Goal: Task Accomplishment & Management: Manage account settings

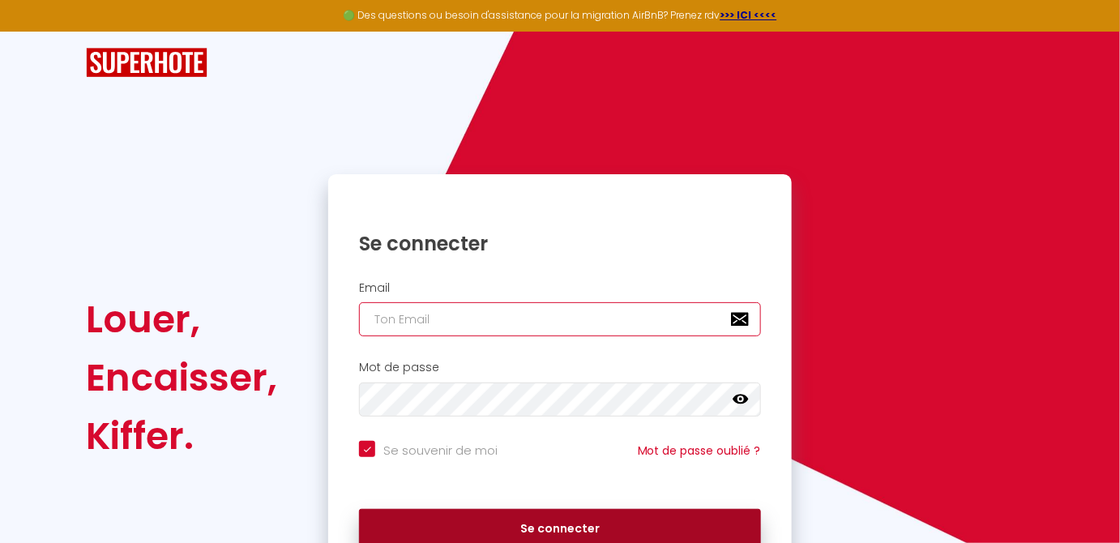
type input "[EMAIL_ADDRESS][DOMAIN_NAME]"
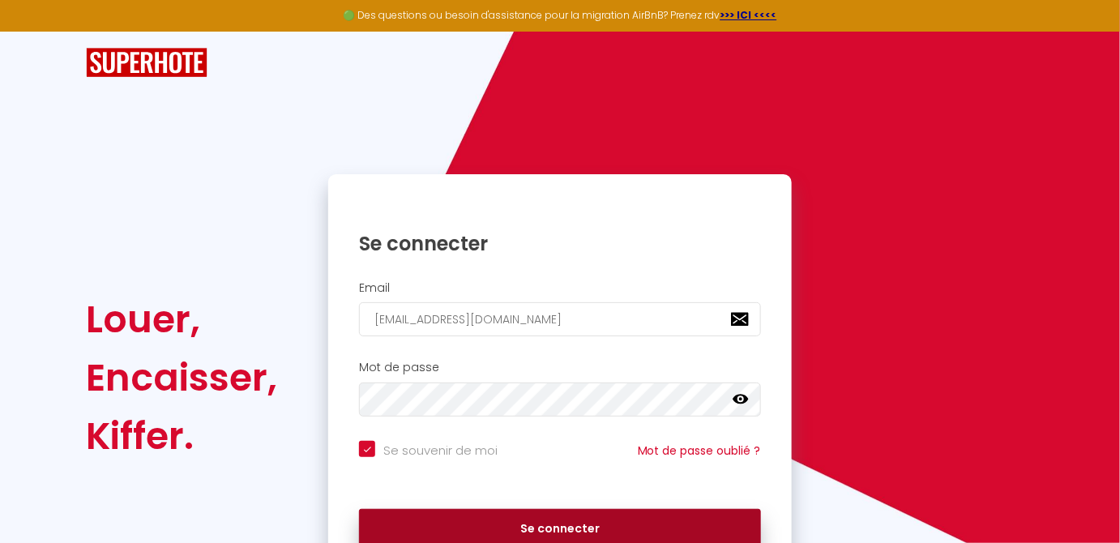
click at [611, 515] on button "Se connecter" at bounding box center [560, 529] width 402 height 41
checkbox input "true"
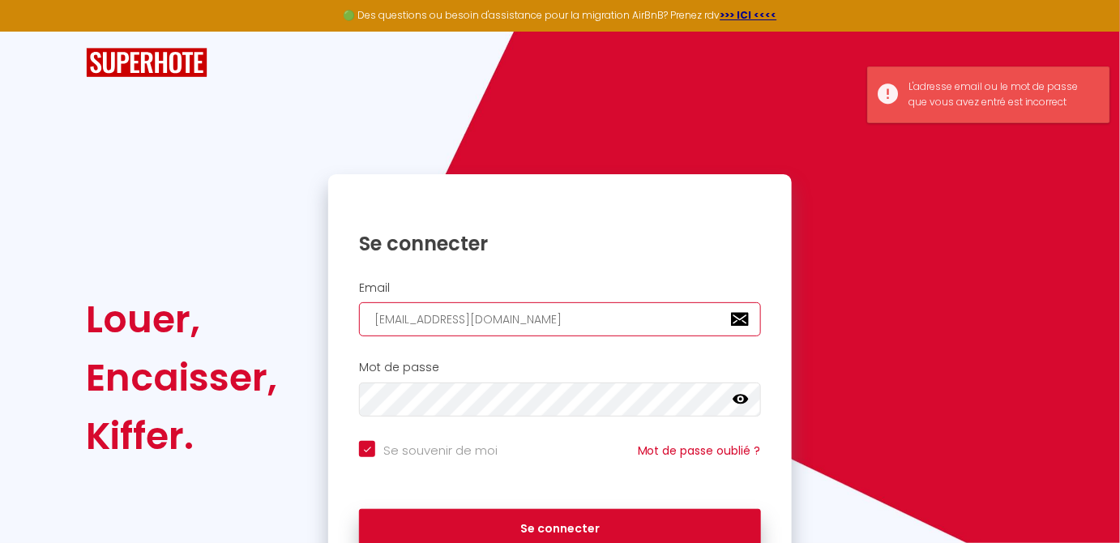
click at [588, 313] on input "[EMAIL_ADDRESS][DOMAIN_NAME]" at bounding box center [560, 319] width 402 height 34
type input "[EMAIL_ADDRESS][DOMAIN_NAME]"
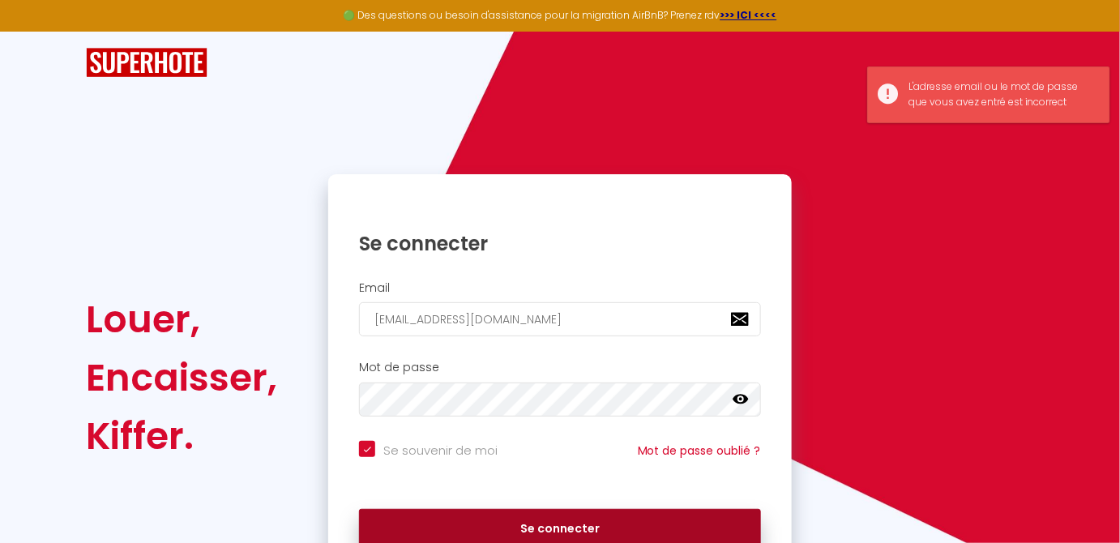
click at [540, 530] on button "Se connecter" at bounding box center [560, 529] width 402 height 41
checkbox input "true"
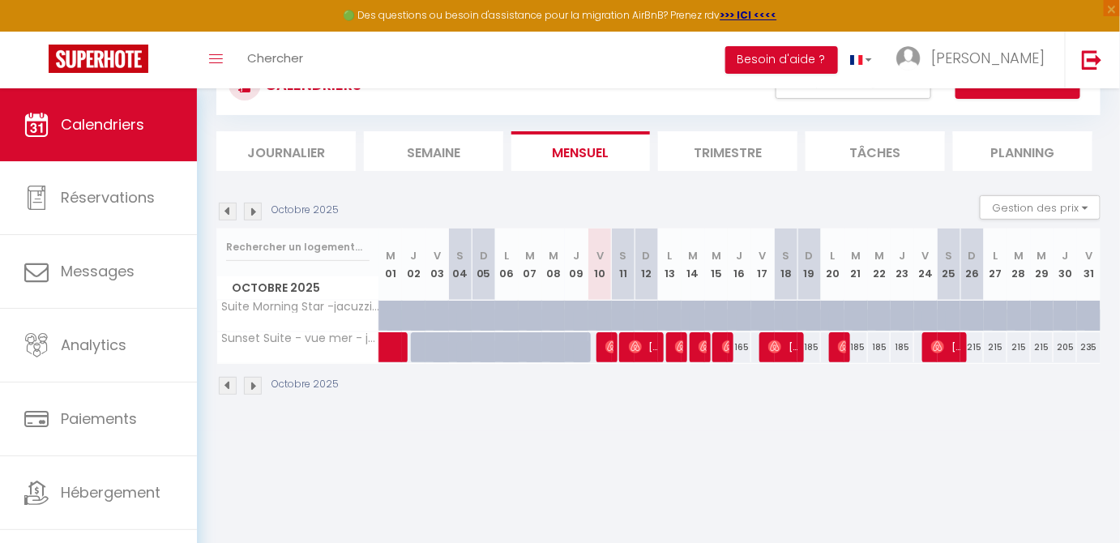
scroll to position [77, 0]
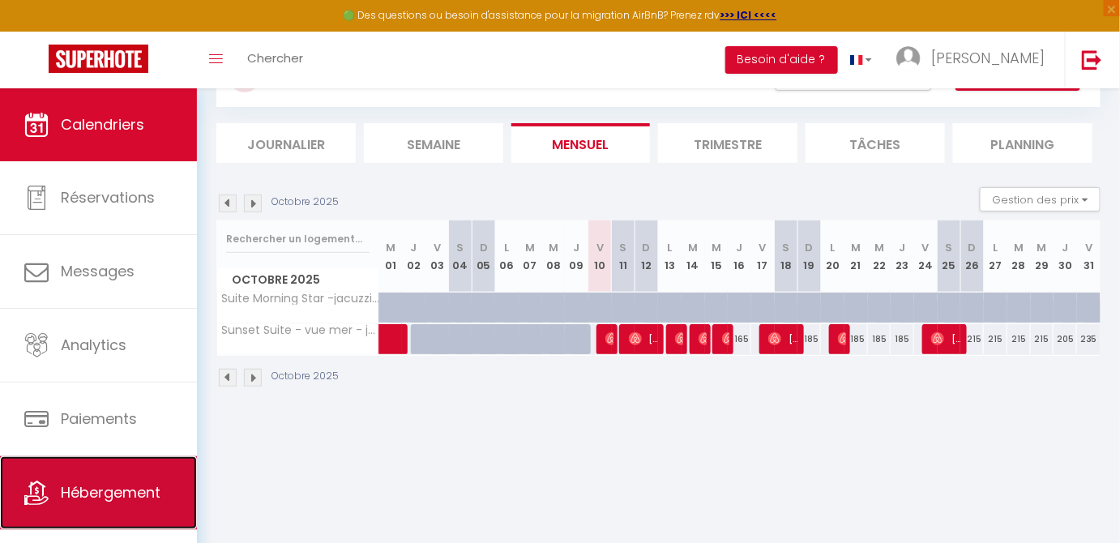
click at [87, 460] on link "Hébergement" at bounding box center [98, 492] width 197 height 73
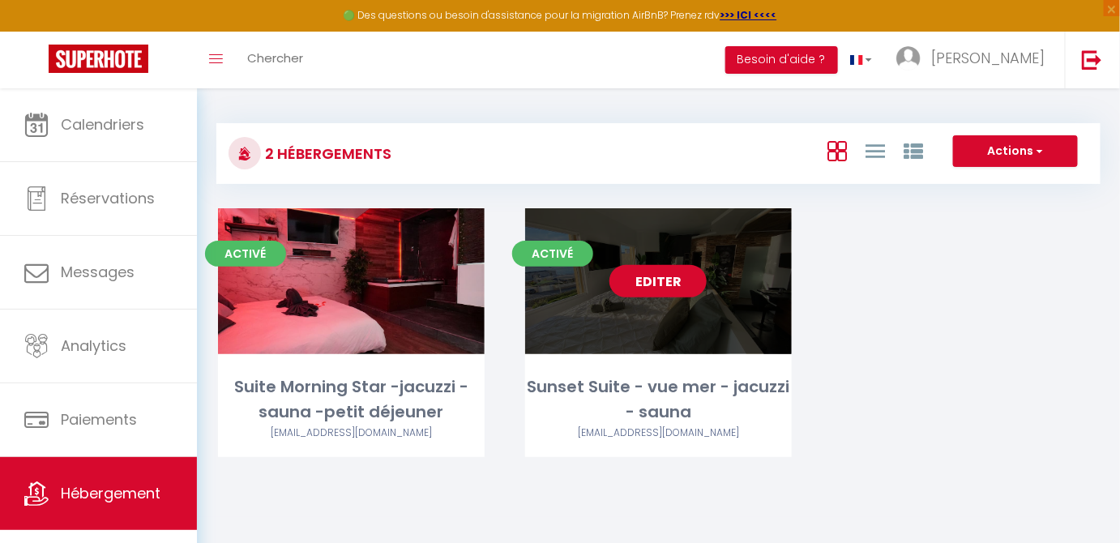
click at [661, 285] on link "Editer" at bounding box center [657, 281] width 97 height 32
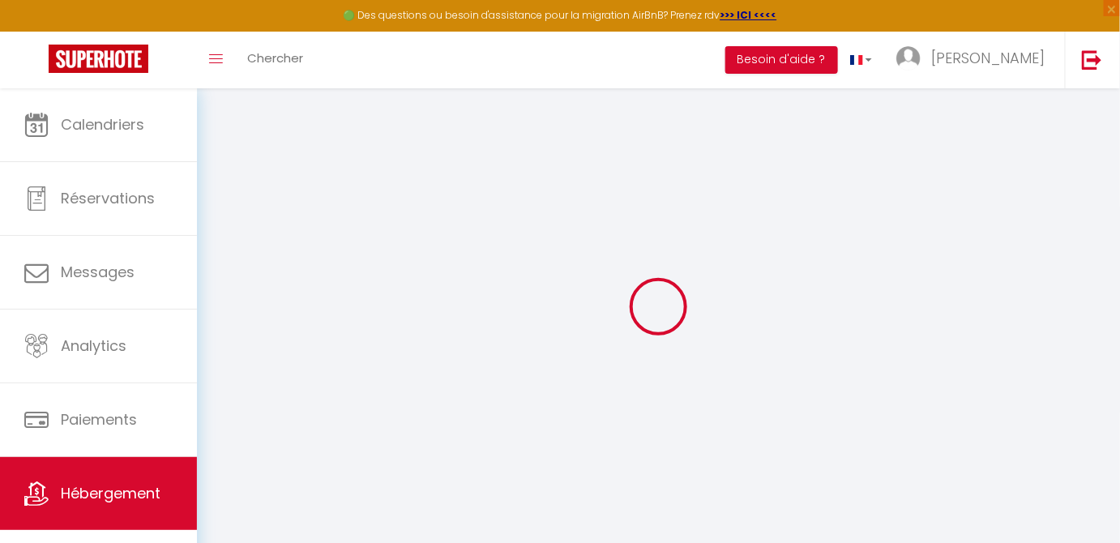
select select
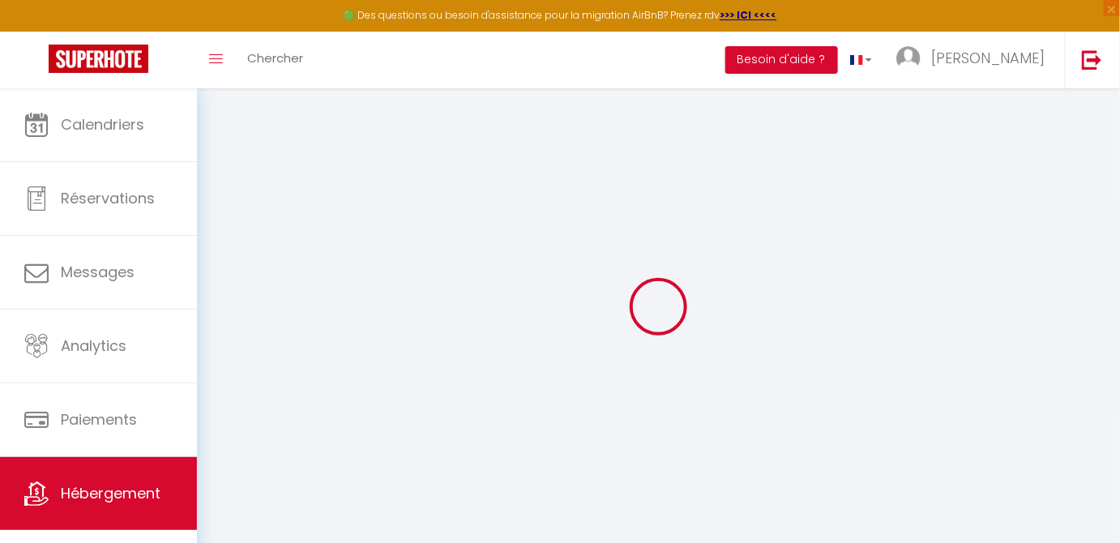
select select
checkbox input "false"
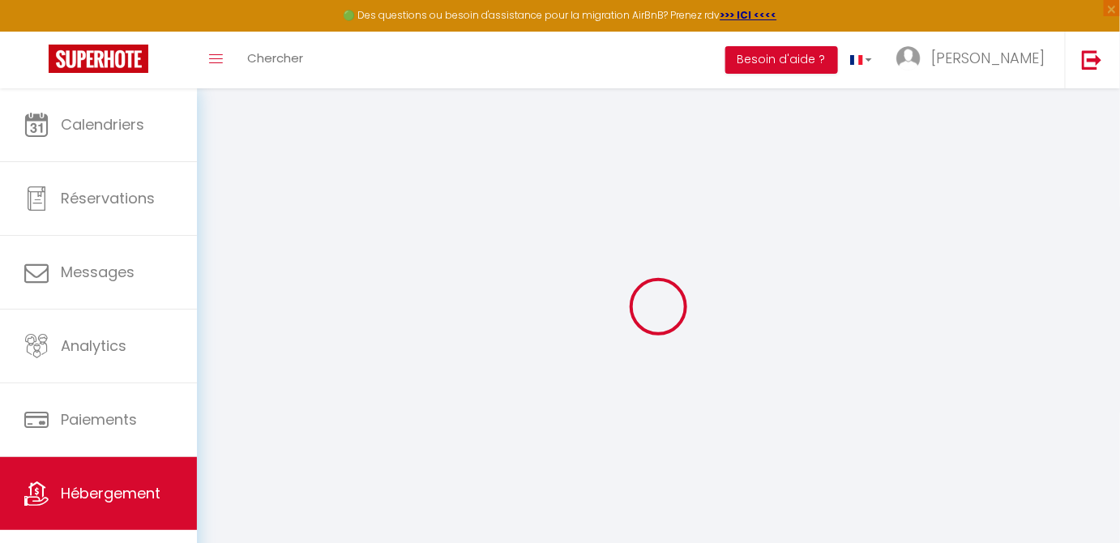
select select
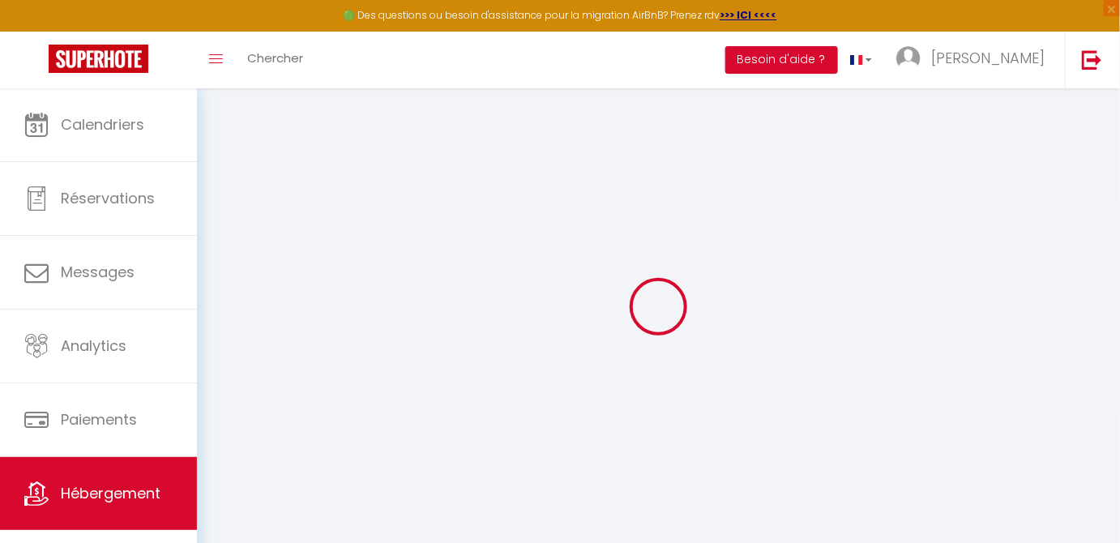
select select
checkbox input "false"
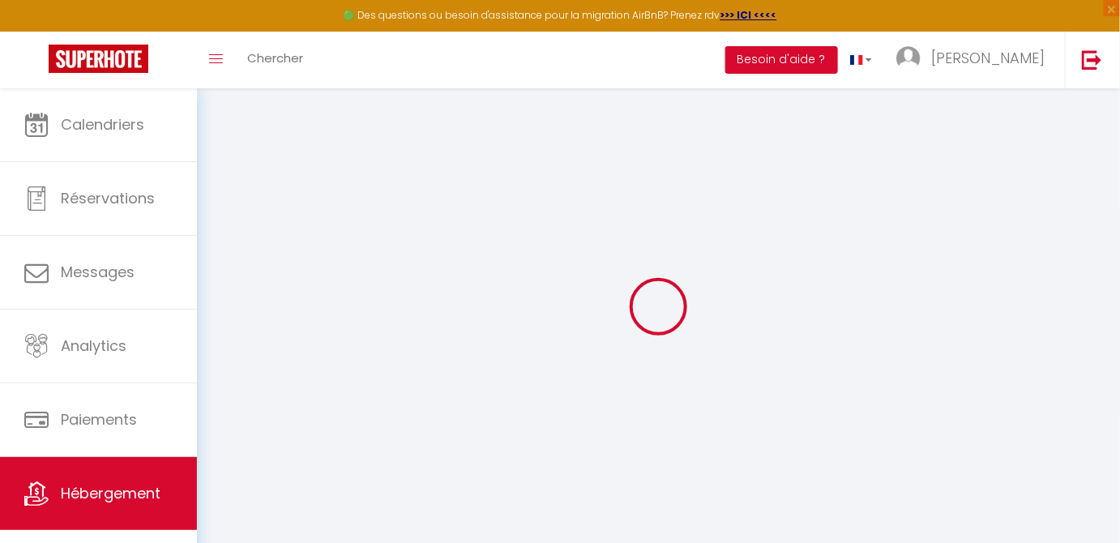
checkbox input "false"
select select
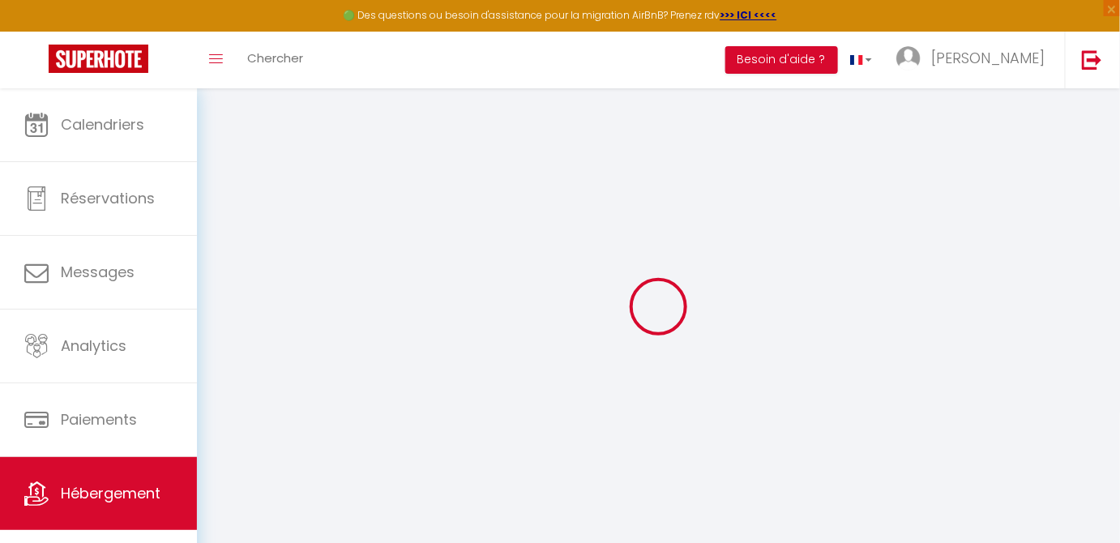
select select
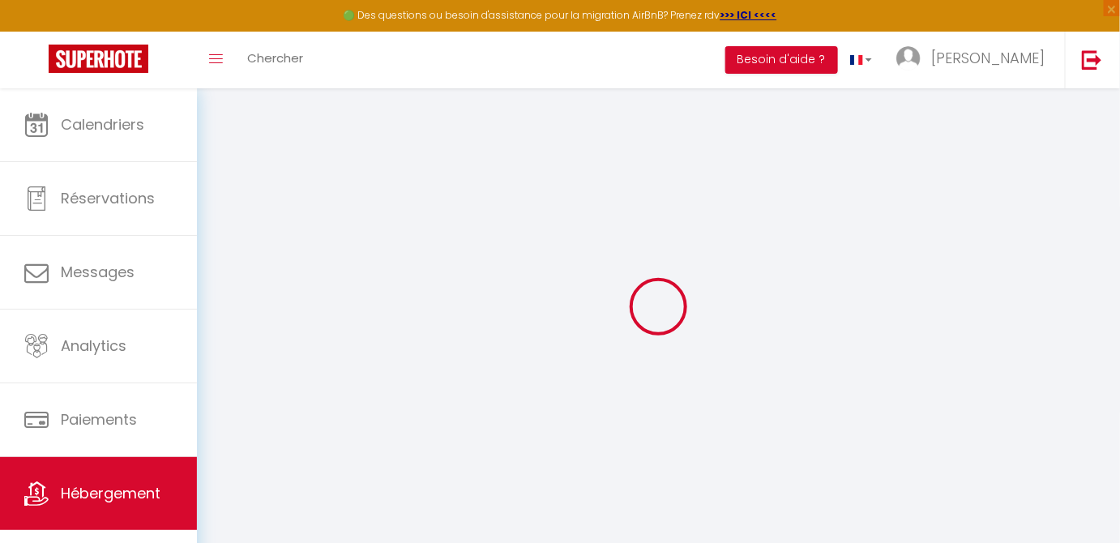
checkbox input "false"
select select
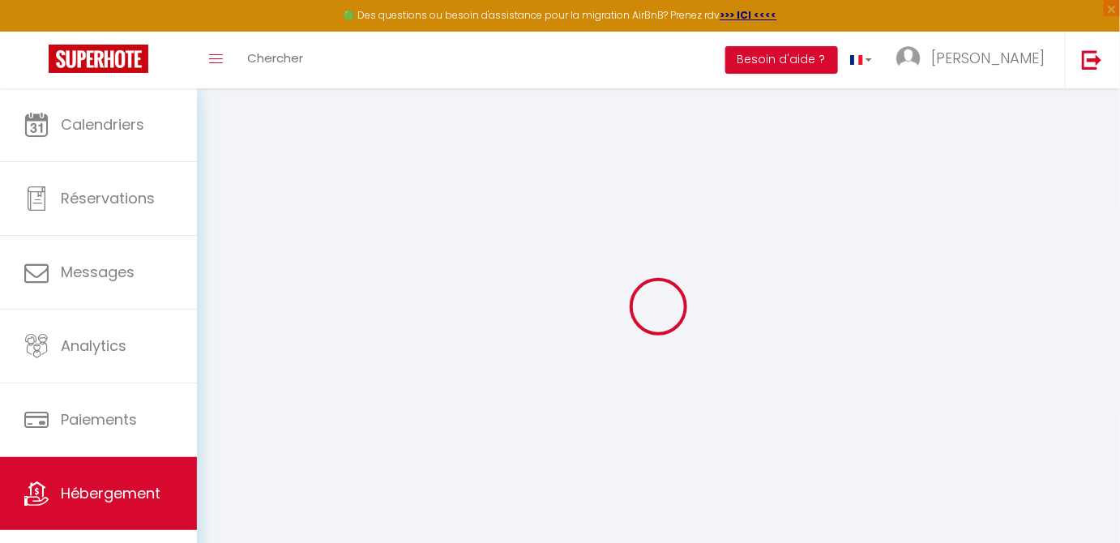
select select
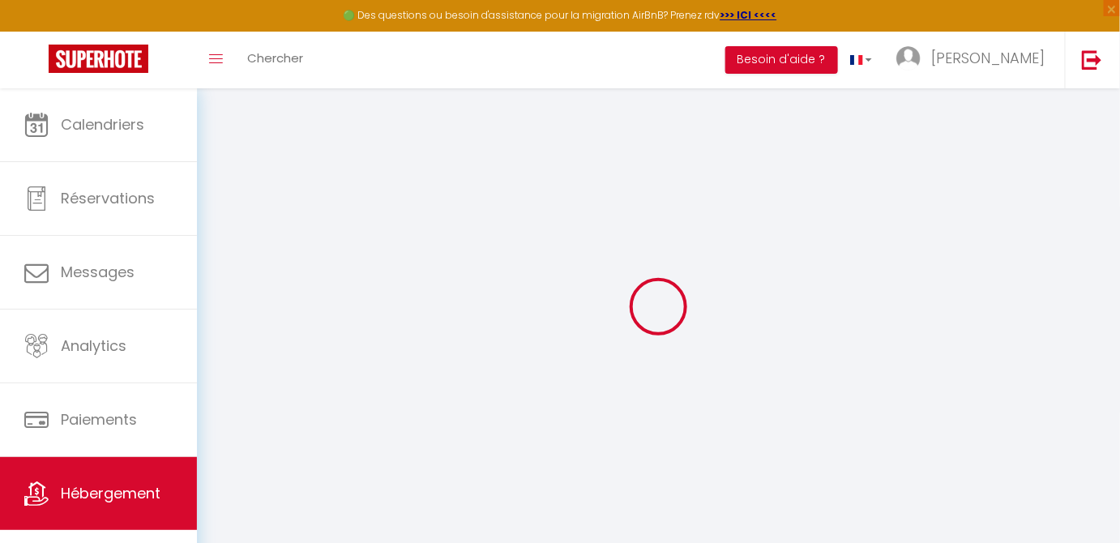
select select
checkbox input "false"
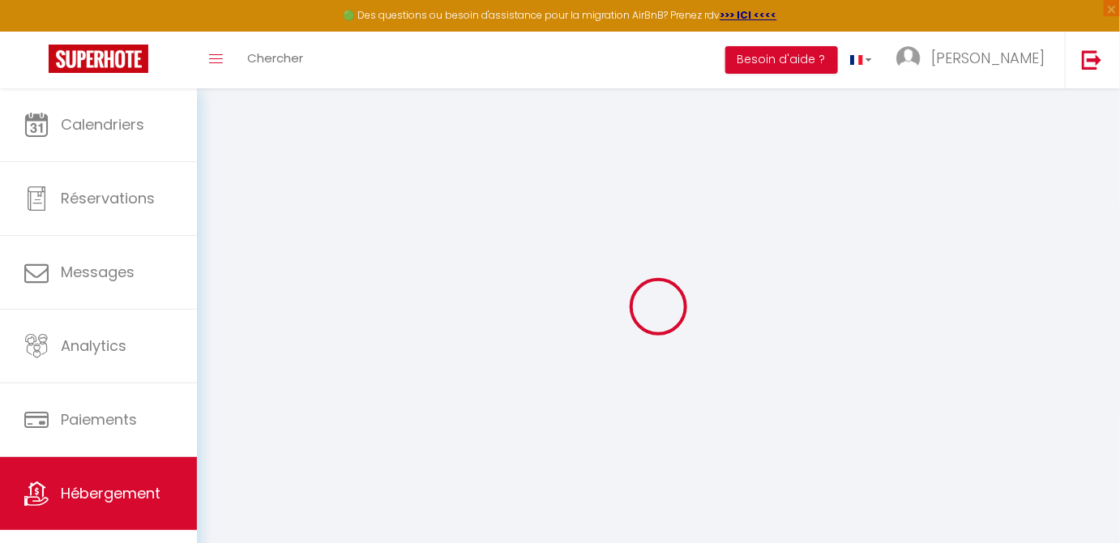
checkbox input "false"
select select
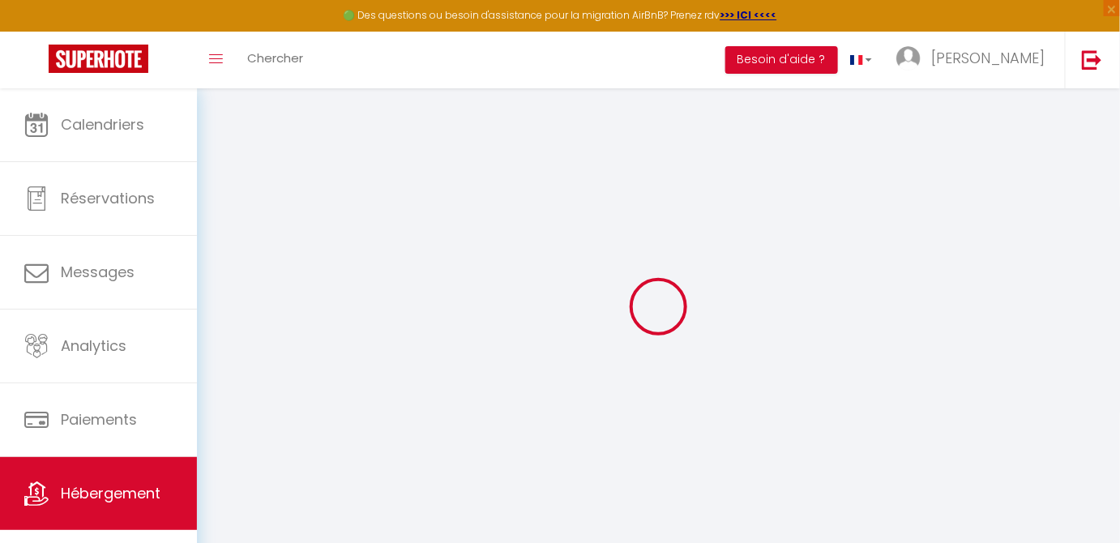
select select
checkbox input "false"
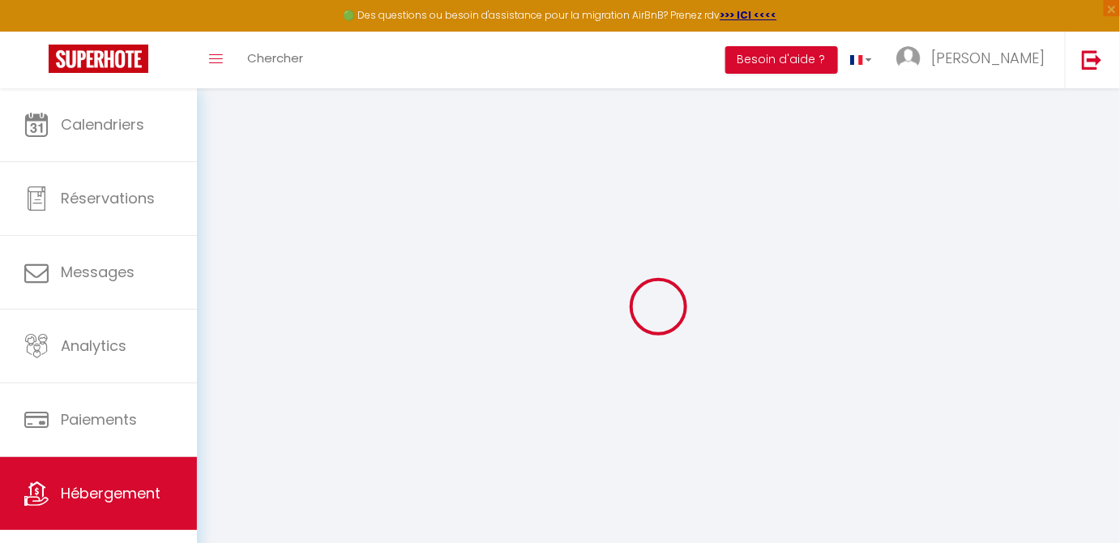
checkbox input "false"
select select
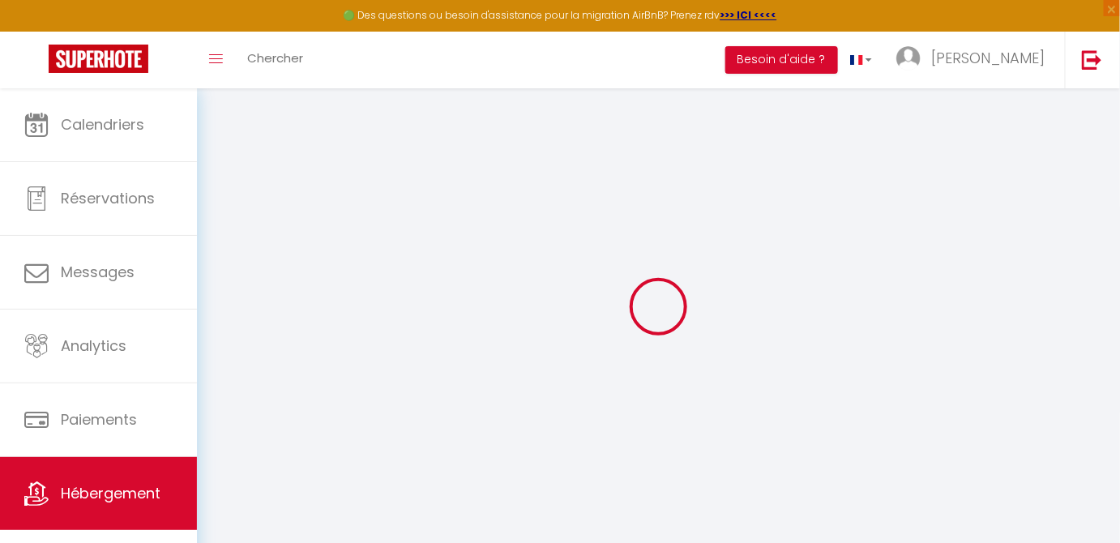
select select
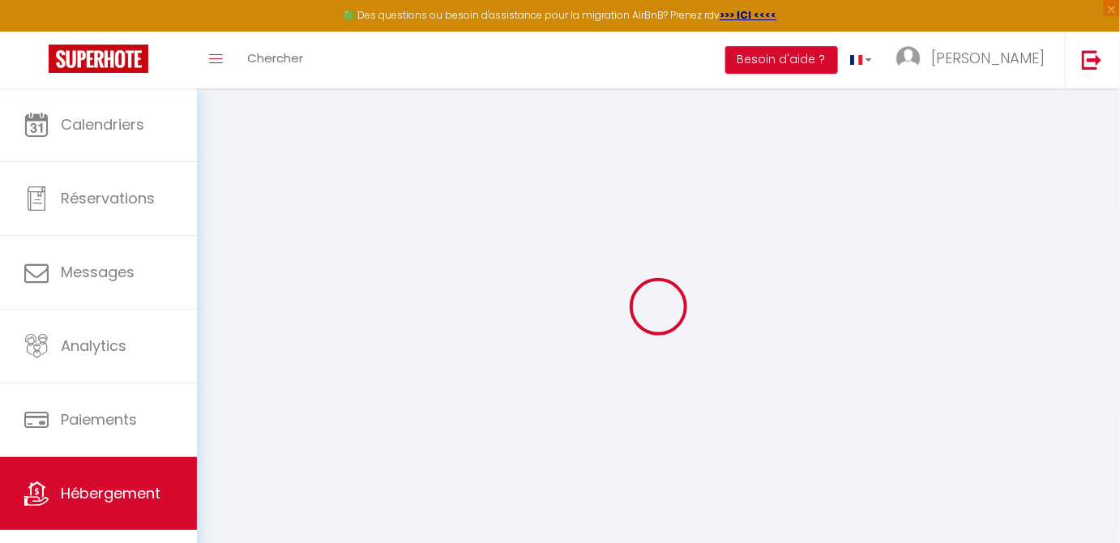
select select
checkbox input "false"
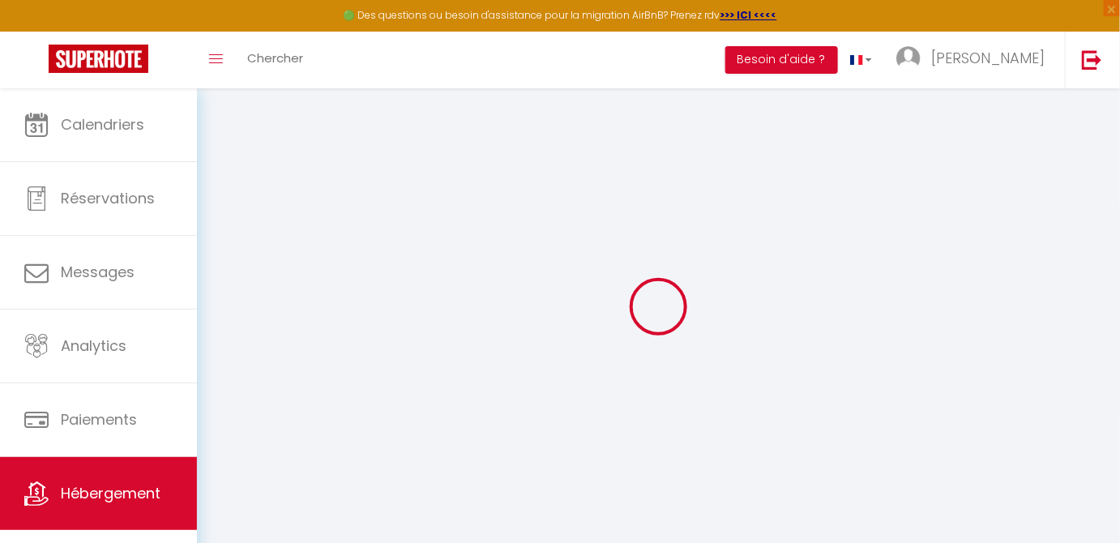
select select
type input "Sunset Suite - vue mer - jacuzzi - sauna"
type input "[PERSON_NAME]"
select select "2"
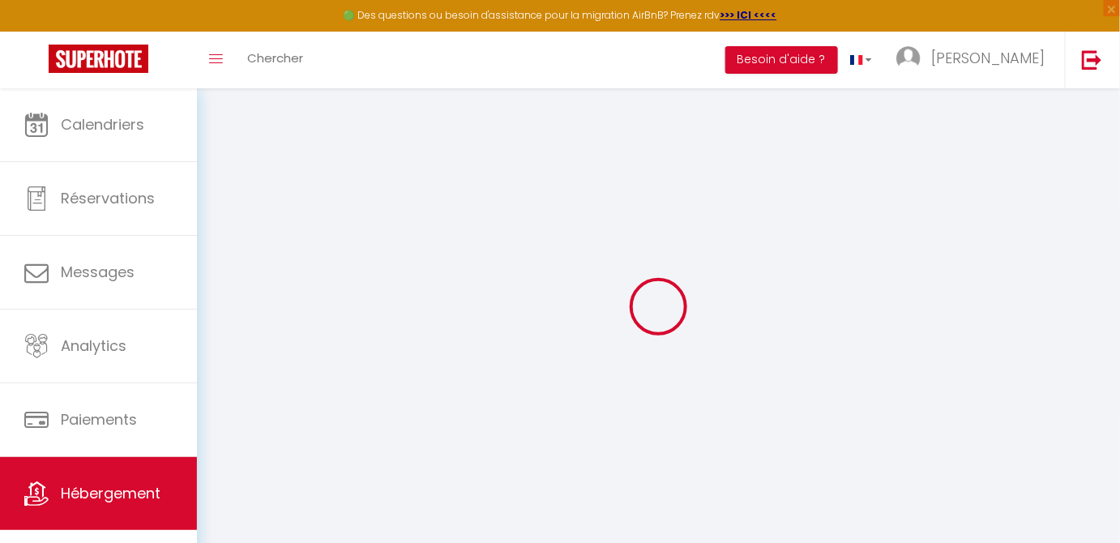
type input "249"
type input "4.45"
type input "200"
select select
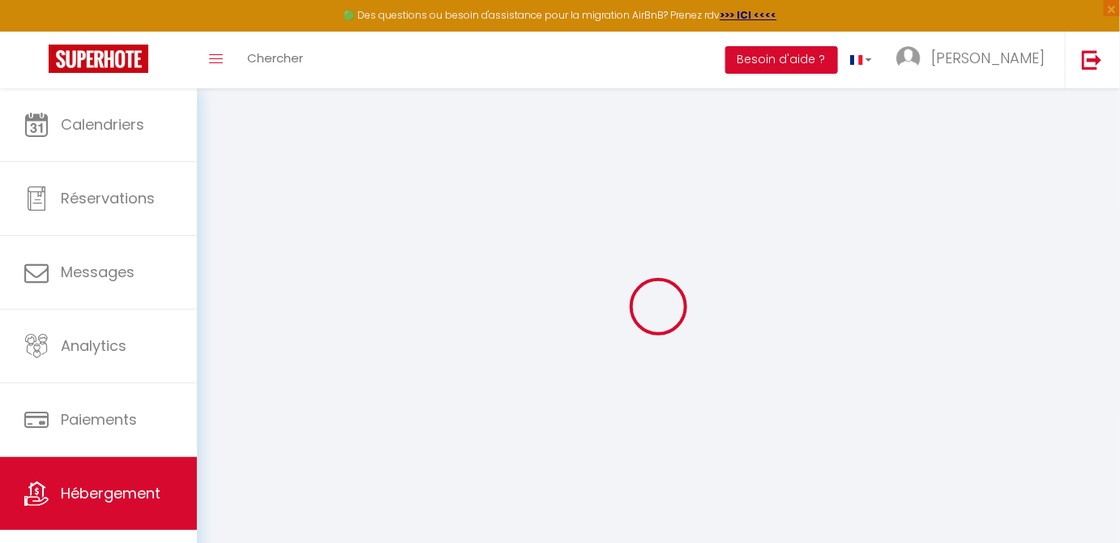
select select
type input "267 Corniche de Solviou"
type input "83140"
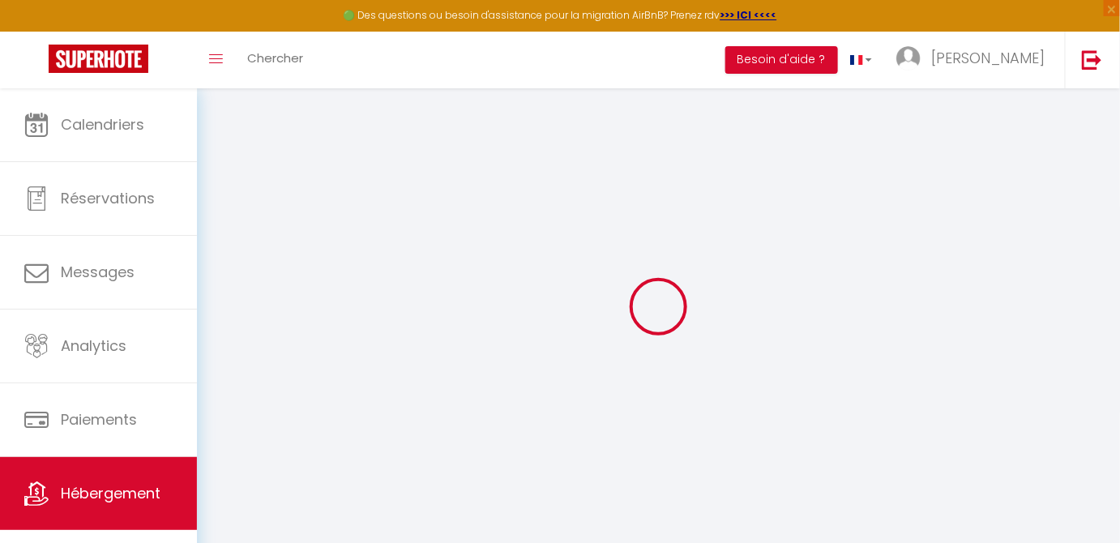
type input "Six-Fours-les-Plages"
type input "[EMAIL_ADDRESS][DOMAIN_NAME]"
select select "7182"
checkbox input "false"
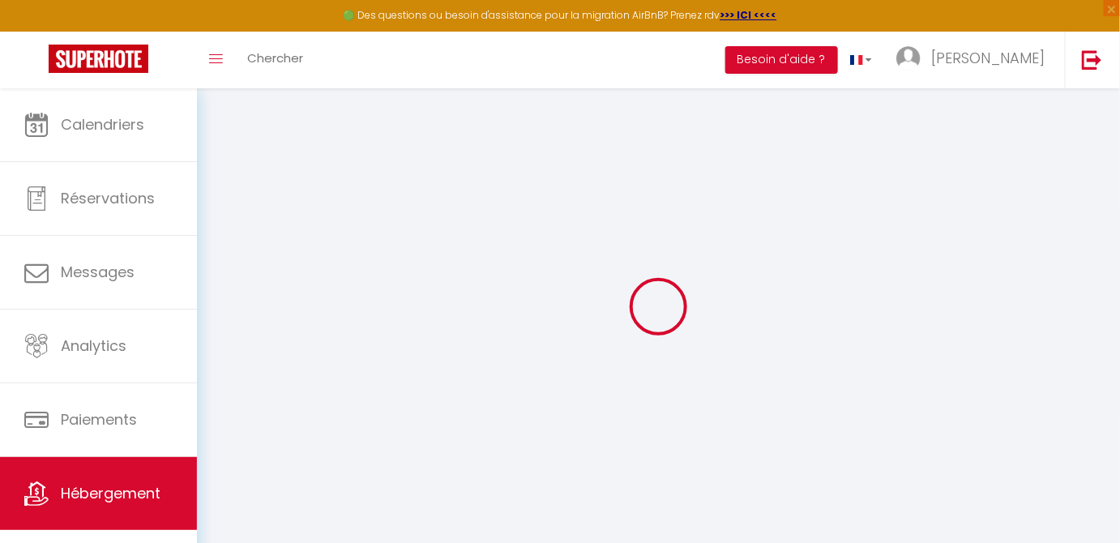
checkbox input "false"
type input "0"
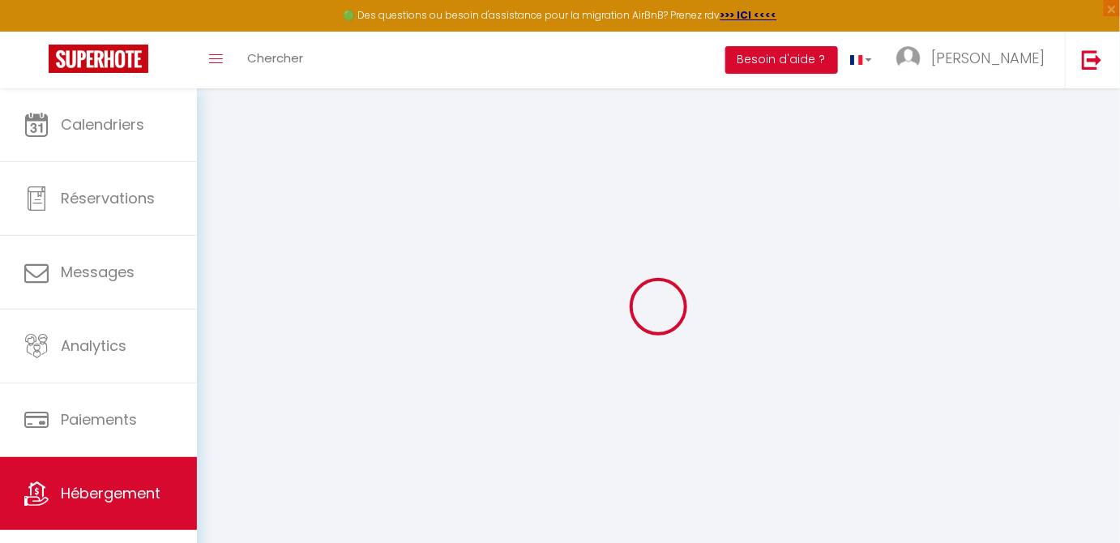
type input "0"
select select
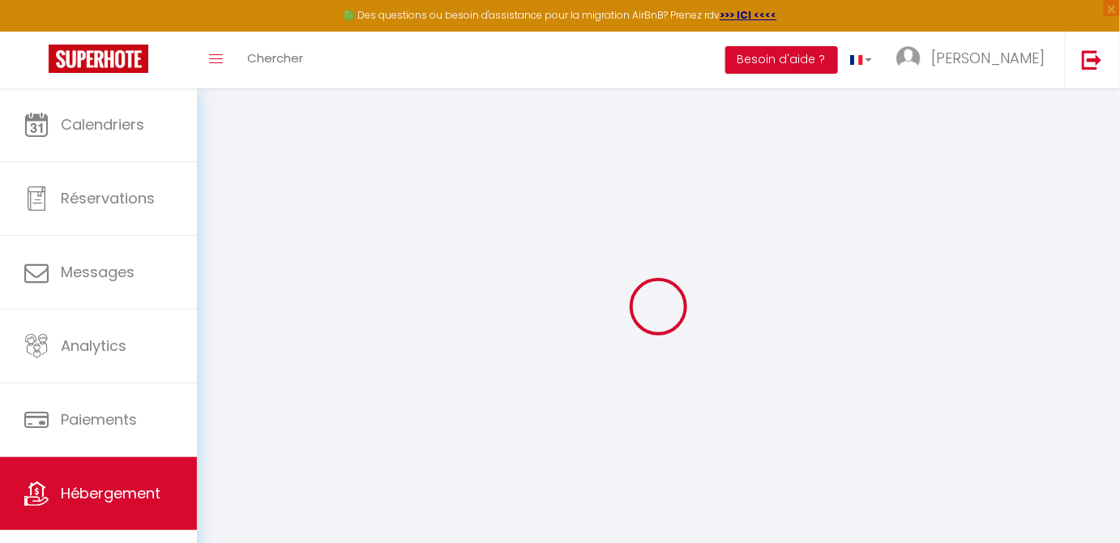
select select
checkbox input "false"
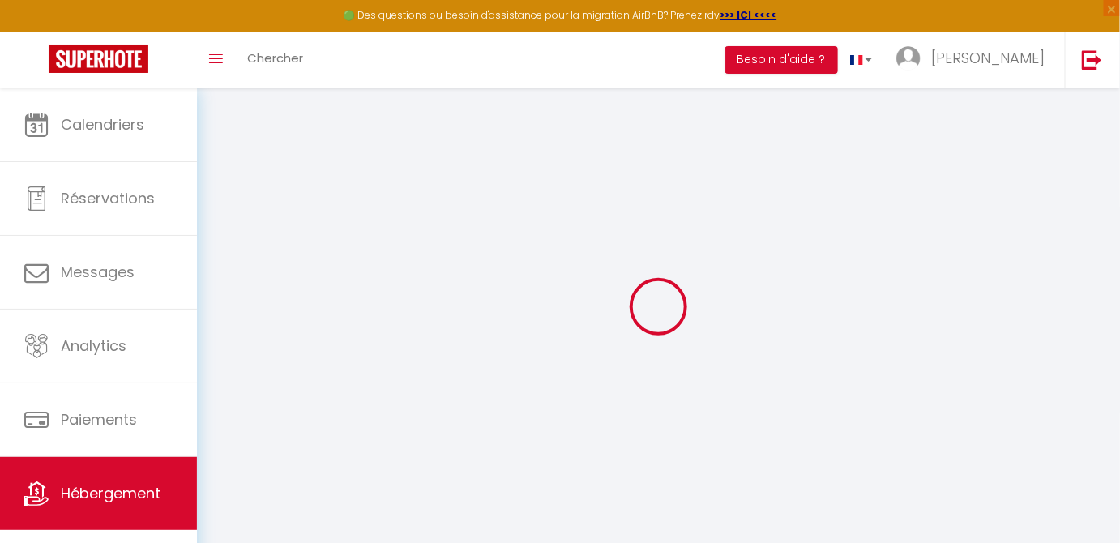
select select
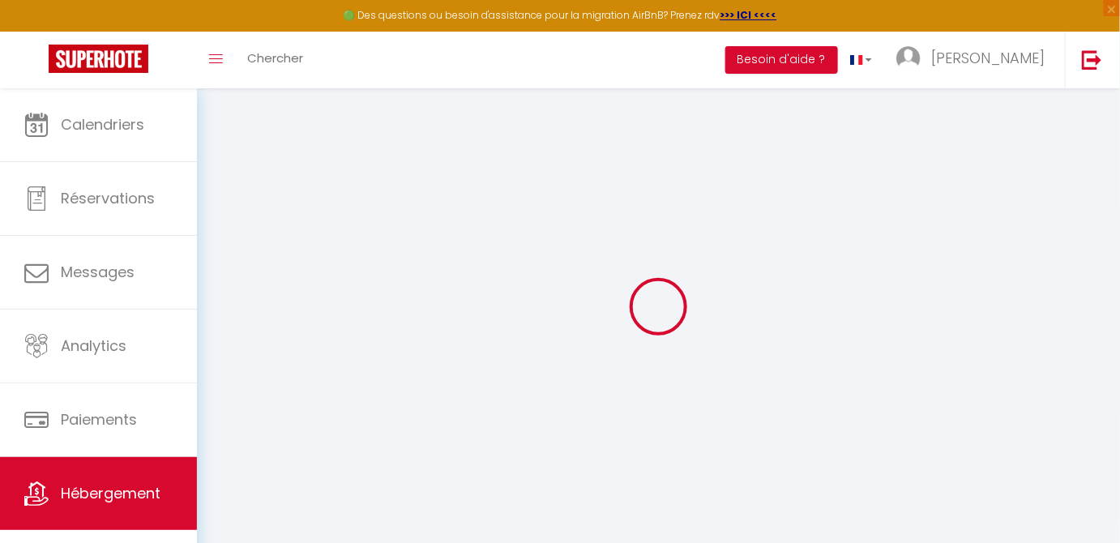
checkbox input "false"
select select
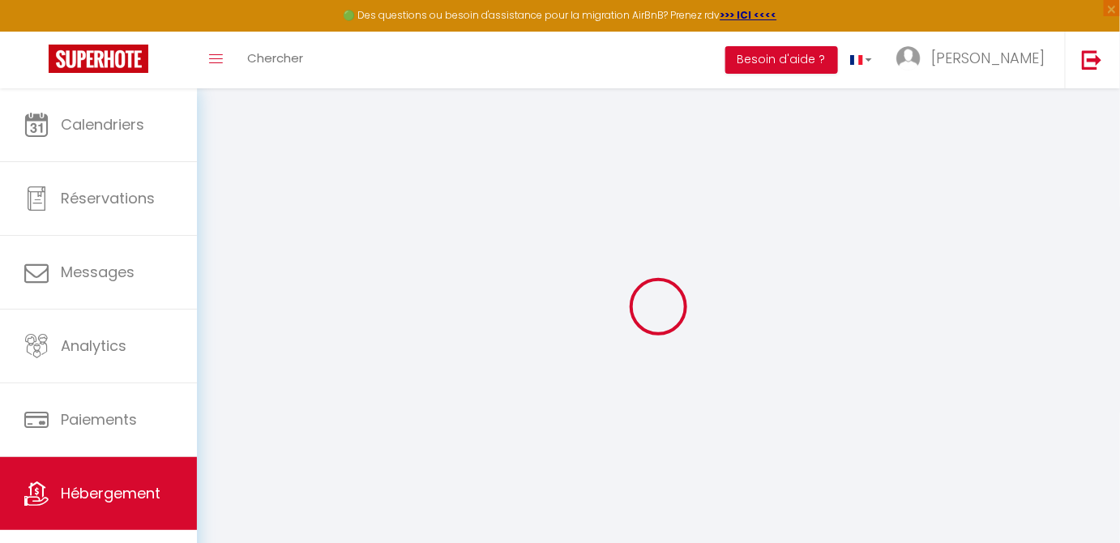
select select
checkbox input "false"
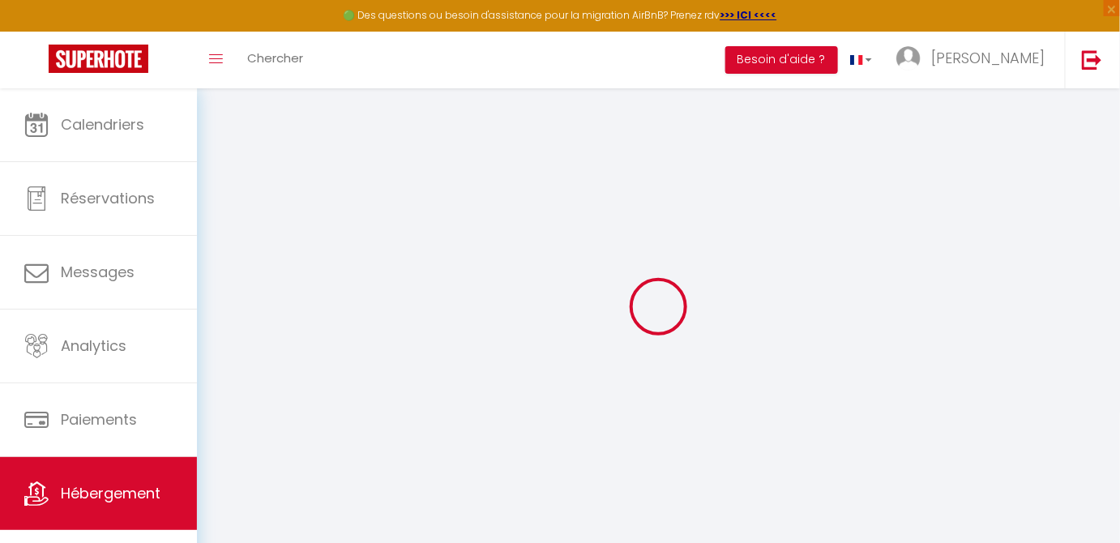
checkbox input "false"
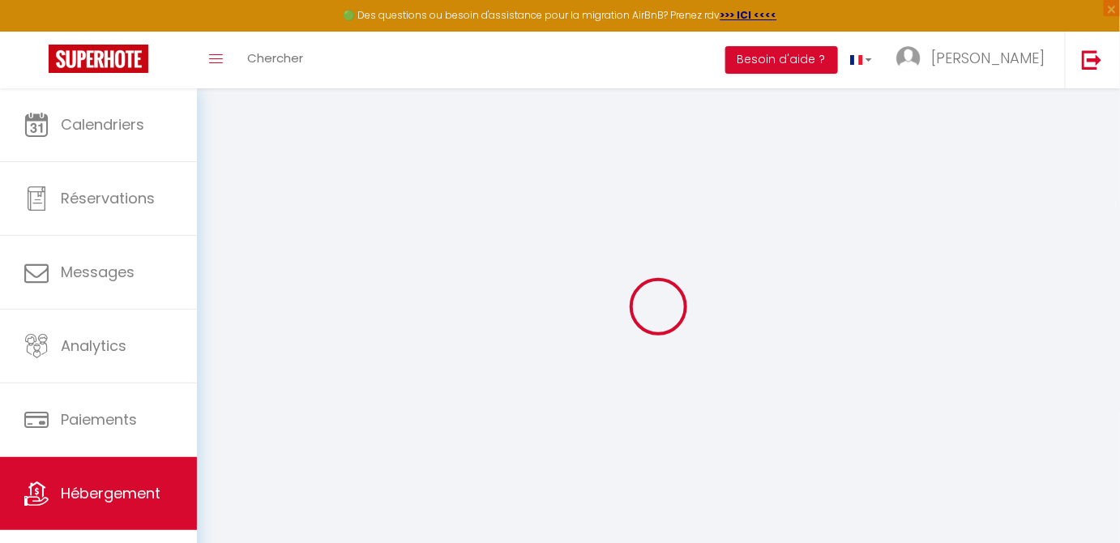
checkbox input "false"
select select "17:00"
select select "23:00"
select select "11:00"
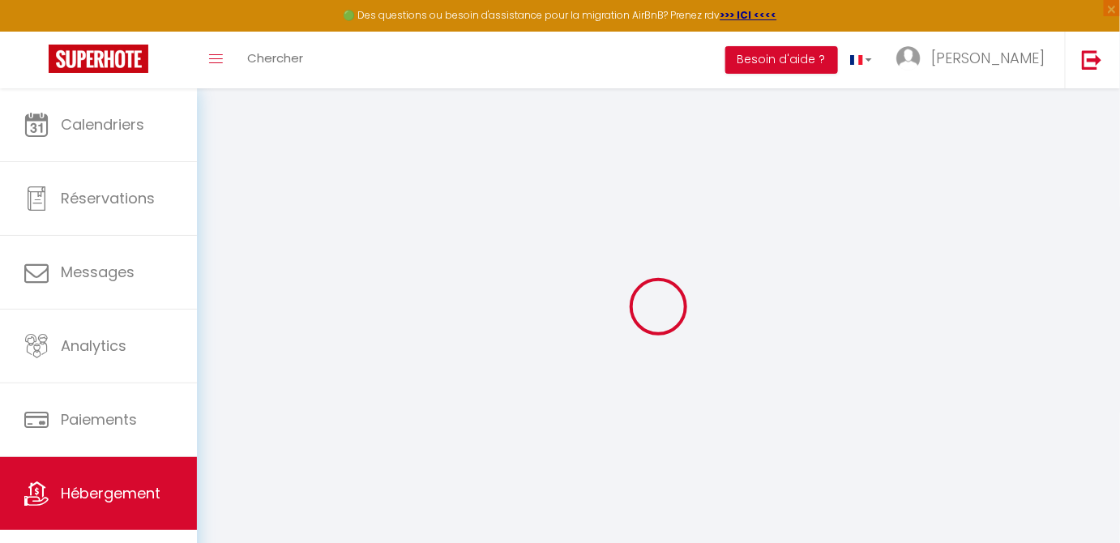
select select "30"
select select "120"
checkbox input "false"
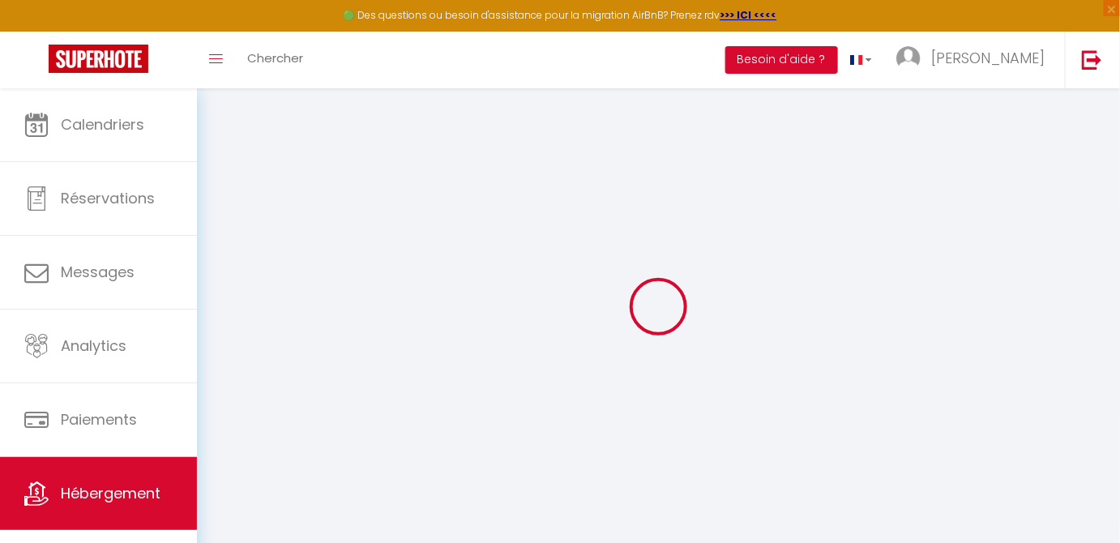
checkbox input "false"
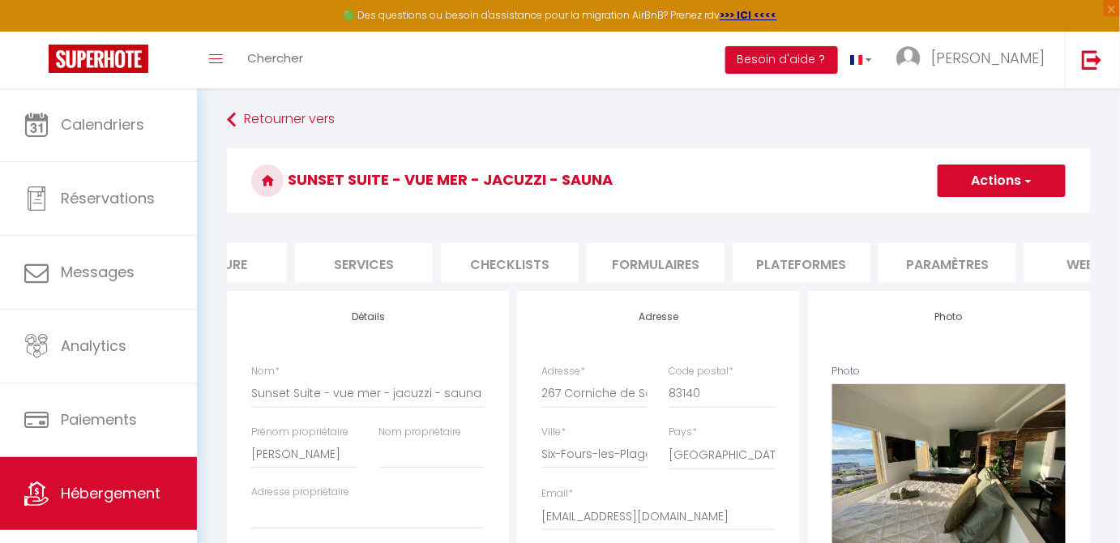
scroll to position [0, 412]
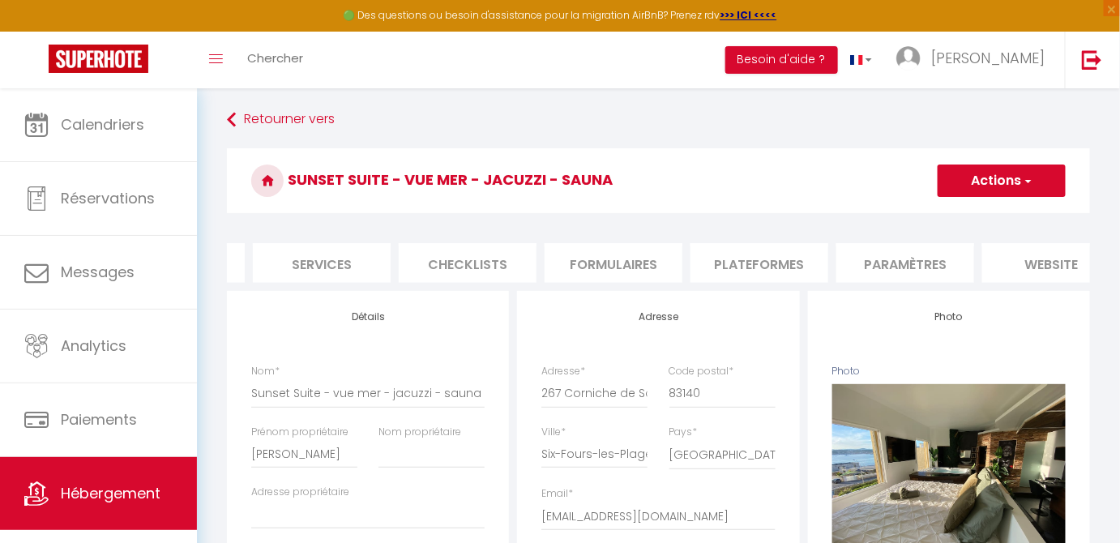
click at [762, 263] on li "Plateformes" at bounding box center [759, 263] width 138 height 40
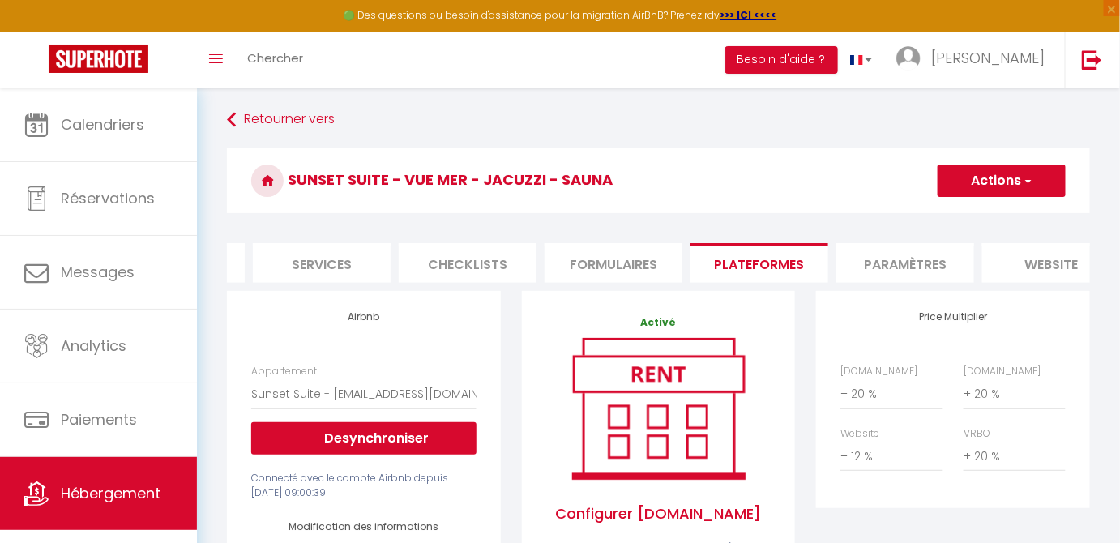
click at [617, 265] on li "Formulaires" at bounding box center [613, 263] width 138 height 40
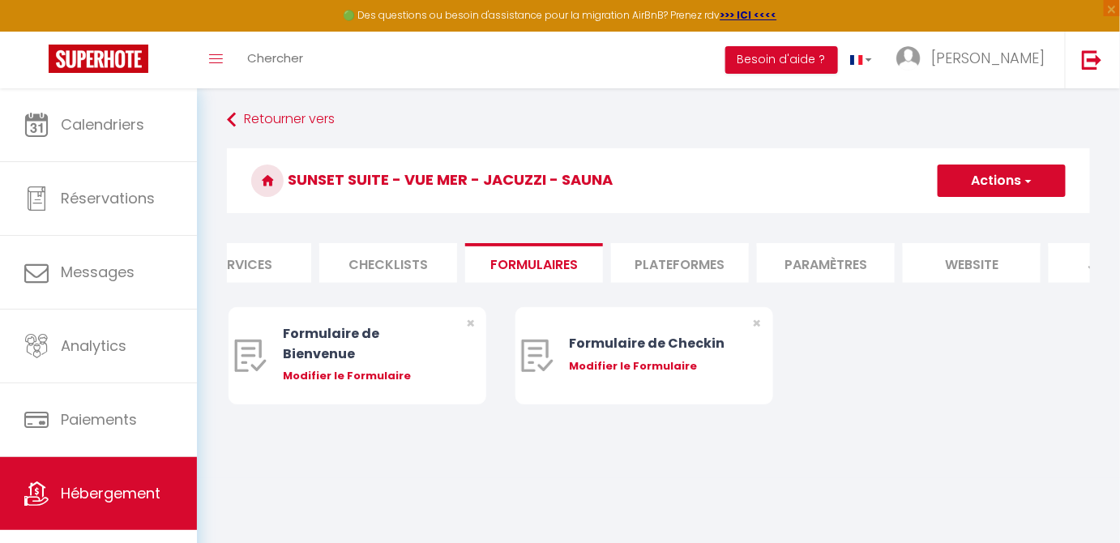
scroll to position [0, 487]
click at [681, 261] on li "Plateformes" at bounding box center [684, 263] width 138 height 40
select select
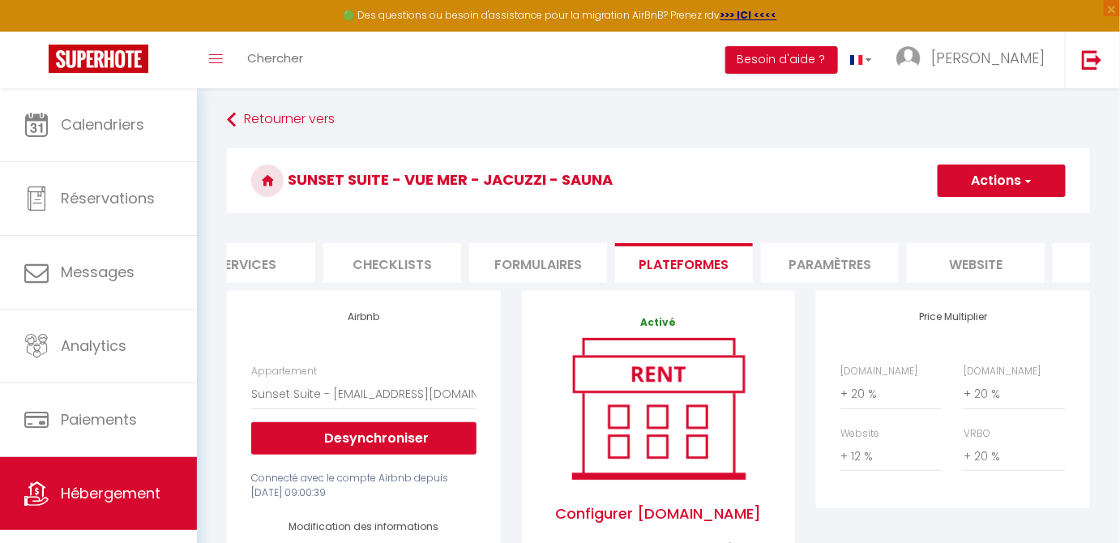
click at [841, 256] on li "Paramètres" at bounding box center [830, 263] width 138 height 40
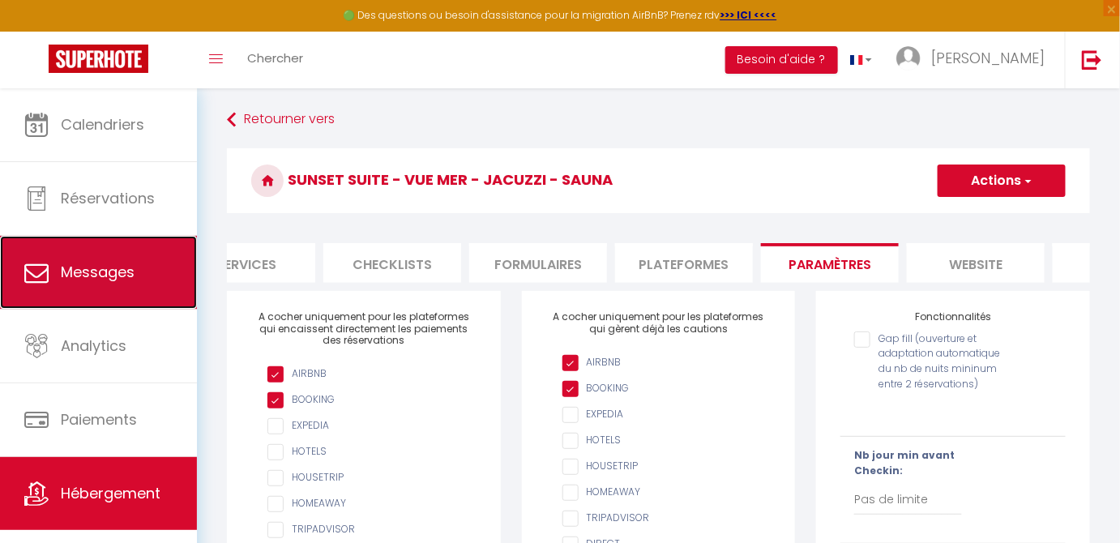
click at [75, 263] on span "Messages" at bounding box center [98, 272] width 74 height 20
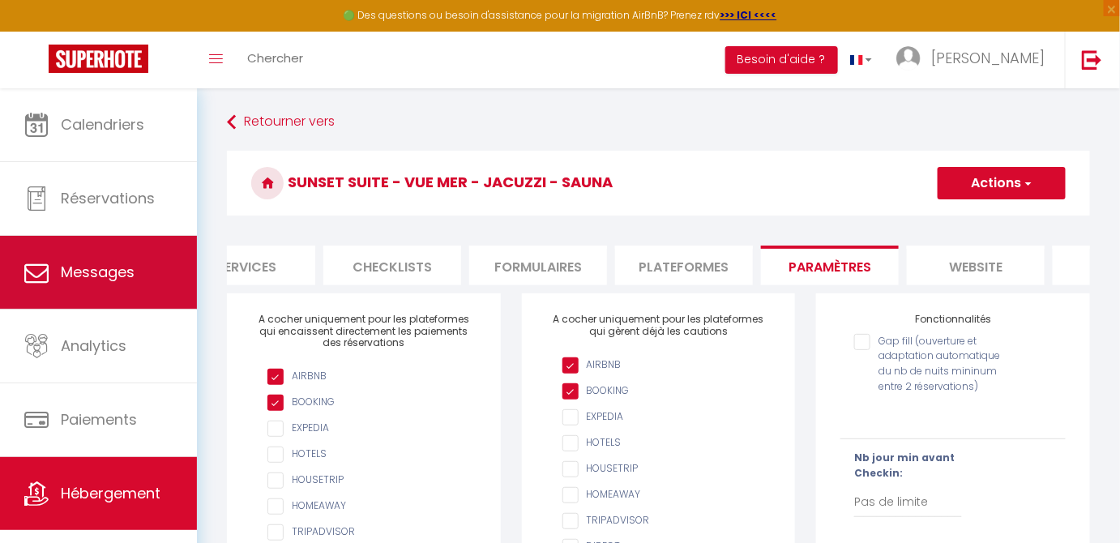
select select "message"
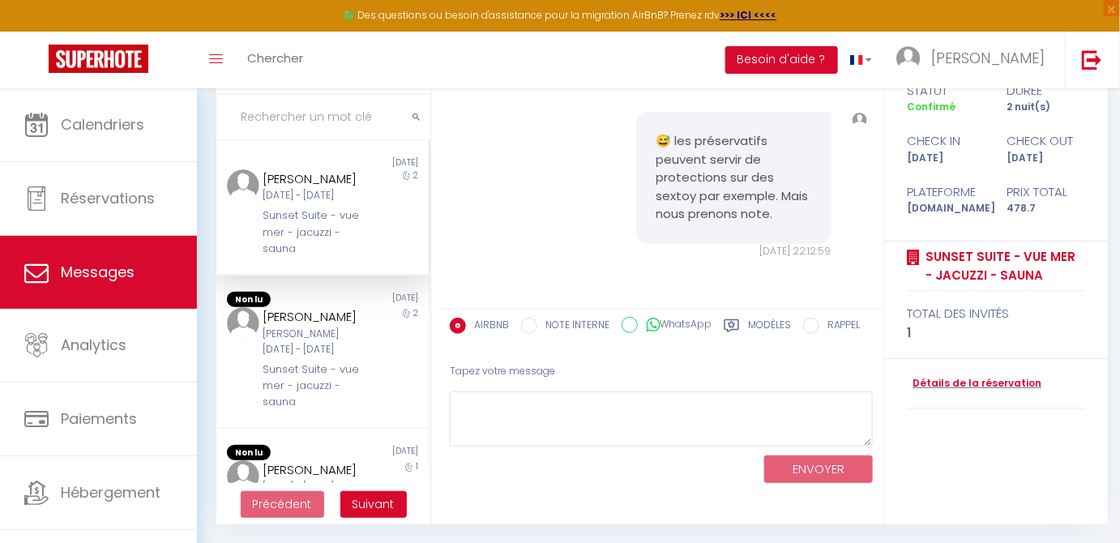
scroll to position [23, 0]
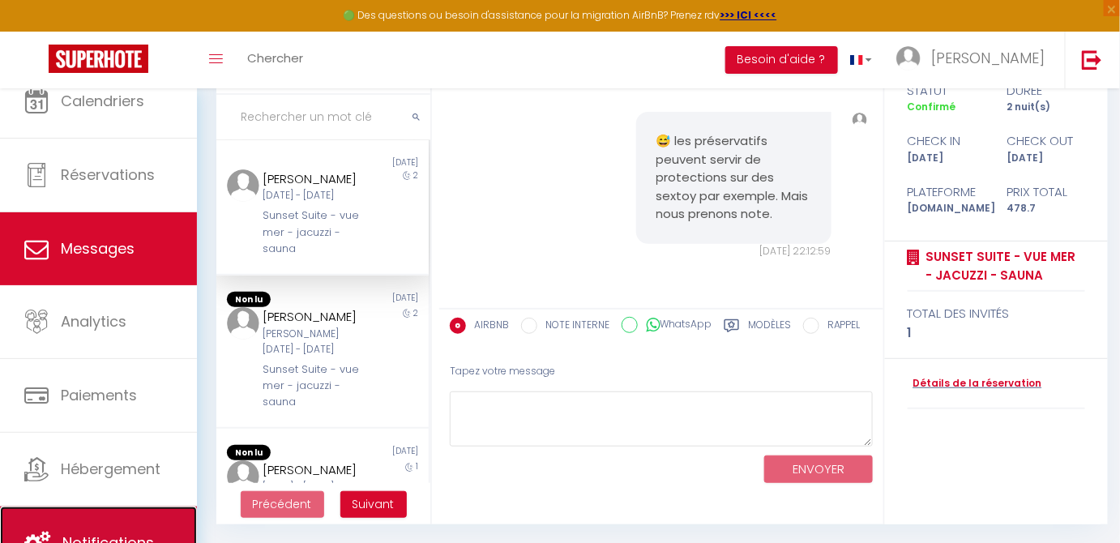
click at [105, 527] on link "Notifications" at bounding box center [98, 542] width 197 height 73
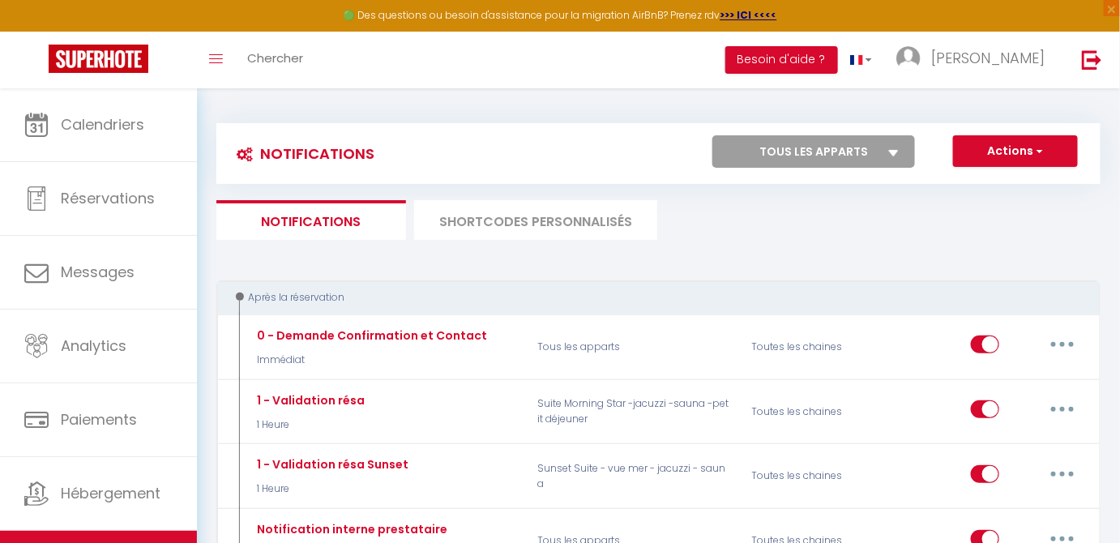
click at [888, 150] on select "Tous les apparts Suite Morning Star -jacuzzi -sauna -petit déjeuner Sunset Suit…" at bounding box center [813, 151] width 203 height 32
select select "36660"
click at [714, 135] on select "Tous les apparts Suite Morning Star -jacuzzi -sauna -petit déjeuner Sunset Suit…" at bounding box center [813, 151] width 203 height 32
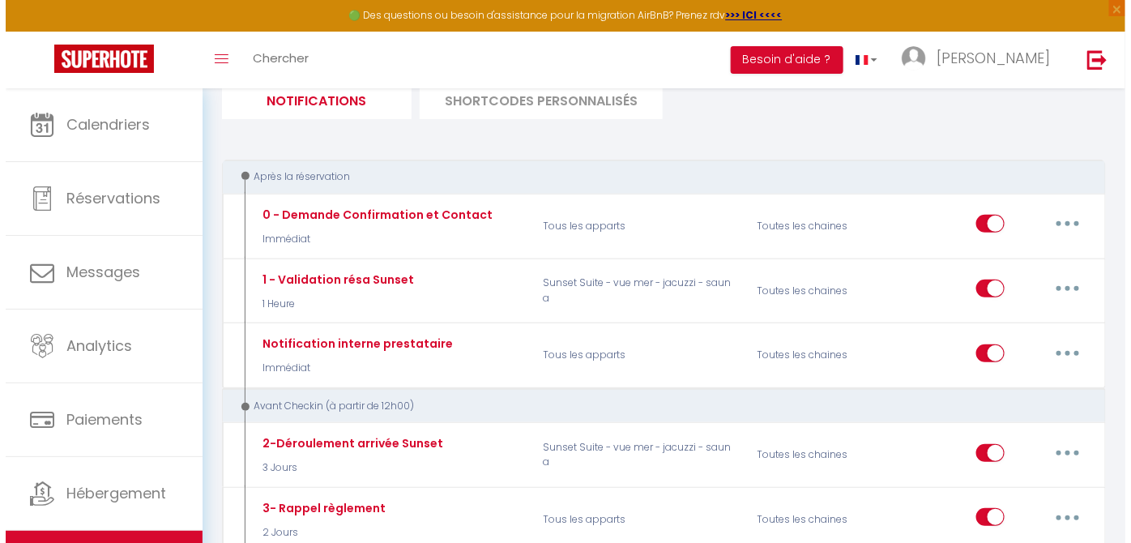
scroll to position [175, 0]
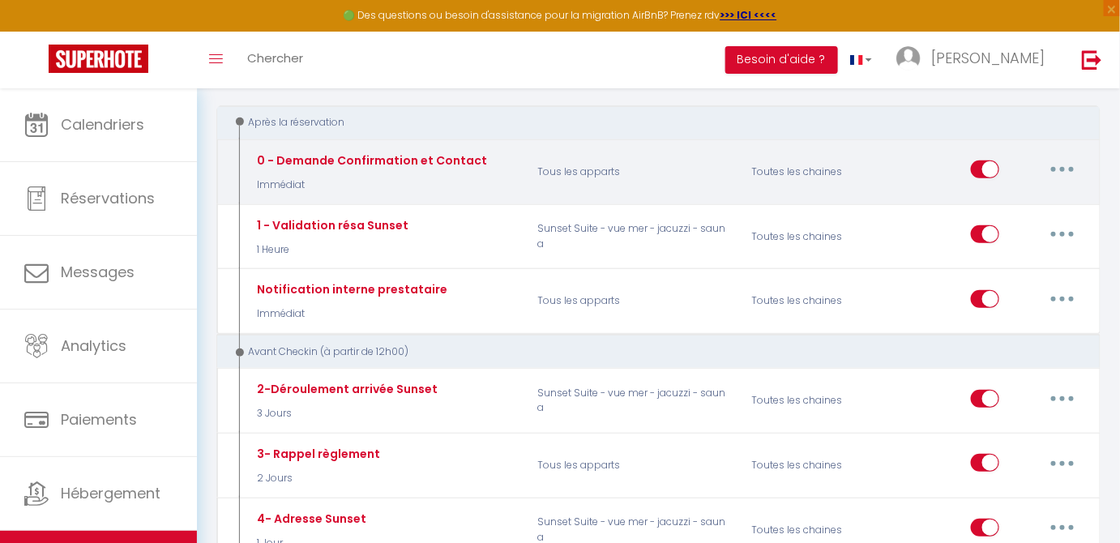
click at [1066, 164] on button "button" at bounding box center [1062, 169] width 45 height 26
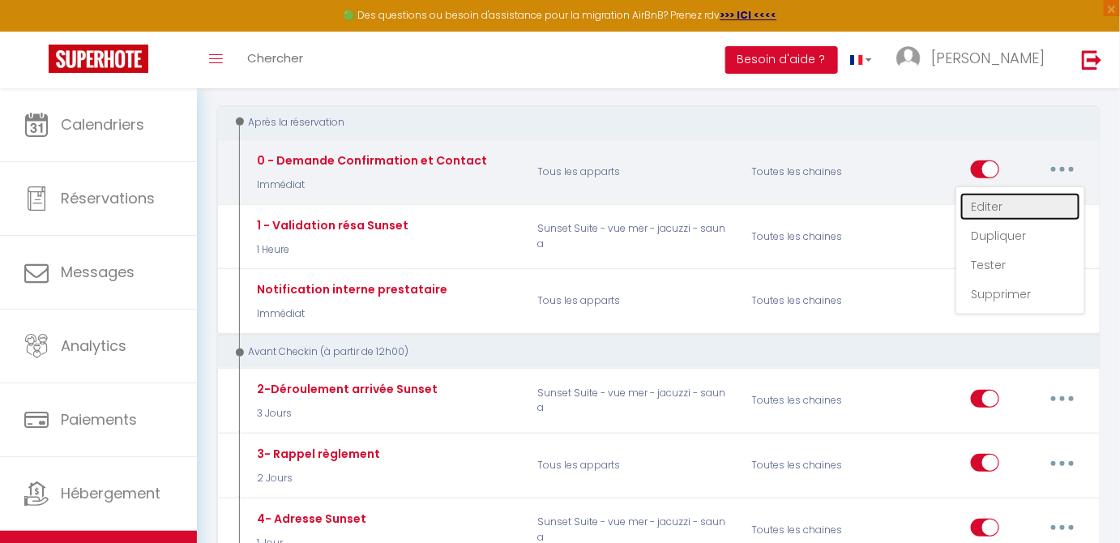
click at [1015, 210] on link "Editer" at bounding box center [1020, 207] width 120 height 28
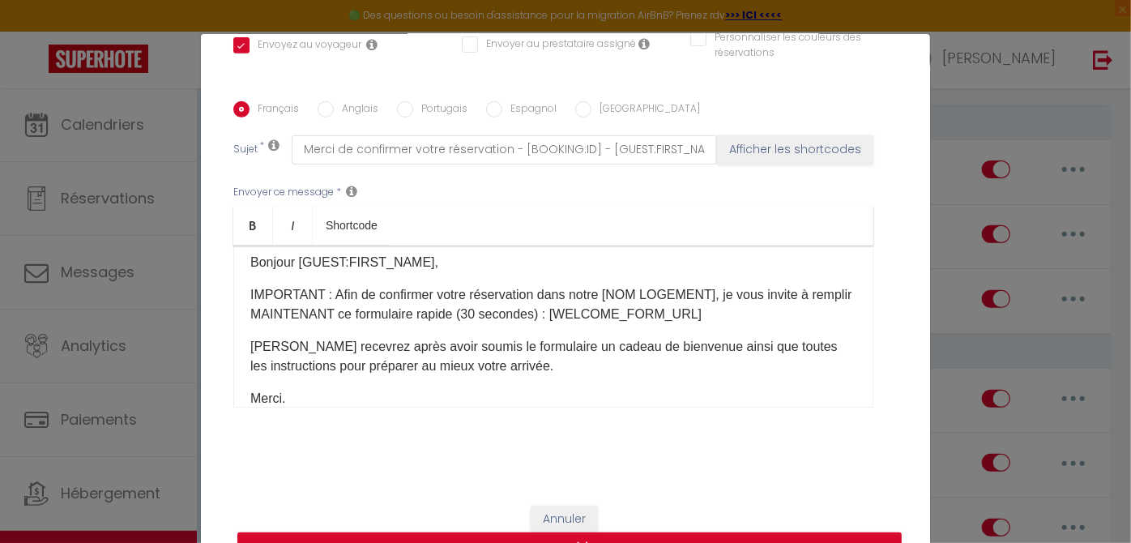
scroll to position [0, 0]
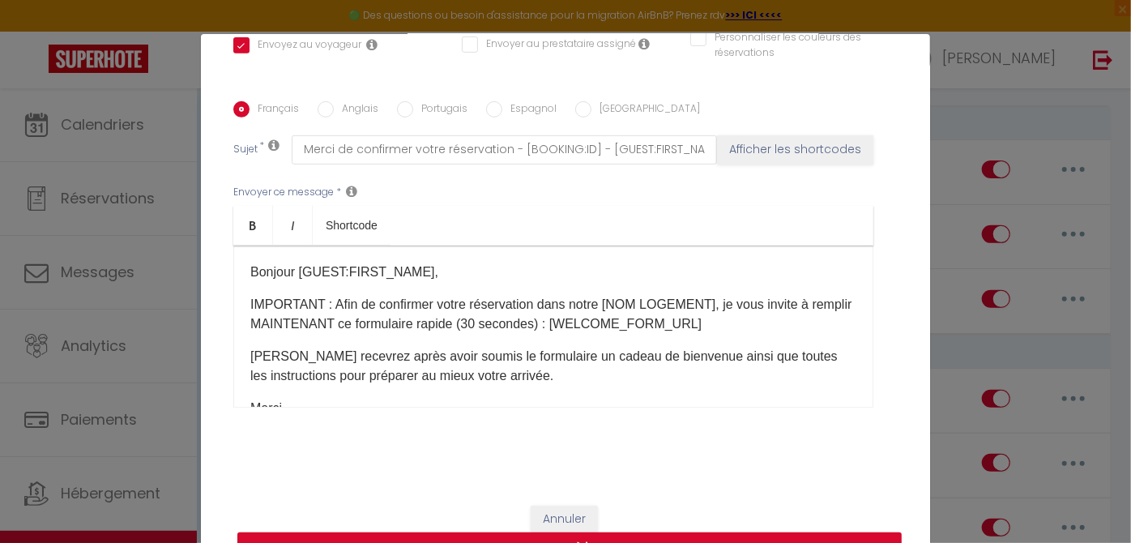
click at [719, 300] on p "IMPORTANT : Afin de confirmer votre réservation dans notre [NOM LOGEMENT]​, je …" at bounding box center [553, 314] width 606 height 39
click at [800, 305] on p "IMPORTANT : Afin de confirmer votre réservation dans notre [NOM LOGEMENT]​, nou…" at bounding box center [553, 314] width 606 height 39
click at [788, 537] on button "Mettre à jour" at bounding box center [569, 547] width 664 height 31
checkbox input "true"
checkbox input "false"
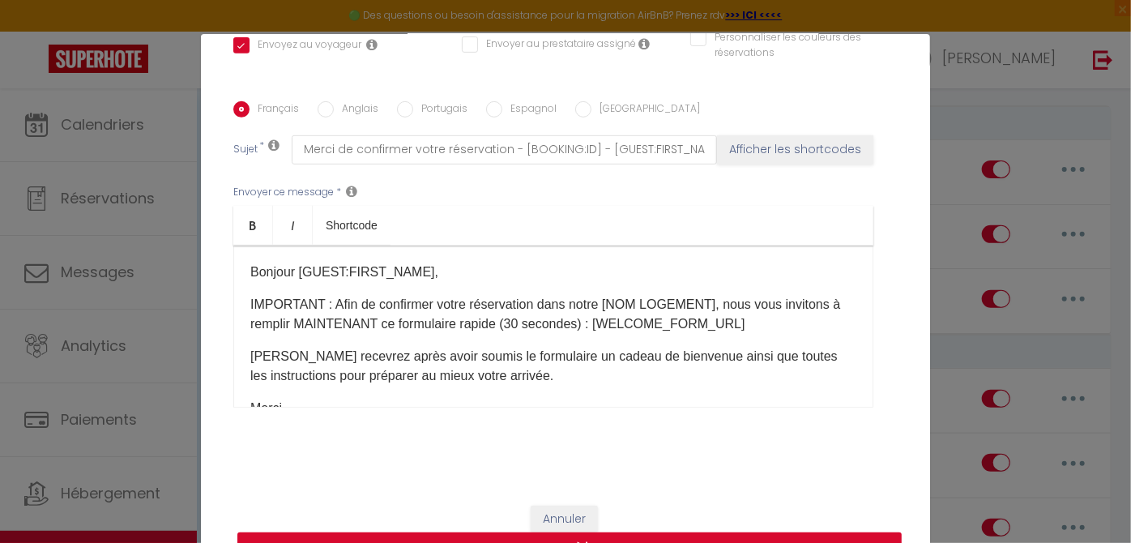
checkbox input "false"
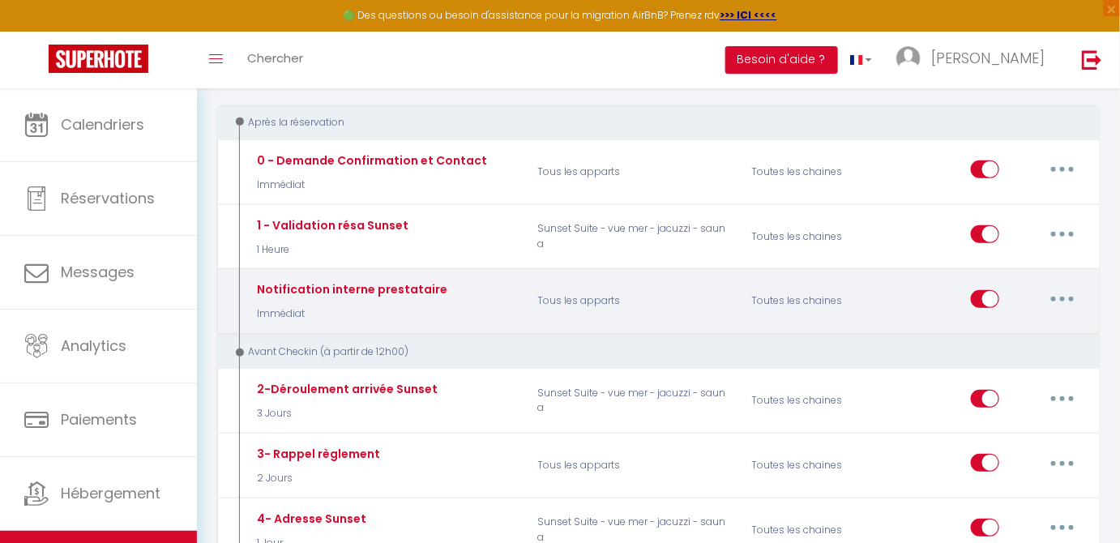
click at [1069, 295] on button "button" at bounding box center [1062, 299] width 45 height 26
click at [993, 335] on link "Editer" at bounding box center [1020, 336] width 120 height 28
type input "Notification interne prestataire"
select select "Immédiat"
select select "if_booking_is_paid"
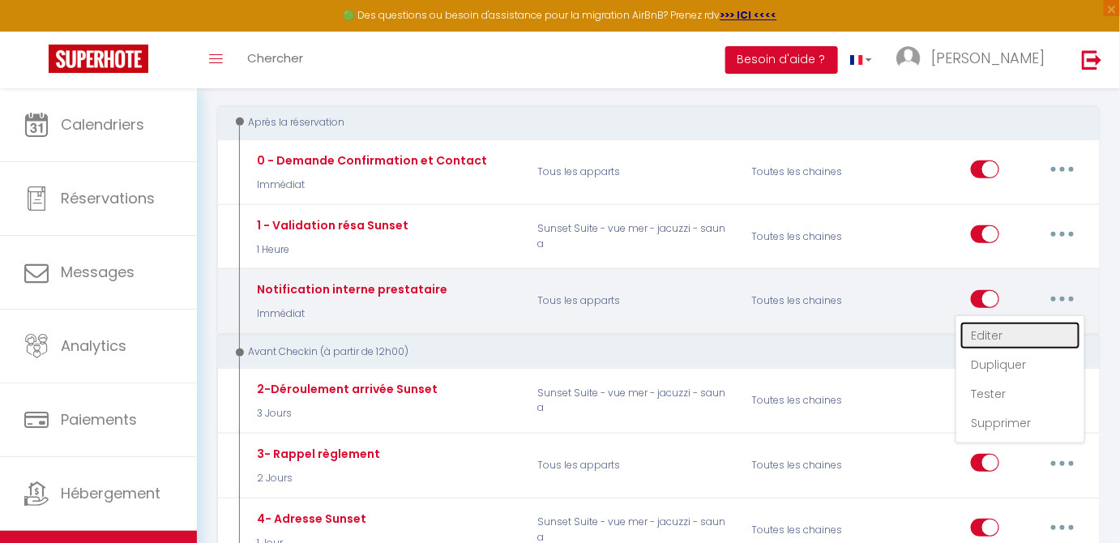
checkbox input "false"
checkbox input "true"
checkbox input "false"
radio input "true"
type input "Nouvelle réservation - [RENTAL:NAME] - [GUEST:NAME] - [CHECKING:DD-MM-YYYY] au …"
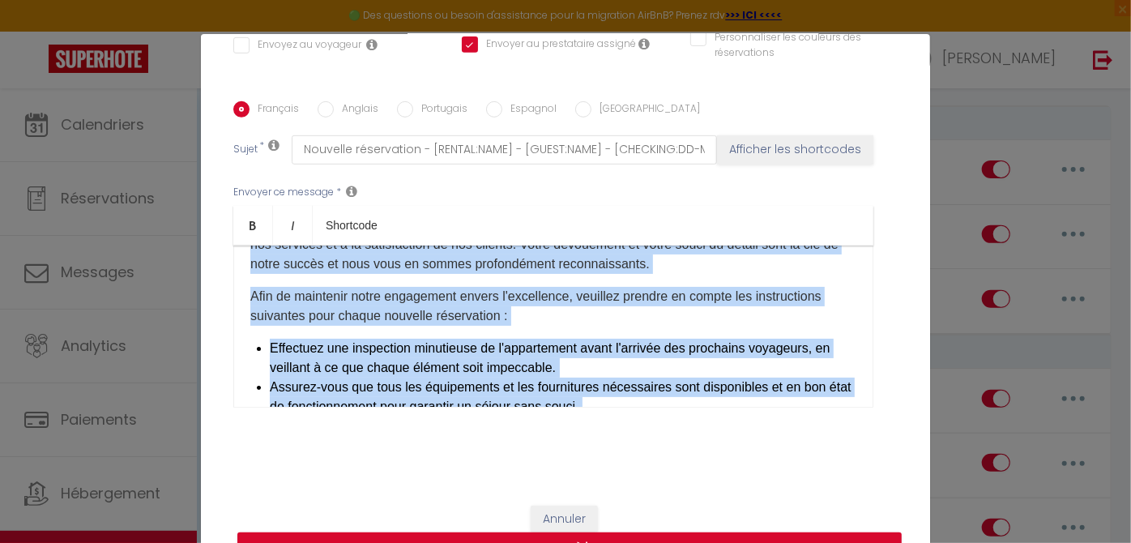
scroll to position [102, 0]
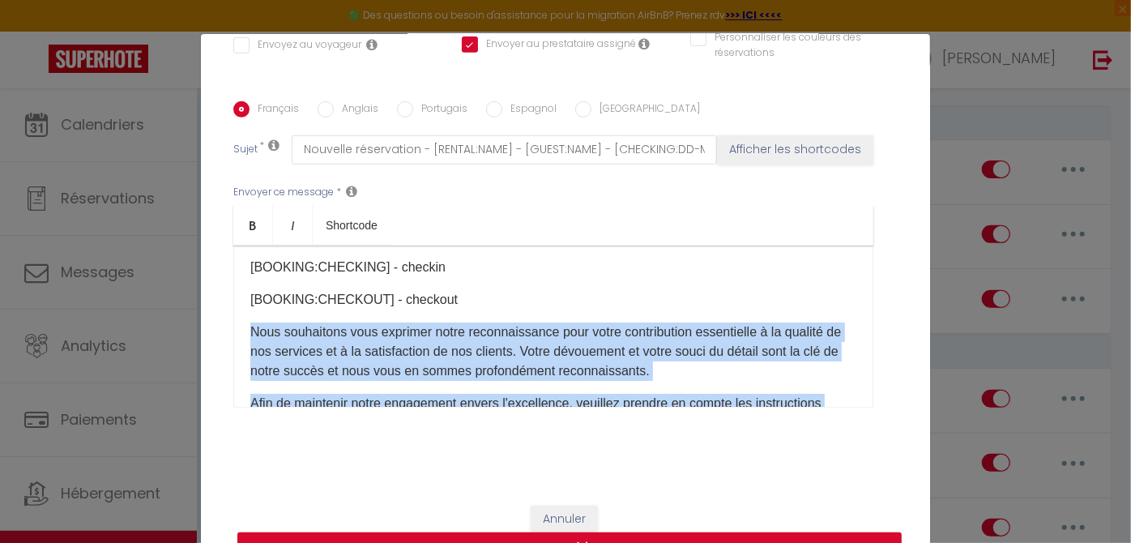
drag, startPoint x: 537, startPoint y: 363, endPoint x: 223, endPoint y: 324, distance: 316.8
click at [229, 324] on div "Français Anglais Portugais Espagnol Italien Sujet * Nouvelle réservation - [REN…" at bounding box center [565, 264] width 672 height 327
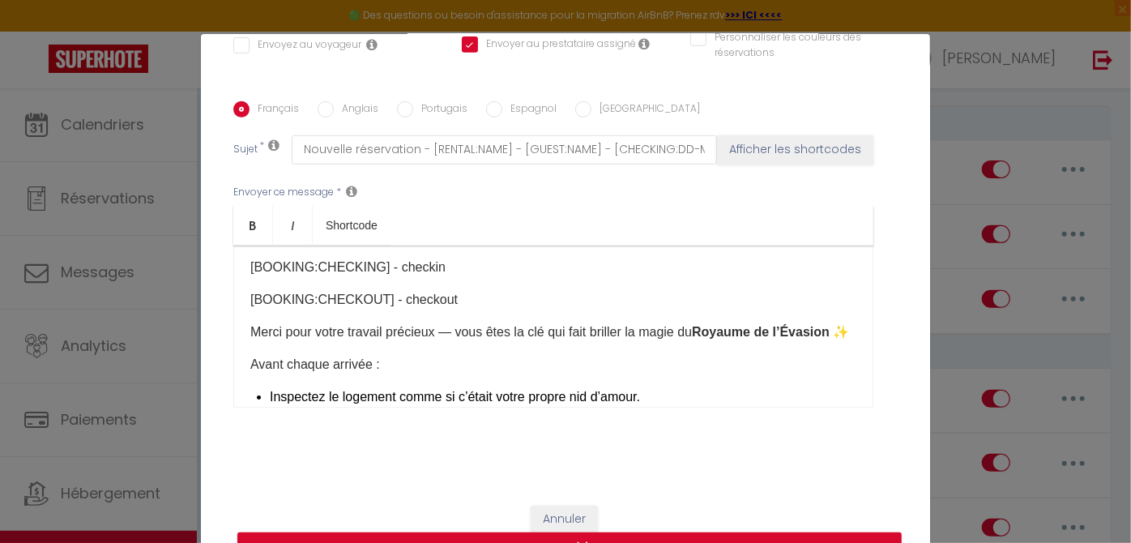
scroll to position [329, 0]
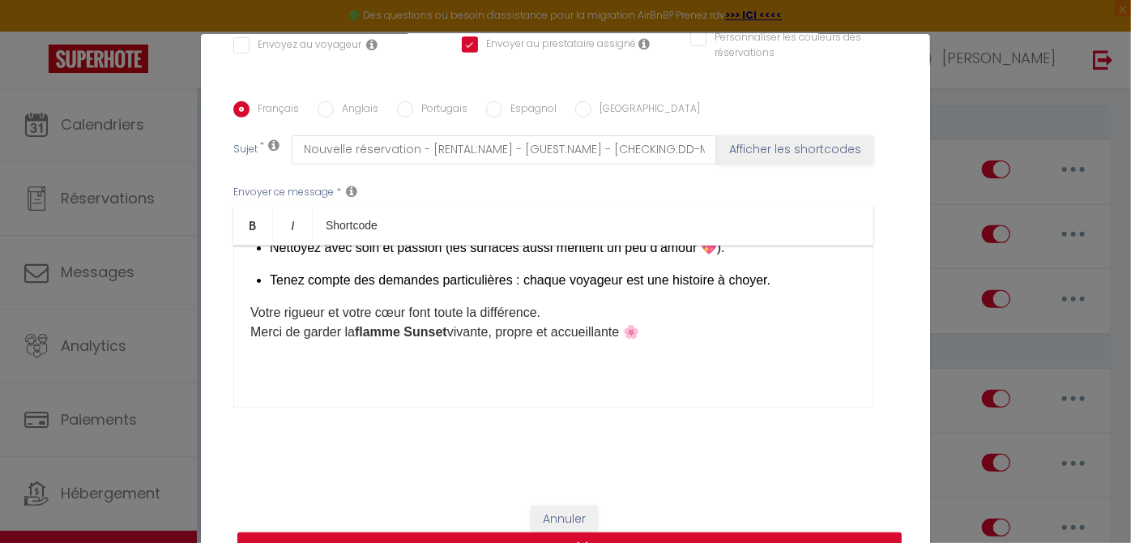
click at [380, 333] on strong "flamme Sunset" at bounding box center [401, 332] width 92 height 14
click at [818, 536] on button "Mettre à jour" at bounding box center [569, 547] width 664 height 31
checkbox input "false"
checkbox input "true"
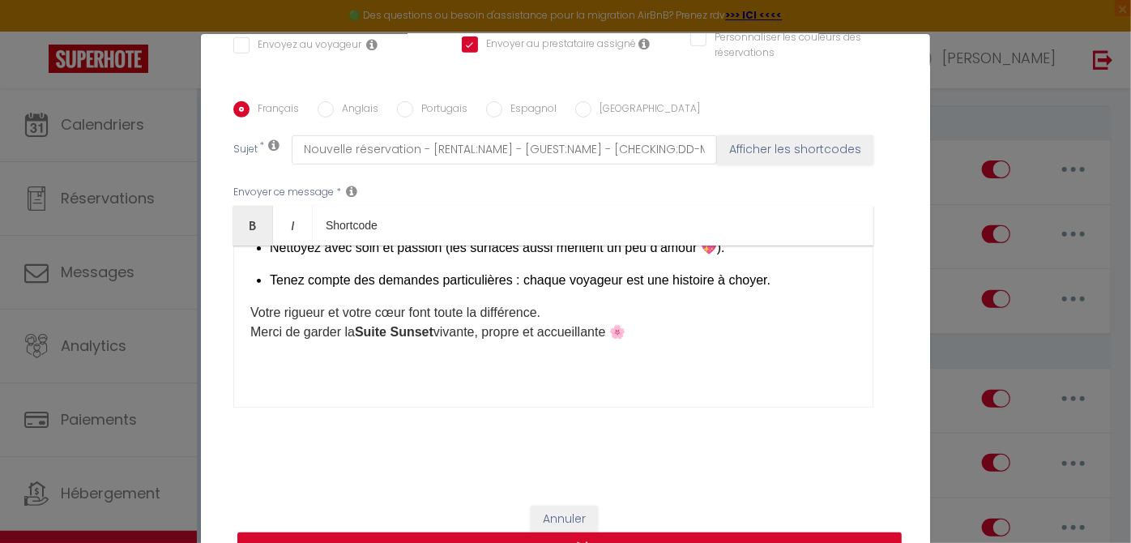
checkbox input "false"
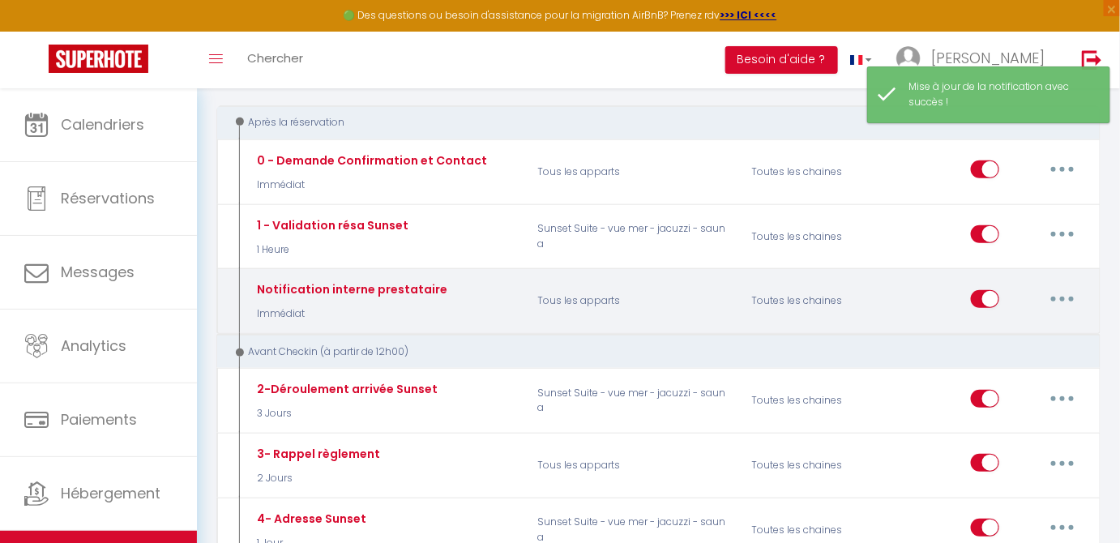
click at [1074, 289] on button "button" at bounding box center [1062, 299] width 45 height 26
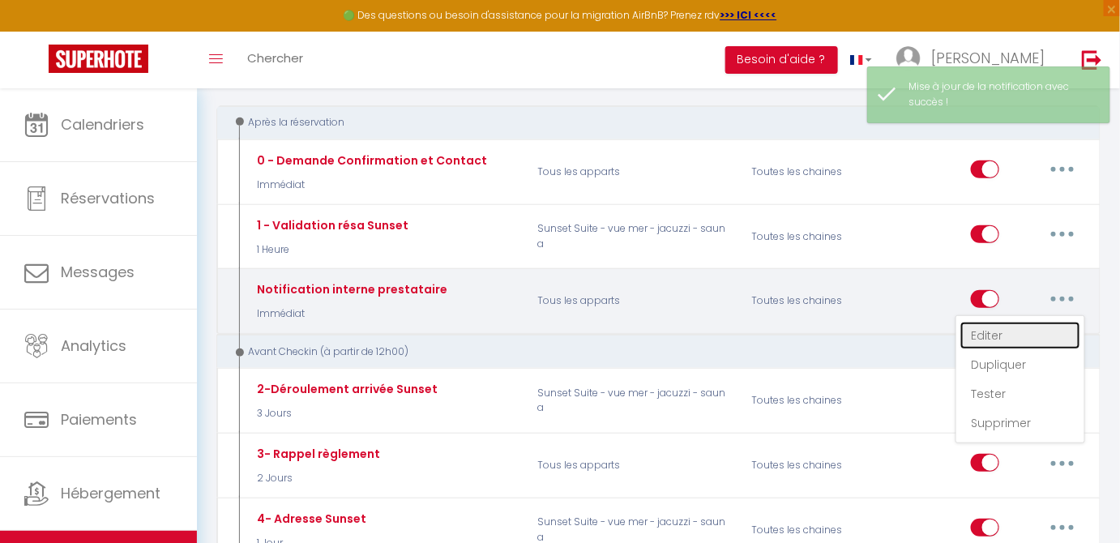
click at [1023, 338] on link "Editer" at bounding box center [1020, 336] width 120 height 28
type input "Notification interne prestataire"
select select "Immédiat"
select select "if_booking_is_paid"
checkbox input "false"
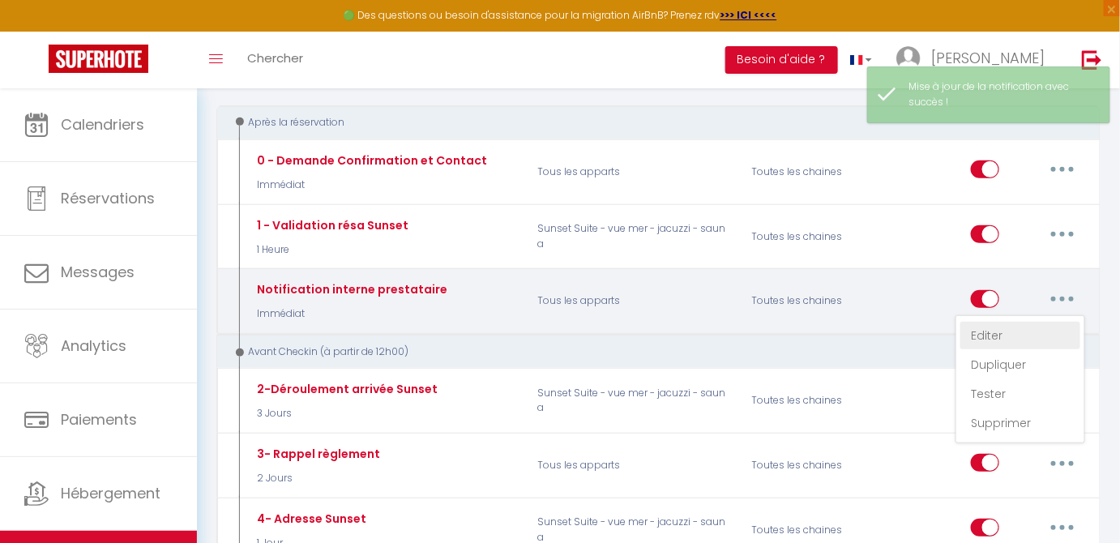
checkbox input "true"
checkbox input "false"
radio input "true"
type input "Nouvelle réservation - [RENTAL:NAME] - [GUEST:NAME] - [CHECKING:DD-MM-YYYY] au …"
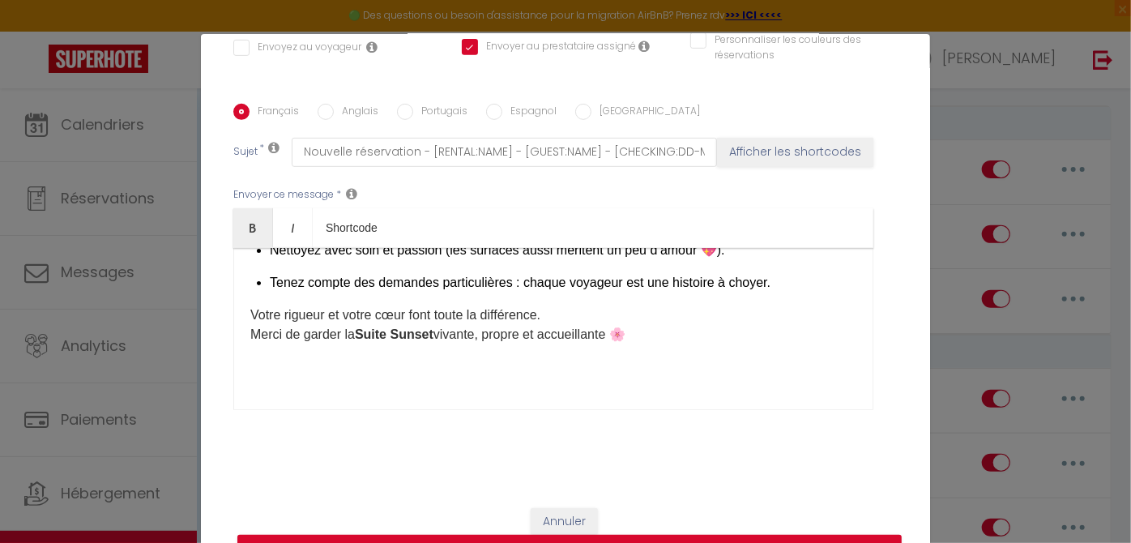
scroll to position [381, 0]
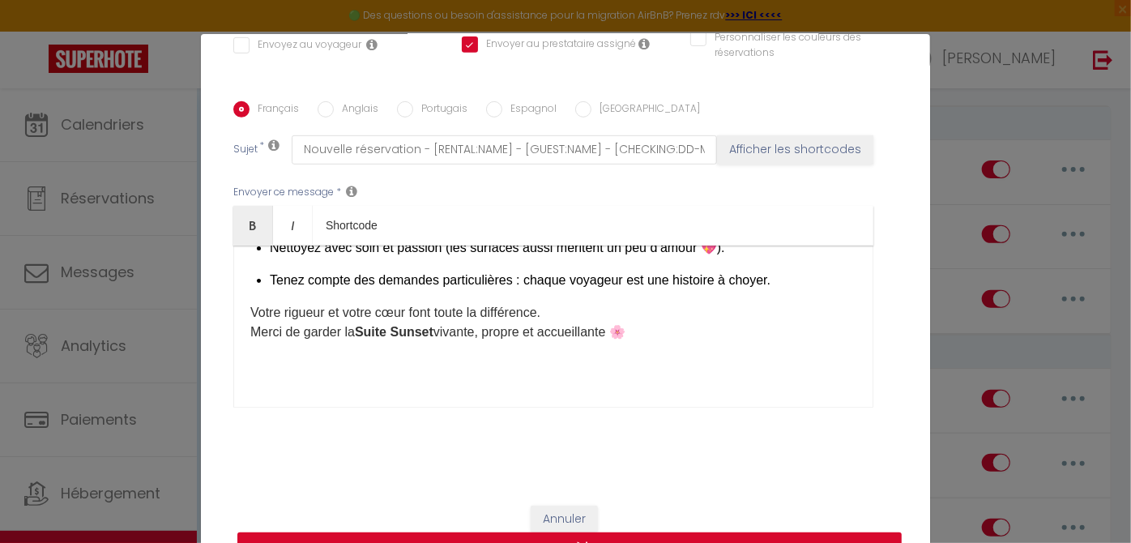
click at [818, 532] on button "Mettre à jour" at bounding box center [569, 547] width 664 height 31
checkbox input "false"
checkbox input "true"
checkbox input "false"
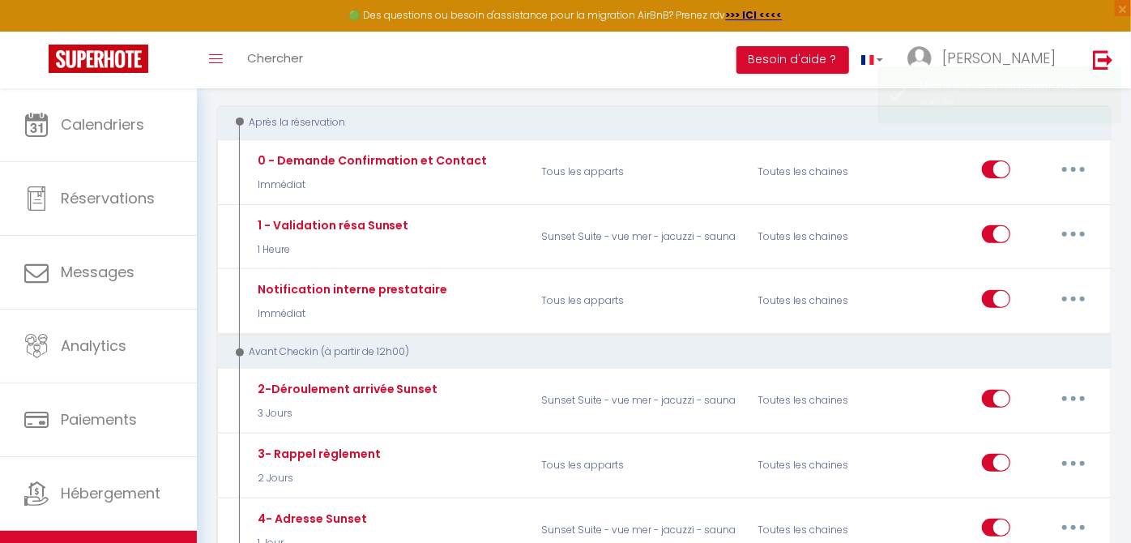
scroll to position [0, 0]
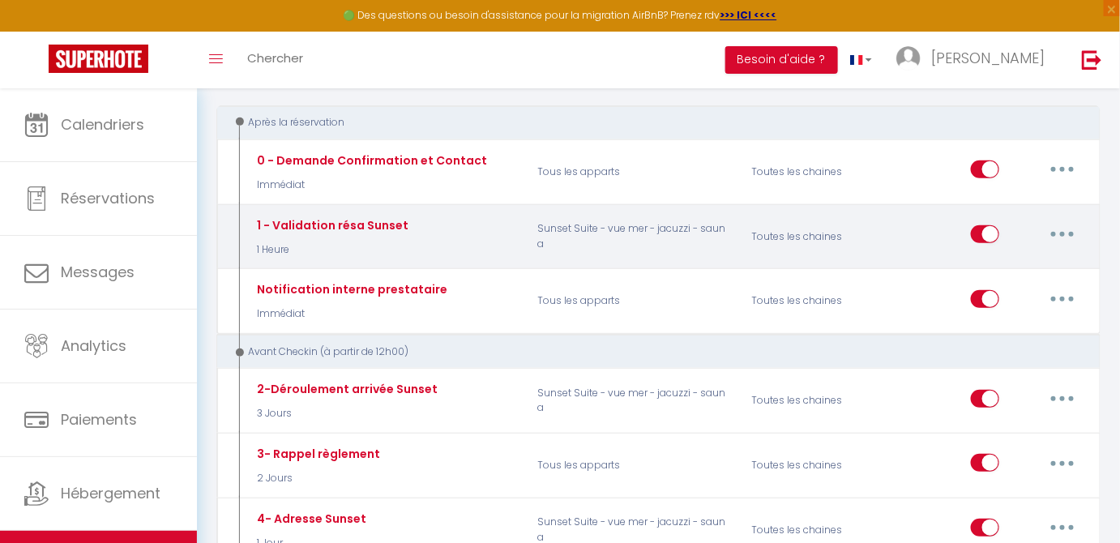
click at [1065, 235] on button "button" at bounding box center [1062, 234] width 45 height 26
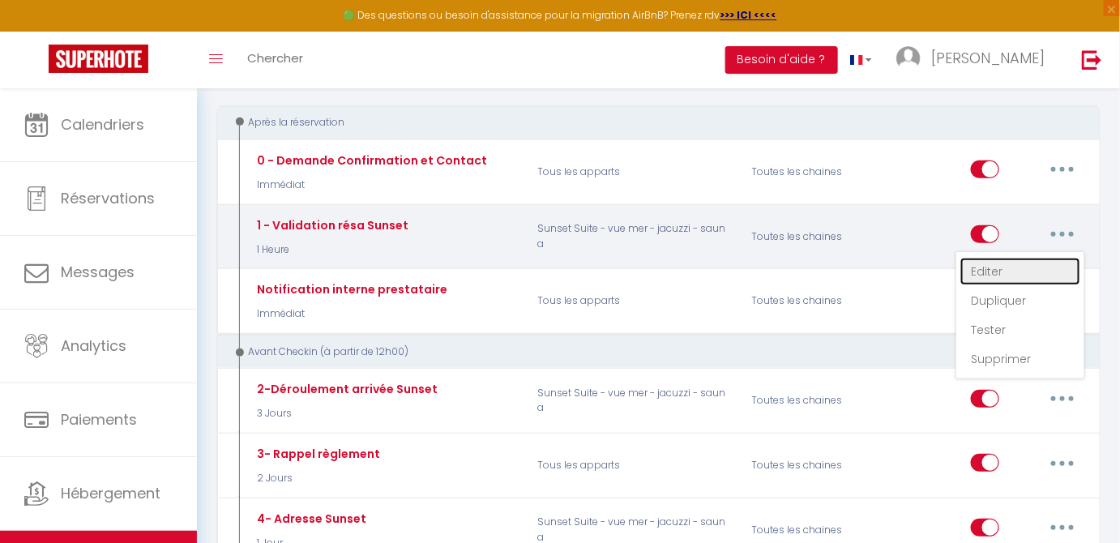
click at [1008, 271] on link "Editer" at bounding box center [1020, 272] width 120 height 28
type input "1 - Validation résa Sunset"
select select "1 Heure"
select select "if_booking_is_paid"
checkbox input "true"
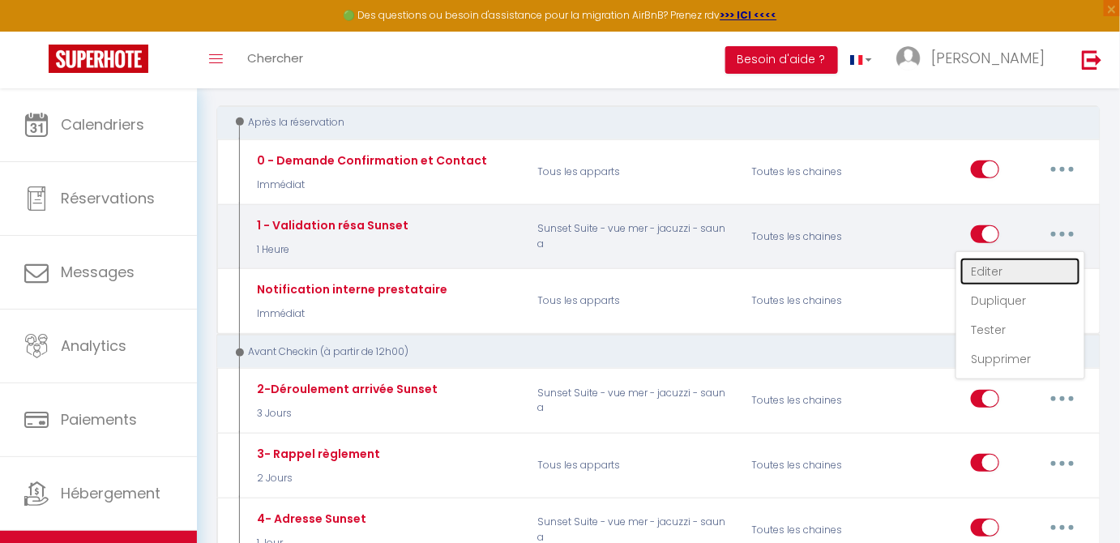
checkbox input "false"
radio input "true"
type input "Confirmation et options - [RENTAL:NAME][INQUIRY:BOOK_DATE]"
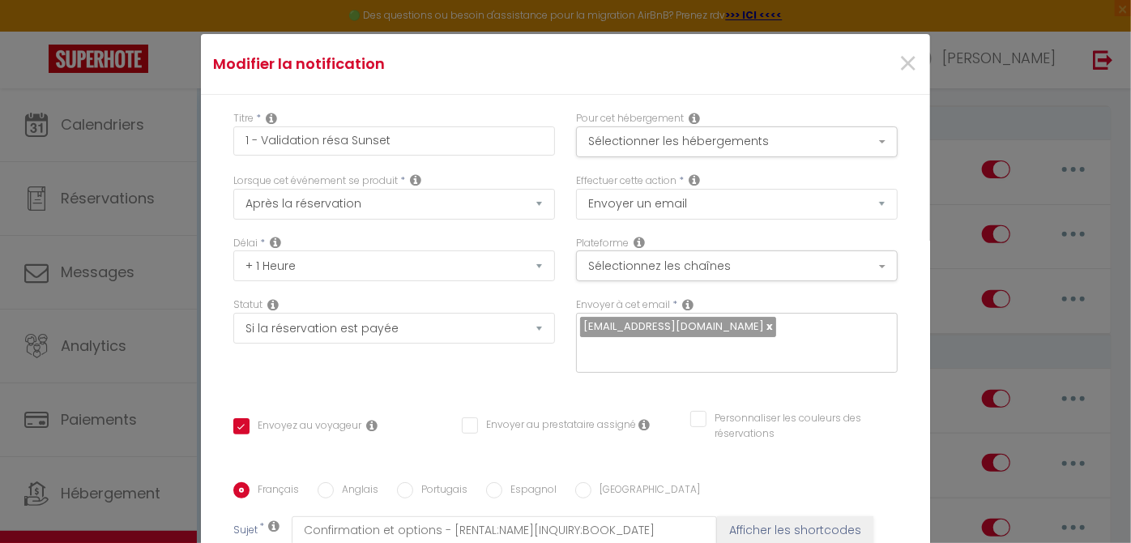
drag, startPoint x: 629, startPoint y: 392, endPoint x: 222, endPoint y: 258, distance: 428.4
click at [222, 258] on div "Titre * 1 - Validation résa Sunset Pour cet hébergement Sélectionner les héberg…" at bounding box center [565, 482] width 729 height 775
copy div "Loremipsumdol [SITAM:CONSE_ADIP], Elit seddoe tempo in utla etdolorema al [ENI …"
click at [949, 267] on div "Modifier la notification × Titre * 1 - Validation résa Sunset Pour cet hébergem…" at bounding box center [565, 271] width 1131 height 543
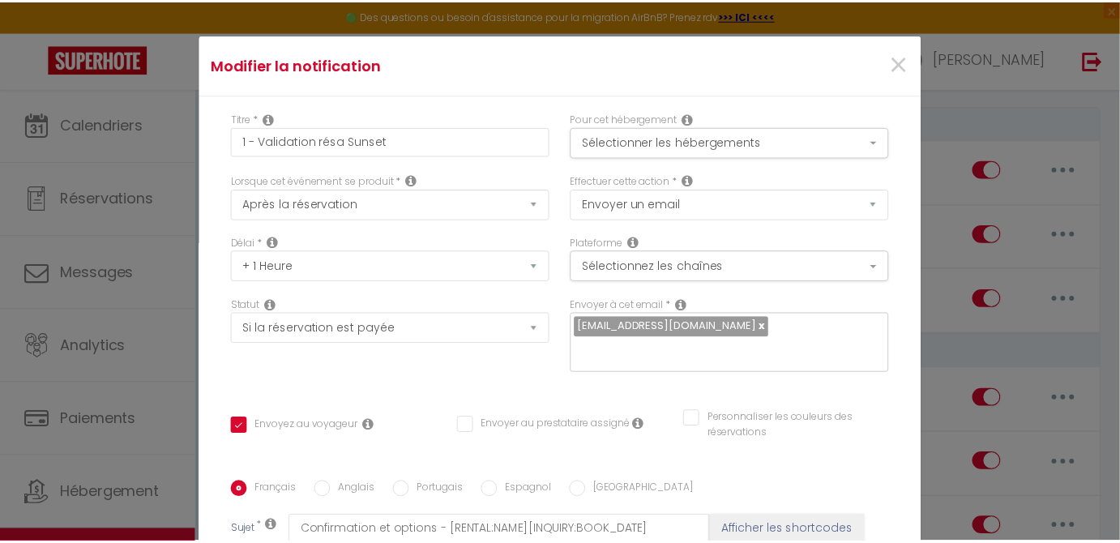
scroll to position [66, 0]
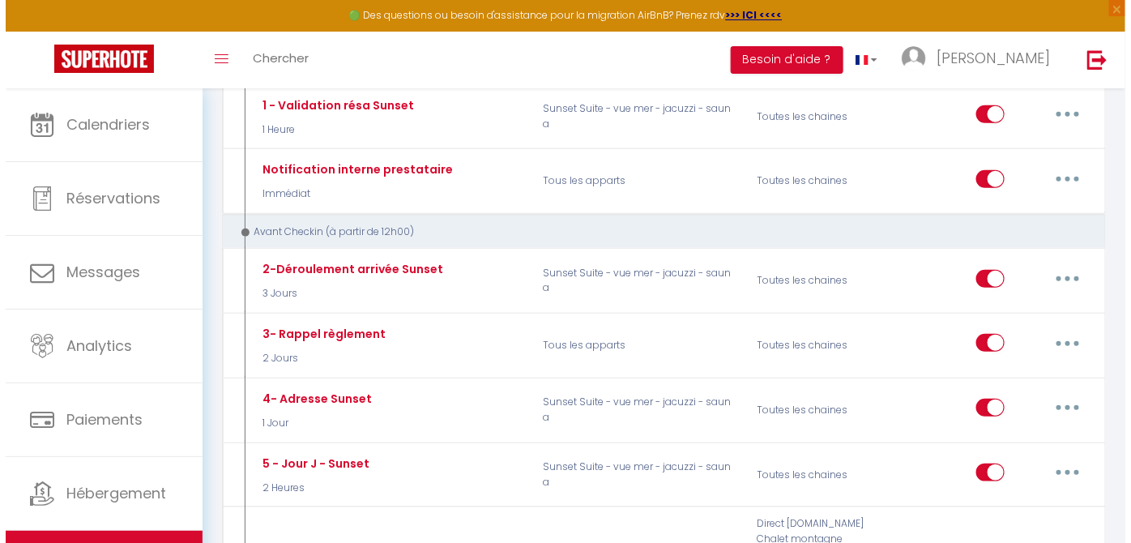
scroll to position [374, 0]
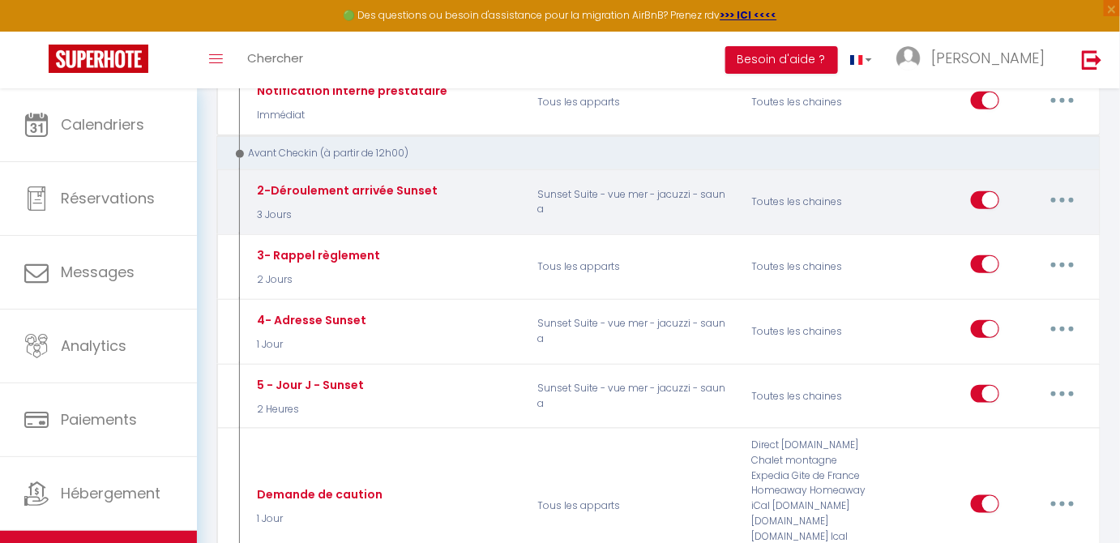
click at [400, 207] on p "3 Jours" at bounding box center [346, 214] width 185 height 15
click at [1063, 201] on button "button" at bounding box center [1062, 200] width 45 height 26
click at [1000, 238] on link "Editer" at bounding box center [1020, 237] width 120 height 28
type input "2-Déroulement arrivée Sunset"
select select "3 Jours"
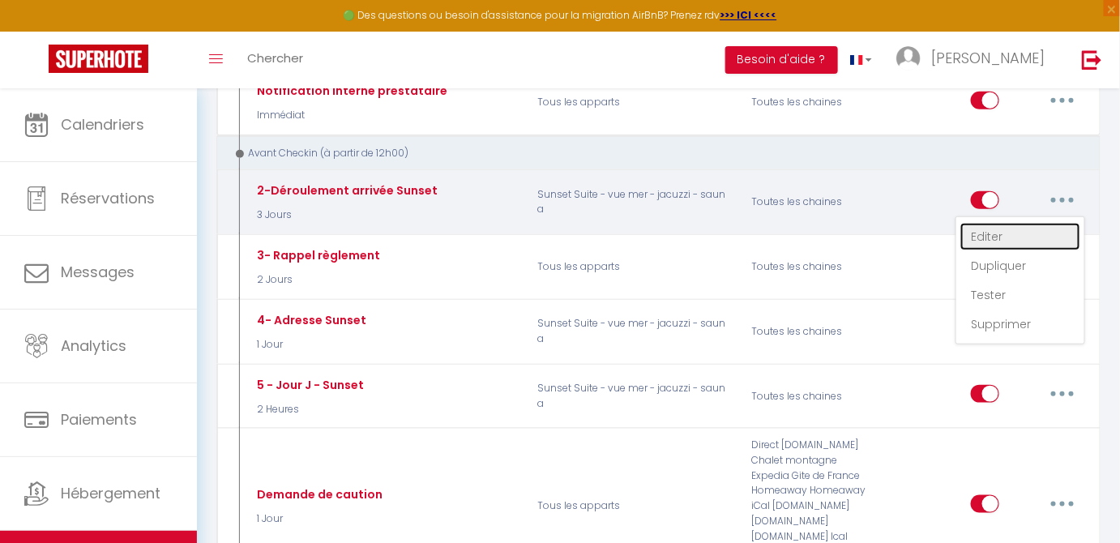
checkbox input "true"
checkbox input "false"
type input "Déroulement [NOM LOGEMENT]"
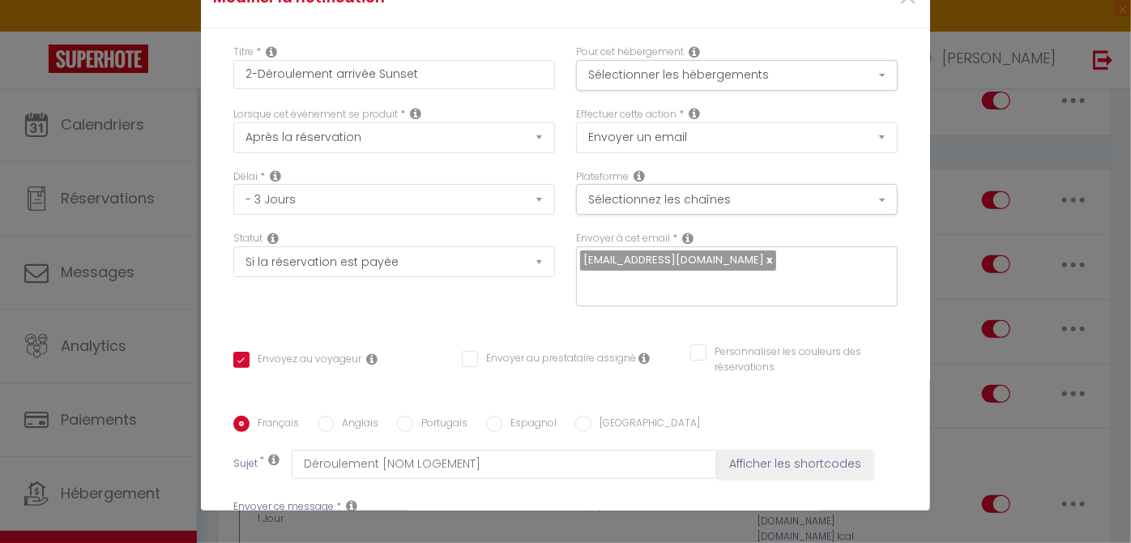
scroll to position [471, 0]
drag, startPoint x: 240, startPoint y: 212, endPoint x: 487, endPoint y: 459, distance: 348.9
click at [487, 459] on form "Modifier la notification × Titre * 2-Déroulement arrivée Sunset Pour cet héberg…" at bounding box center [565, 431] width 729 height 926
copy div "Loremip [DOLOR:SITAM_CONS]​, Adip elitsedd eiu temp inci utlab etdolorema ali e…"
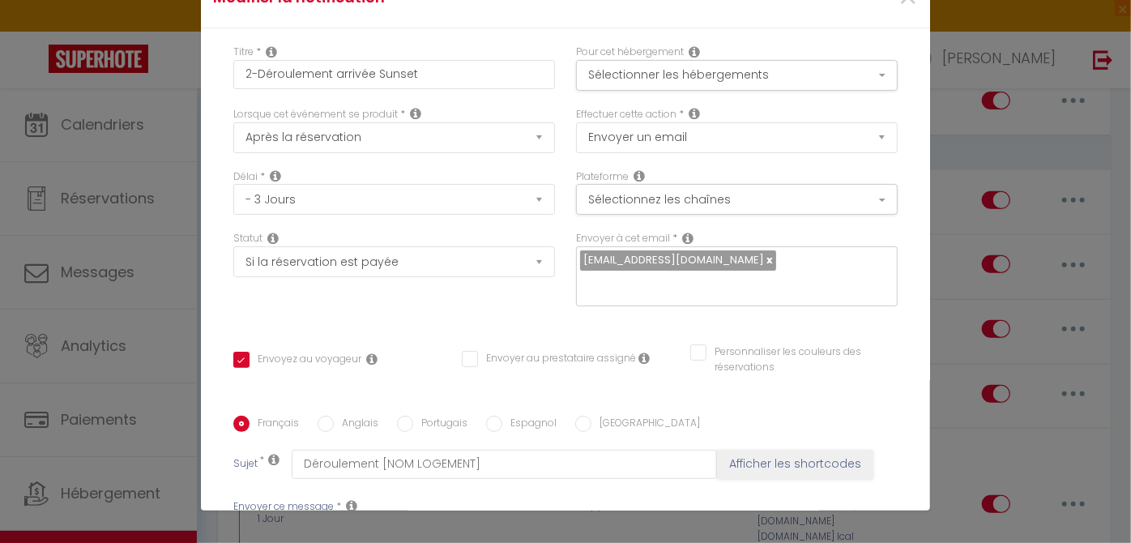
checkbox input "true"
checkbox input "false"
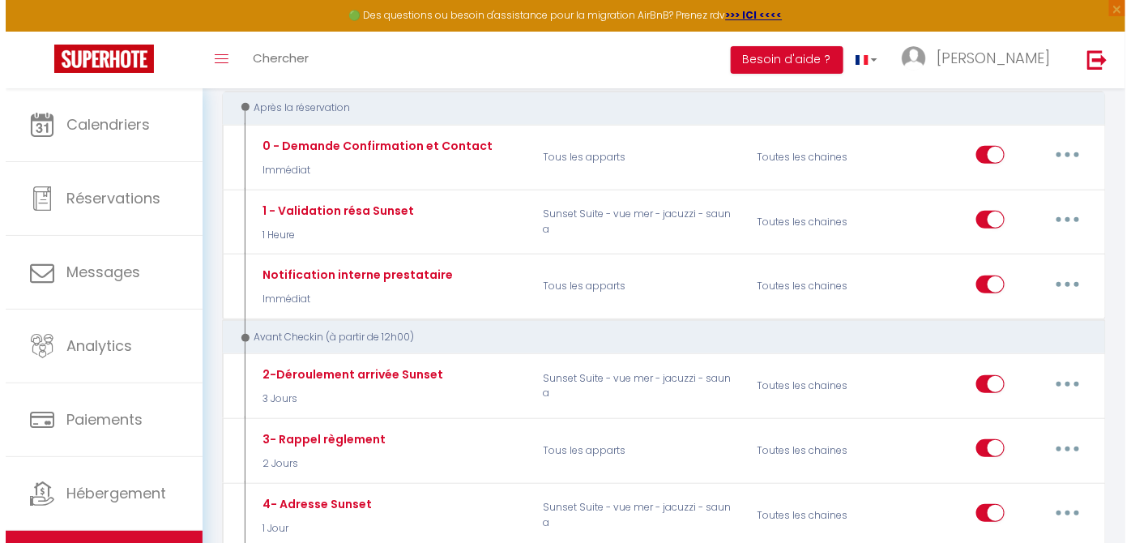
scroll to position [293, 0]
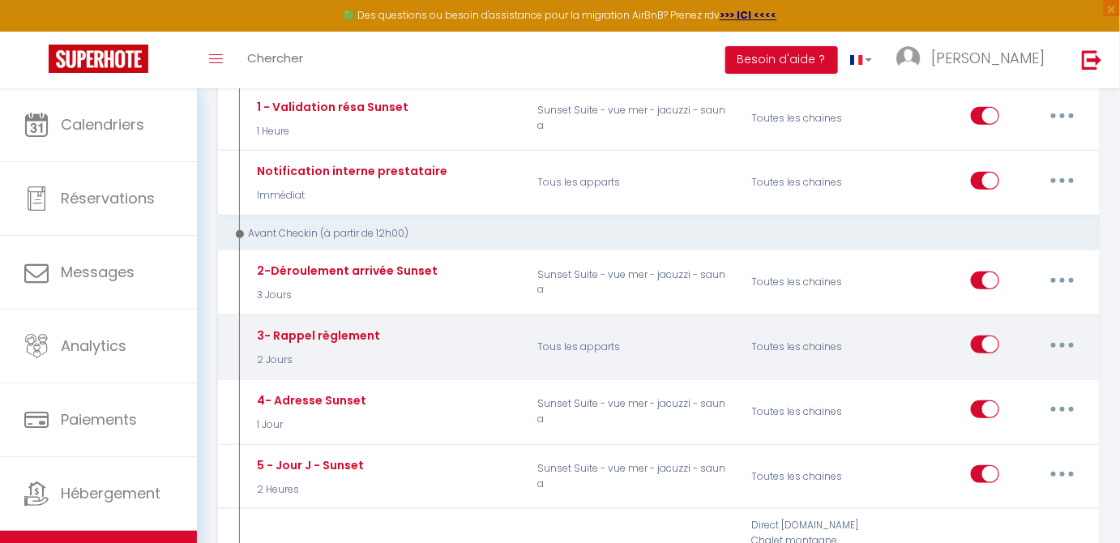
click at [1052, 332] on button "button" at bounding box center [1062, 344] width 45 height 26
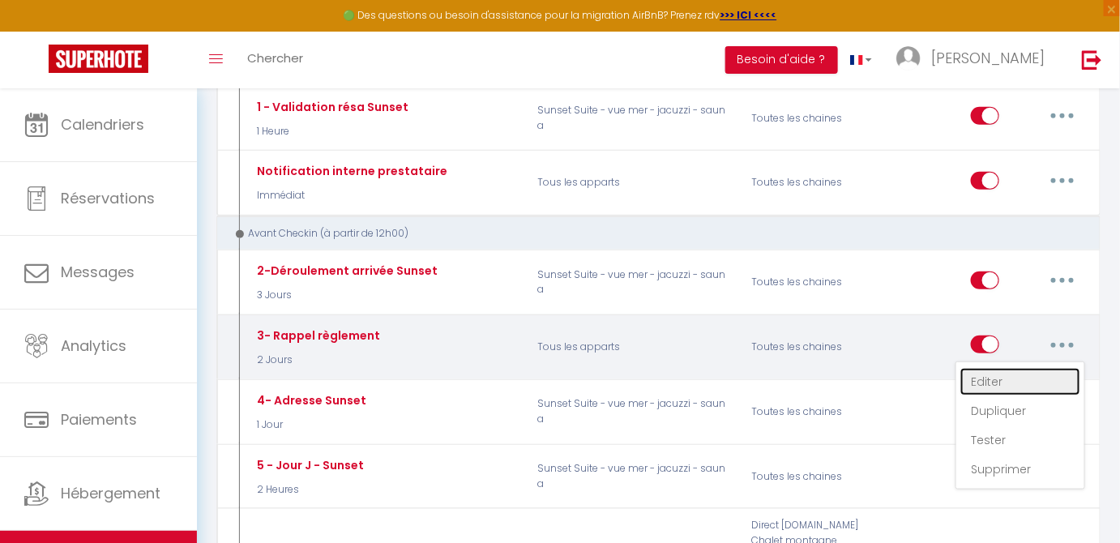
click at [1004, 380] on link "Editer" at bounding box center [1020, 382] width 120 height 28
type input "3- Rappel règlement"
select select "2 Jours"
select select "if_booking_is_paid"
checkbox input "false"
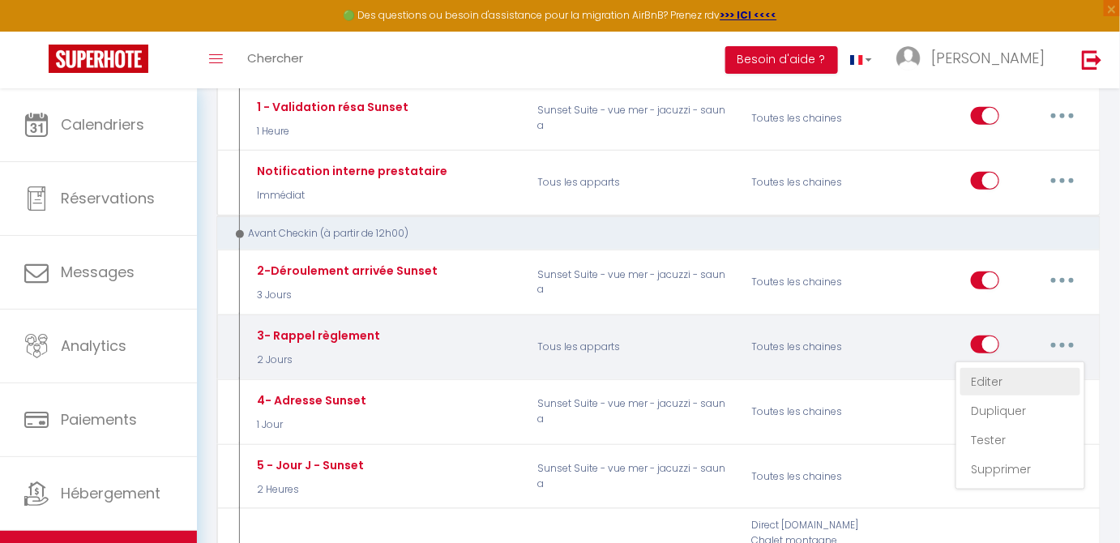
checkbox input "false"
radio input "true"
type input "Conditions générale d'utilisation"
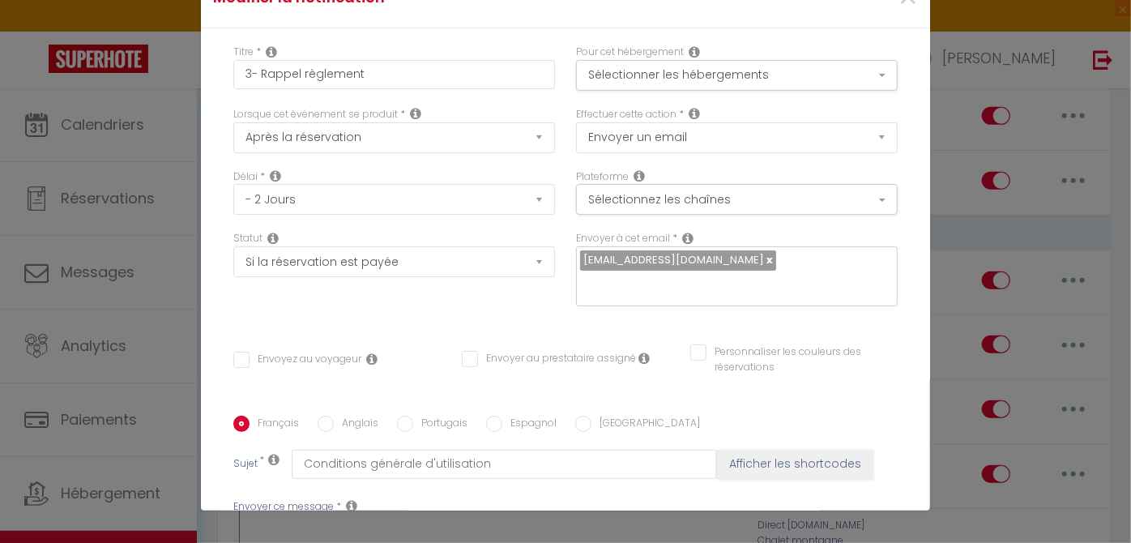
scroll to position [736, 0]
drag, startPoint x: 240, startPoint y: 213, endPoint x: 518, endPoint y: 379, distance: 323.8
copy div "Loremip [DOLOR:SITAM_CONS]​, Adip eli 6 seddo eiusm tempo incidid, utlabore etd…"
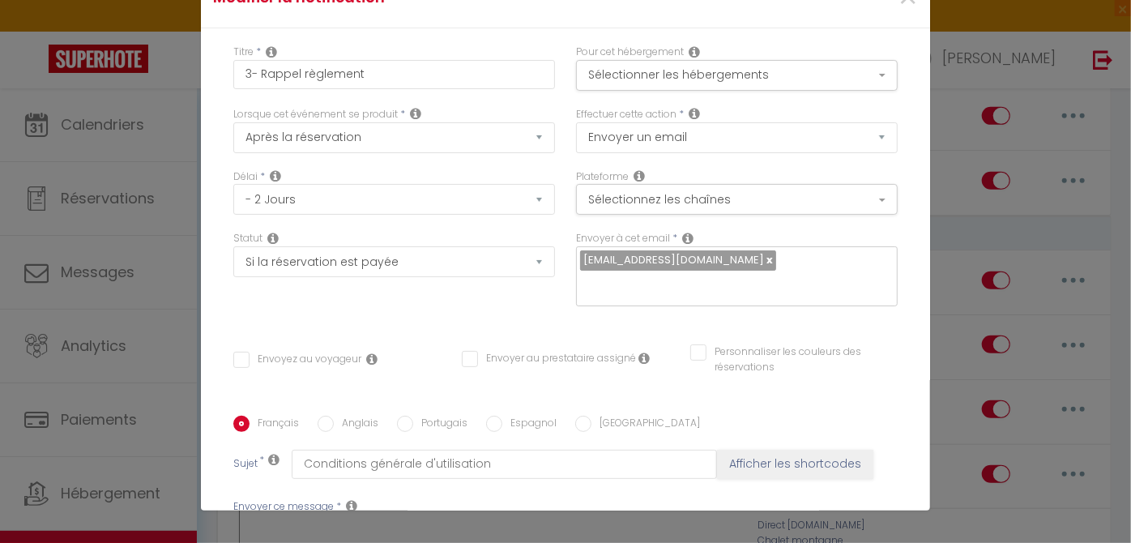
type input "3- Rappel règlement"
checkbox input "false"
radio input "true"
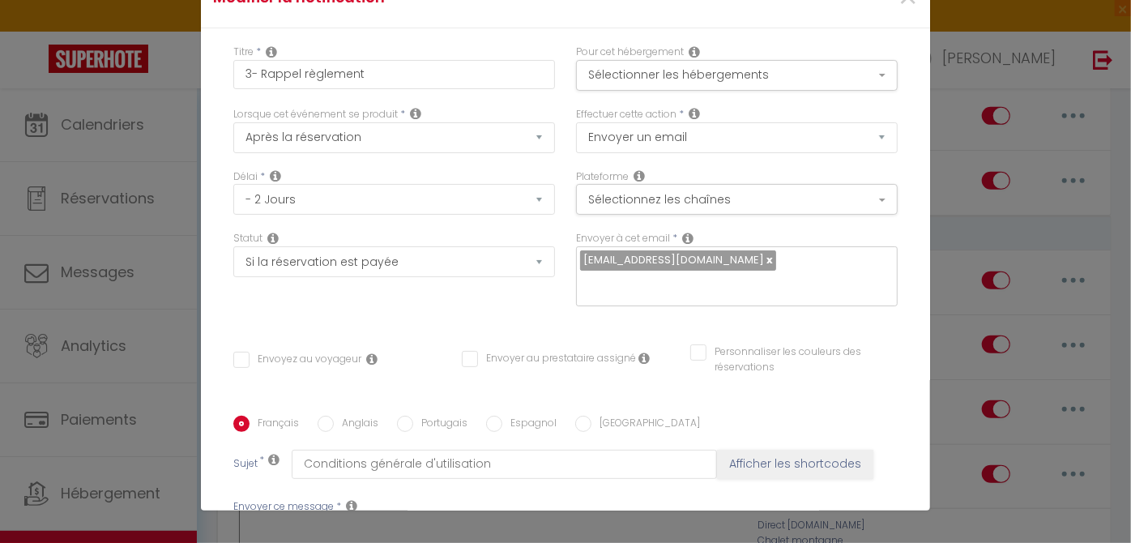
type input "Conditions générale d'utilisation"
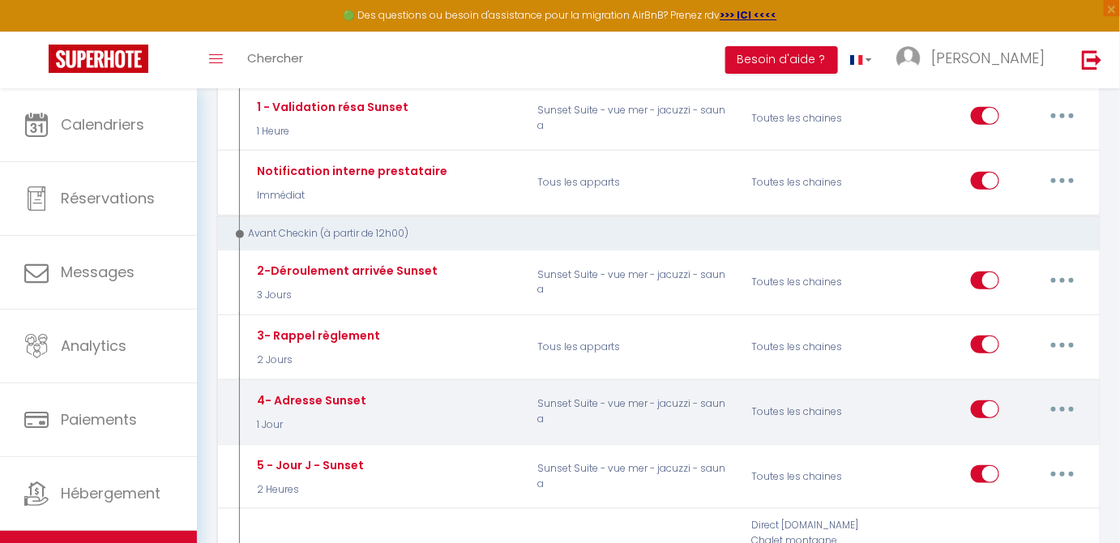
click at [1067, 412] on button "button" at bounding box center [1062, 409] width 45 height 26
click at [991, 441] on link "Editer" at bounding box center [1020, 447] width 120 height 28
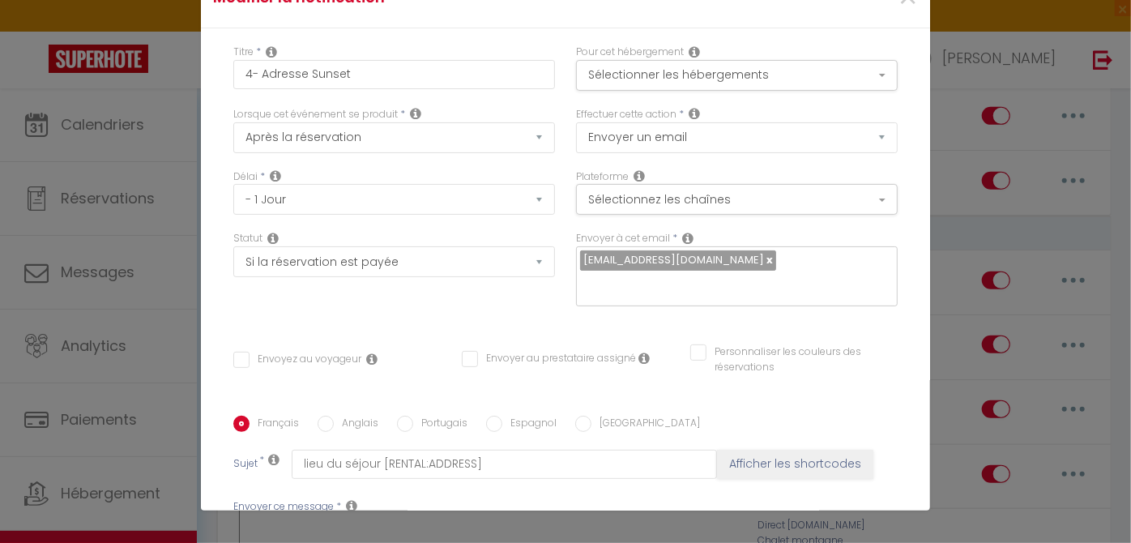
scroll to position [296, 0]
drag, startPoint x: 240, startPoint y: 218, endPoint x: 526, endPoint y: 322, distance: 304.5
copy div "Loremip [DOLOR:SITAM_CONS]​, Adip eli seddo eiusmo temp incid utlaboreetd mag a…"
click at [1001, 203] on div "Modifier la notification × Titre * 4- Adresse Sunset Pour cet hébergement Sélec…" at bounding box center [565, 271] width 1131 height 543
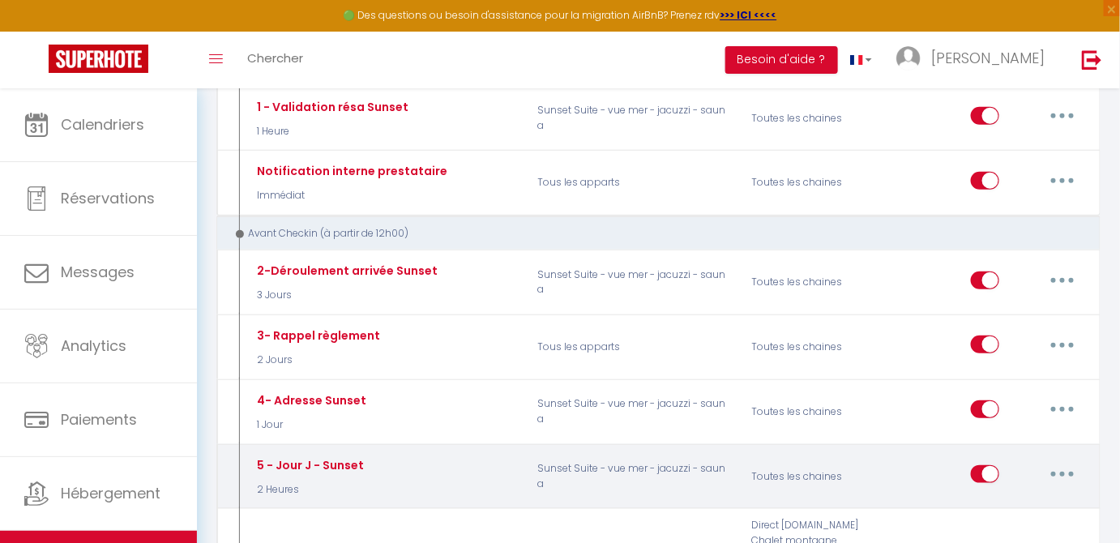
click at [1071, 467] on button "button" at bounding box center [1062, 474] width 45 height 26
click at [1005, 499] on link "Editer" at bounding box center [1020, 511] width 120 height 28
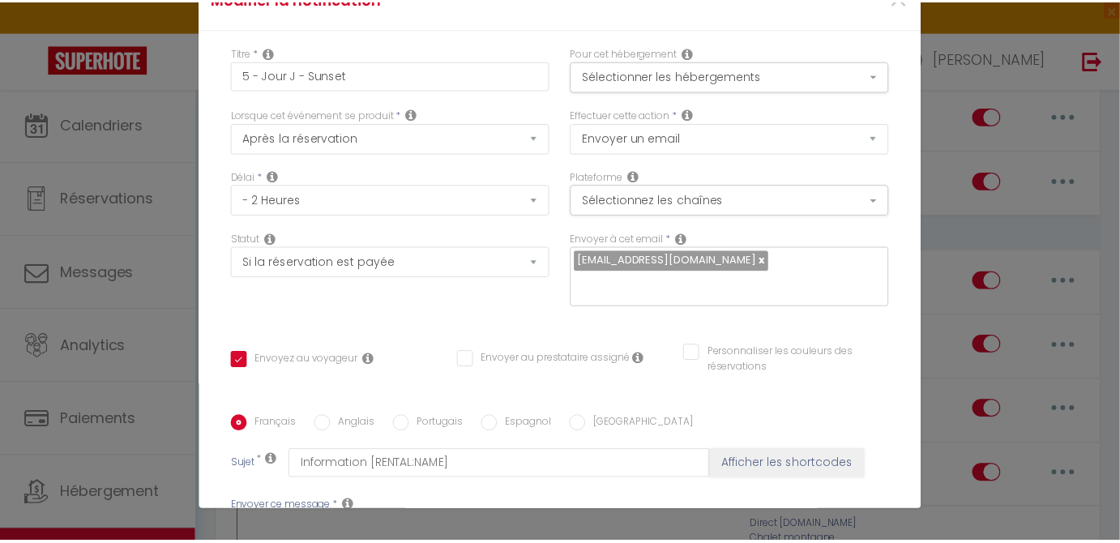
scroll to position [834, 0]
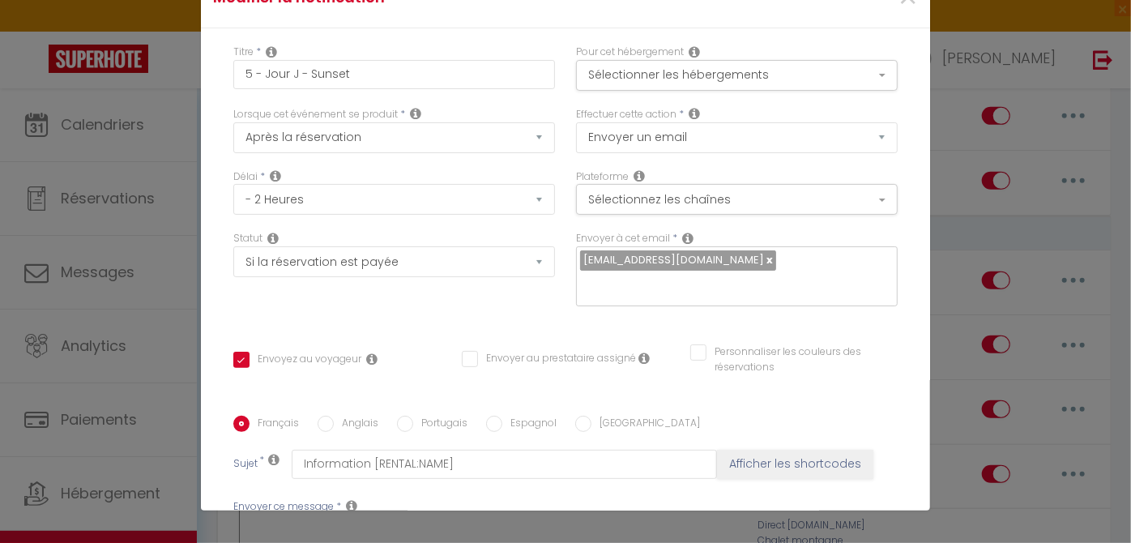
drag, startPoint x: 243, startPoint y: 216, endPoint x: 536, endPoint y: 355, distance: 324.7
copy div "L'ips do sitam cons​ ! Adipi elitse do eiusmodt inci utla etdo magnaali en admi…"
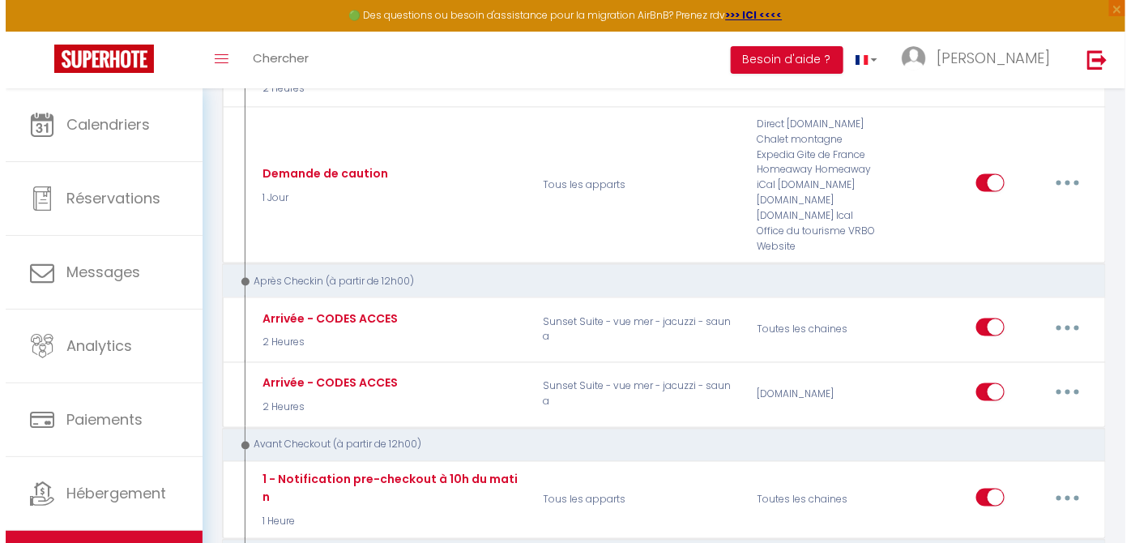
scroll to position [741, 0]
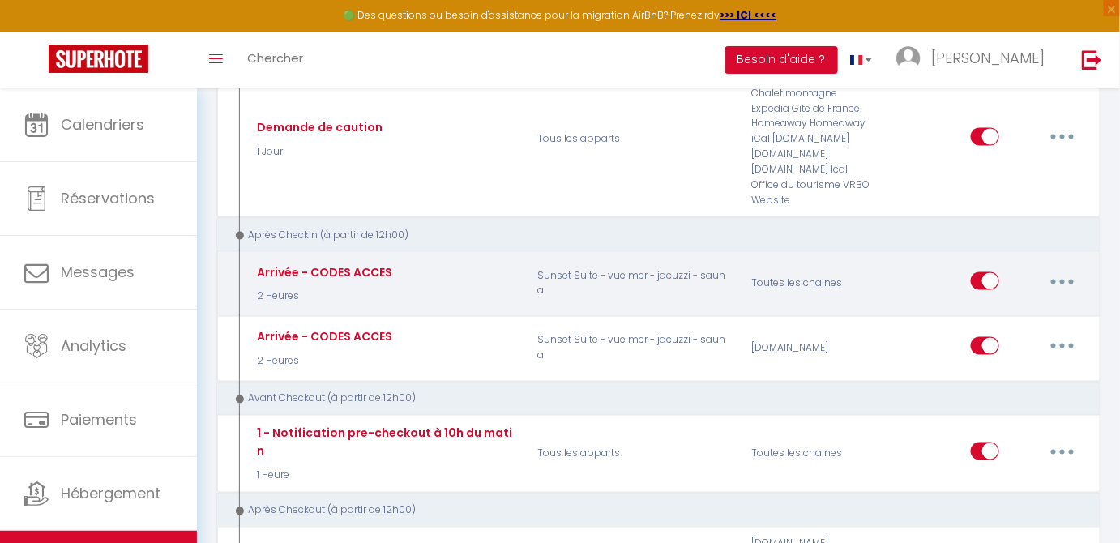
click at [1058, 273] on button "button" at bounding box center [1062, 281] width 45 height 26
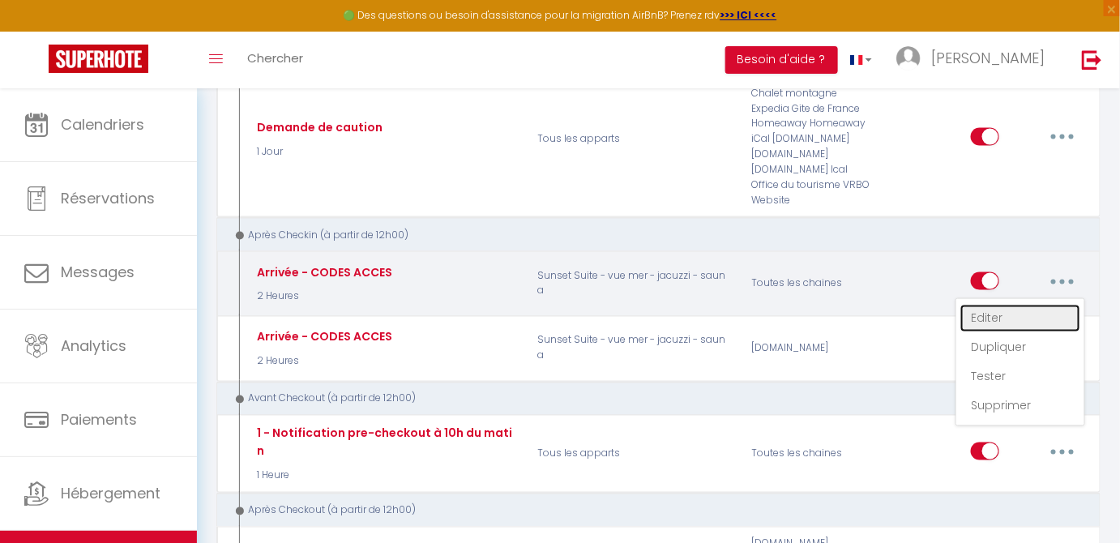
click at [1005, 321] on link "Editer" at bounding box center [1020, 319] width 120 height 28
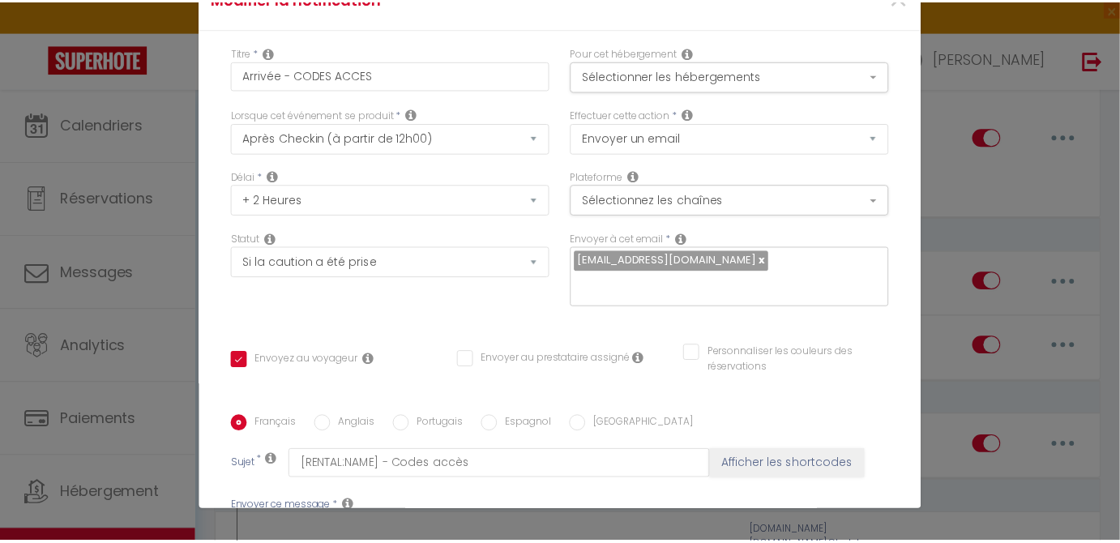
scroll to position [244, 0]
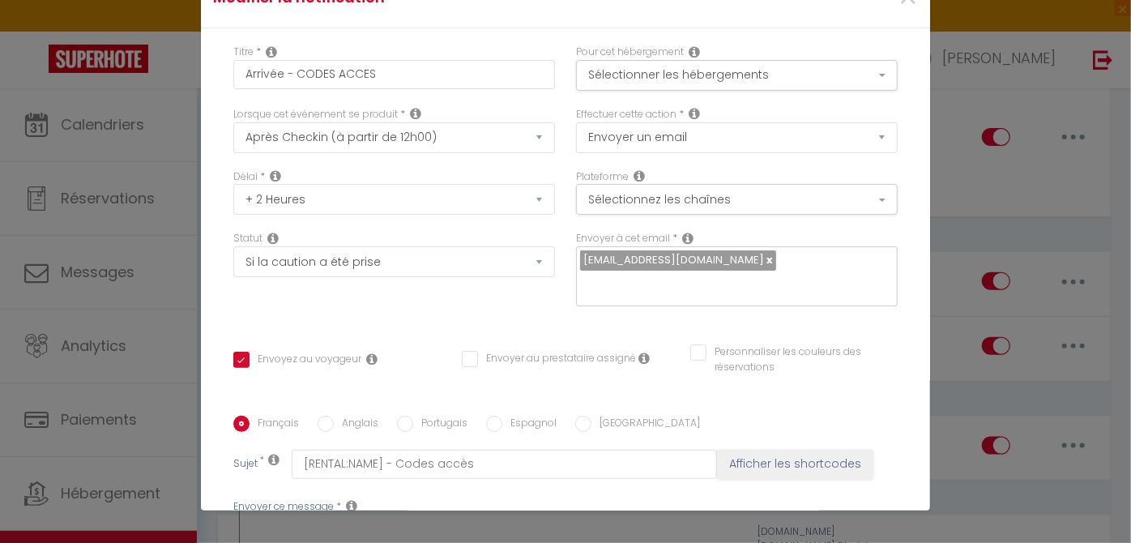
drag, startPoint x: 237, startPoint y: 217, endPoint x: 560, endPoint y: 427, distance: 385.4
click at [560, 427] on div "Titre * Arrivée - CODES ACCES Pour cet hébergement Sélectionner les hébergement…" at bounding box center [565, 415] width 729 height 775
copy div "Lors de votre arrivée au [RENTAL:ADDRESS], Avant les garages ce trouve sur votr…"
click at [1013, 249] on div "Modifier la notification × Titre * Arrivée - CODES ACCES Pour cet hébergement S…" at bounding box center [565, 271] width 1131 height 543
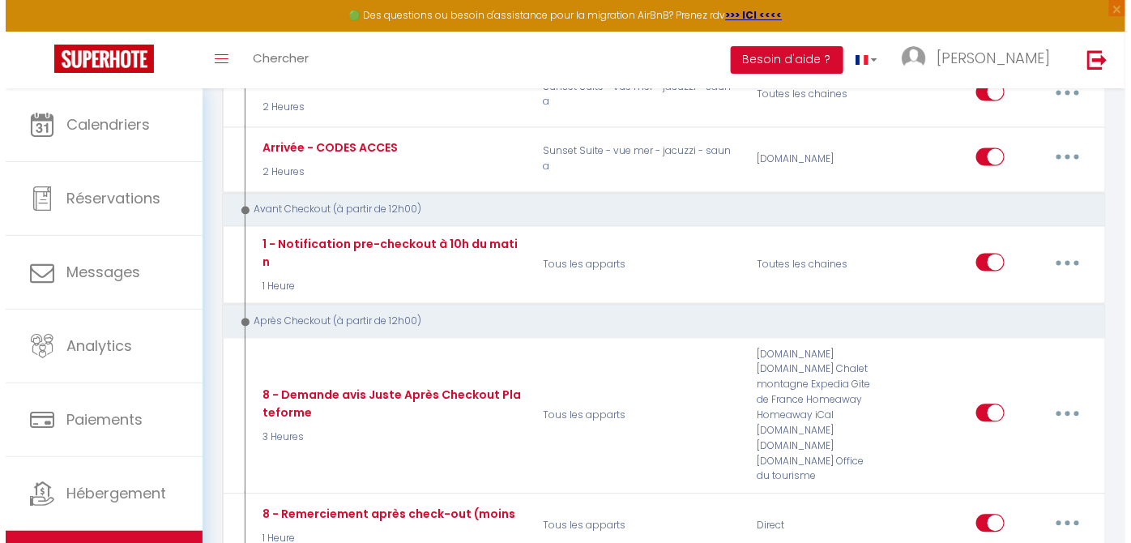
scroll to position [954, 0]
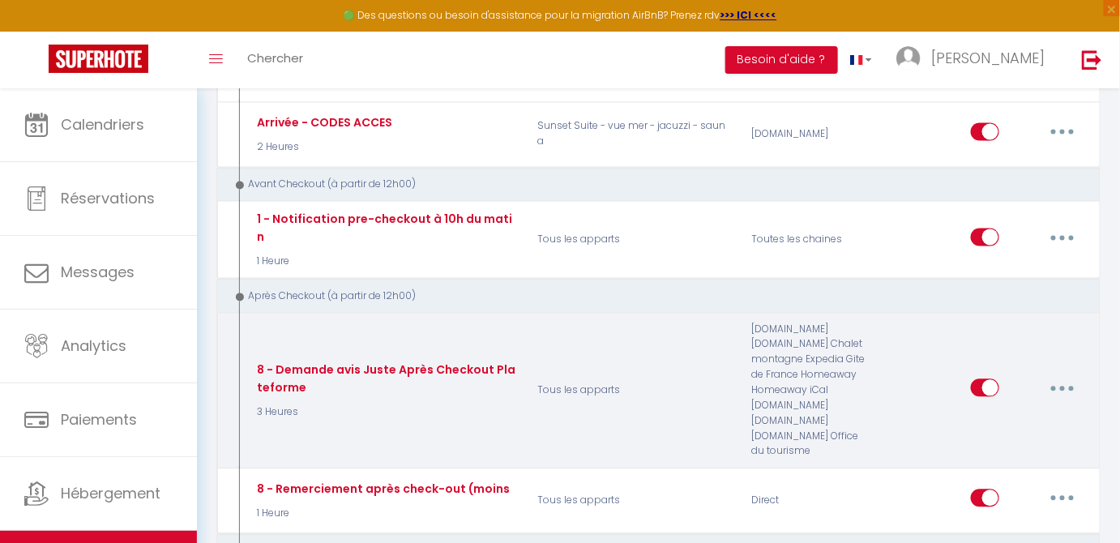
click at [1070, 375] on button "button" at bounding box center [1062, 388] width 45 height 26
click at [1015, 412] on link "Editer" at bounding box center [1020, 426] width 120 height 28
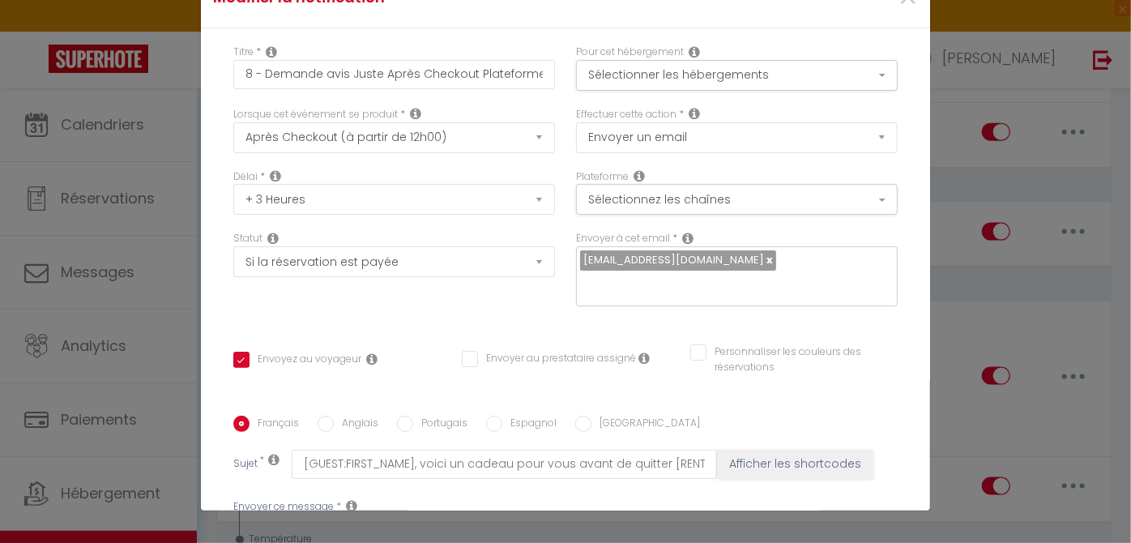
scroll to position [224, 0]
drag, startPoint x: 246, startPoint y: 210, endPoint x: 536, endPoint y: 432, distance: 364.6
click at [536, 432] on div "Titre * 8 - Demande avis Juste Après Checkout Plateforme Pour cet hébergement S…" at bounding box center [565, 415] width 729 height 775
copy div "Bonjour [GUEST:FIRST_NAME], Nous espérons que vous allez bien et que votre reto…"
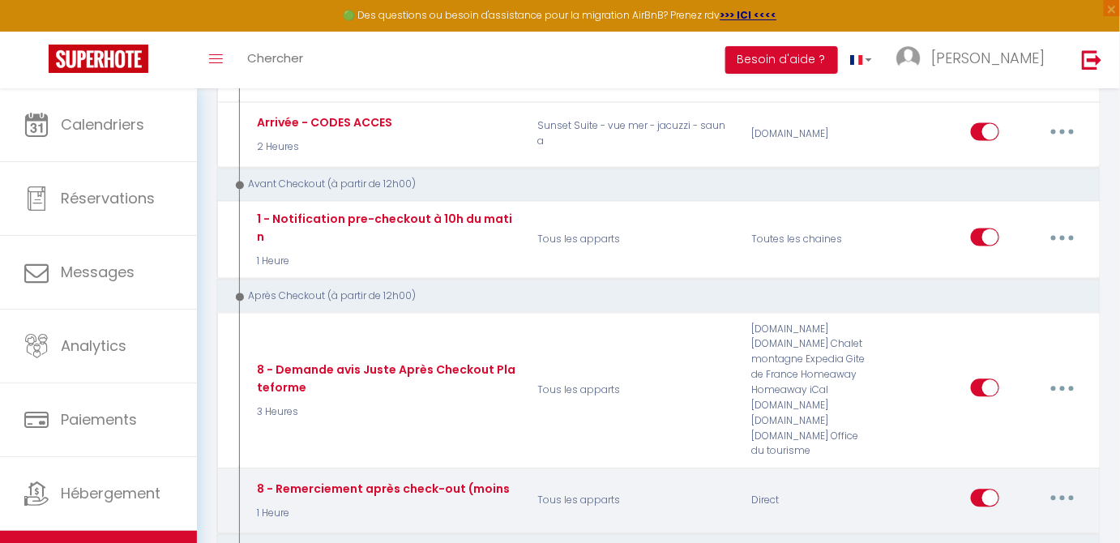
click at [1058, 485] on button "button" at bounding box center [1062, 498] width 45 height 26
click at [990, 522] on link "Editer" at bounding box center [1020, 536] width 120 height 28
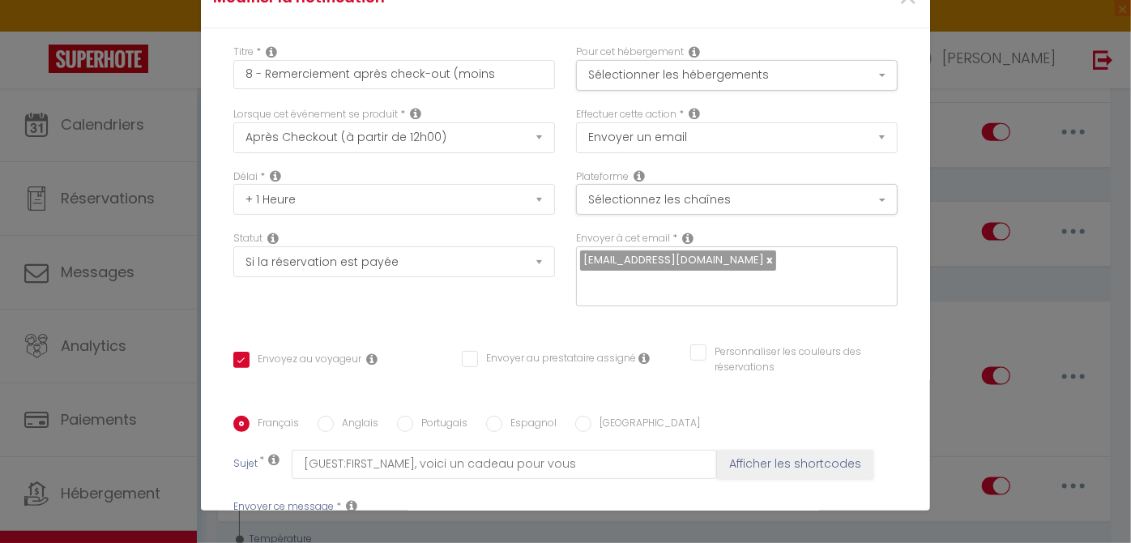
drag, startPoint x: 510, startPoint y: 311, endPoint x: 217, endPoint y: 154, distance: 332.0
click at [217, 154] on div "Titre * 8 - Remerciement après check-out (moins Pour cet hébergement Sélectionn…" at bounding box center [565, 415] width 729 height 775
copy div "[GUEST:FIRST_NAME], nous espérons que votre retour se passe bien ! Nous tenons …"
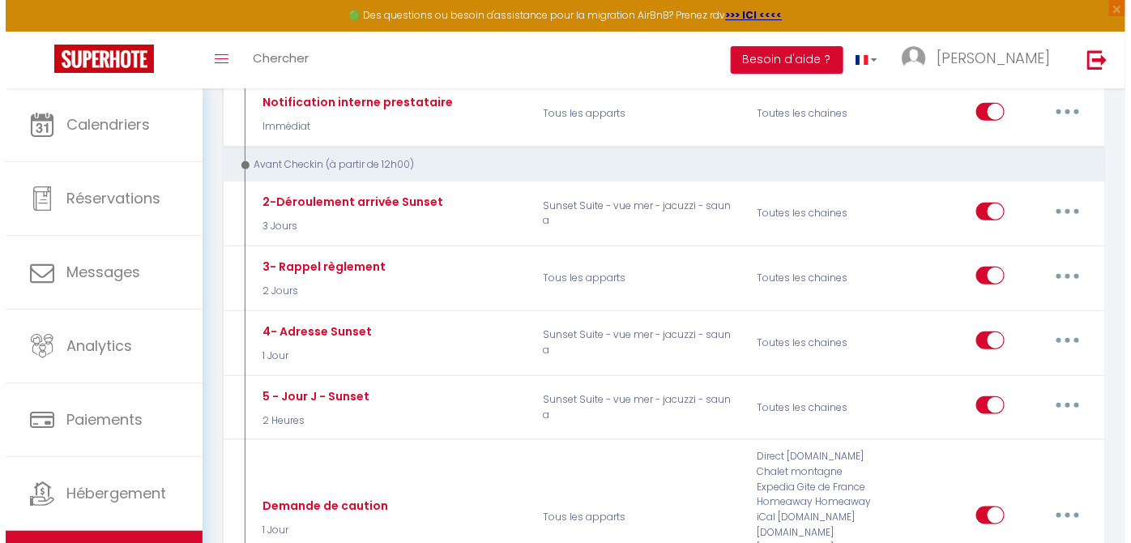
scroll to position [352, 0]
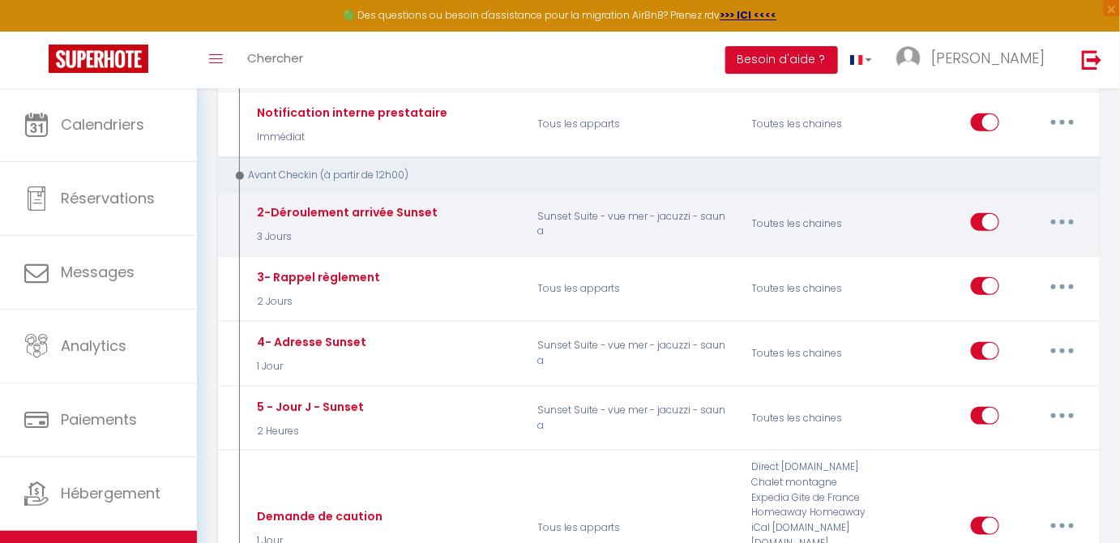
click at [1069, 214] on button "button" at bounding box center [1062, 222] width 45 height 26
click at [1003, 264] on link "Editer" at bounding box center [1020, 259] width 120 height 28
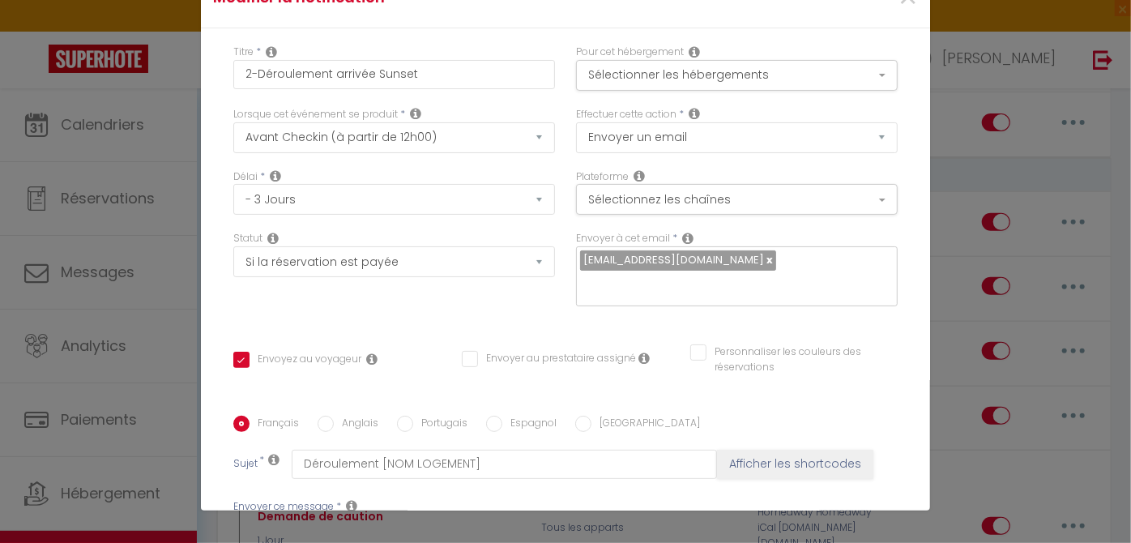
scroll to position [0, 0]
drag, startPoint x: 464, startPoint y: 290, endPoint x: 233, endPoint y: 179, distance: 256.9
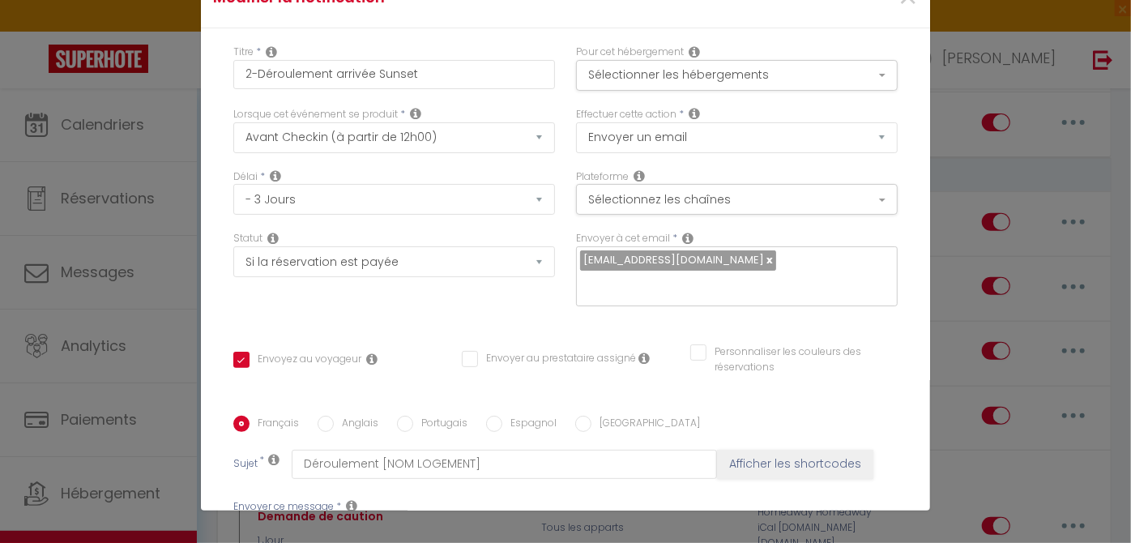
drag, startPoint x: 333, startPoint y: 292, endPoint x: 271, endPoint y: 293, distance: 61.6
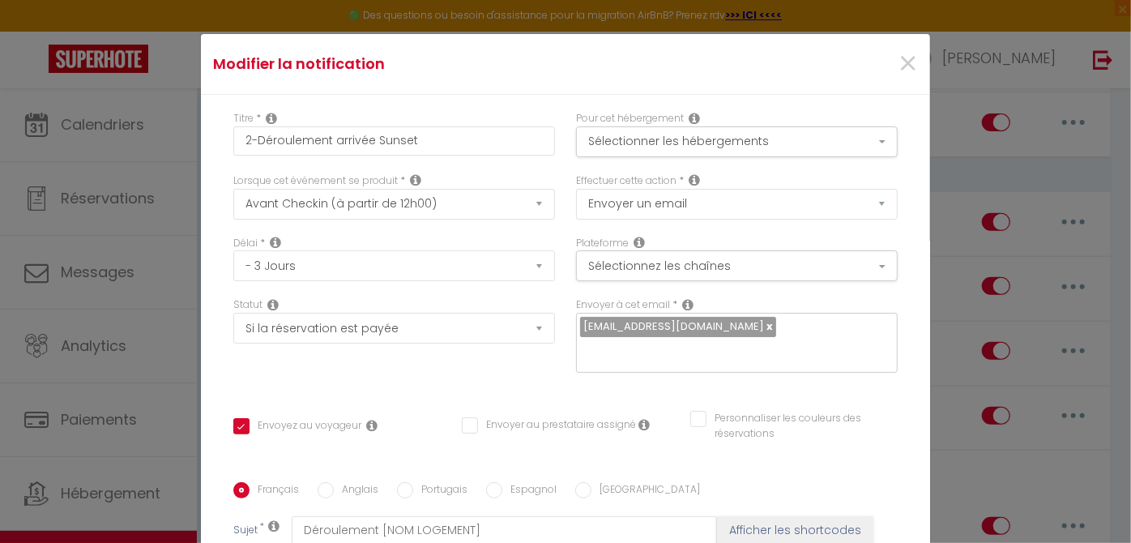
click at [682, 303] on icon at bounding box center [687, 304] width 11 height 13
click at [758, 353] on input "text" at bounding box center [732, 351] width 305 height 21
click at [764, 324] on link at bounding box center [768, 325] width 9 height 15
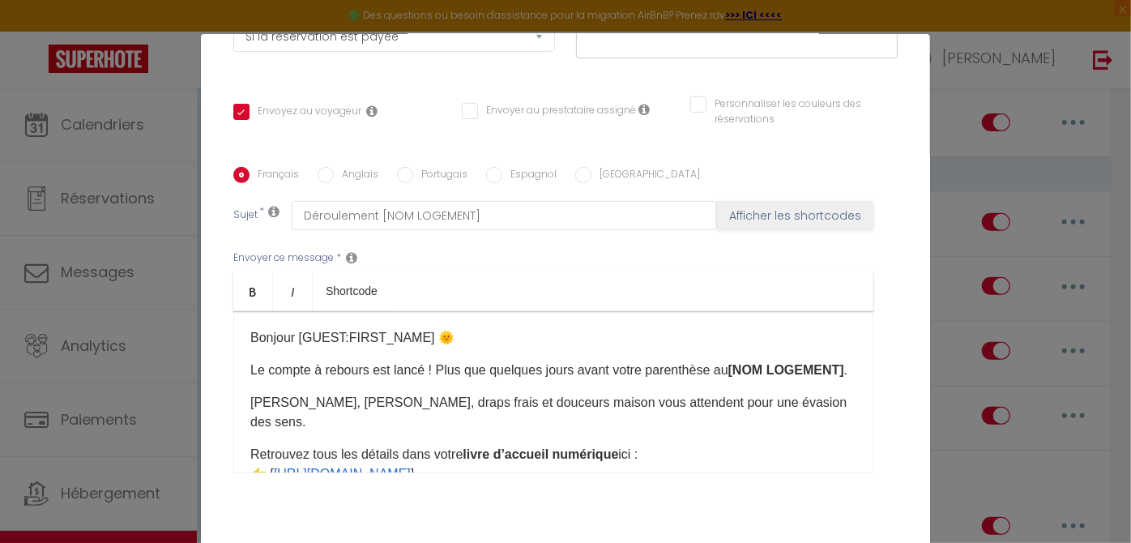
scroll to position [358, 0]
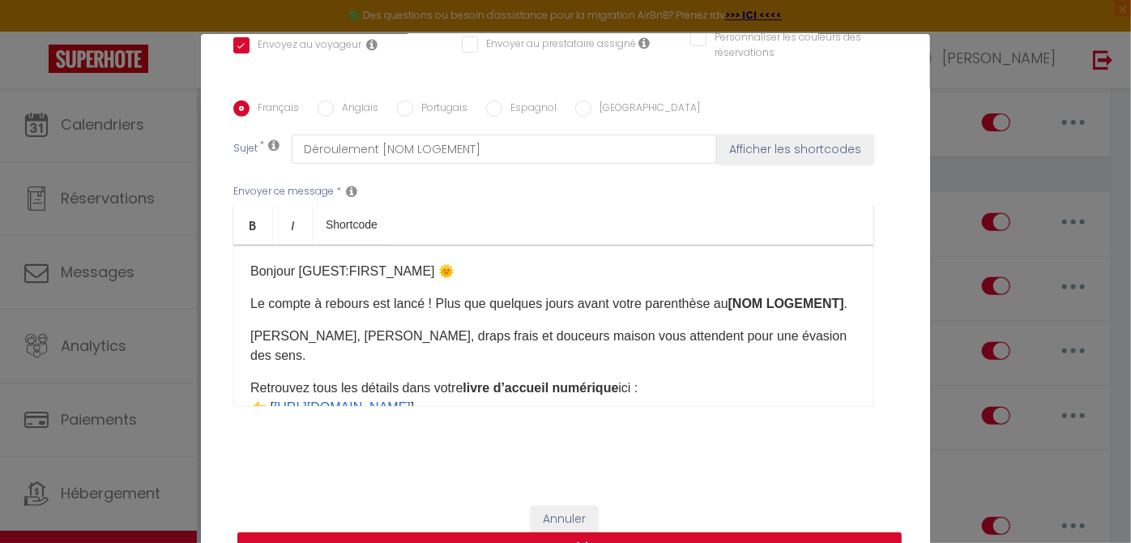
click at [760, 532] on button "Mettre à jour" at bounding box center [569, 547] width 664 height 31
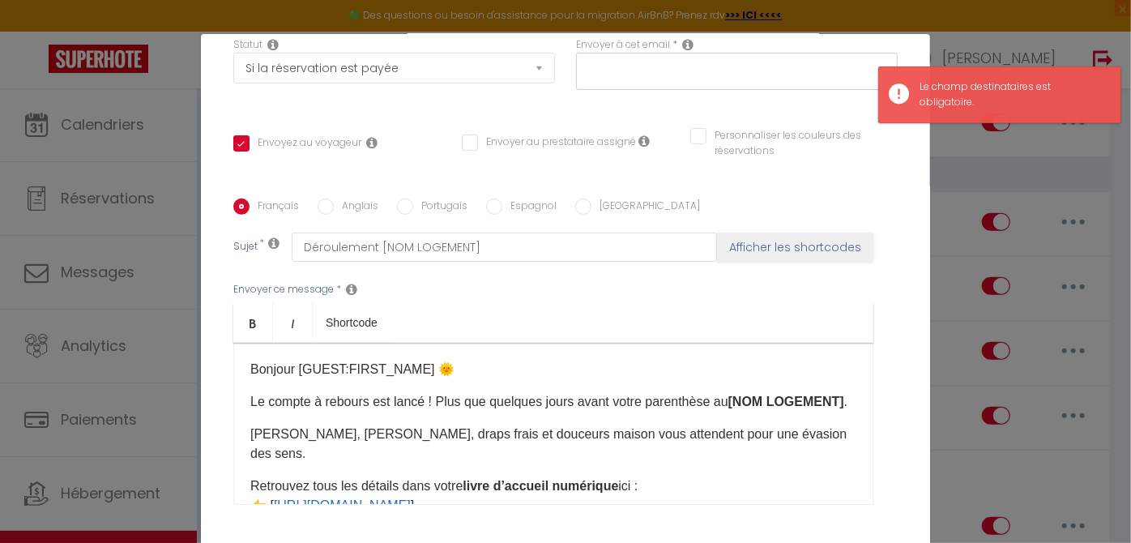
scroll to position [85, 0]
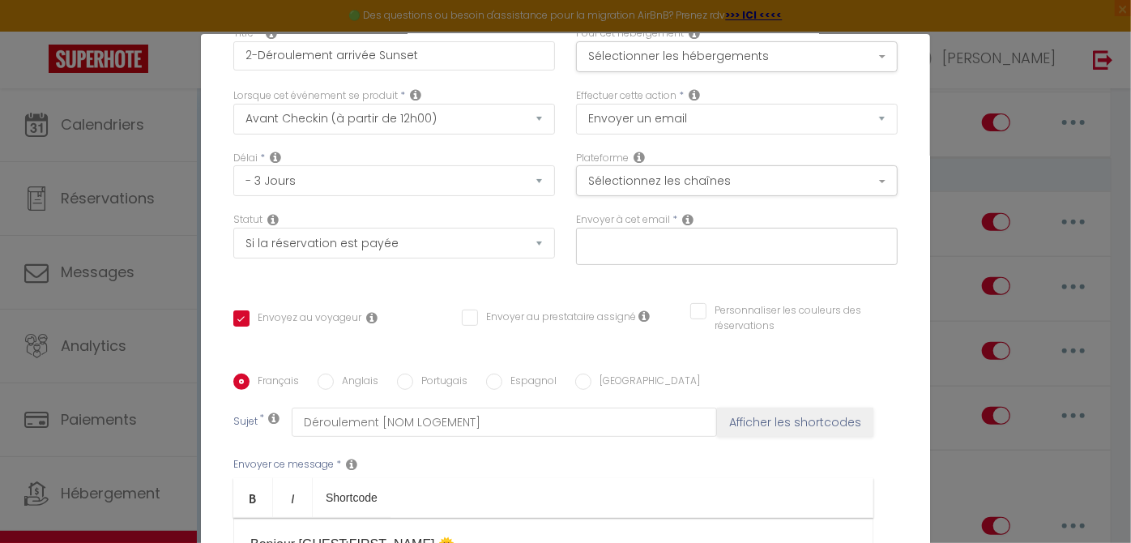
click at [681, 241] on input "text" at bounding box center [732, 243] width 305 height 21
click at [717, 408] on button "Afficher les shortcodes" at bounding box center [795, 422] width 156 height 29
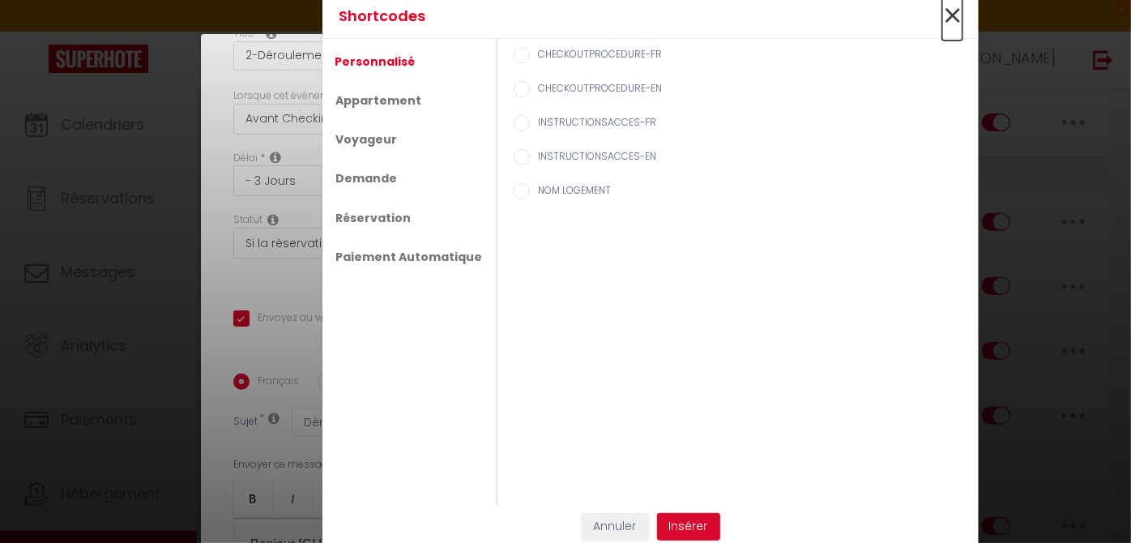
click at [951, 15] on span "×" at bounding box center [952, 16] width 20 height 49
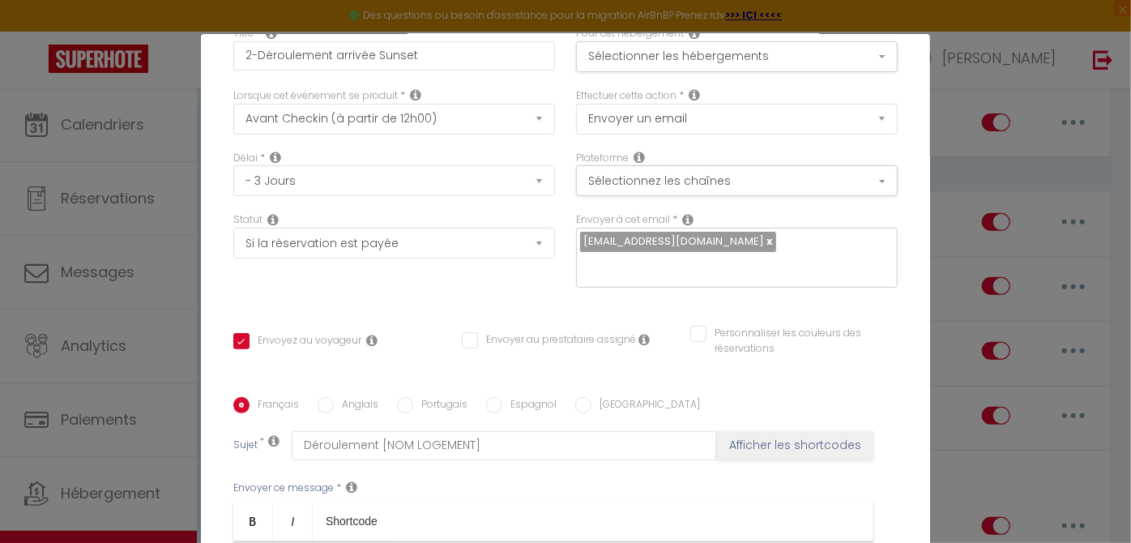
click at [796, 242] on div "[EMAIL_ADDRESS][DOMAIN_NAME]" at bounding box center [737, 258] width 322 height 60
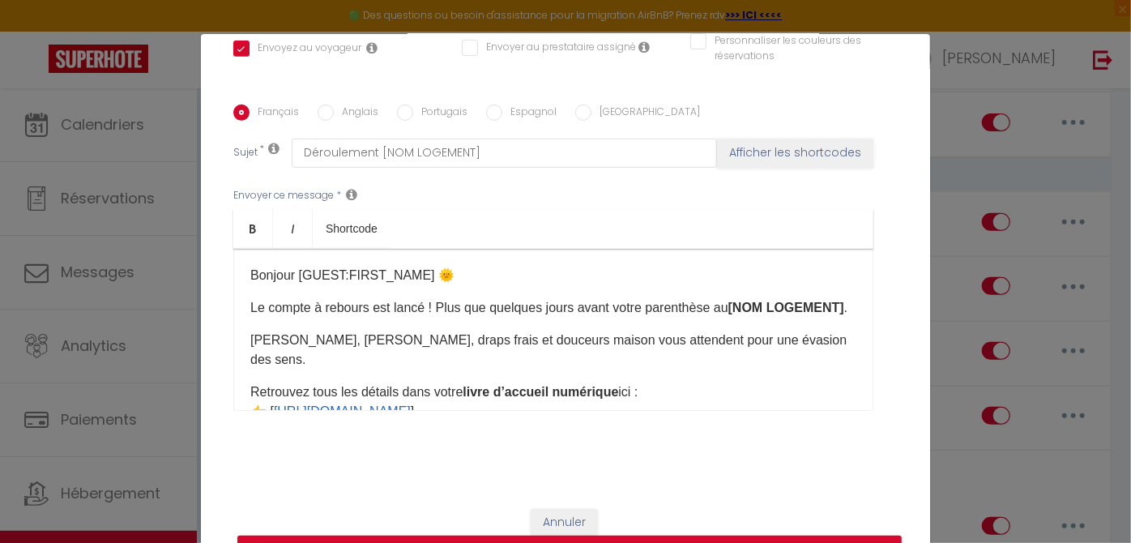
scroll to position [381, 0]
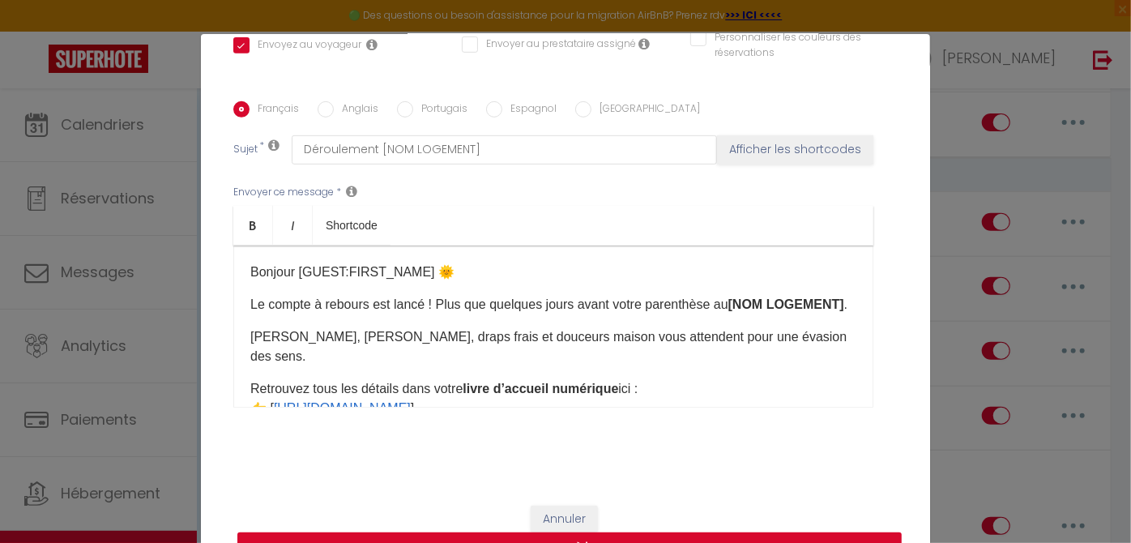
click at [678, 536] on button "Mettre à jour" at bounding box center [569, 547] width 664 height 31
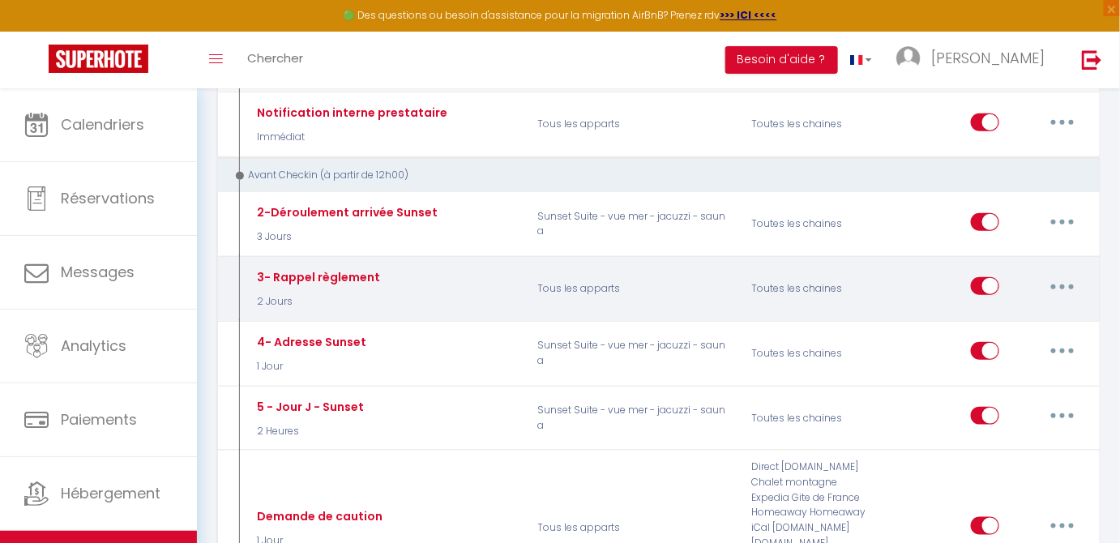
click at [1071, 284] on button "button" at bounding box center [1062, 286] width 45 height 26
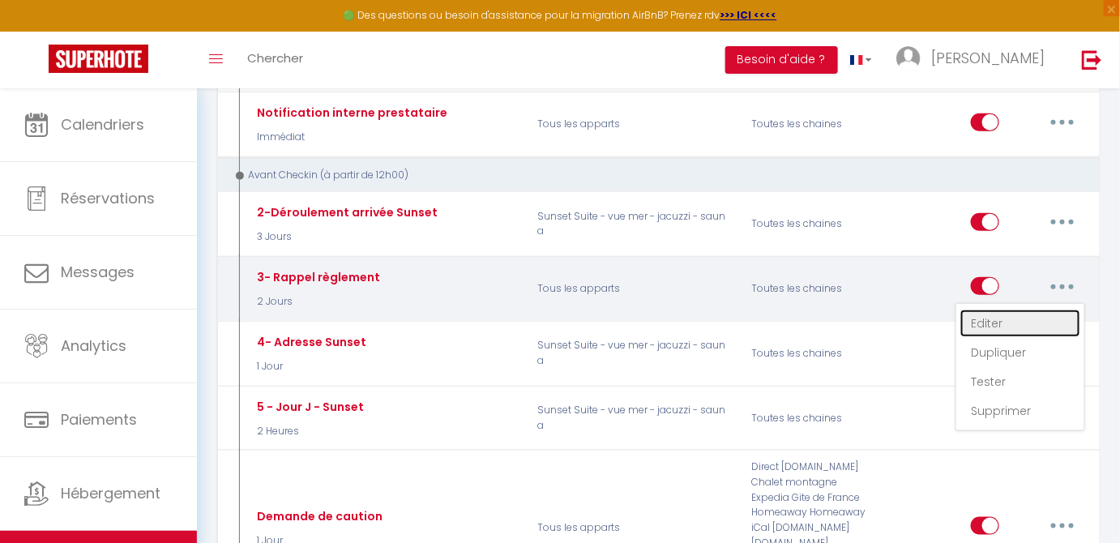
click at [984, 326] on link "Editer" at bounding box center [1020, 324] width 120 height 28
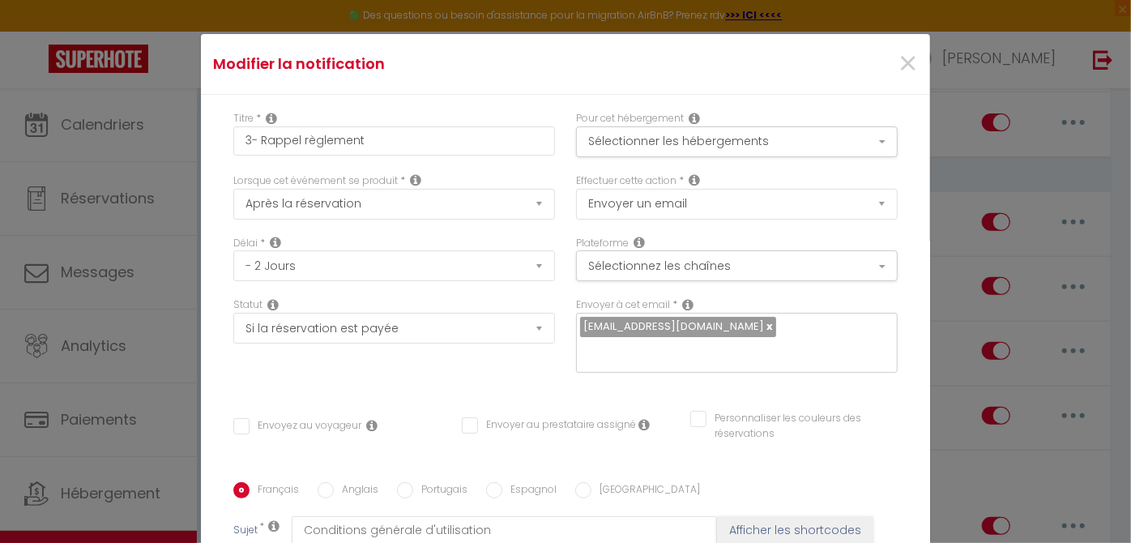
scroll to position [736, 0]
drag, startPoint x: 240, startPoint y: 283, endPoint x: 486, endPoint y: 496, distance: 325.7
click at [486, 496] on div "Titre * 3- Rappel règlement Pour cet hébergement Sélectionner les hébergements …" at bounding box center [565, 482] width 729 height 775
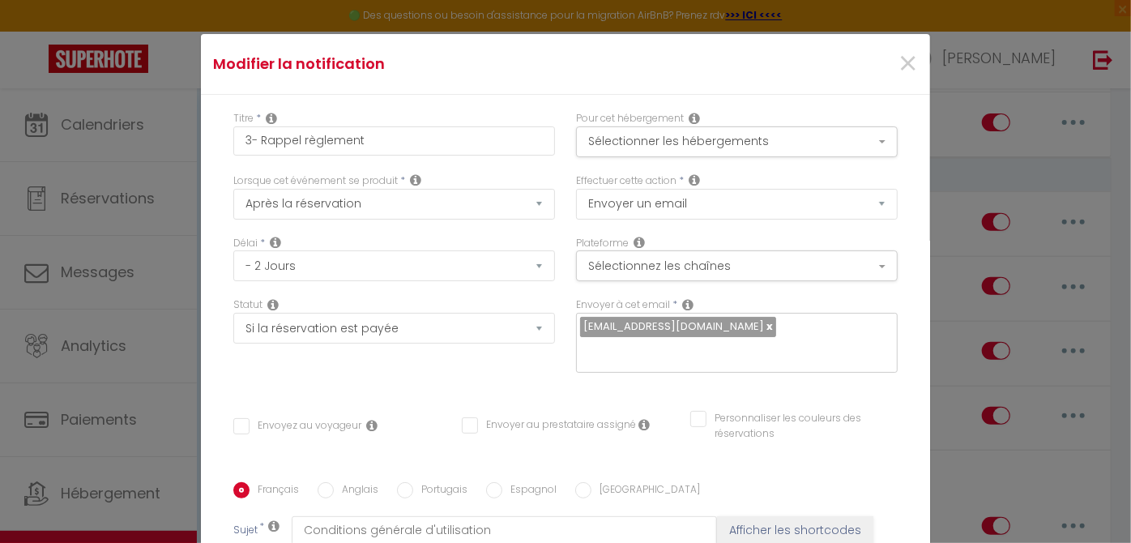
scroll to position [173, 0]
drag, startPoint x: 271, startPoint y: 328, endPoint x: 334, endPoint y: 330, distance: 62.4
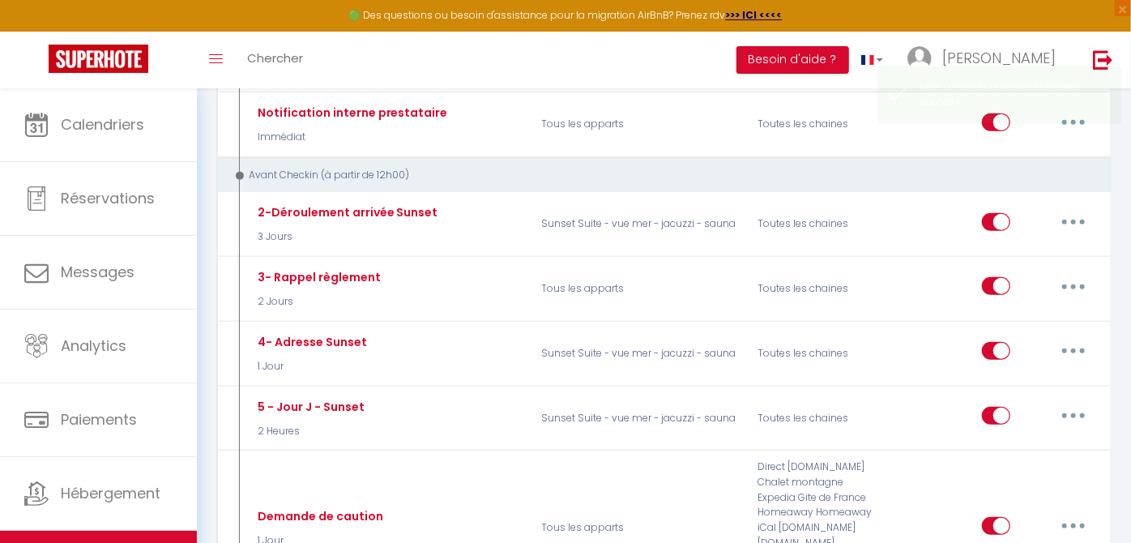
scroll to position [0, 0]
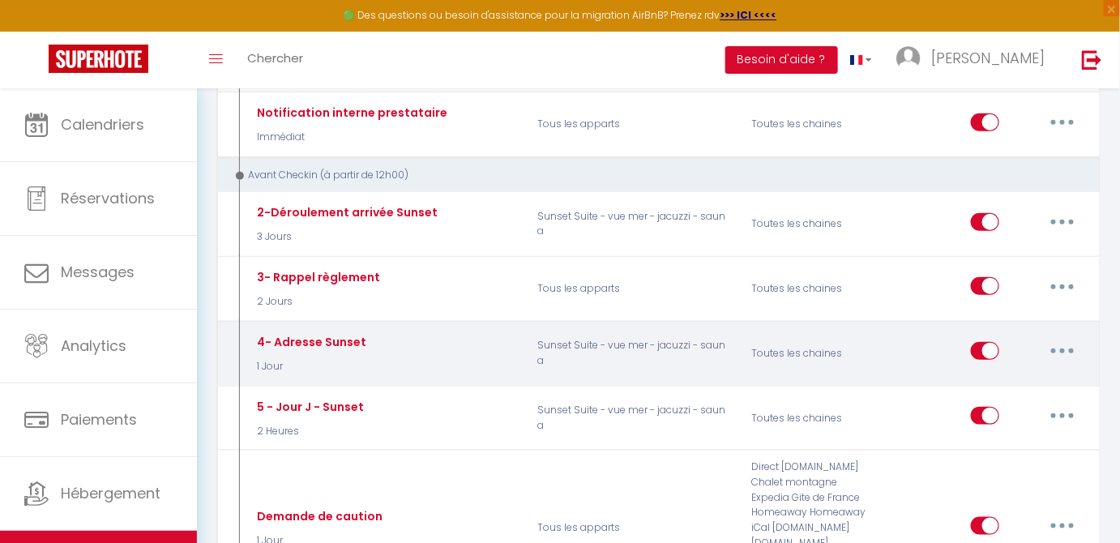
click at [1071, 342] on button "button" at bounding box center [1062, 351] width 45 height 26
click at [998, 389] on link "Editer" at bounding box center [1020, 388] width 120 height 28
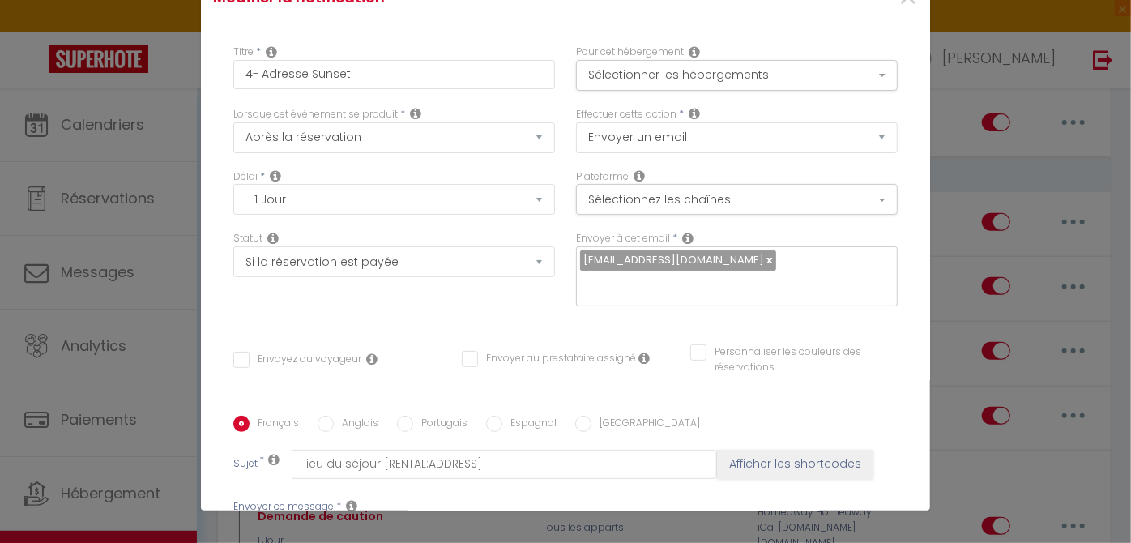
scroll to position [296, 0]
drag, startPoint x: 237, startPoint y: 218, endPoint x: 549, endPoint y: 481, distance: 408.2
click at [549, 481] on form "Modifier la notification × Titre * 4- Adresse Sunset Pour cet hébergement Sélec…" at bounding box center [565, 431] width 729 height 926
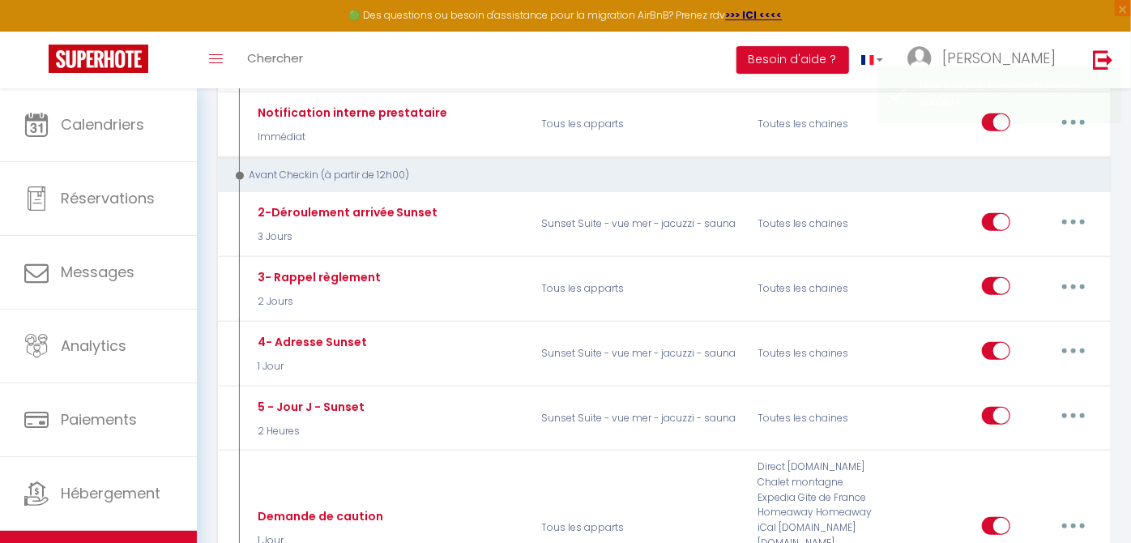
scroll to position [0, 0]
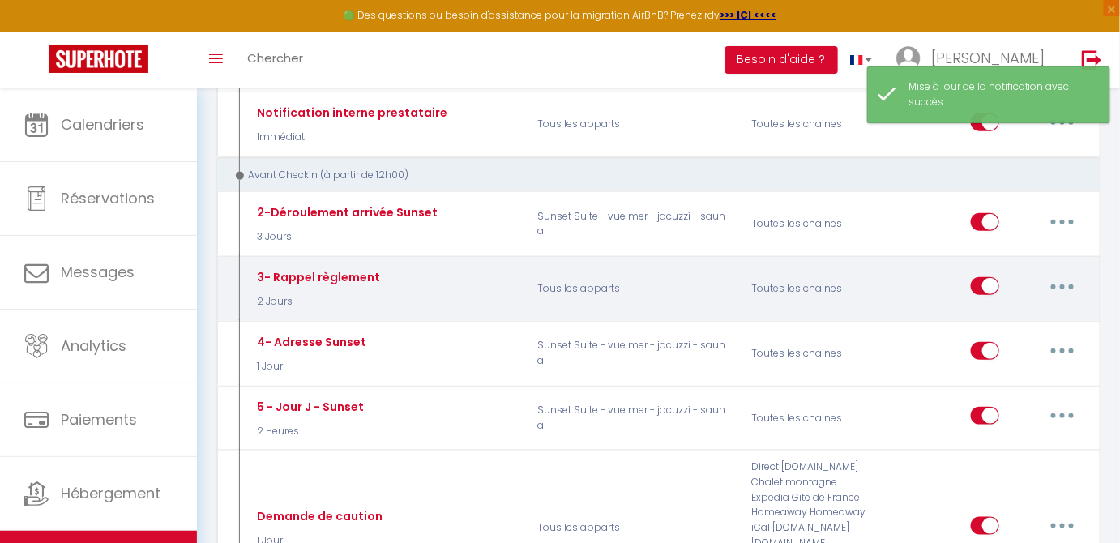
click at [1069, 280] on button "button" at bounding box center [1062, 286] width 45 height 26
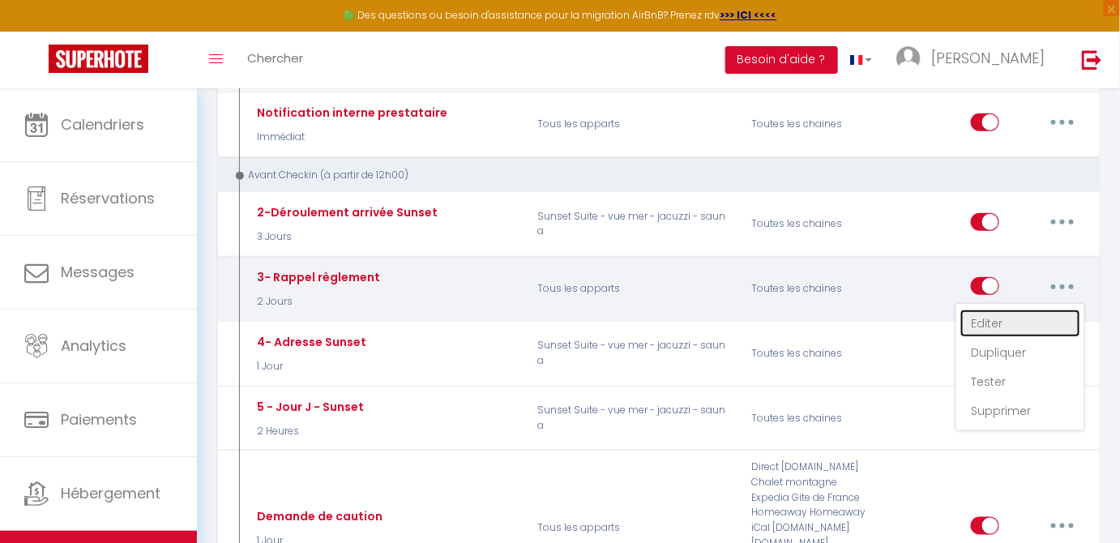
click at [998, 313] on link "Editer" at bounding box center [1020, 324] width 120 height 28
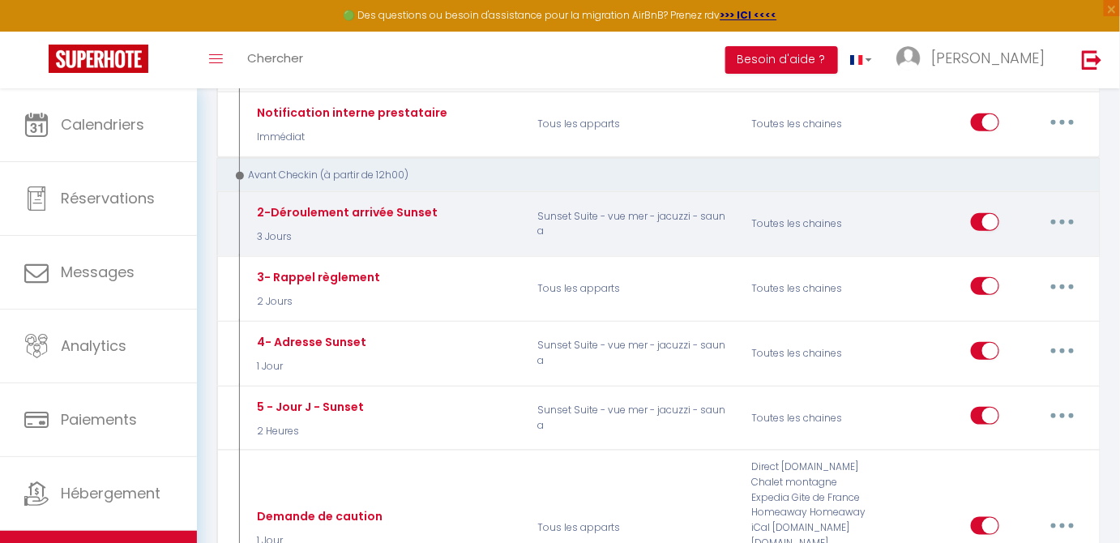
click at [1057, 227] on button "button" at bounding box center [1062, 222] width 45 height 26
click at [989, 254] on link "Editer" at bounding box center [1020, 259] width 120 height 28
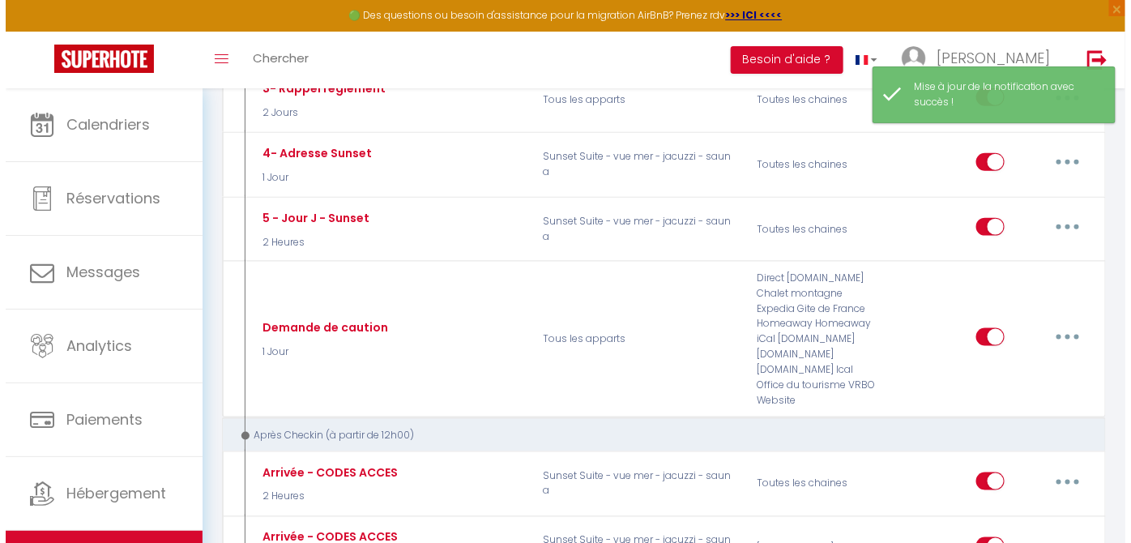
scroll to position [548, 0]
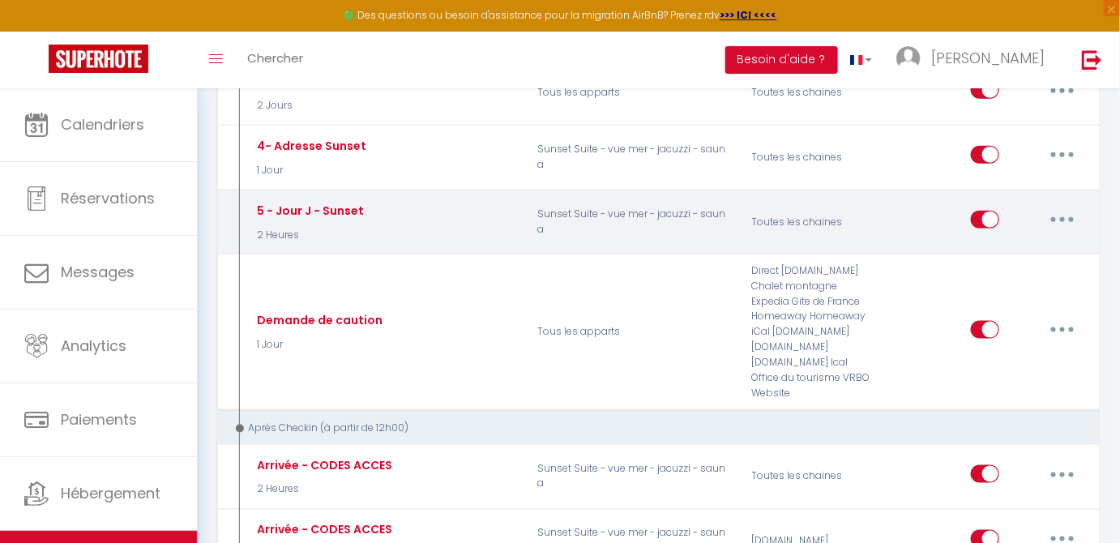
click at [1060, 210] on button "button" at bounding box center [1062, 220] width 45 height 26
click at [1010, 254] on link "Editer" at bounding box center [1020, 257] width 120 height 28
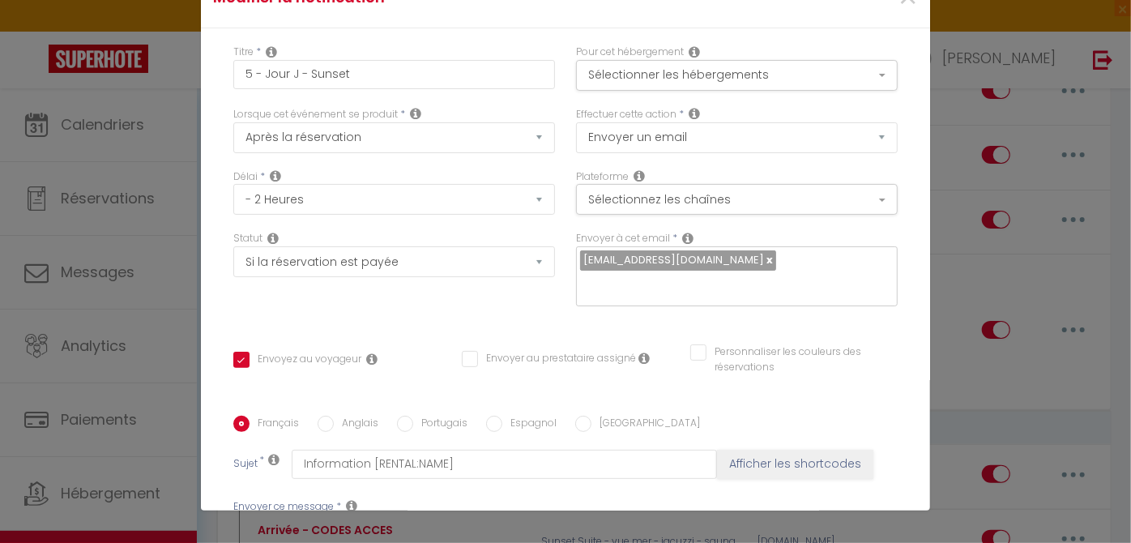
scroll to position [834, 0]
drag, startPoint x: 245, startPoint y: 220, endPoint x: 577, endPoint y: 497, distance: 432.6
click at [577, 497] on form "Modifier la notification × Titre * 5 - Jour J - Sunset Pour cet hébergement Sél…" at bounding box center [565, 431] width 729 height 926
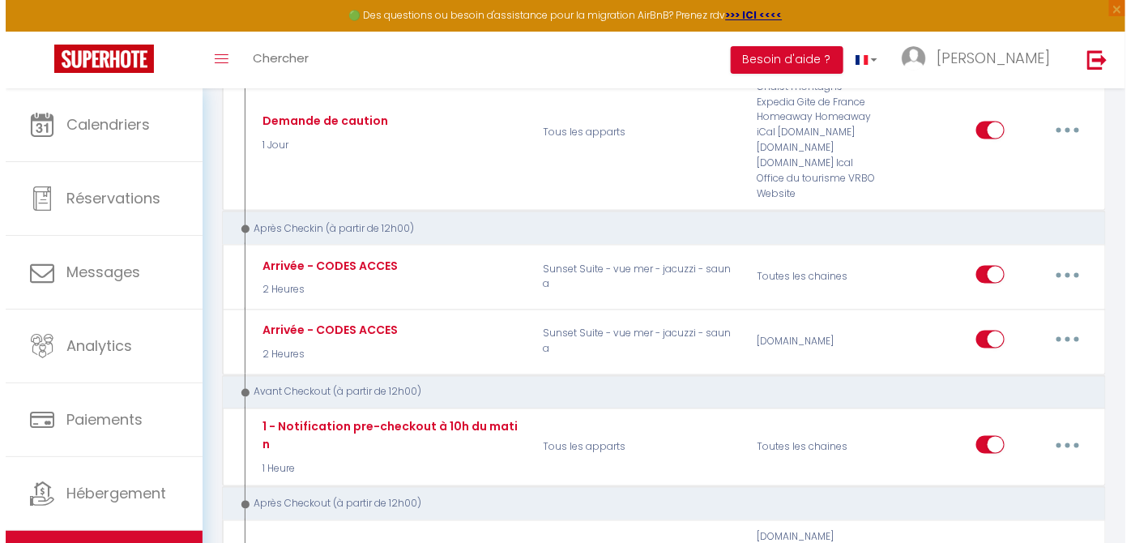
scroll to position [758, 0]
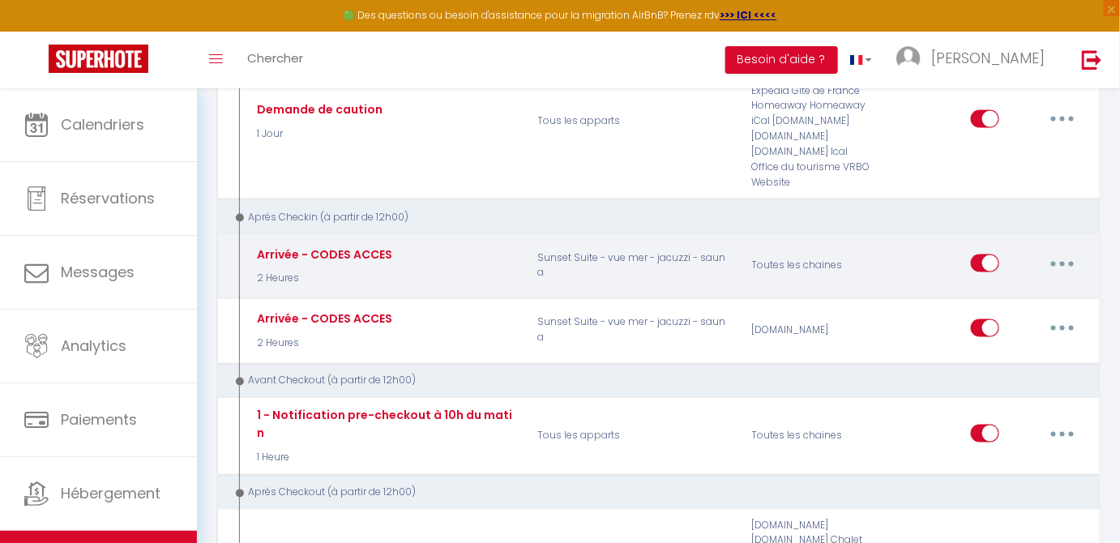
click at [1064, 259] on button "button" at bounding box center [1062, 263] width 45 height 26
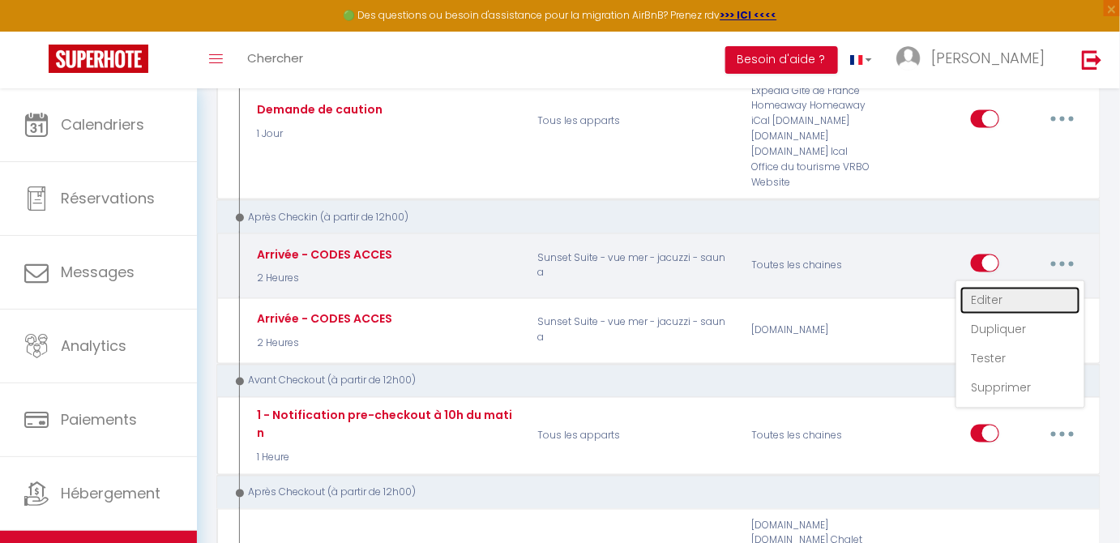
click at [980, 301] on link "Editer" at bounding box center [1020, 301] width 120 height 28
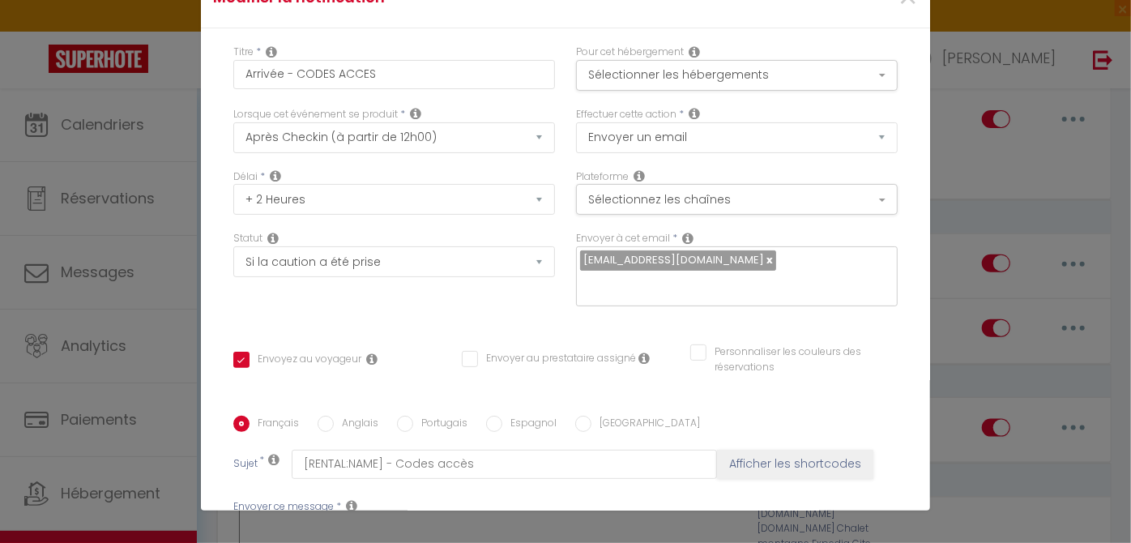
drag, startPoint x: 623, startPoint y: 338, endPoint x: 591, endPoint y: 333, distance: 32.0
drag, startPoint x: 250, startPoint y: 214, endPoint x: 458, endPoint y: 374, distance: 262.4
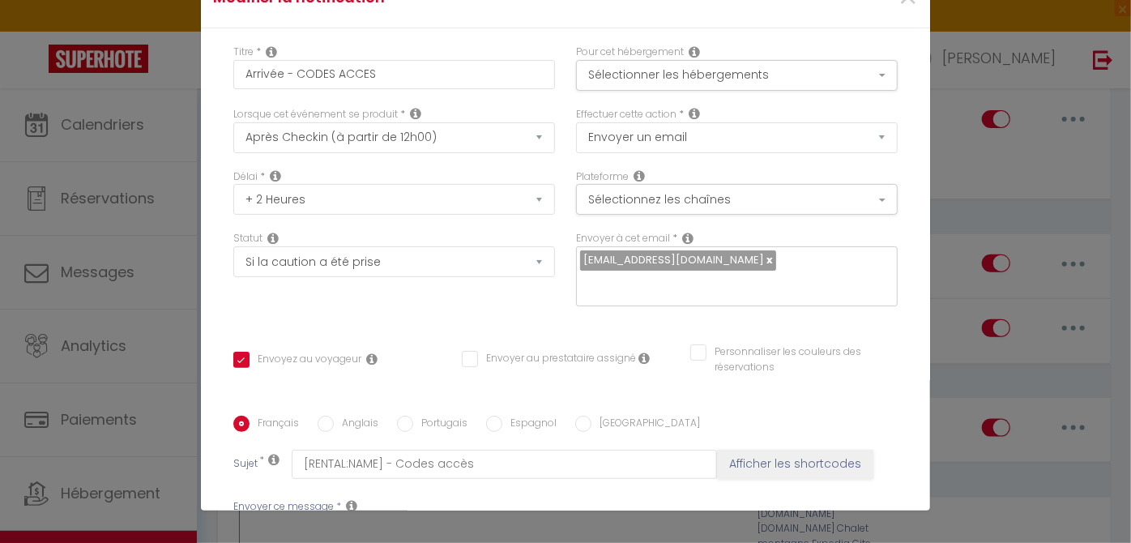
scroll to position [41, 0]
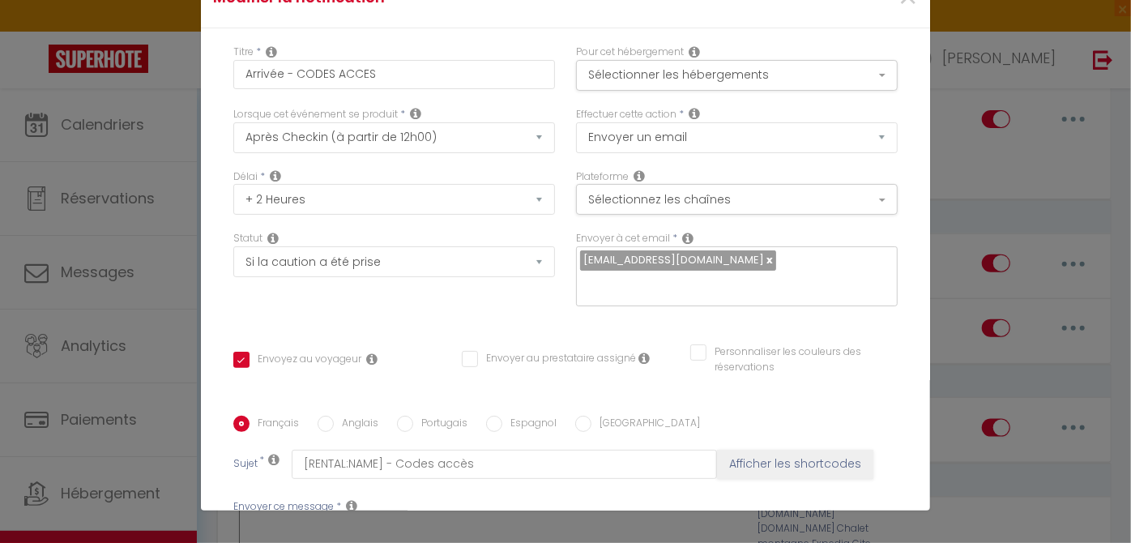
scroll to position [140, 0]
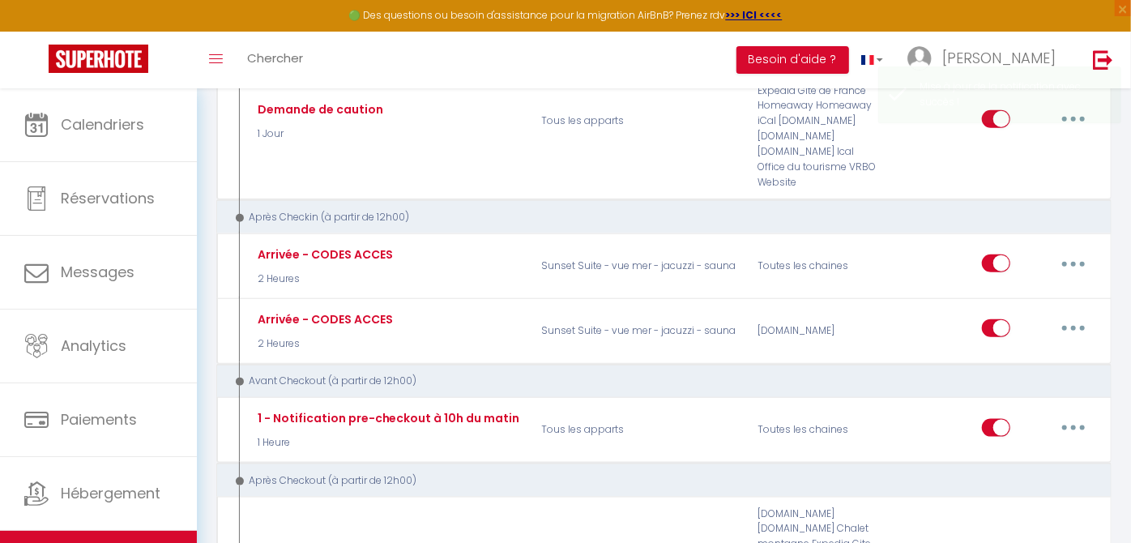
scroll to position [0, 0]
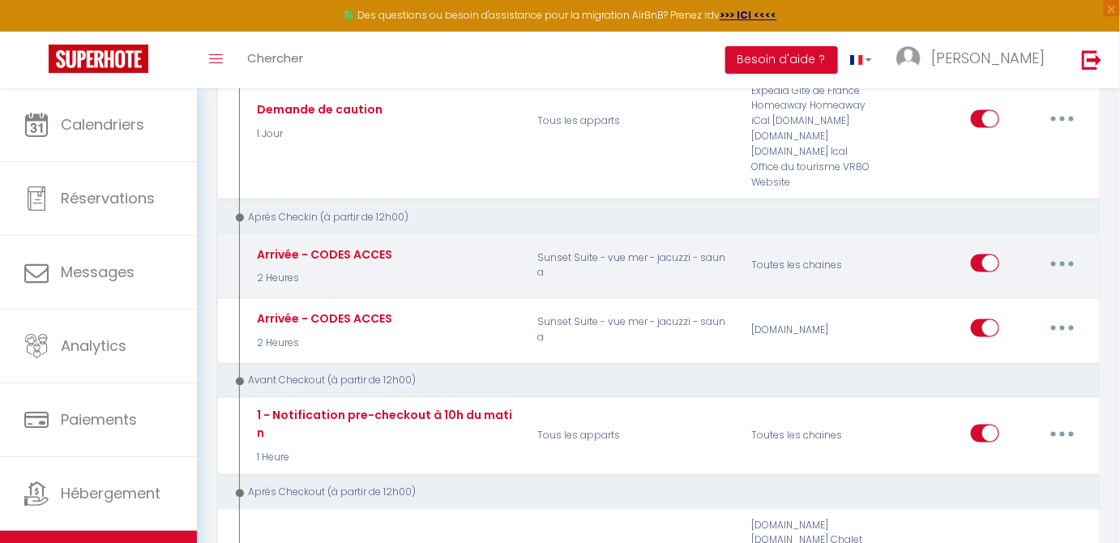
click at [1052, 260] on button "button" at bounding box center [1062, 263] width 45 height 26
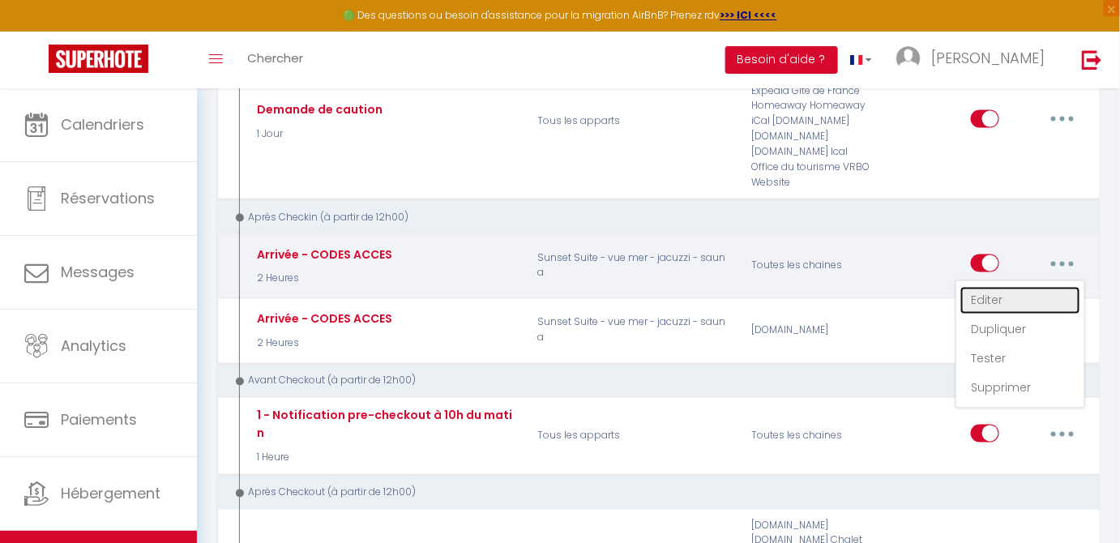
click at [1029, 299] on link "Editer" at bounding box center [1020, 301] width 120 height 28
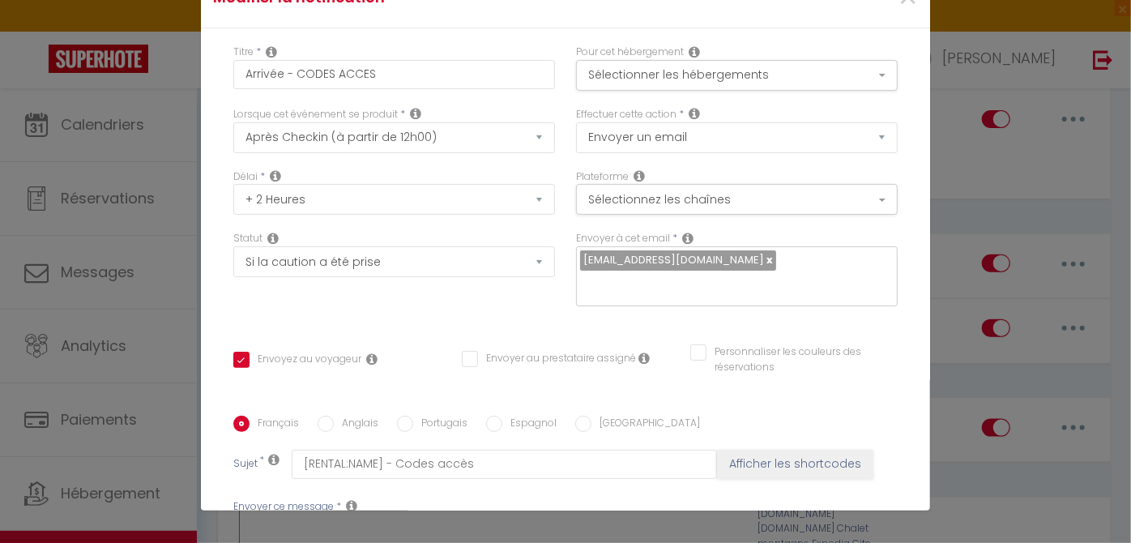
drag, startPoint x: 287, startPoint y: 221, endPoint x: 210, endPoint y: 219, distance: 77.0
click at [210, 219] on div "Titre * Arrivée - CODES ACCES Pour cet hébergement Sélectionner les hébergement…" at bounding box center [565, 415] width 729 height 775
drag, startPoint x: 413, startPoint y: 217, endPoint x: 220, endPoint y: 212, distance: 192.9
click at [220, 212] on div "Titre * Arrivée - CODES ACCES Pour cet hébergement Sélectionner les hébergement…" at bounding box center [565, 415] width 729 height 775
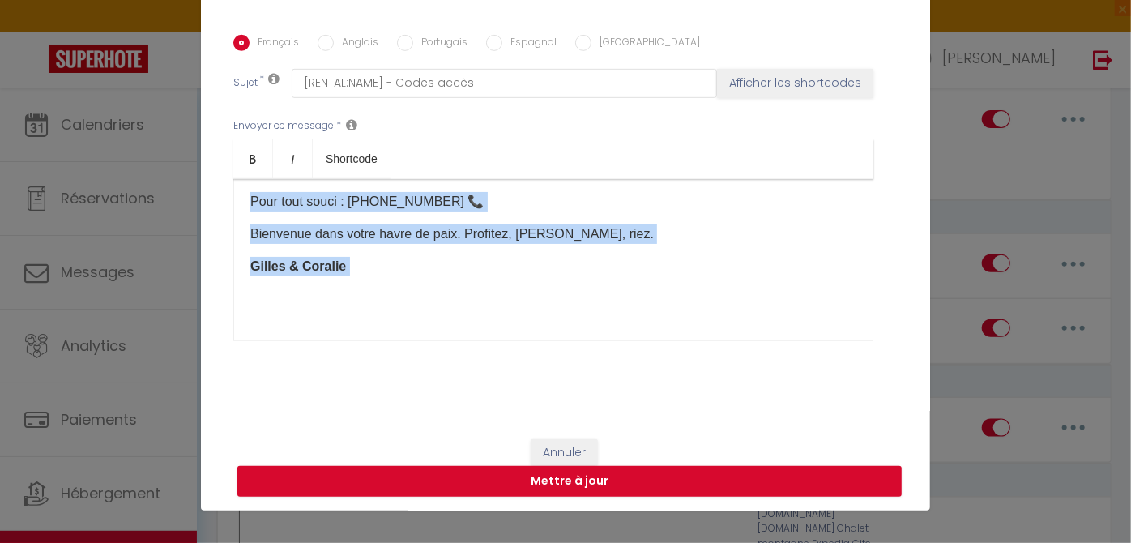
drag, startPoint x: 248, startPoint y: 214, endPoint x: 711, endPoint y: 515, distance: 552.2
click at [711, 515] on div "Modifier la notification × Titre * Arrivée - CODES ACCES Pour cet hébergement S…" at bounding box center [565, 271] width 1131 height 543
copy div "Nous revoilà, Voici le code d’entrée : [RENTALDOOR:CODE]# 👉 Pour ouvrir : touch…"
click at [540, 481] on button "Mettre à jour" at bounding box center [569, 481] width 664 height 31
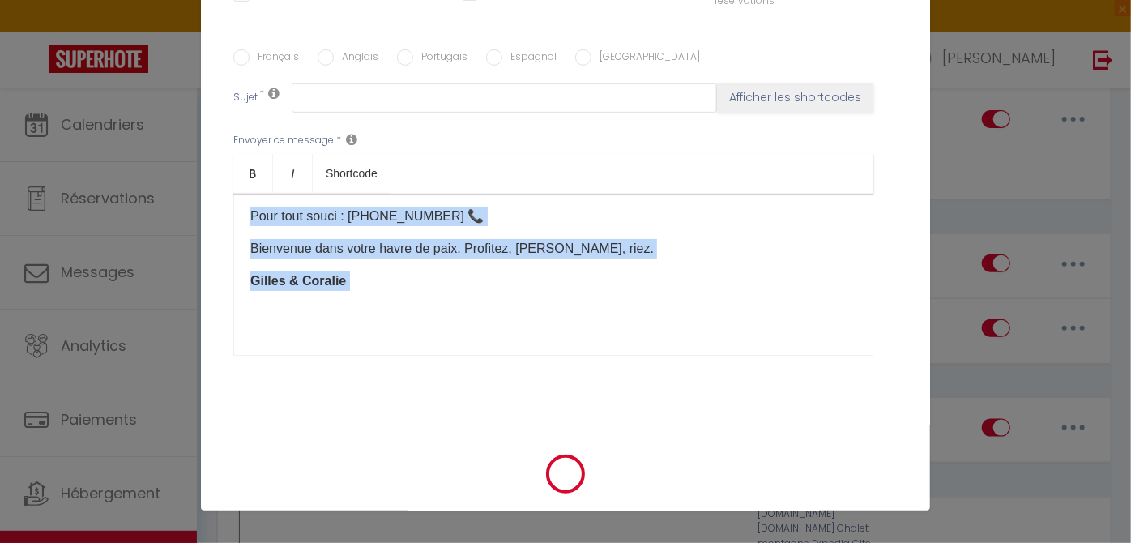
scroll to position [0, 0]
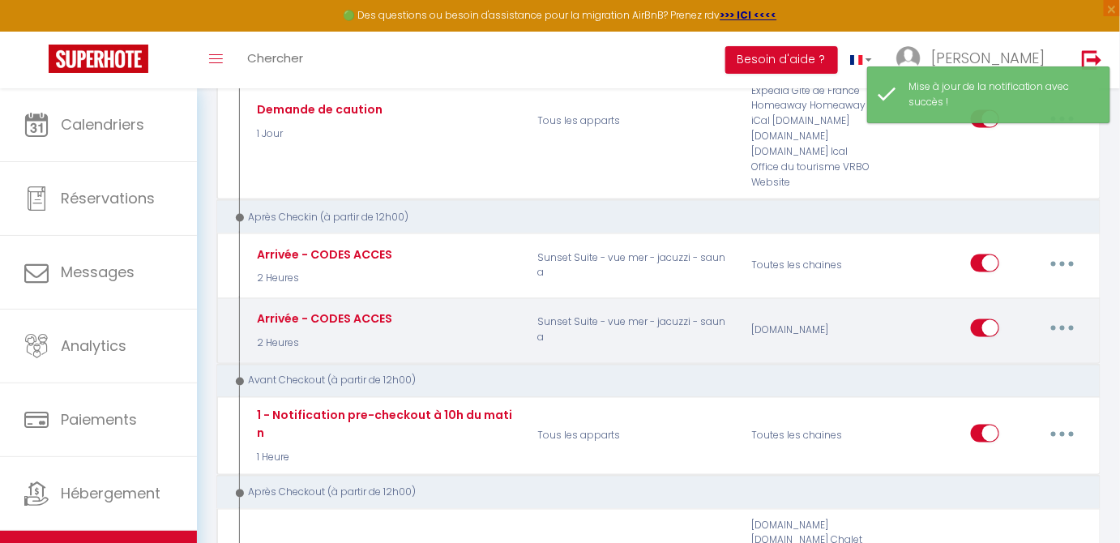
click at [1065, 323] on button "button" at bounding box center [1062, 328] width 45 height 26
click at [1003, 355] on link "Editer" at bounding box center [1020, 366] width 120 height 28
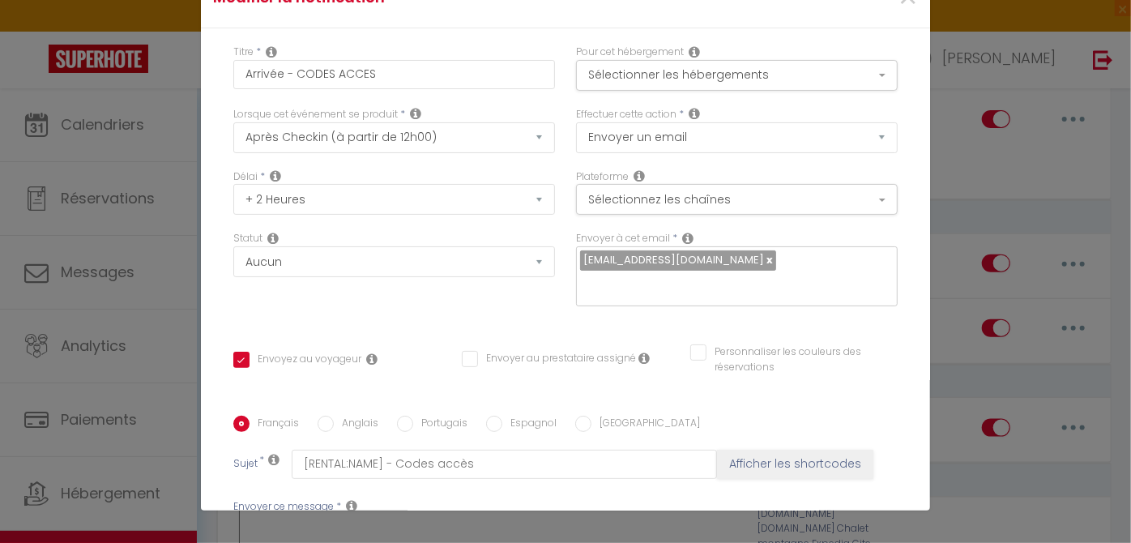
drag, startPoint x: 689, startPoint y: 331, endPoint x: 253, endPoint y: 118, distance: 485.2
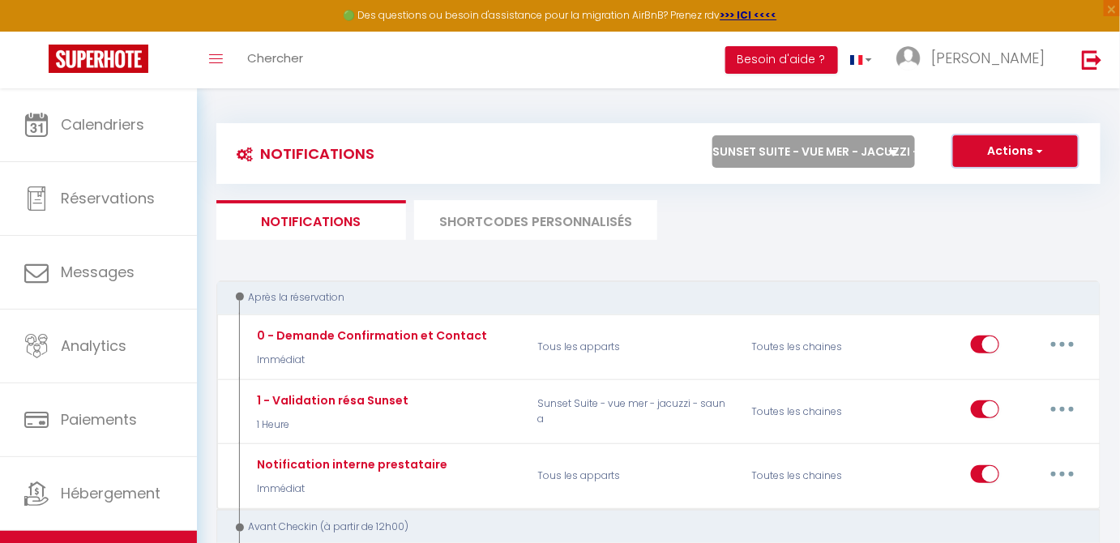
click at [988, 159] on button "Actions" at bounding box center [1015, 151] width 125 height 32
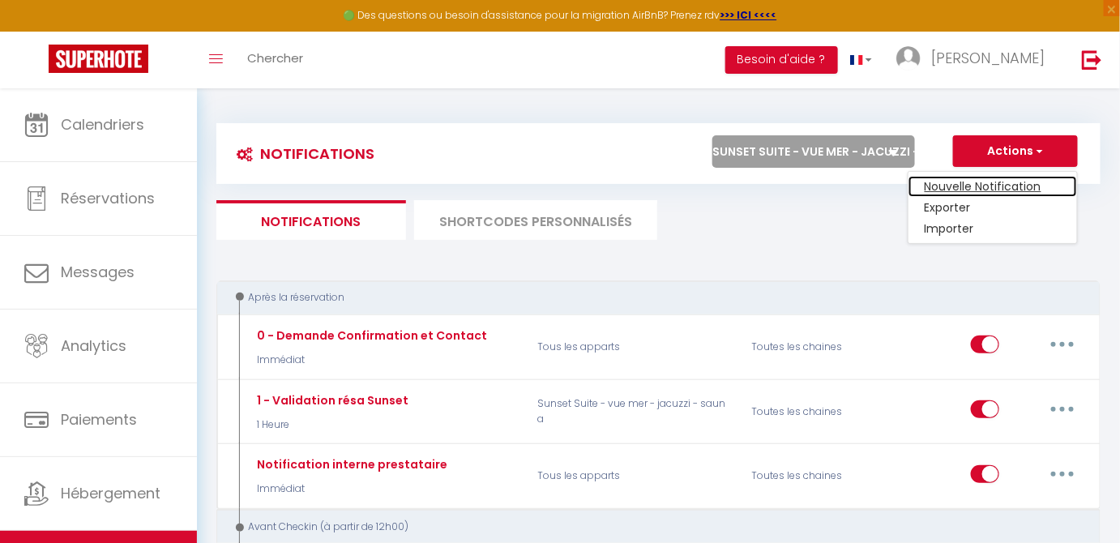
click at [982, 186] on link "Nouvelle Notification" at bounding box center [992, 186] width 169 height 21
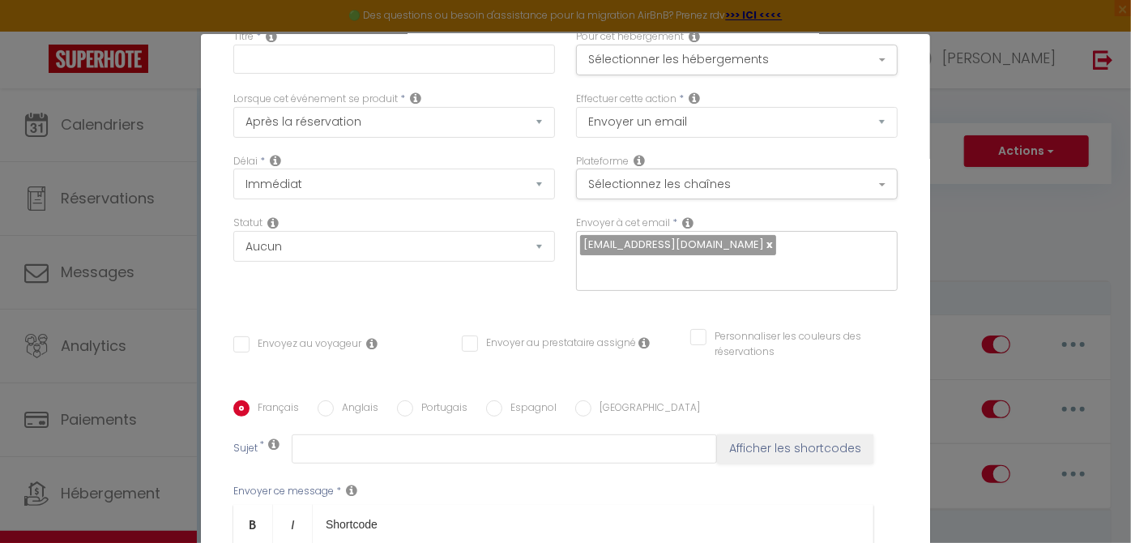
scroll to position [39, 0]
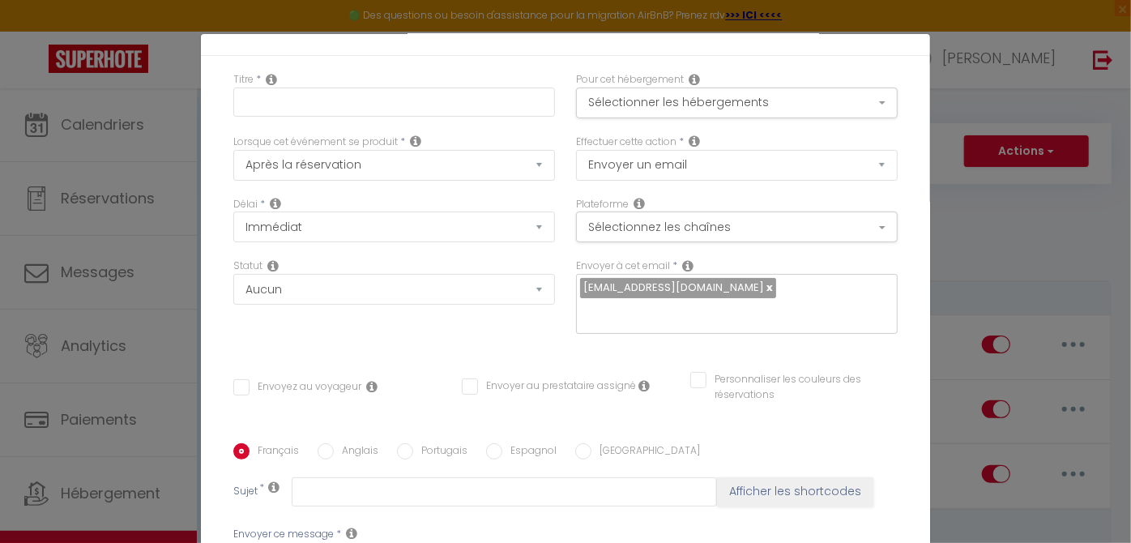
click at [237, 385] on input "Envoyez au voyageur" at bounding box center [297, 387] width 128 height 16
click at [297, 106] on input "text" at bounding box center [394, 102] width 322 height 29
click at [701, 101] on button "Sélectionner les hébergements" at bounding box center [737, 103] width 322 height 31
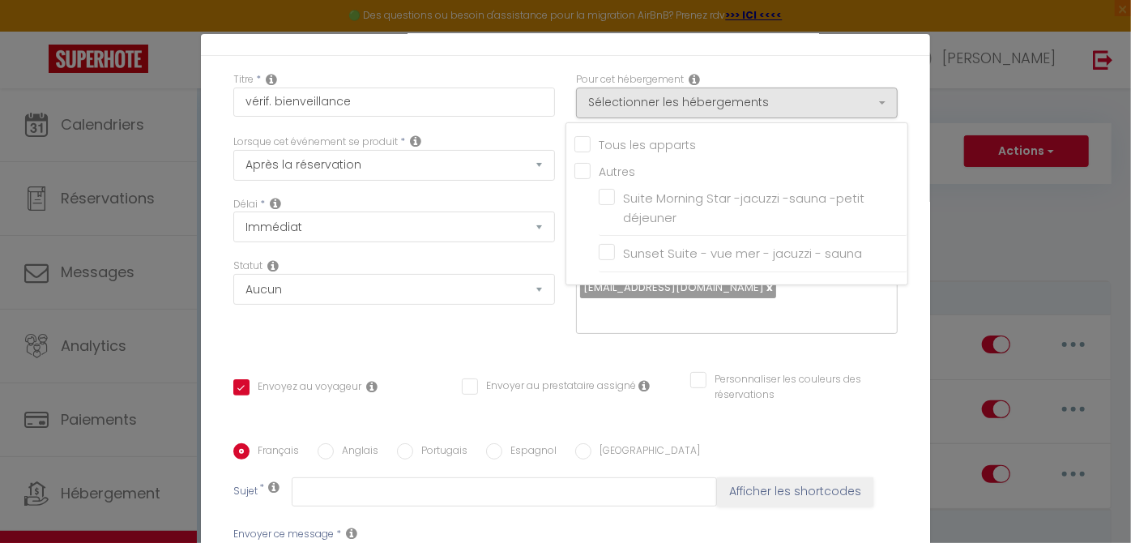
click at [633, 137] on input "Tous les apparts" at bounding box center [740, 143] width 333 height 16
click at [509, 198] on div "Délai * Immédiat + 10 Minutes + 1 Heure + 2 Heures + 3 Heures + 4 Heures + 5 He…" at bounding box center [394, 220] width 322 height 46
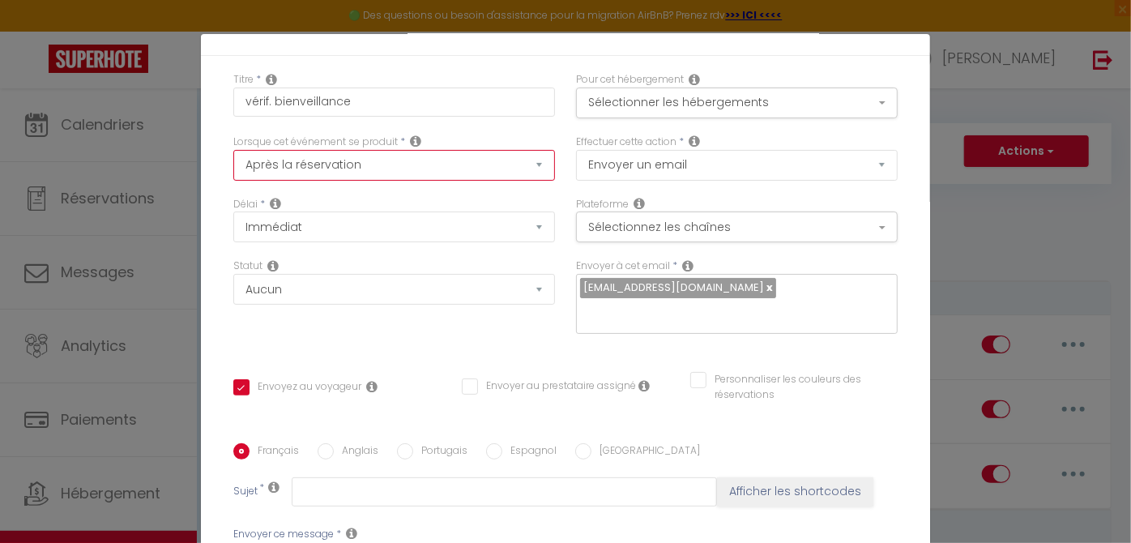
click at [443, 173] on select "Après la réservation Avant Checkin (à partir de 12h00) Après Checkin (à partir …" at bounding box center [394, 165] width 322 height 31
click at [233, 150] on select "Après la réservation Avant Checkin (à partir de 12h00) Après Checkin (à partir …" at bounding box center [394, 165] width 322 height 31
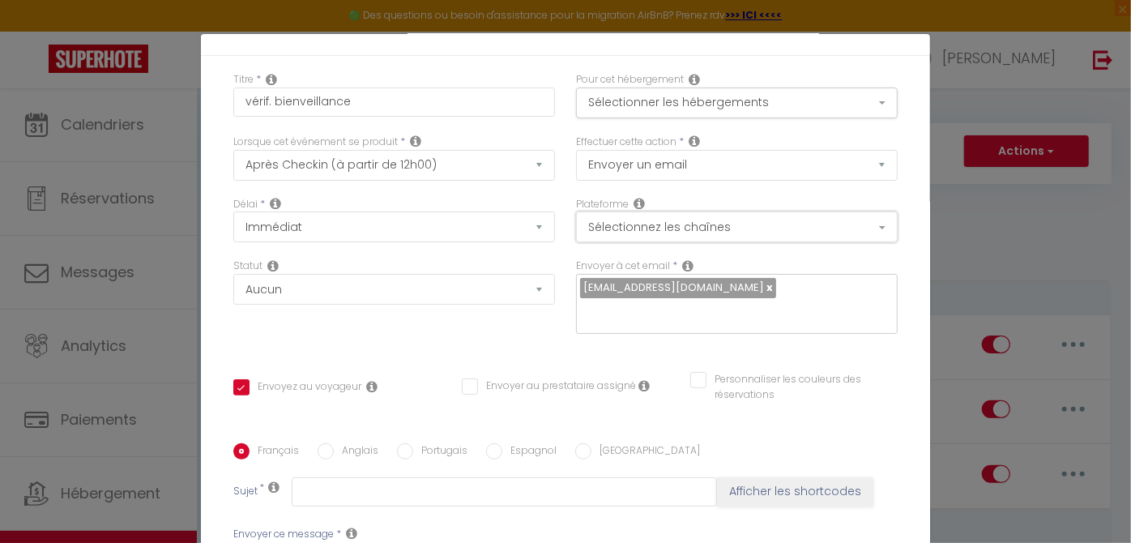
click at [617, 229] on button "Sélectionnez les chaînes" at bounding box center [737, 226] width 322 height 31
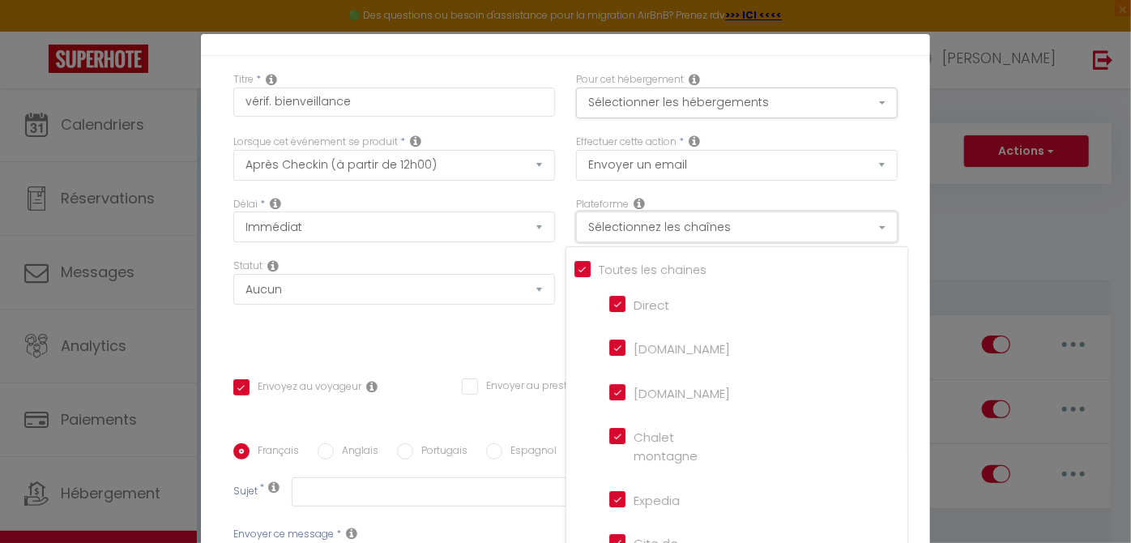
click at [618, 231] on button "Sélectionnez les chaînes" at bounding box center [737, 226] width 322 height 31
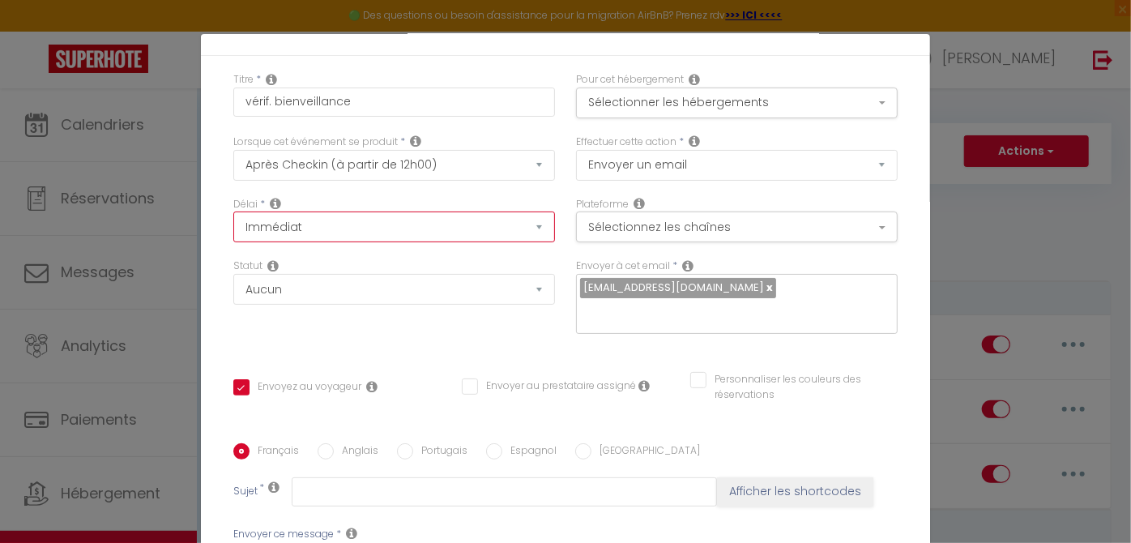
click at [445, 233] on select "Immédiat + 10 Minutes + 1 Heure + 2 Heures + 3 Heures + 4 Heures + 5 Heures + 6…" at bounding box center [394, 226] width 322 height 31
click at [233, 211] on select "Immédiat + 10 Minutes + 1 Heure + 2 Heures + 3 Heures + 4 Heures + 5 Heures + 6…" at bounding box center [394, 226] width 322 height 31
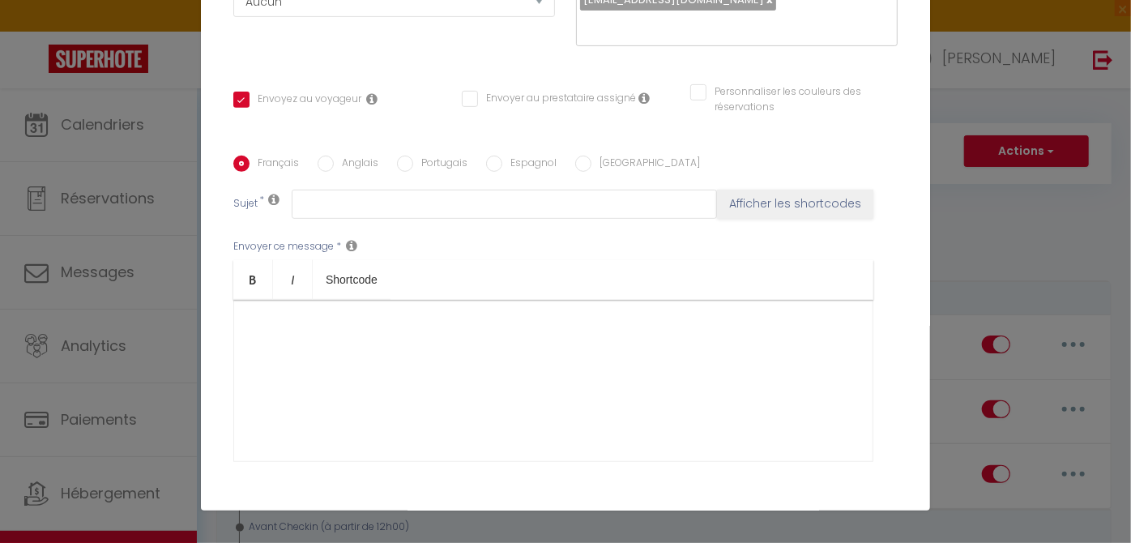
scroll to position [283, 0]
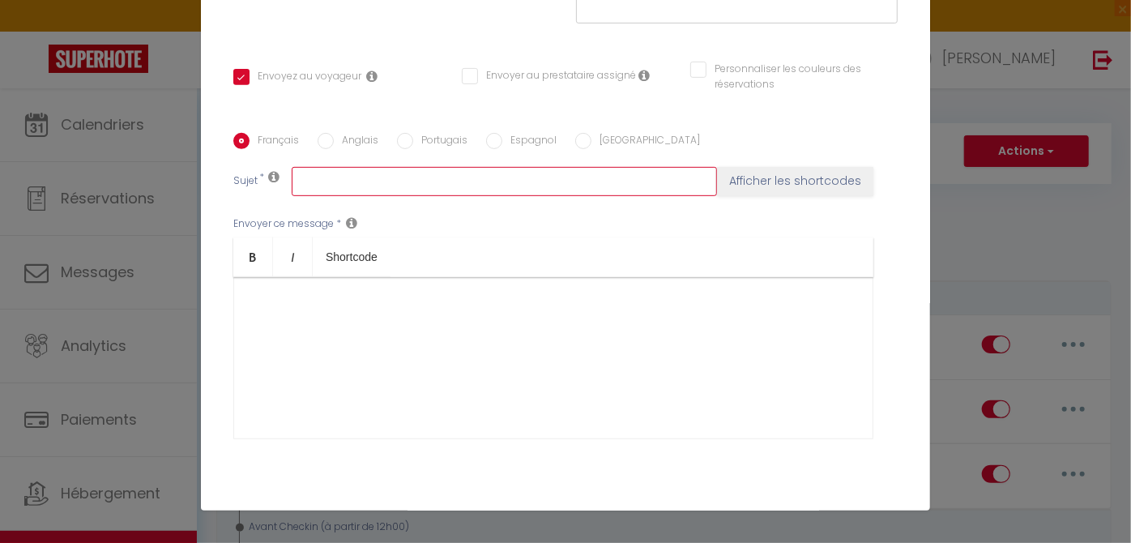
click at [425, 186] on input "text" at bounding box center [504, 181] width 425 height 29
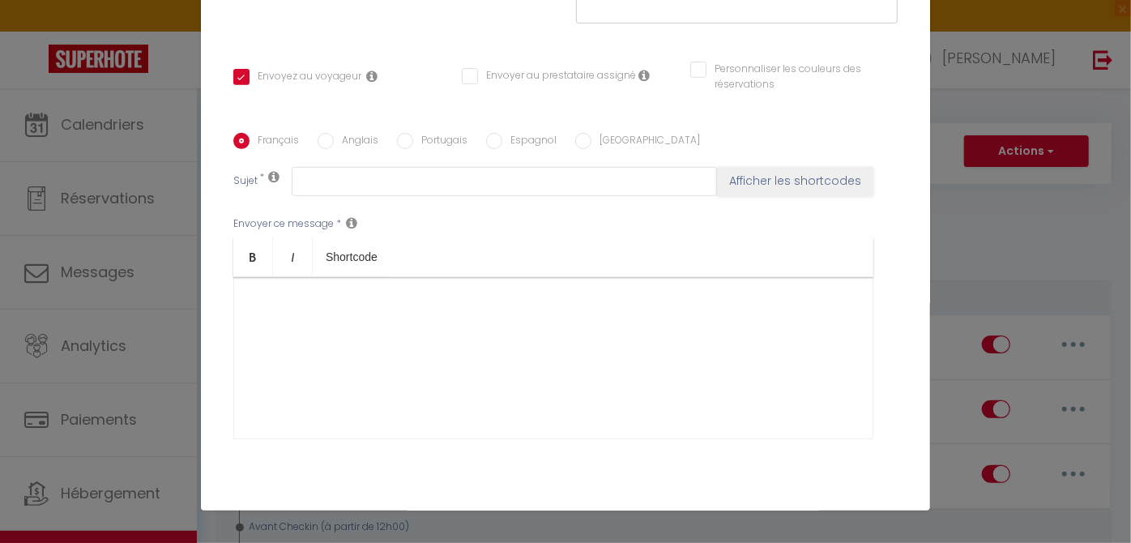
click at [268, 171] on icon at bounding box center [273, 176] width 11 height 13
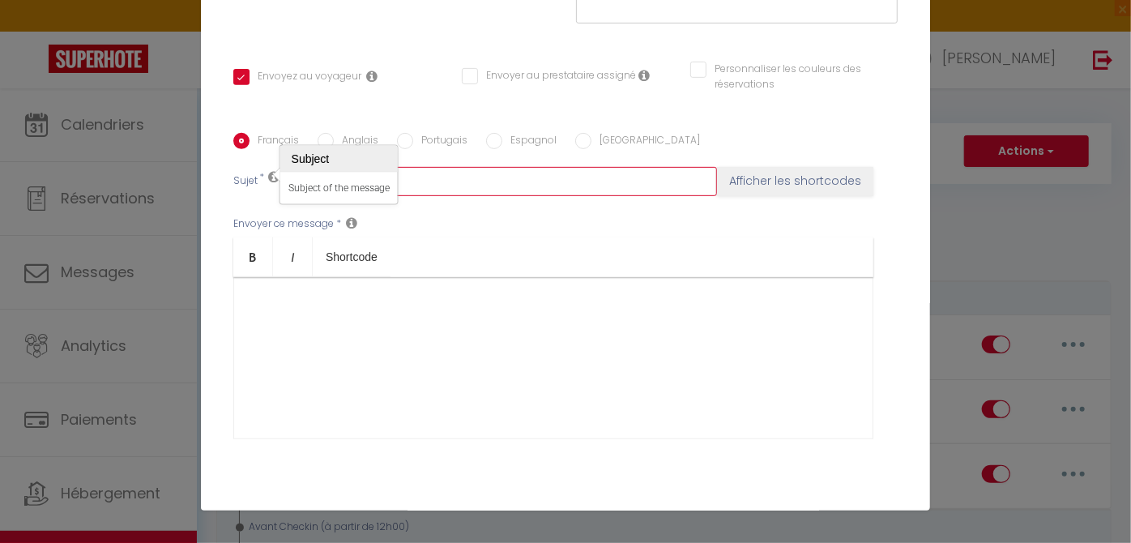
click at [488, 175] on input "text" at bounding box center [504, 181] width 425 height 29
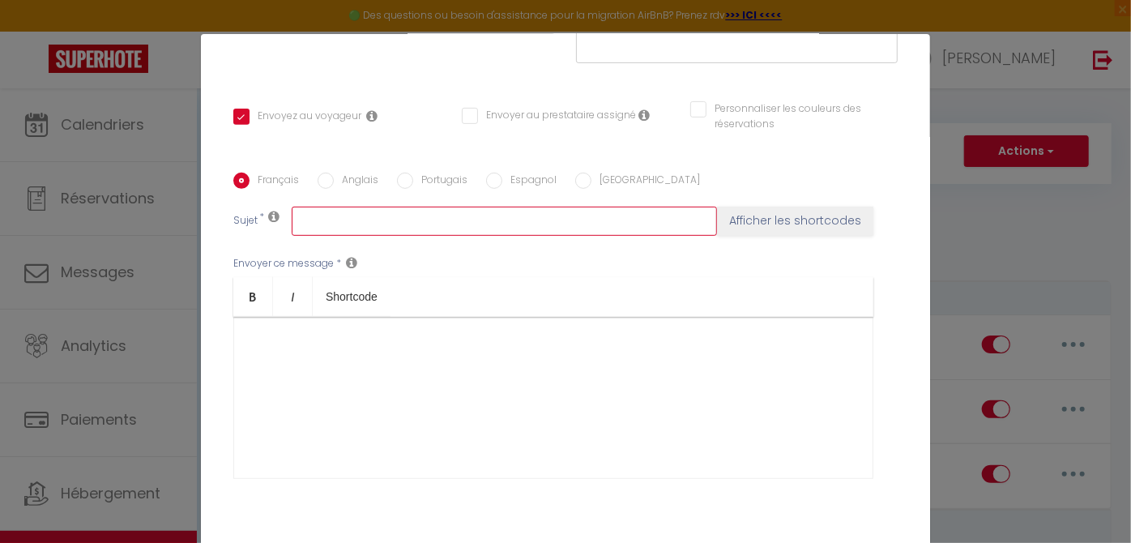
scroll to position [328, 0]
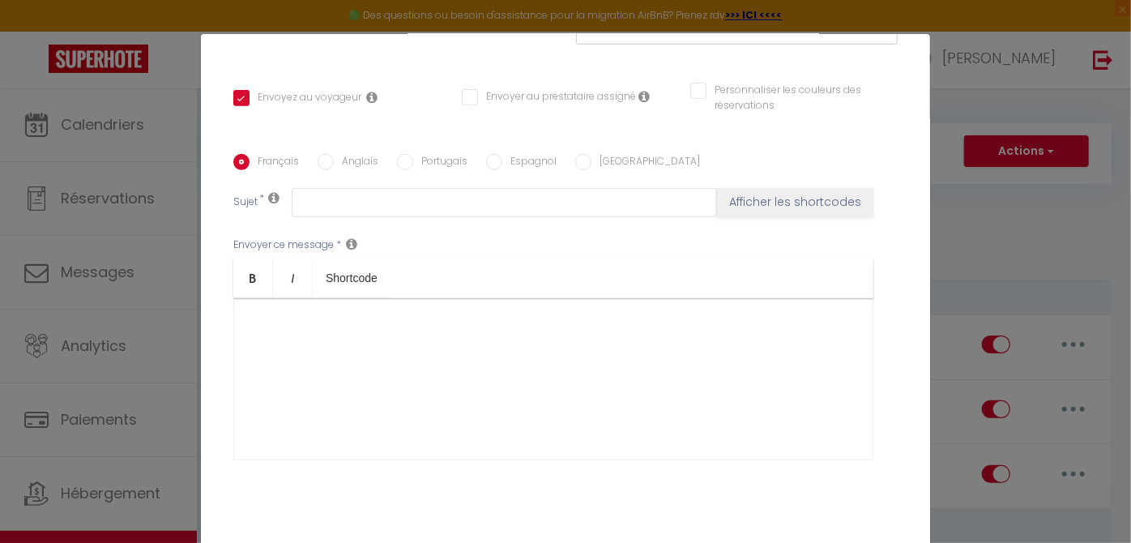
click at [273, 318] on div at bounding box center [553, 379] width 640 height 162
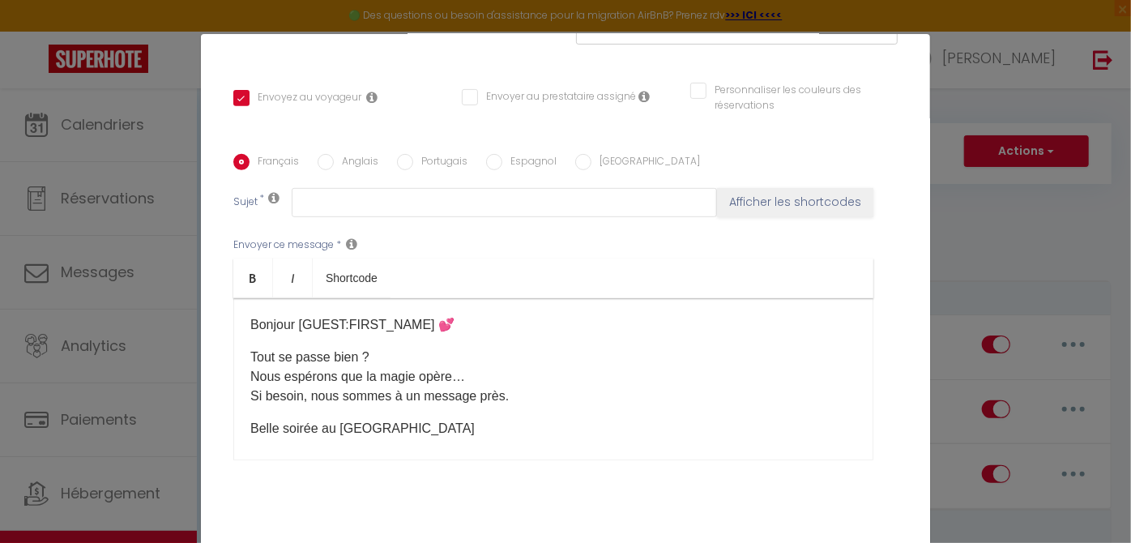
click at [271, 321] on p "Bonjour [GUEST:FIRST_NAME] 💕" at bounding box center [553, 324] width 606 height 19
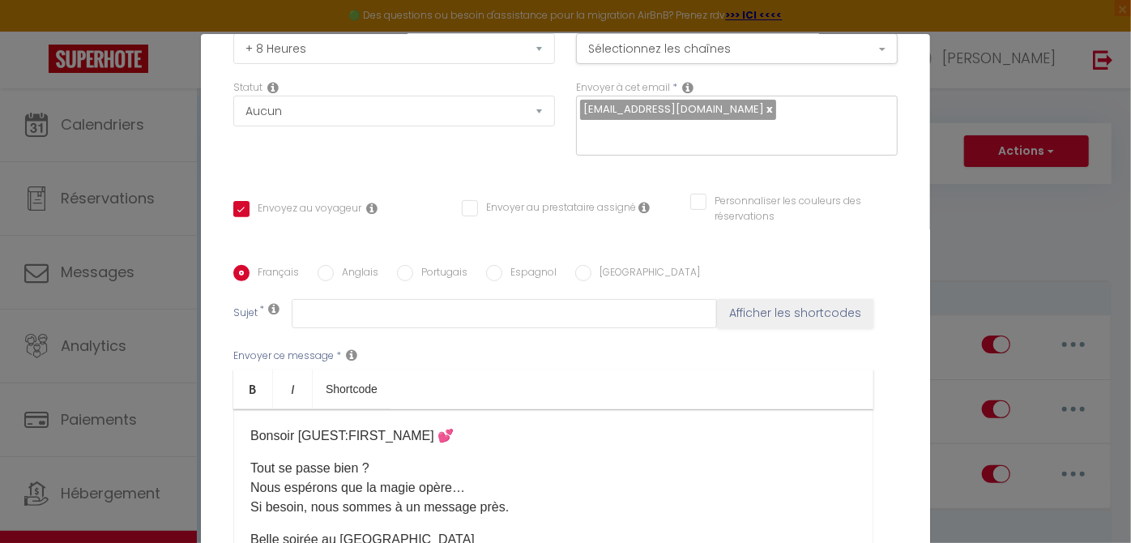
scroll to position [230, 0]
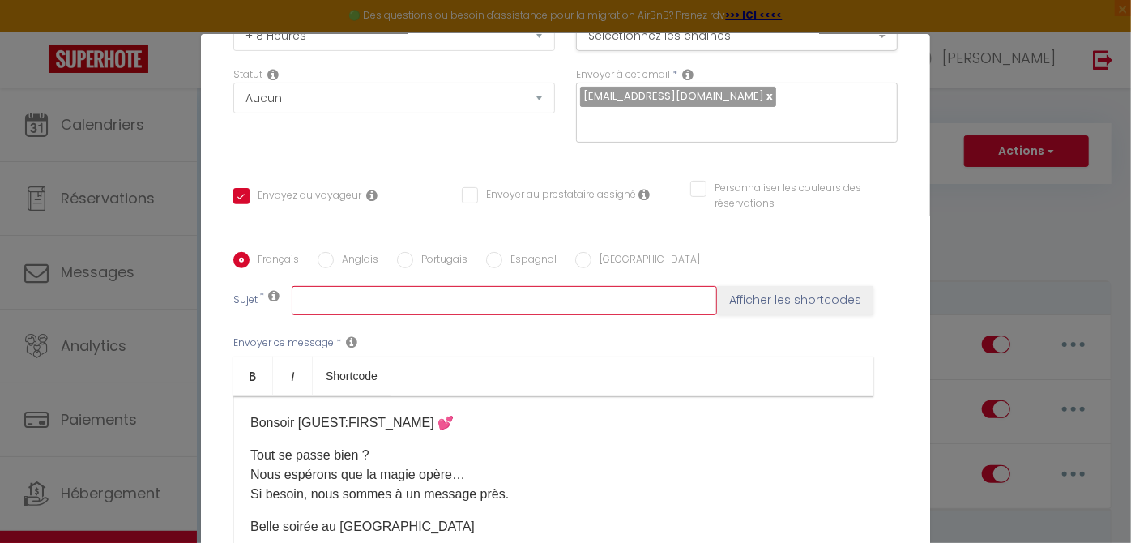
click at [397, 305] on input "text" at bounding box center [504, 300] width 425 height 29
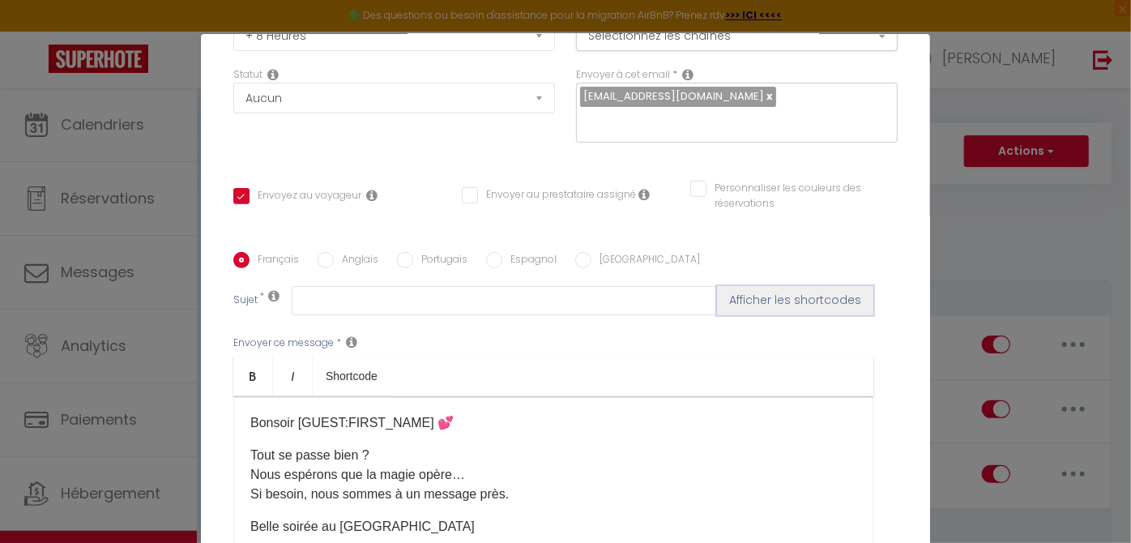
click at [799, 299] on button "Afficher les shortcodes" at bounding box center [795, 300] width 156 height 29
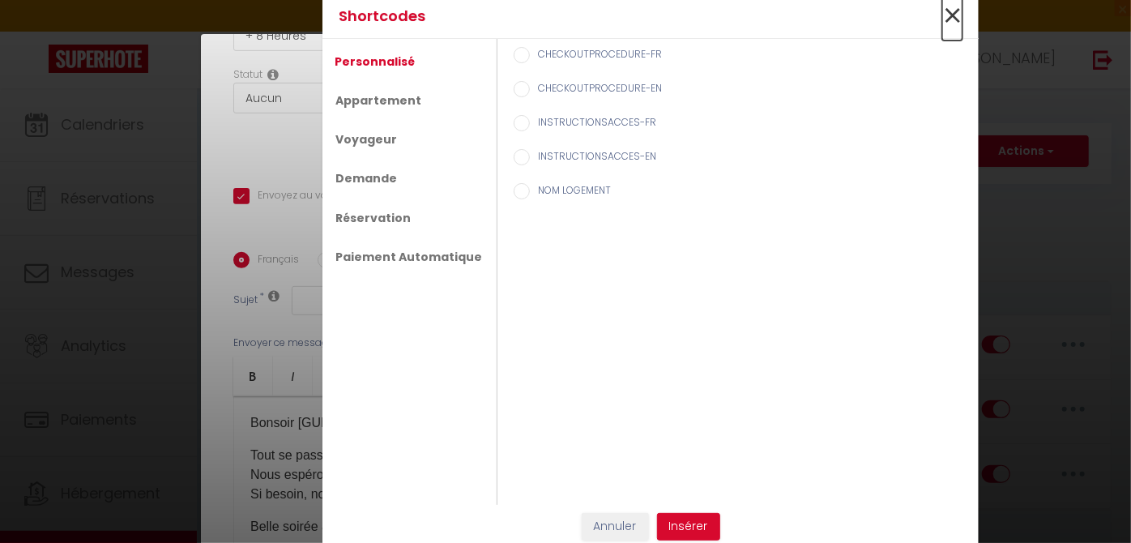
click at [946, 19] on span "×" at bounding box center [952, 16] width 20 height 49
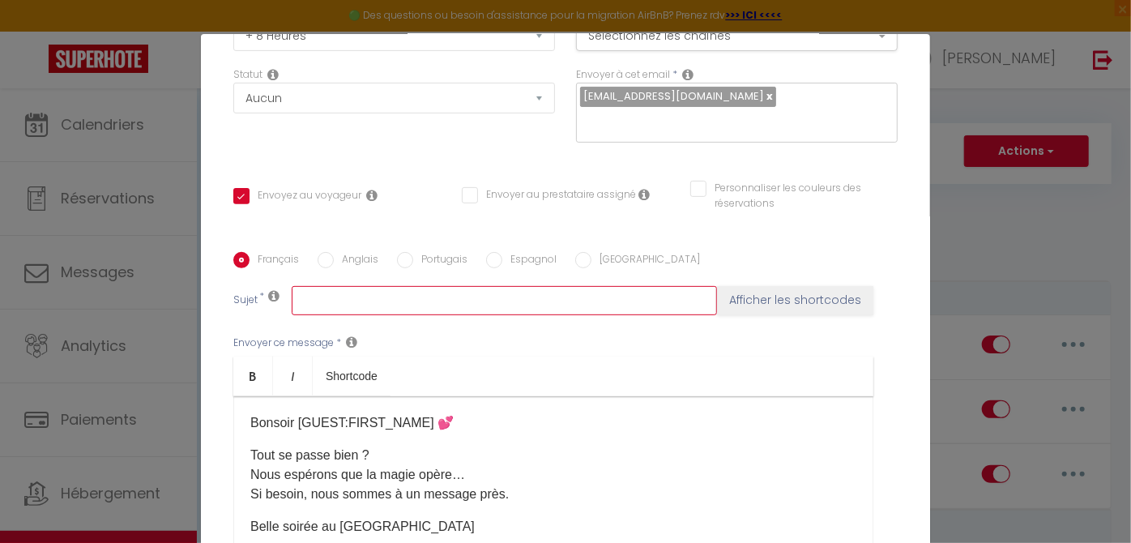
click at [350, 308] on input "text" at bounding box center [504, 300] width 425 height 29
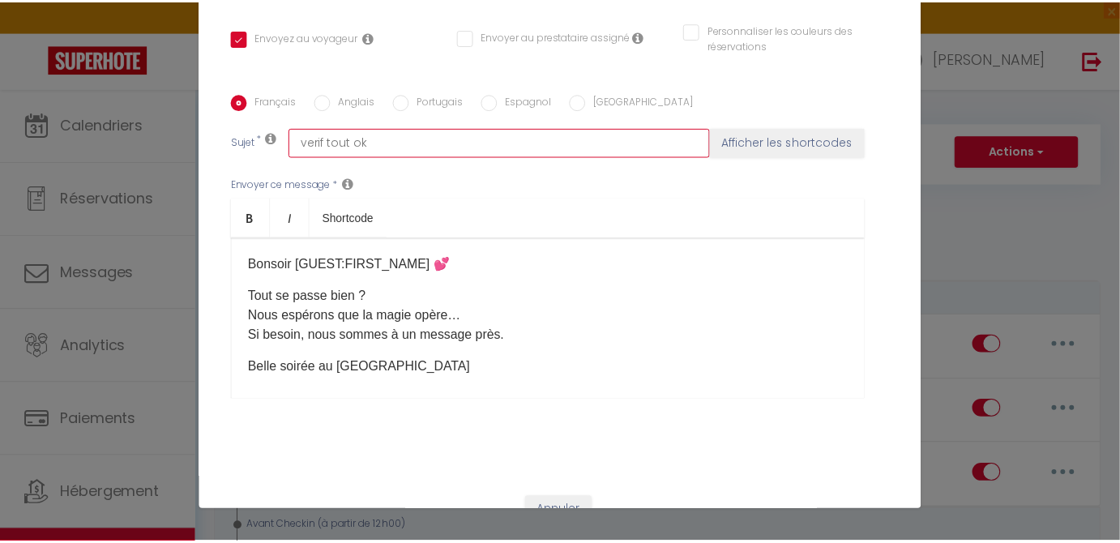
scroll to position [381, 0]
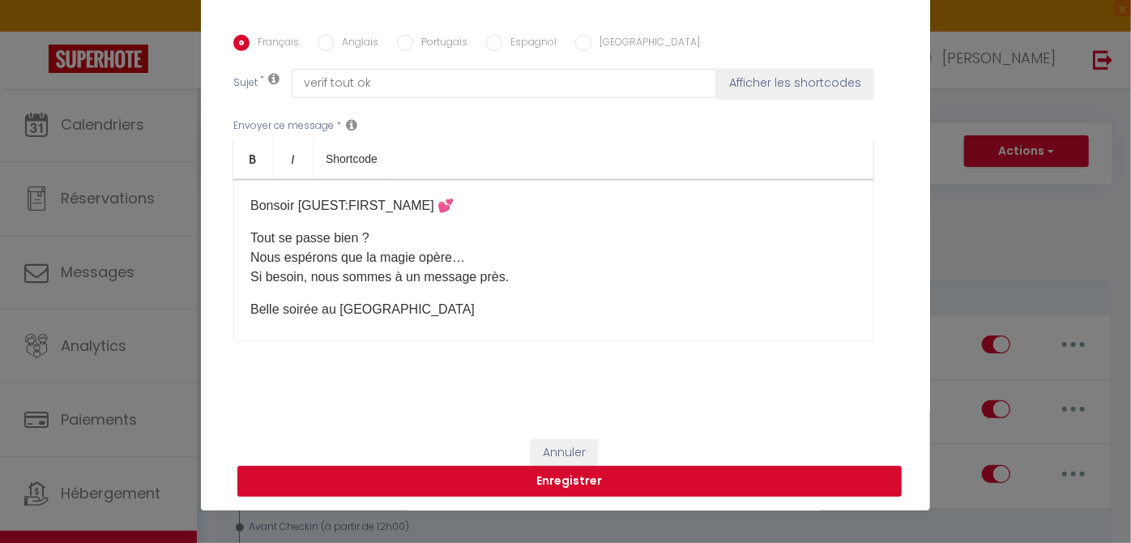
click at [724, 473] on button "Enregistrer" at bounding box center [569, 481] width 664 height 31
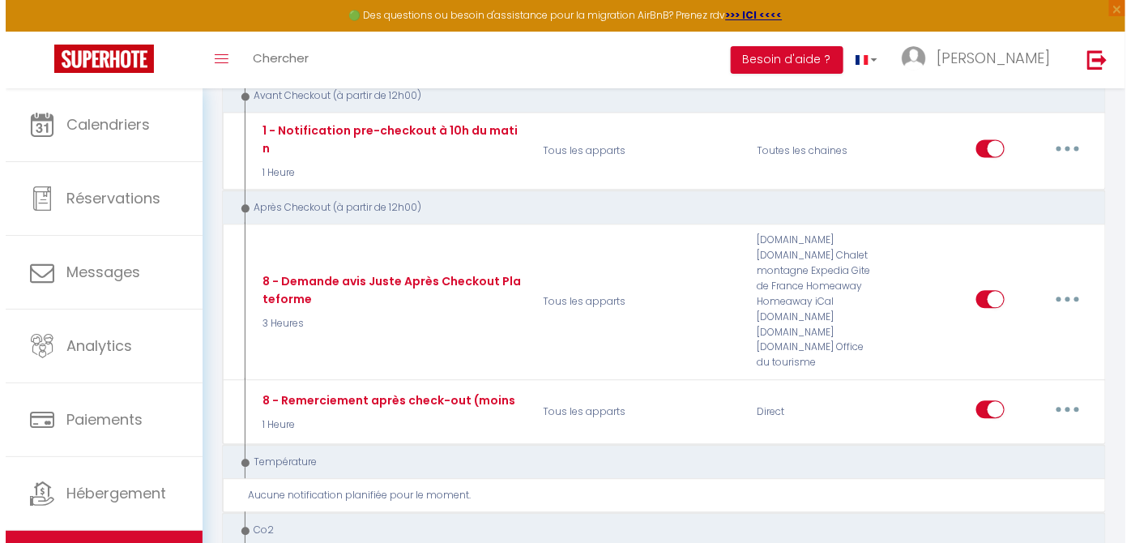
scroll to position [1112, 0]
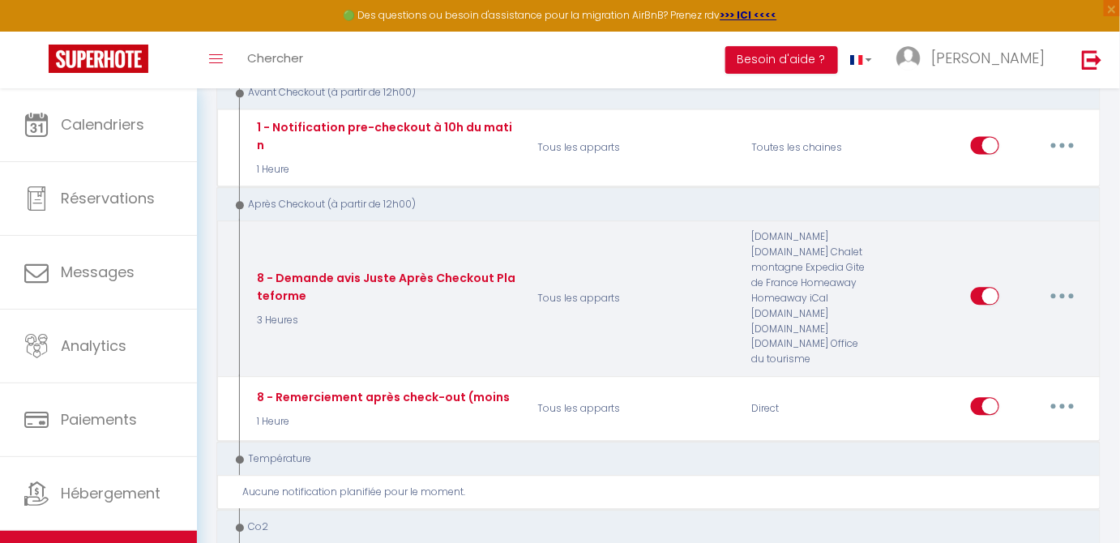
click at [1061, 283] on button "button" at bounding box center [1062, 296] width 45 height 26
click at [1009, 319] on link "Editer" at bounding box center [1020, 333] width 120 height 28
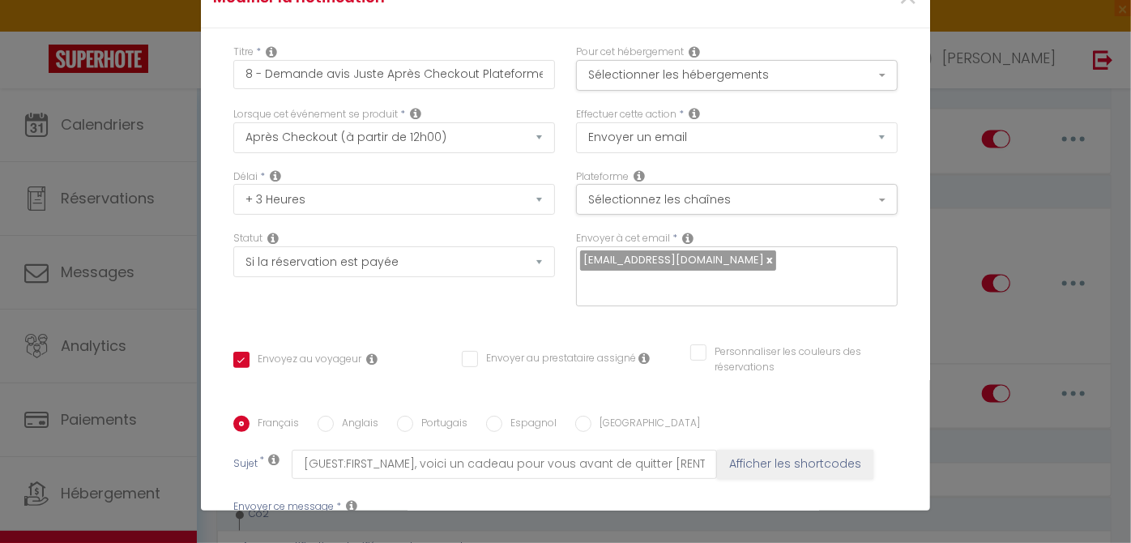
scroll to position [224, 0]
drag, startPoint x: 244, startPoint y: 214, endPoint x: 533, endPoint y: 391, distance: 338.9
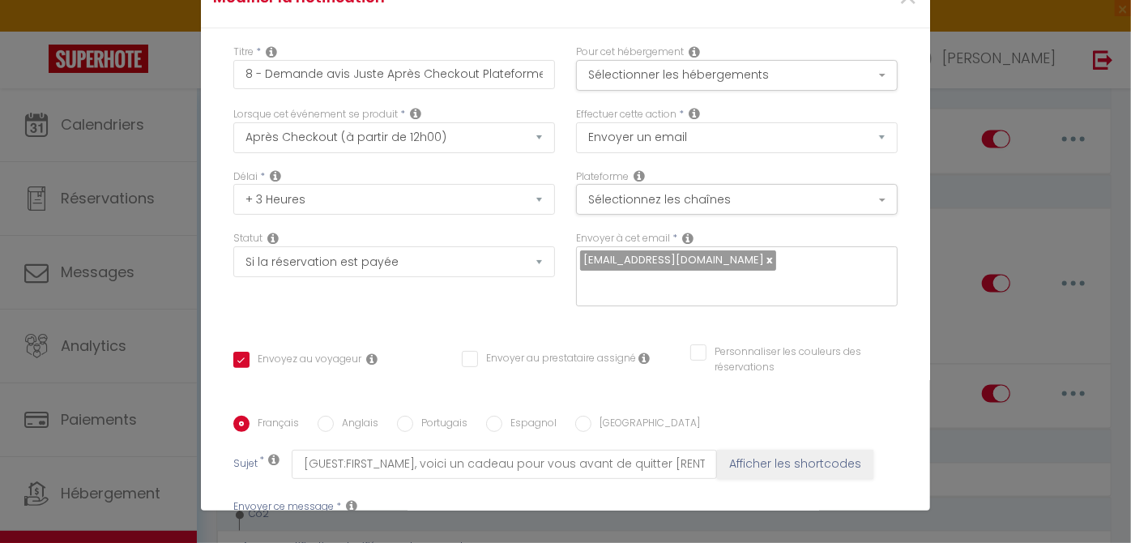
scroll to position [0, 0]
drag, startPoint x: 765, startPoint y: 220, endPoint x: 83, endPoint y: 169, distance: 684.1
click at [83, 169] on div "Modifier la notification × Titre * 8 - Demande avis Juste Après Checkout Platef…" at bounding box center [565, 271] width 1131 height 543
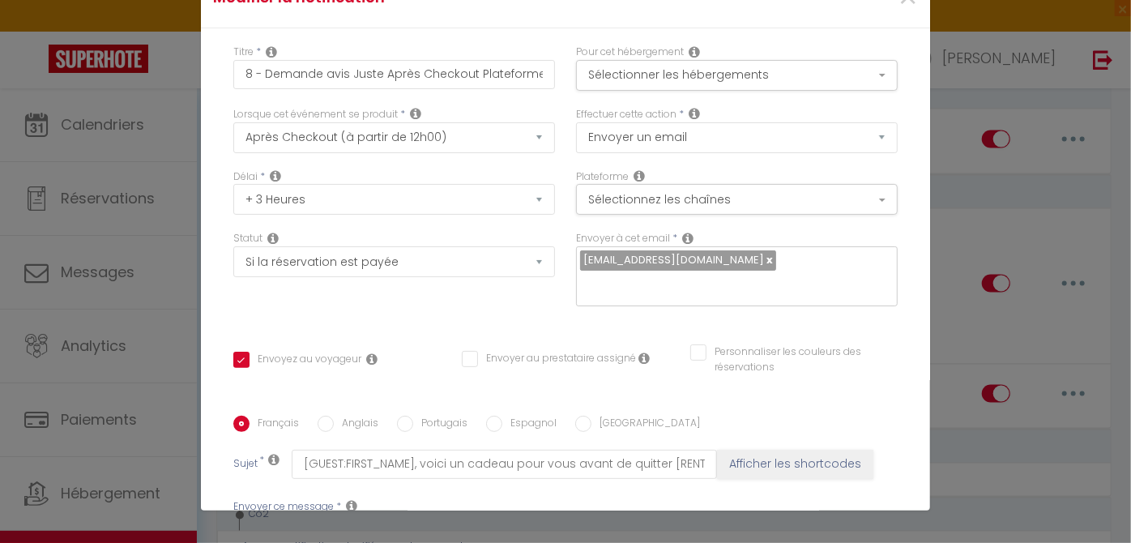
drag, startPoint x: 246, startPoint y: 314, endPoint x: 581, endPoint y: 260, distance: 338.9
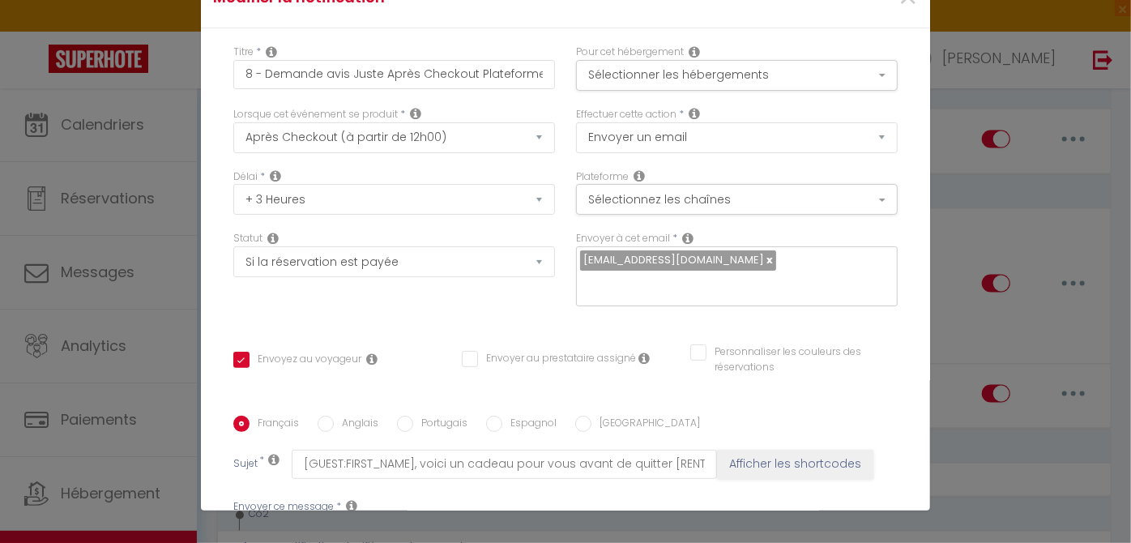
drag, startPoint x: 516, startPoint y: 348, endPoint x: 207, endPoint y: 301, distance: 312.2
click at [207, 301] on div "Titre * 8 - Demande avis Juste Après Checkout Plateforme Pour cet hébergement S…" at bounding box center [565, 415] width 729 height 775
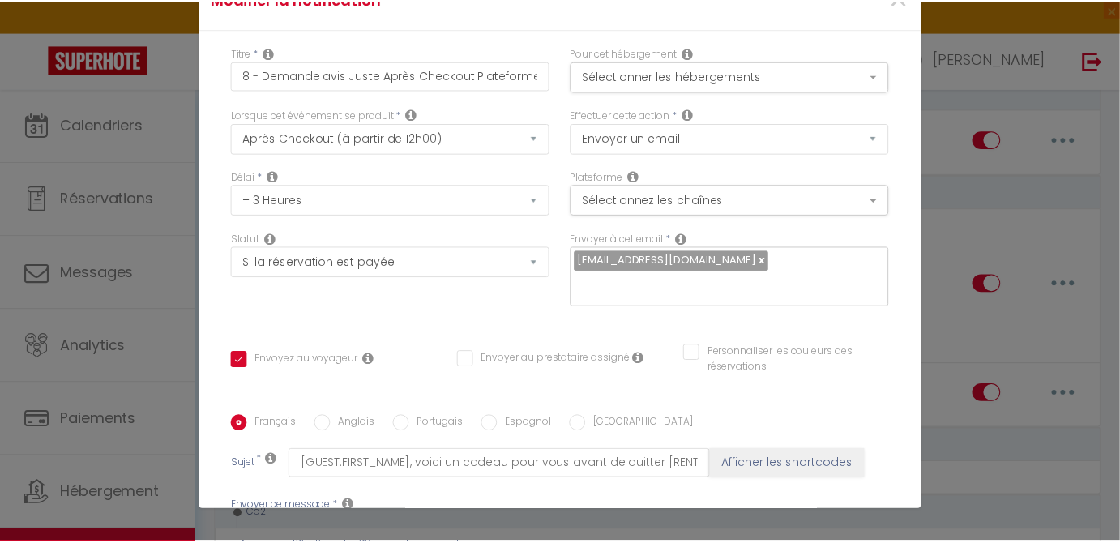
scroll to position [160, 0]
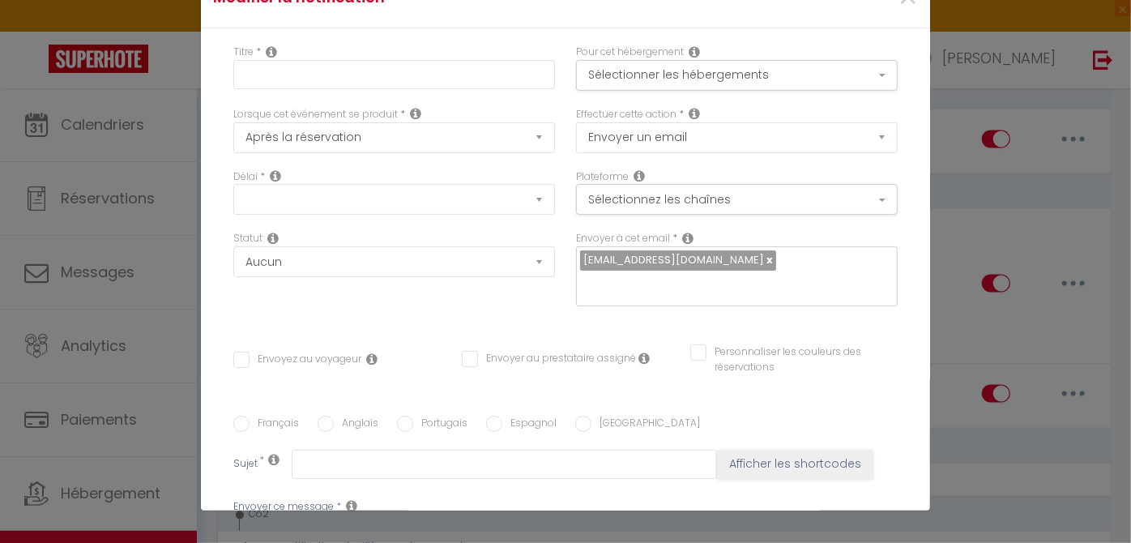
scroll to position [0, 0]
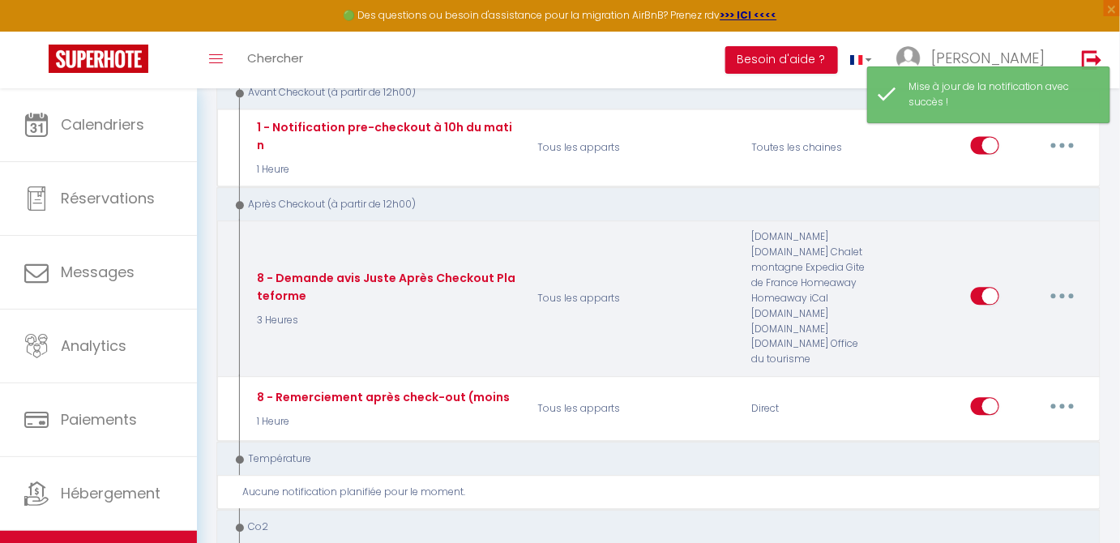
click at [1069, 283] on button "button" at bounding box center [1062, 296] width 45 height 26
click at [1022, 319] on link "Editer" at bounding box center [1020, 333] width 120 height 28
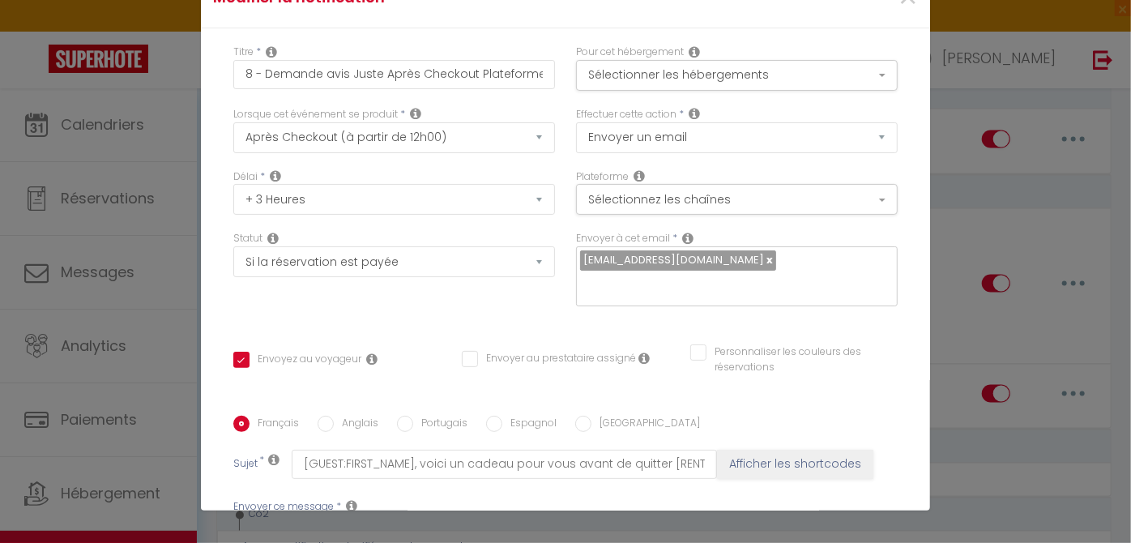
drag, startPoint x: 525, startPoint y: 279, endPoint x: 142, endPoint y: 159, distance: 401.6
click at [142, 159] on div "Modifier la notification × Titre * 8 - Demande avis Juste Après Checkout Platef…" at bounding box center [565, 271] width 1131 height 543
copy div "[GUEST:FIRST_NAME], Votre suite vous envoie ses dernières bulles d’amour 💦 Merc…"
click at [954, 359] on div "Modifier la notification × Titre * 8 - Demande avis Juste Après Checkout Platef…" at bounding box center [565, 271] width 1131 height 543
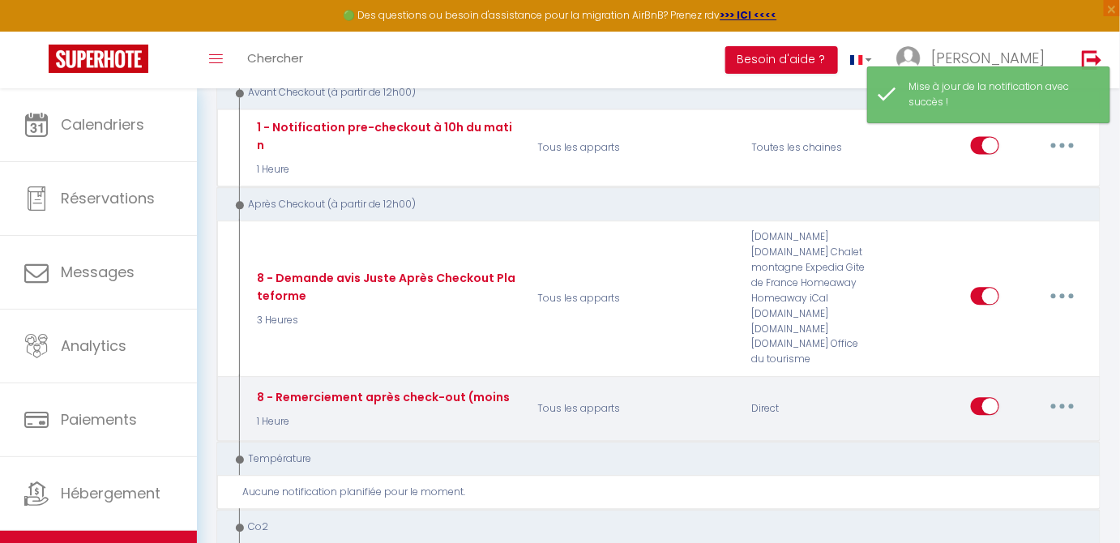
click at [1061, 403] on icon "button" at bounding box center [1062, 405] width 5 height 5
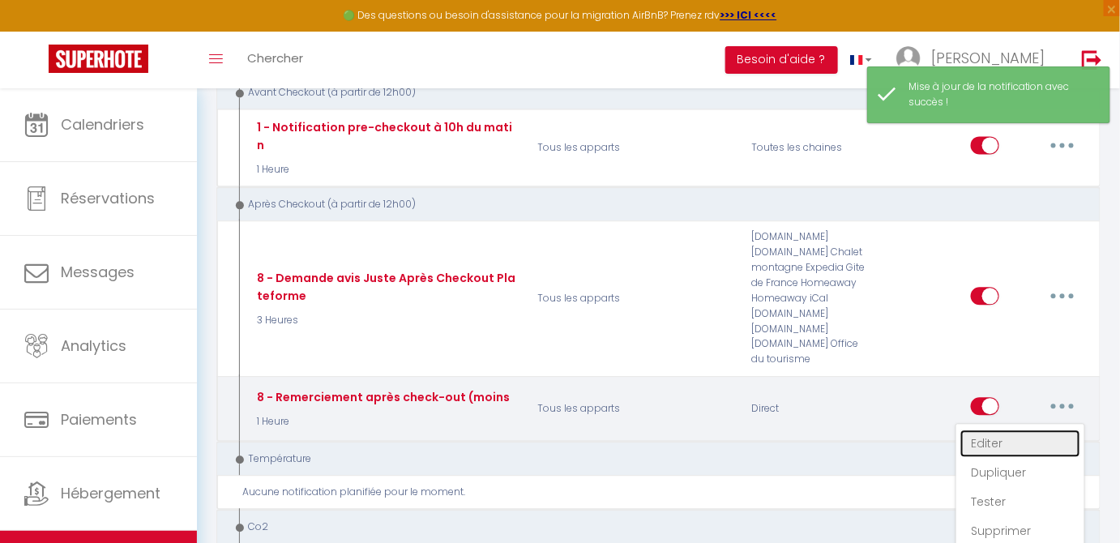
click at [1026, 429] on link "Editer" at bounding box center [1020, 443] width 120 height 28
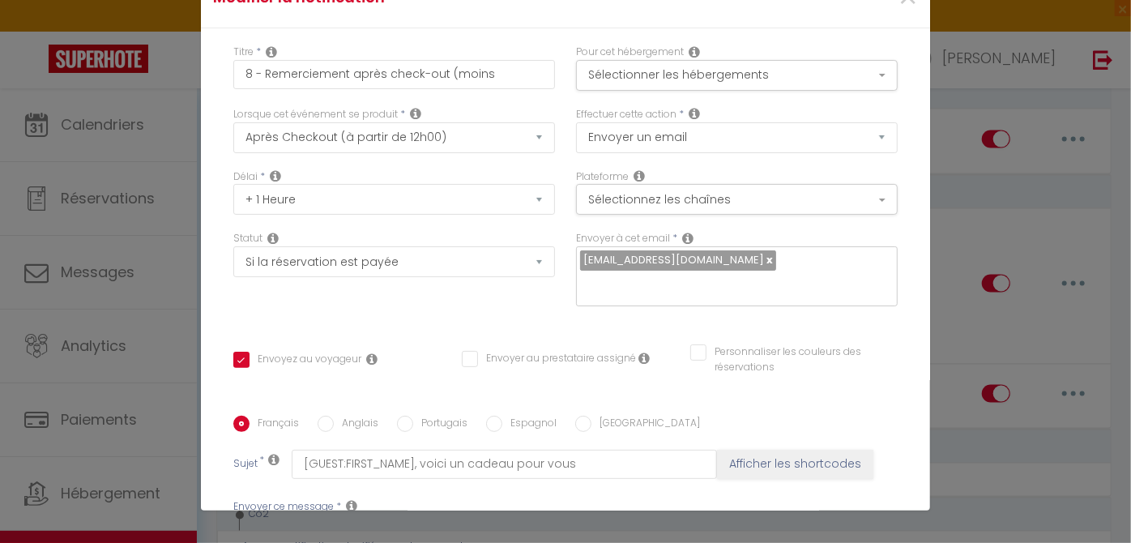
scroll to position [179, 0]
drag, startPoint x: 648, startPoint y: 325, endPoint x: 208, endPoint y: 237, distance: 448.6
click at [208, 237] on div "Titre * 8 - Remerciement après check-out (moins Pour cet hébergement Sélectionn…" at bounding box center [565, 415] width 729 height 775
drag, startPoint x: 312, startPoint y: 216, endPoint x: 193, endPoint y: 182, distance: 123.6
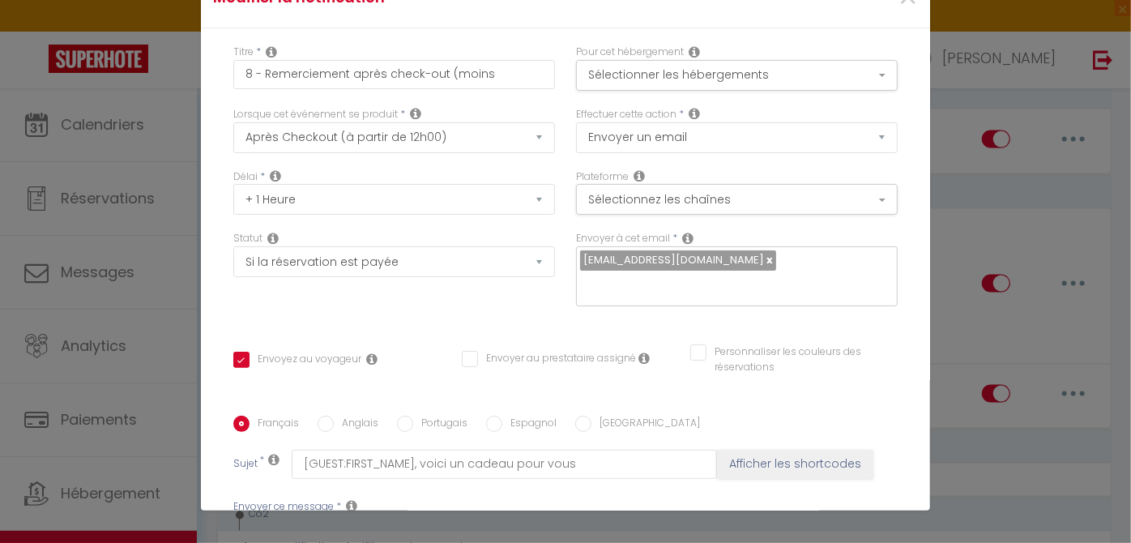
click at [193, 182] on div "Modifier la notification × Titre * 8 - Remerciement après check-out (moins Pour…" at bounding box center [565, 271] width 1131 height 543
drag, startPoint x: 310, startPoint y: 308, endPoint x: 199, endPoint y: 131, distance: 208.6
click at [201, 131] on div "Titre * 8 - Remerciement après check-out (moins Pour cet hébergement Sélectionn…" at bounding box center [565, 415] width 729 height 775
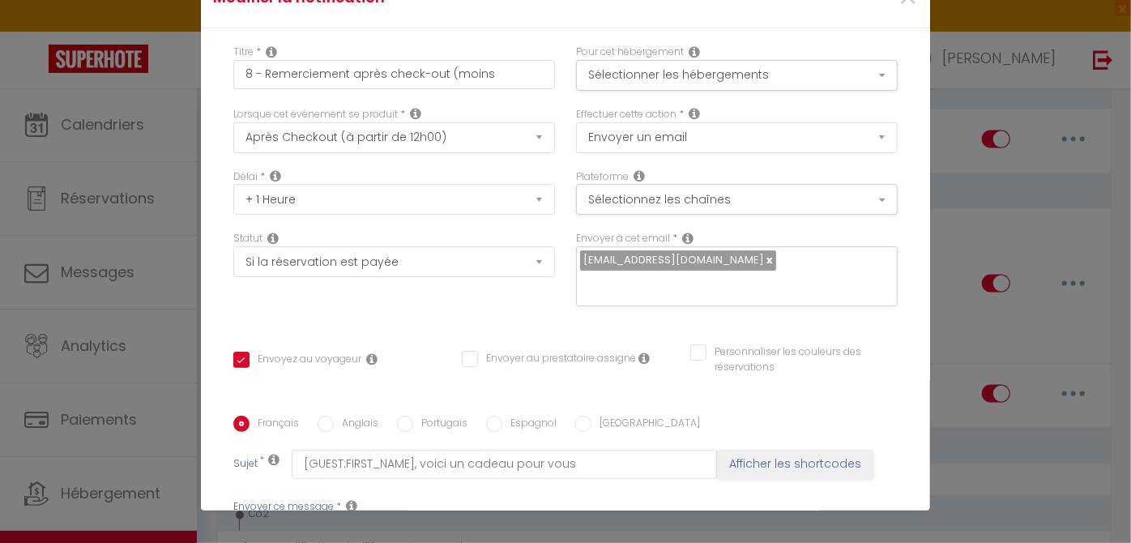
drag, startPoint x: 504, startPoint y: 305, endPoint x: 205, endPoint y: 241, distance: 305.7
click at [205, 241] on div "Titre * 8 - Remerciement après check-out (moins Pour cet hébergement Sélectionn…" at bounding box center [565, 415] width 729 height 775
drag, startPoint x: 509, startPoint y: 256, endPoint x: 815, endPoint y: 258, distance: 306.3
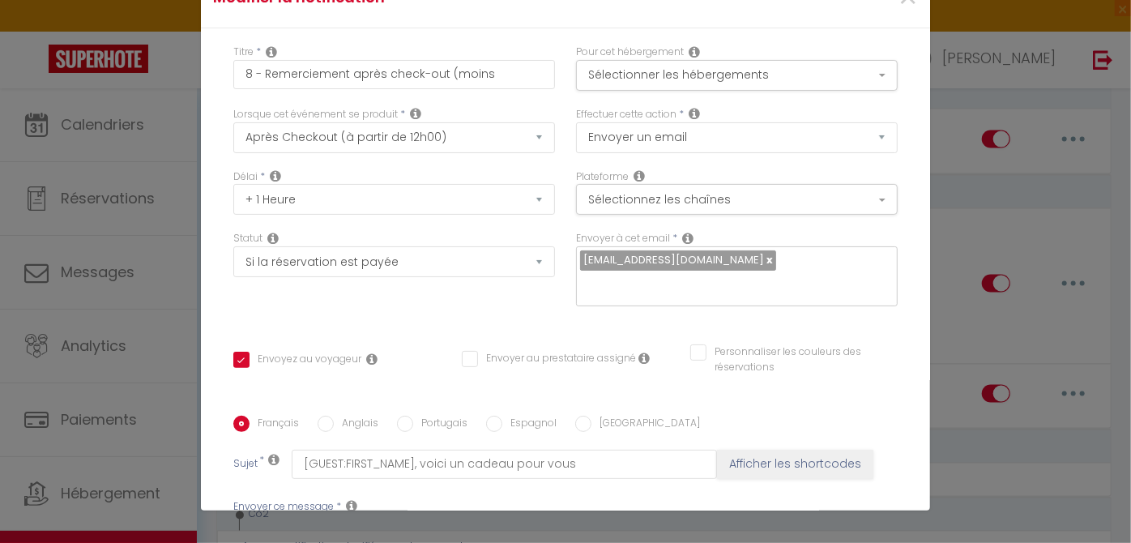
scroll to position [117, 0]
drag, startPoint x: 241, startPoint y: 283, endPoint x: 637, endPoint y: 288, distance: 396.2
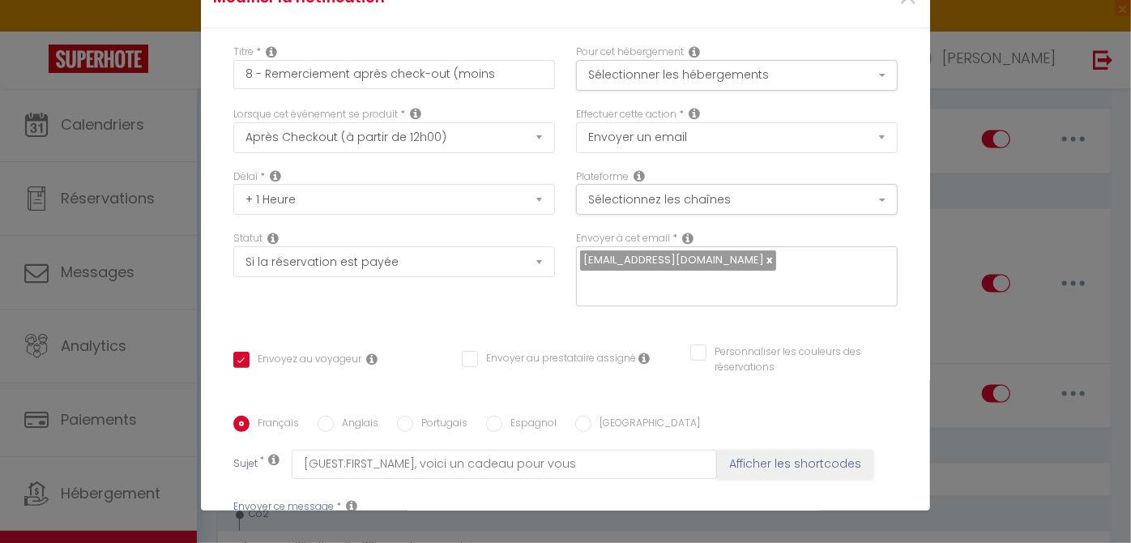
drag, startPoint x: 606, startPoint y: 277, endPoint x: 214, endPoint y: 284, distance: 392.2
click at [214, 284] on div "Titre * 8 - Remerciement après check-out (moins Pour cet hébergement Sélectionn…" at bounding box center [565, 415] width 729 height 775
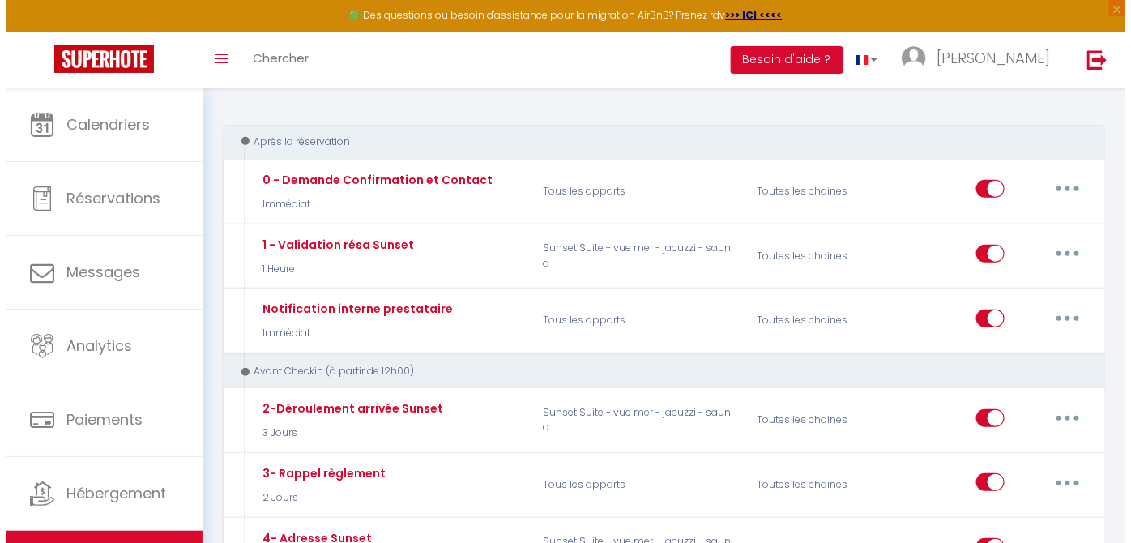
scroll to position [170, 0]
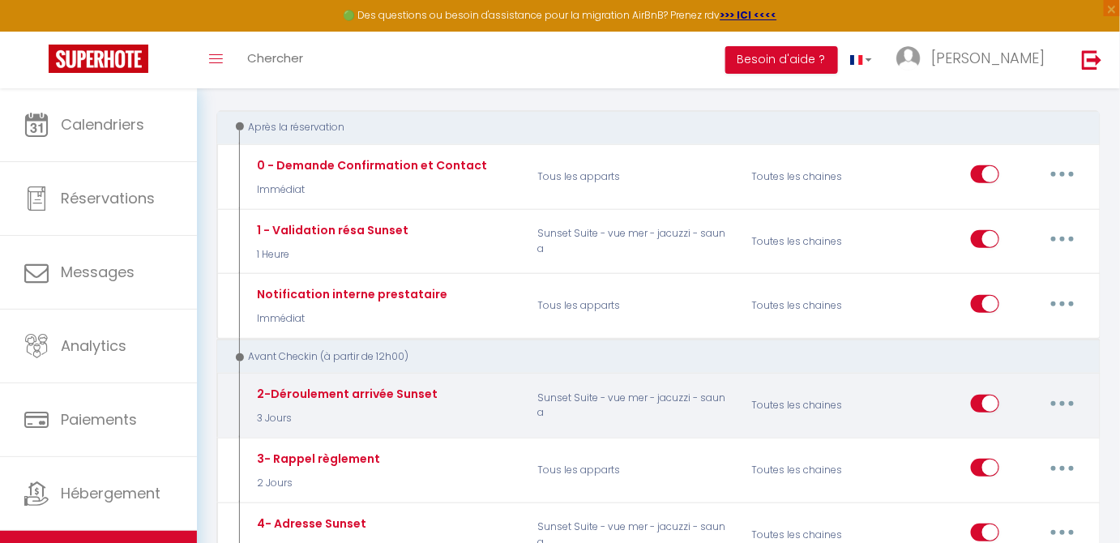
click at [1064, 404] on button "button" at bounding box center [1062, 404] width 45 height 26
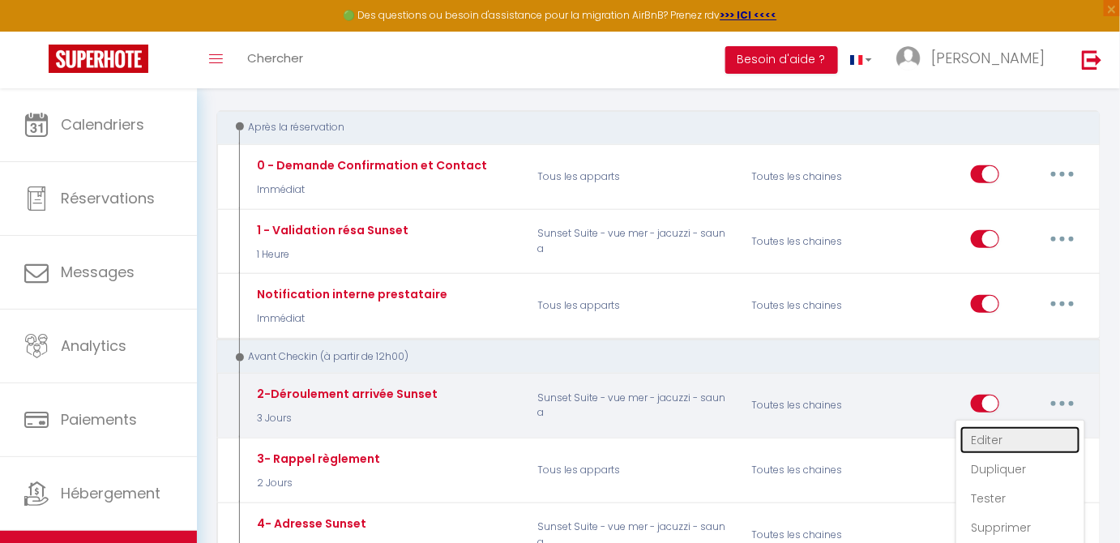
click at [993, 436] on link "Editer" at bounding box center [1020, 440] width 120 height 28
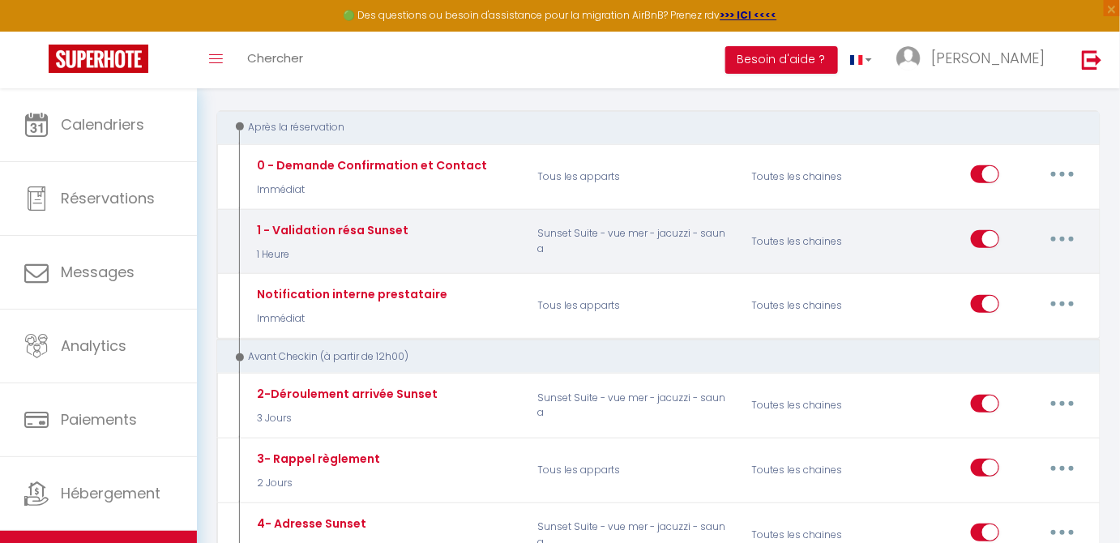
click at [1061, 237] on icon "button" at bounding box center [1062, 239] width 5 height 5
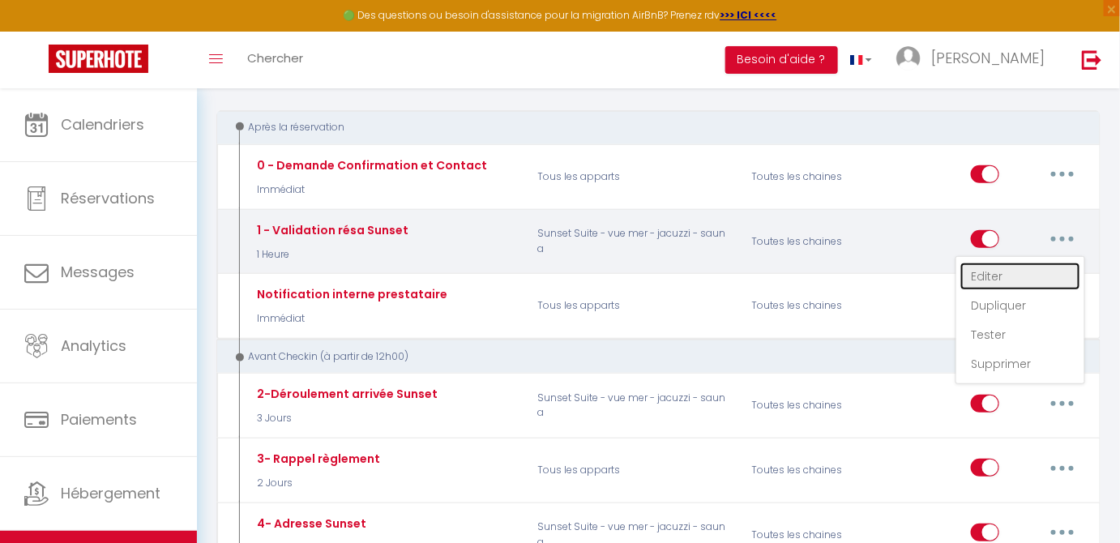
click at [981, 278] on link "Editer" at bounding box center [1020, 277] width 120 height 28
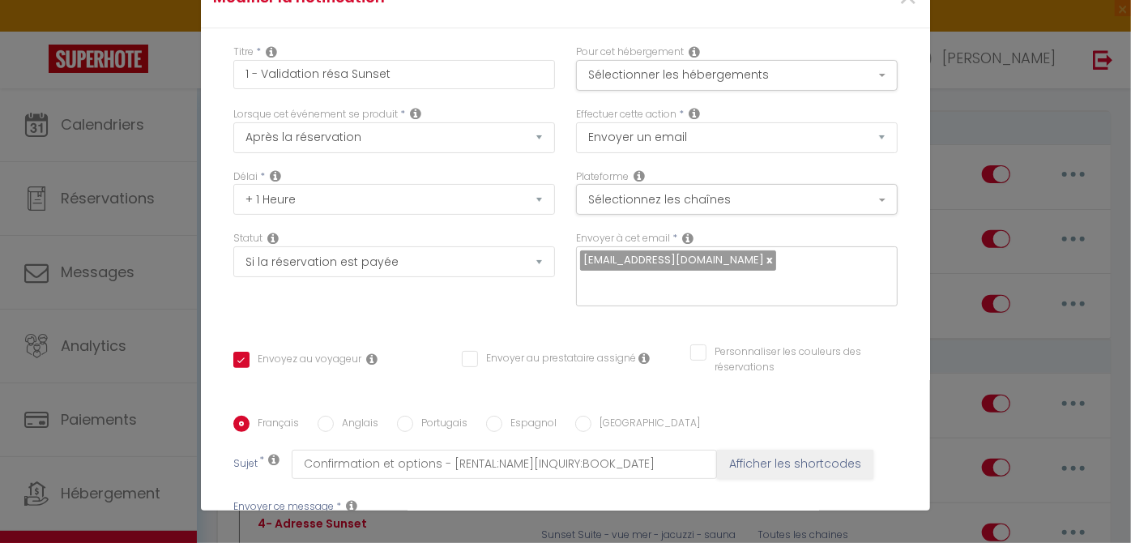
scroll to position [0, 0]
drag, startPoint x: 734, startPoint y: 312, endPoint x: 235, endPoint y: 106, distance: 539.9
drag, startPoint x: 331, startPoint y: 270, endPoint x: 270, endPoint y: 272, distance: 61.6
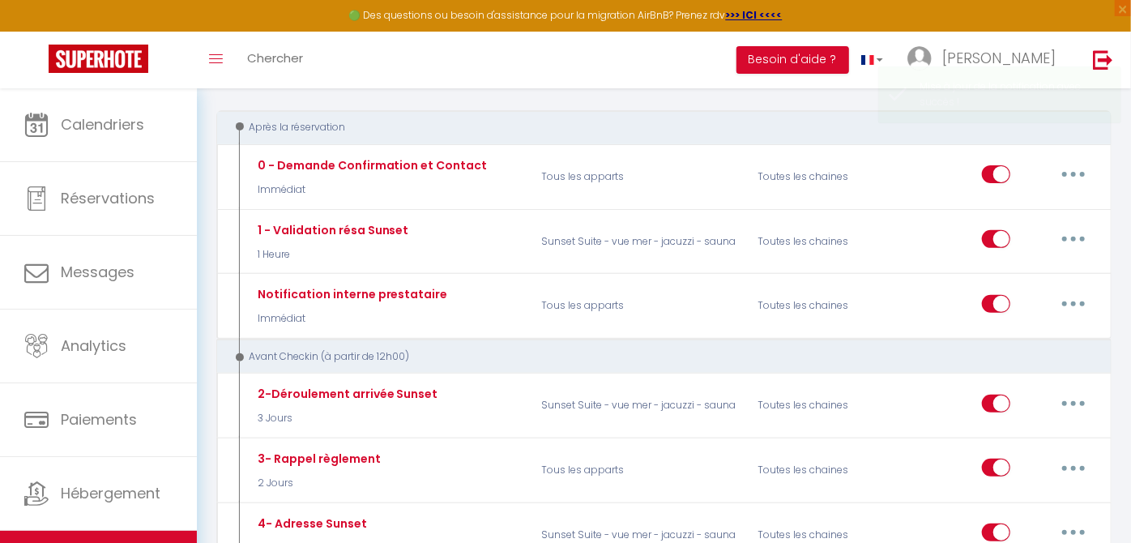
scroll to position [0, 0]
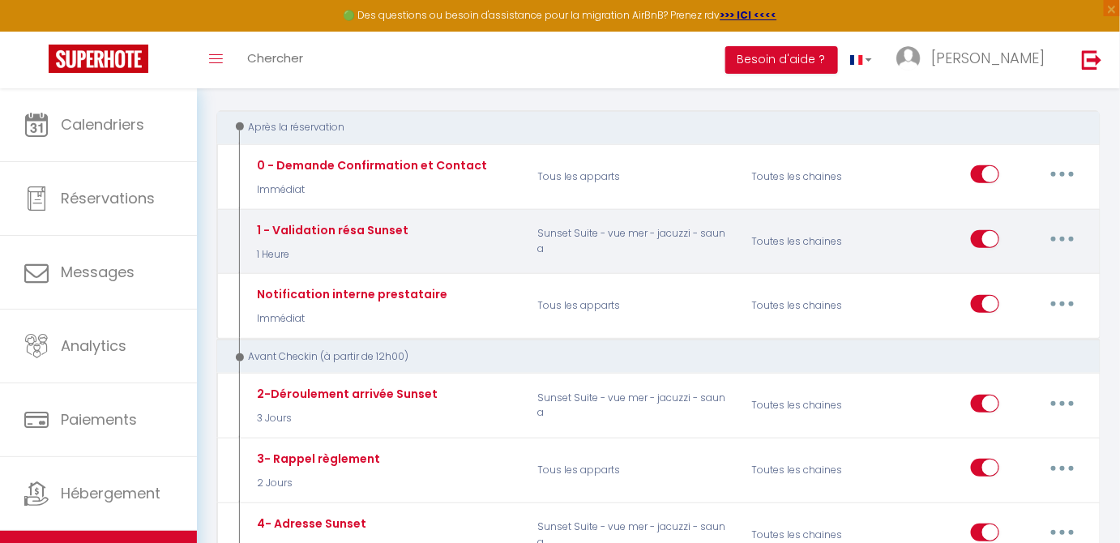
click at [1065, 233] on button "button" at bounding box center [1062, 239] width 45 height 26
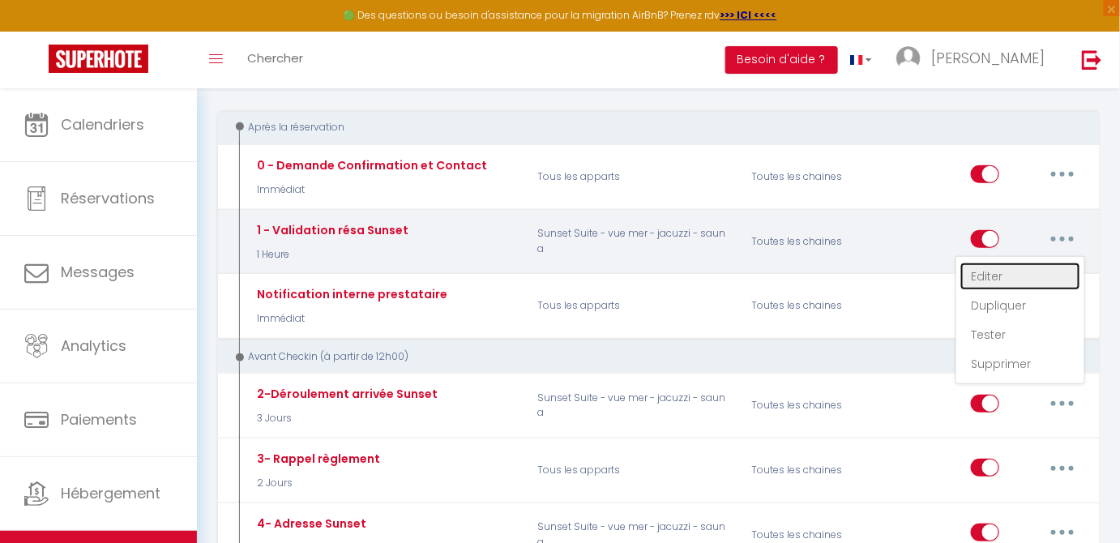
click at [1011, 267] on link "Editer" at bounding box center [1020, 277] width 120 height 28
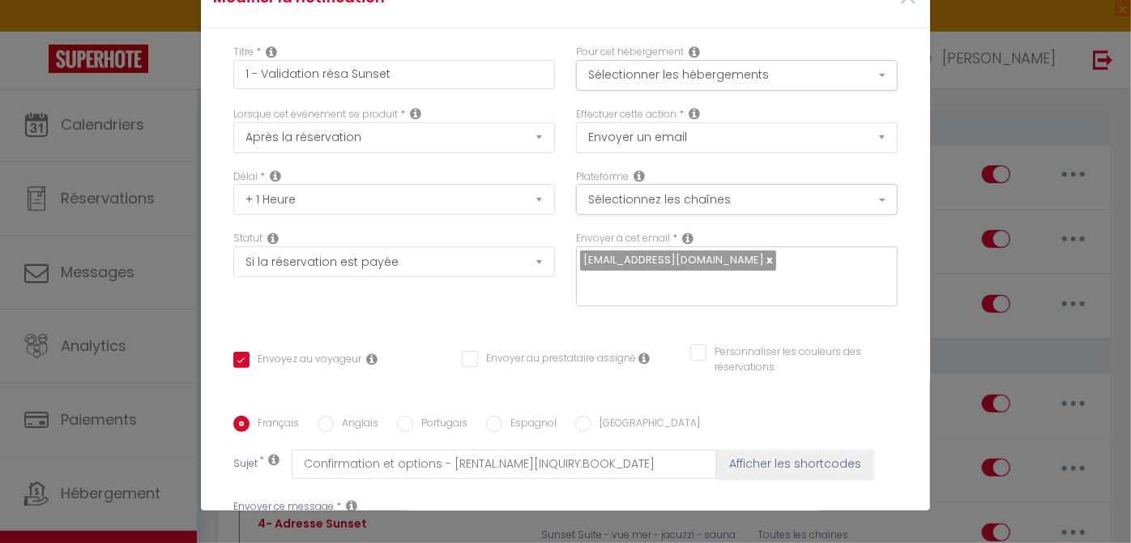
scroll to position [23, 0]
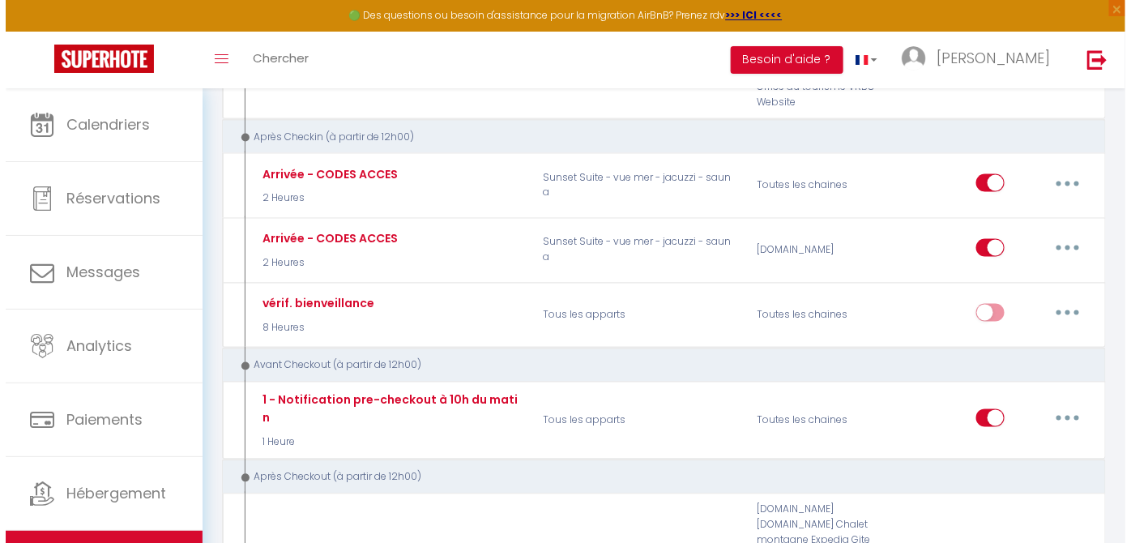
scroll to position [897, 0]
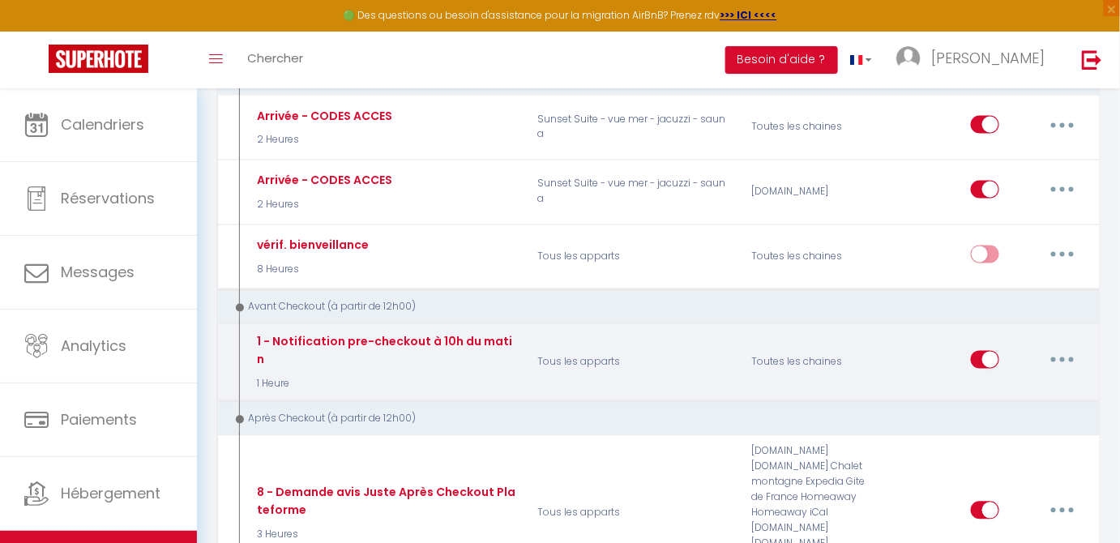
click at [1069, 351] on button "button" at bounding box center [1062, 360] width 45 height 26
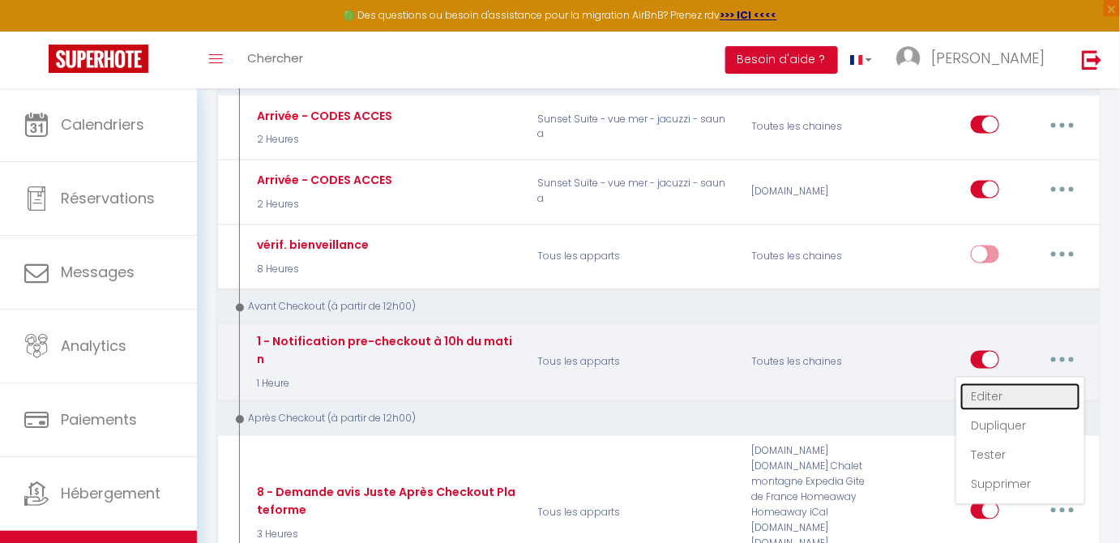
click at [989, 383] on link "Editer" at bounding box center [1020, 397] width 120 height 28
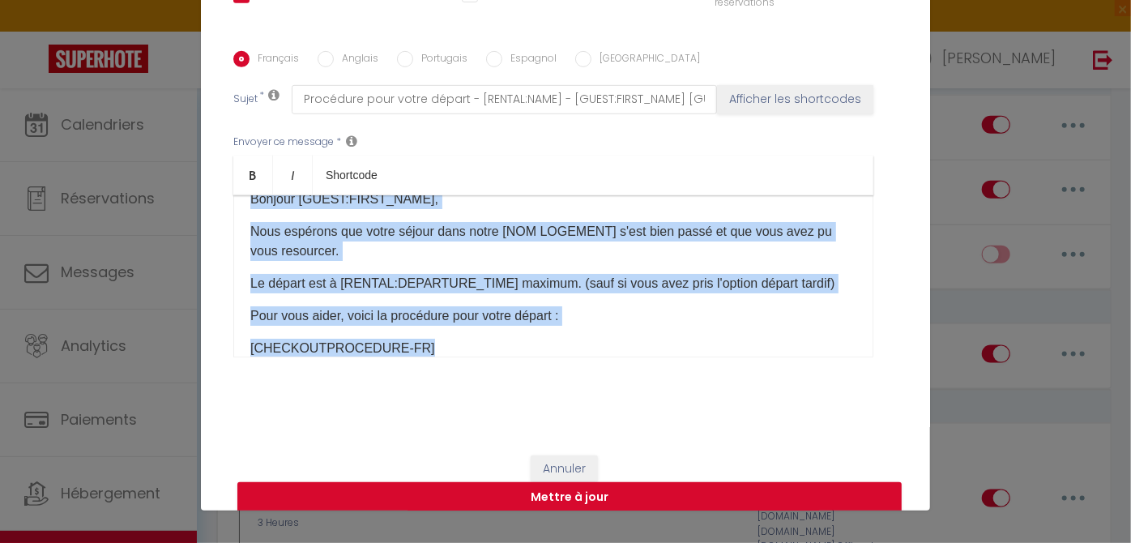
scroll to position [0, 0]
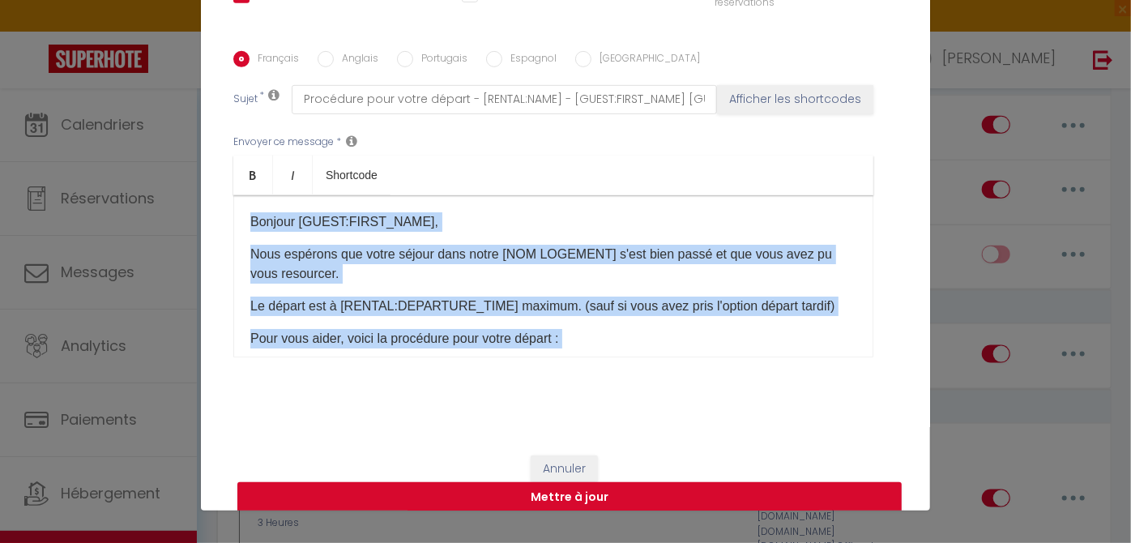
drag, startPoint x: 486, startPoint y: 344, endPoint x: 208, endPoint y: 155, distance: 336.0
click at [208, 155] on div "Titre * 1 - Notification pre-checkout à 10h du matin Pour cet hébergement Sélec…" at bounding box center [565, 51] width 729 height 775
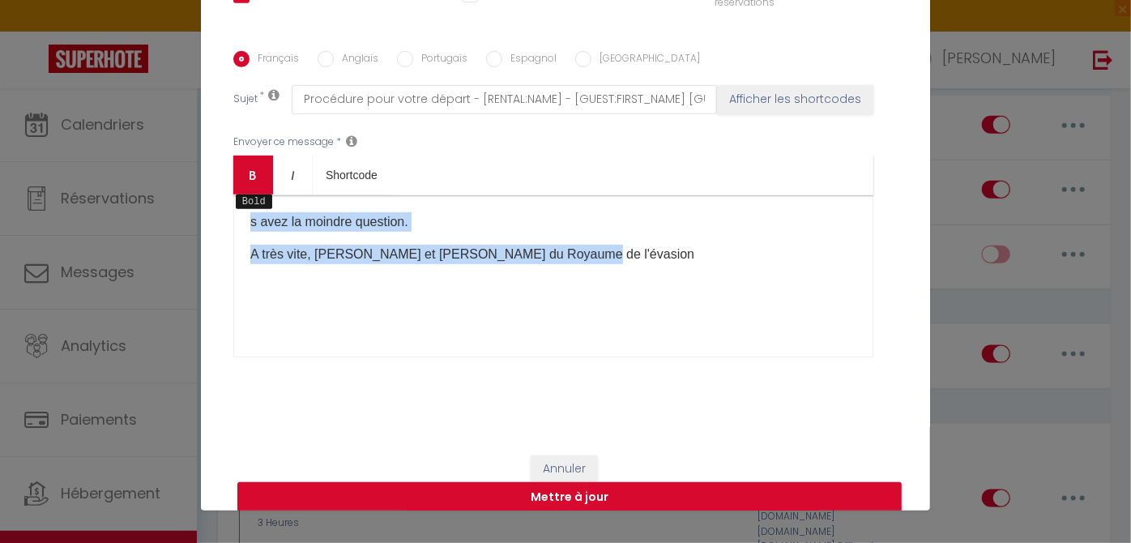
drag, startPoint x: 563, startPoint y: 309, endPoint x: 227, endPoint y: 186, distance: 358.1
click at [233, 186] on div "Bold Italic Shortcode Rich text editor s avez la moindre question. A très vite,…" at bounding box center [553, 257] width 640 height 202
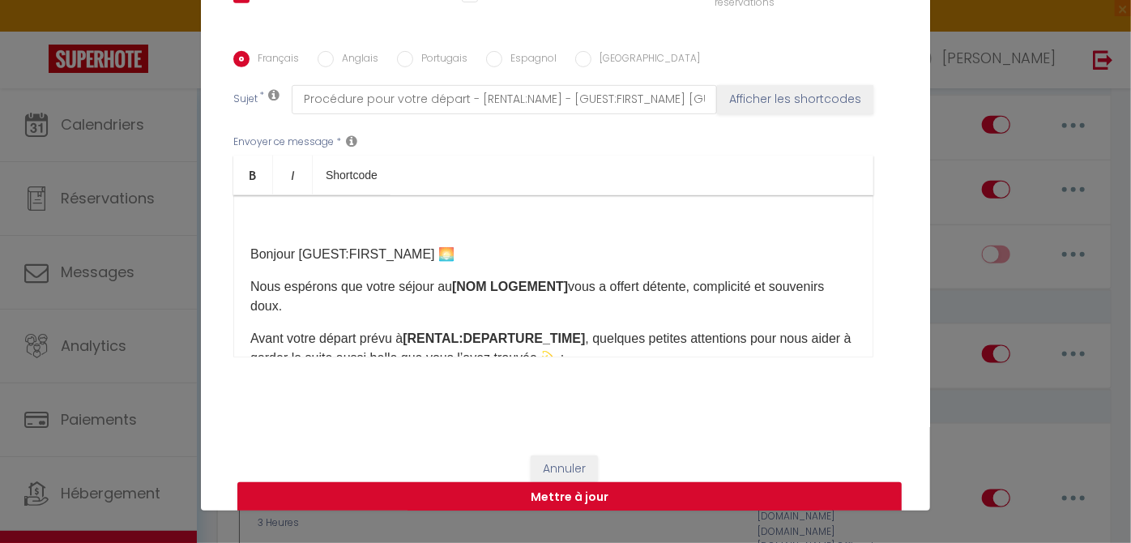
click at [309, 213] on p at bounding box center [553, 221] width 606 height 19
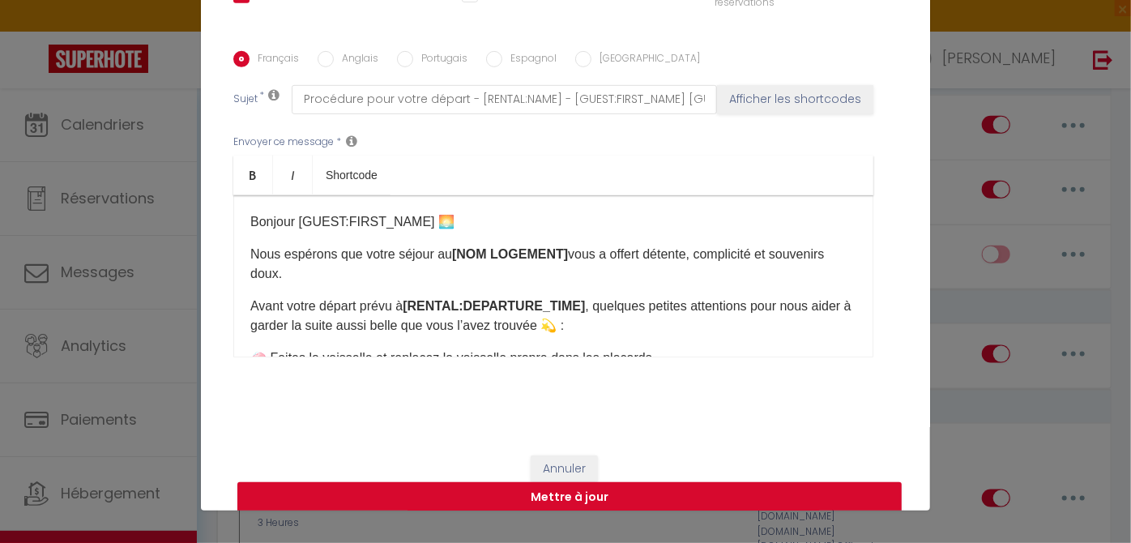
click at [445, 251] on p "Nous espérons que votre séjour au [NOM LOGEMENT] vous a offert détente, complic…" at bounding box center [553, 264] width 606 height 39
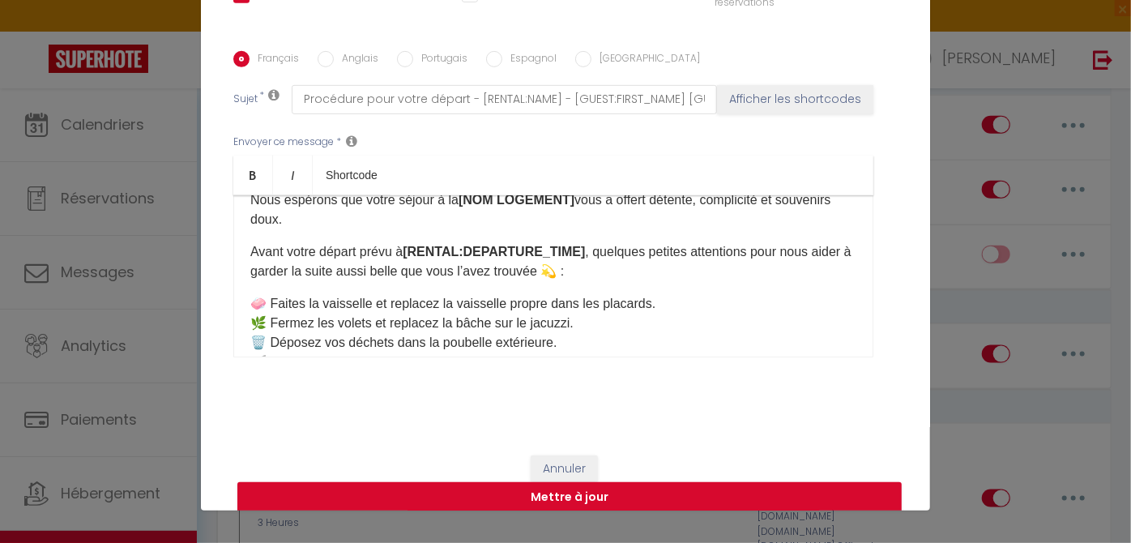
scroll to position [75, 0]
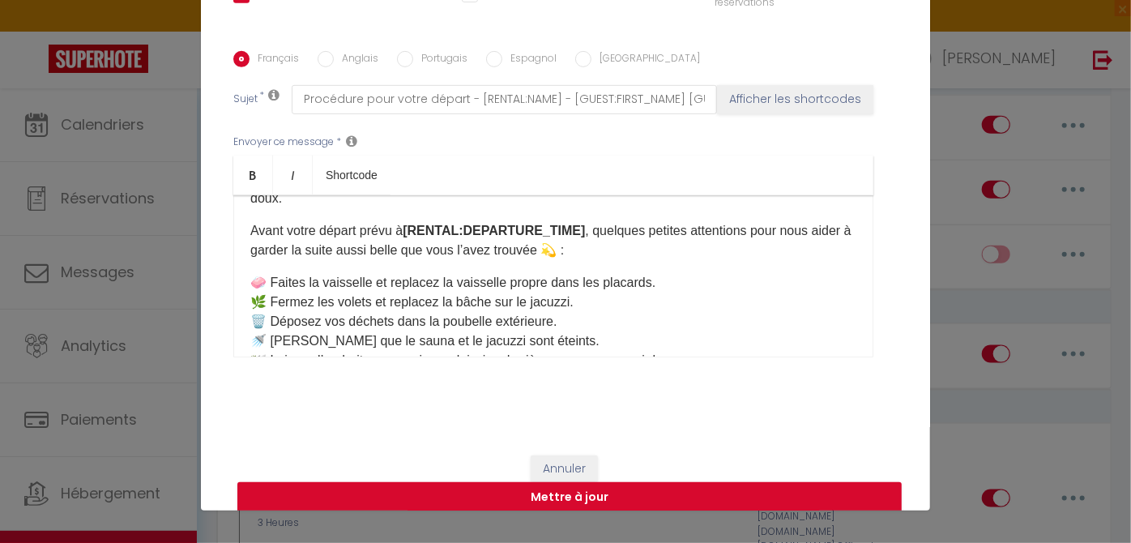
click at [572, 224] on strong "[RENTAL:DEPARTURE_TIME]" at bounding box center [494, 231] width 182 height 14
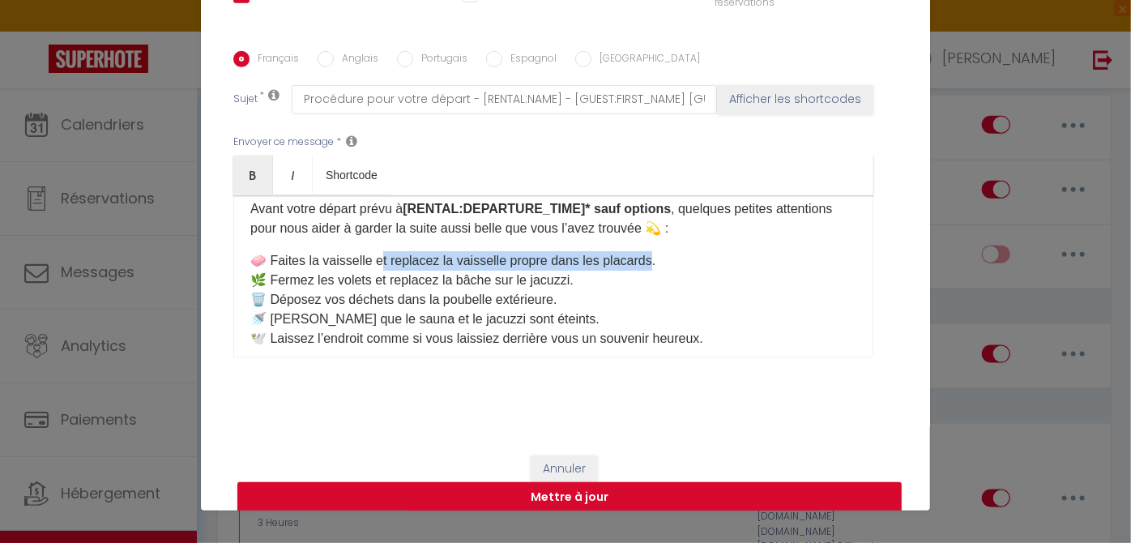
drag, startPoint x: 376, startPoint y: 254, endPoint x: 653, endPoint y: 264, distance: 277.3
click at [653, 264] on p "🧼 Faites la vaisselle et replacez la vaisselle propre dans les placards. 🌿 Ferm…" at bounding box center [553, 299] width 606 height 97
drag, startPoint x: 244, startPoint y: 315, endPoint x: 787, endPoint y: 337, distance: 543.3
click at [787, 337] on p "🧼 Faites la vaisselle. 🌿 Fermez les volets et replacez la bâche sur le jacuzzi.…" at bounding box center [553, 299] width 606 height 97
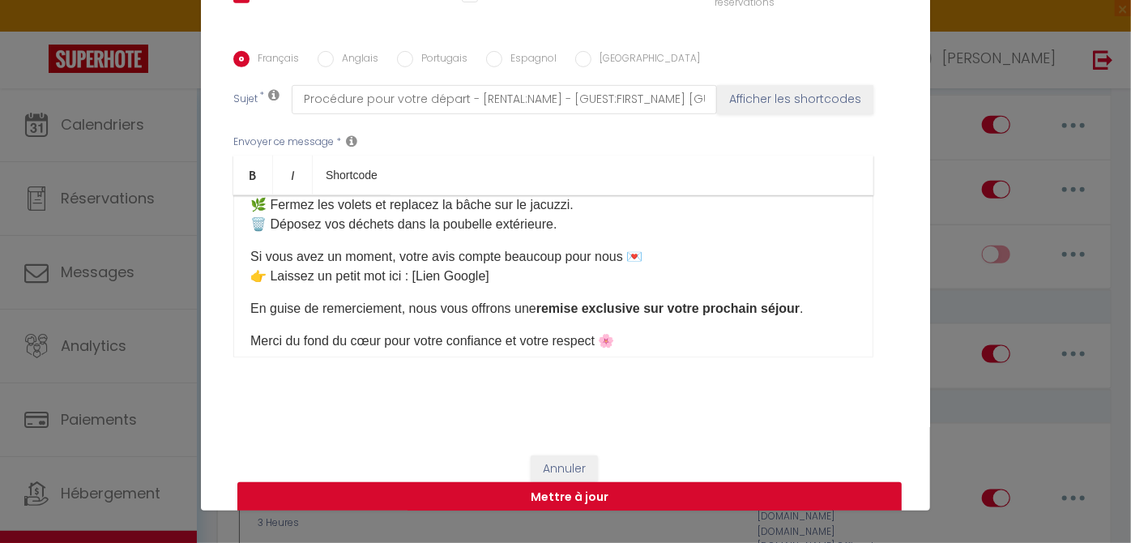
scroll to position [176, 0]
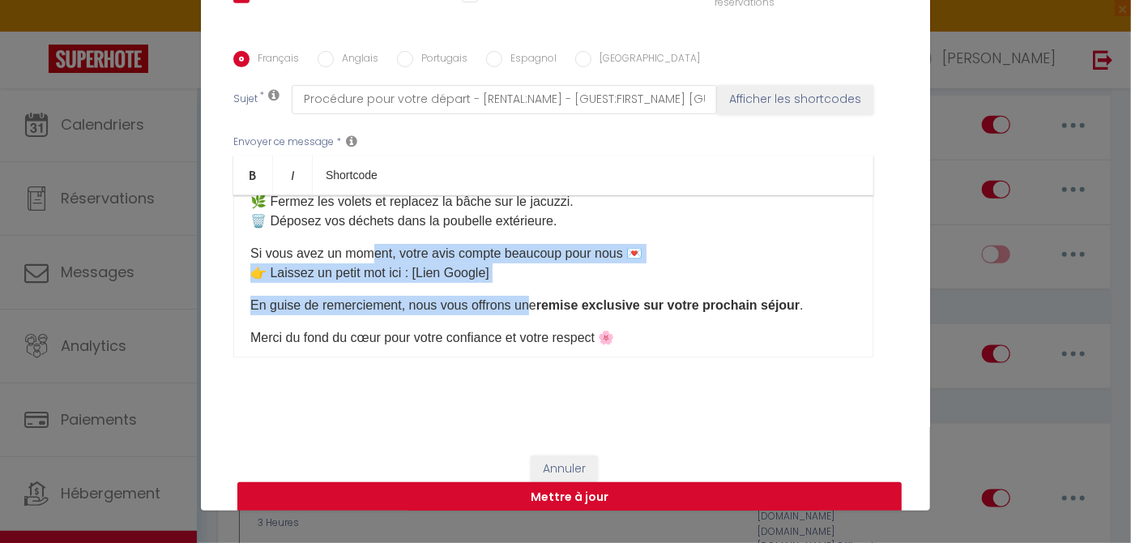
drag, startPoint x: 526, startPoint y: 281, endPoint x: 365, endPoint y: 258, distance: 162.9
click at [365, 258] on div "Bonjour [GUEST:FIRST_NAME] 🌅 Nous espérons que votre séjour à la [NOM LOGEMENT]…" at bounding box center [553, 276] width 640 height 162
click at [523, 265] on p "Si vous avez un moment, votre avis compte beaucoup pour nous 💌 👉 [PERSON_NAME] …" at bounding box center [553, 263] width 606 height 39
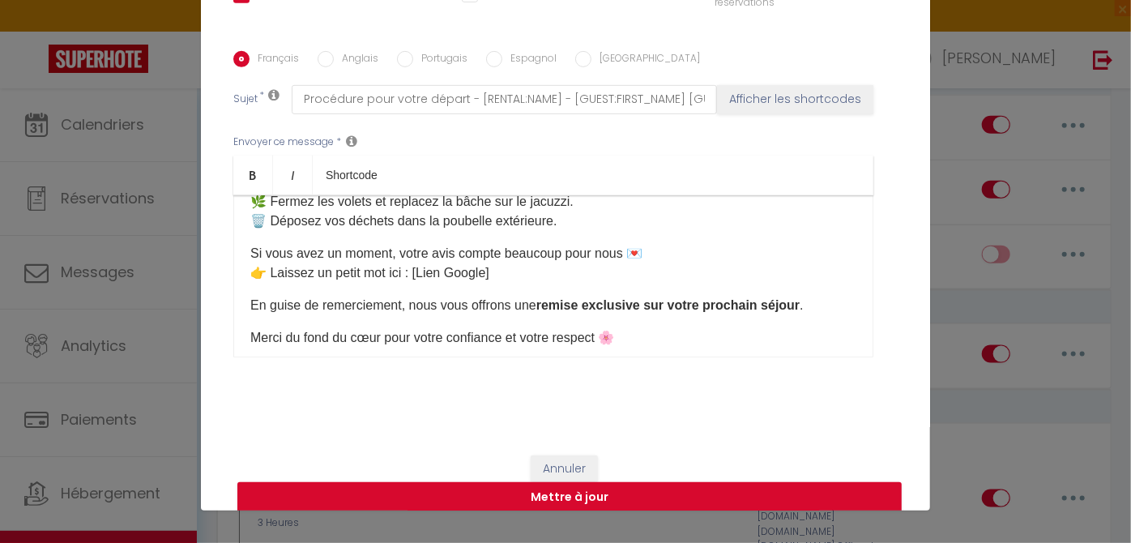
drag, startPoint x: 523, startPoint y: 267, endPoint x: 241, endPoint y: 245, distance: 283.7
click at [241, 245] on div "Bonjour [GUEST:FIRST_NAME] 🌅 Nous espérons que votre séjour à la [NOM LOGEMENT]…" at bounding box center [553, 276] width 640 height 162
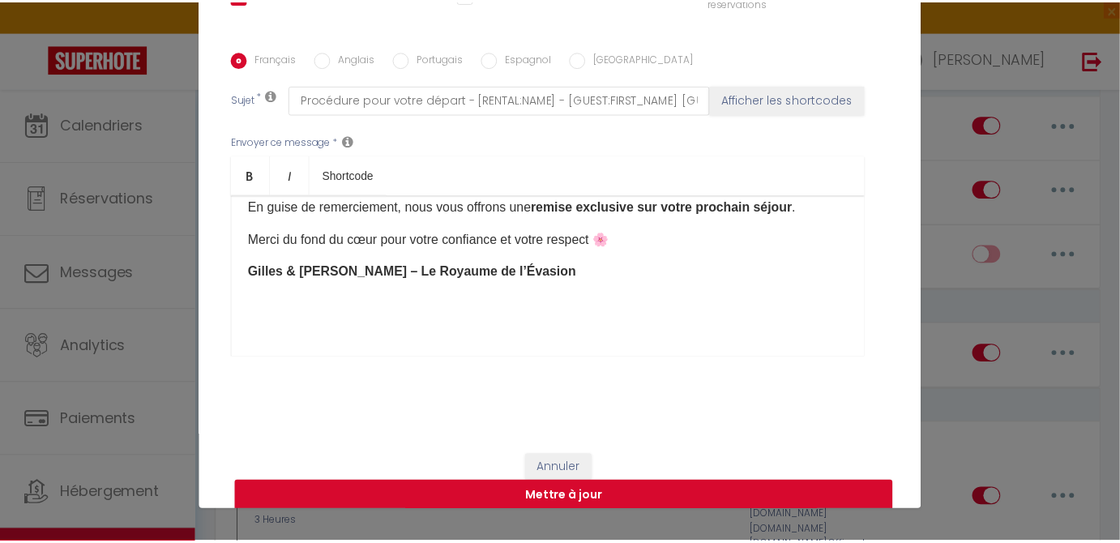
scroll to position [231, 0]
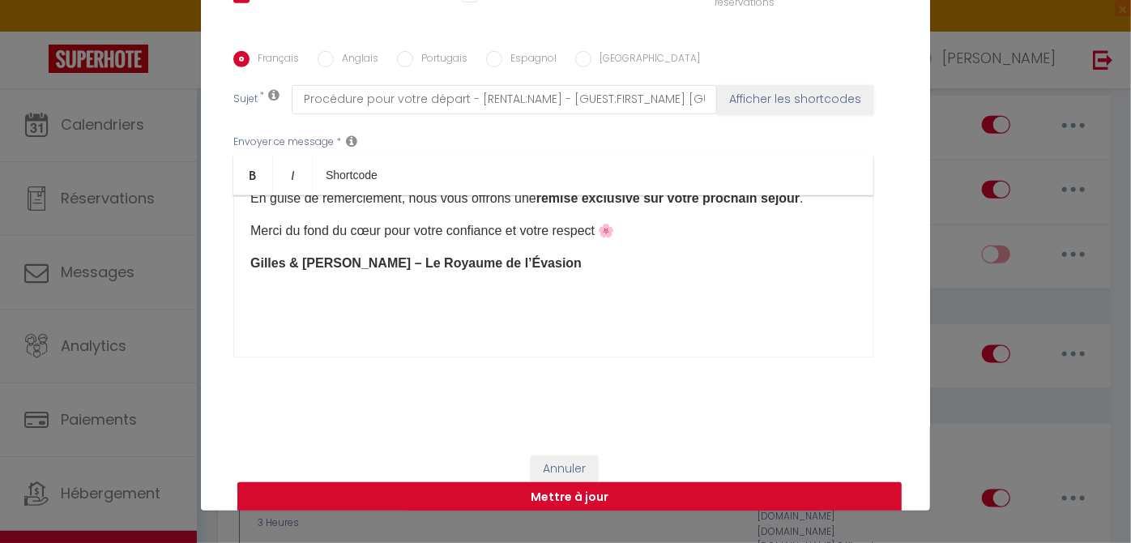
click at [391, 497] on button "Mettre à jour" at bounding box center [569, 497] width 664 height 31
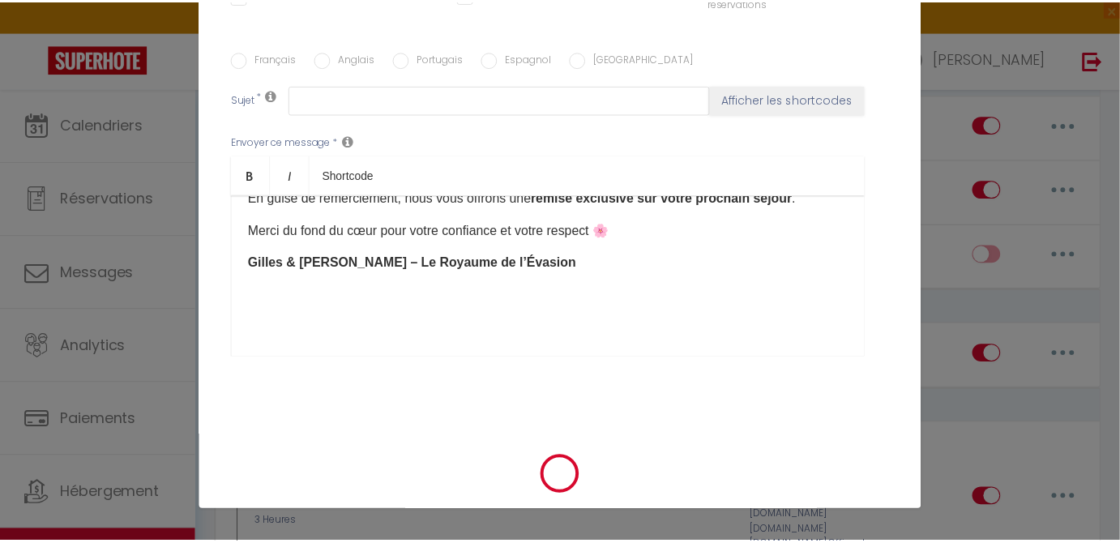
scroll to position [0, 0]
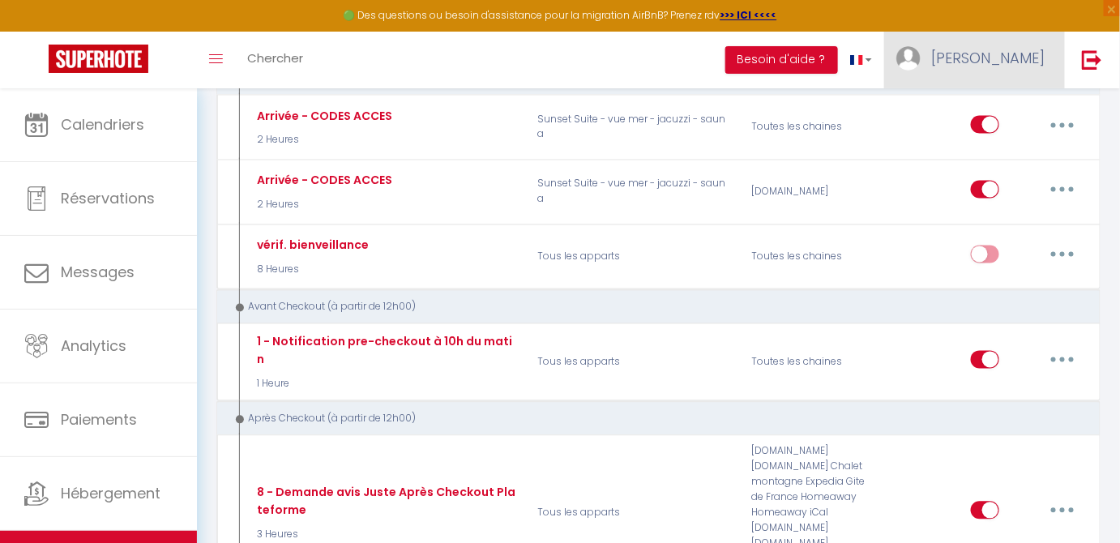
click at [1029, 52] on span "[PERSON_NAME]" at bounding box center [987, 58] width 113 height 20
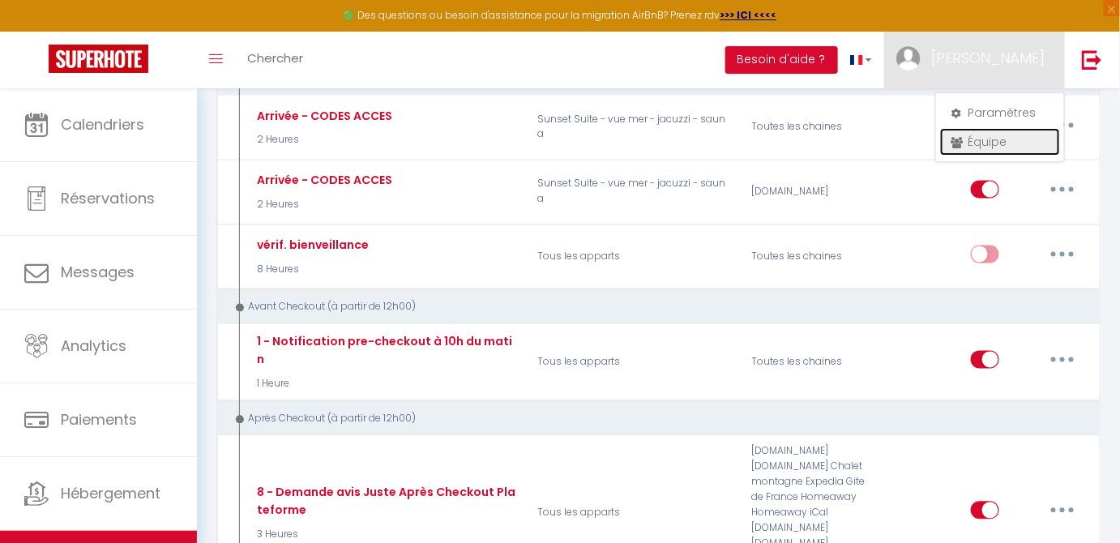
click at [995, 141] on link "Équipe" at bounding box center [1000, 142] width 120 height 28
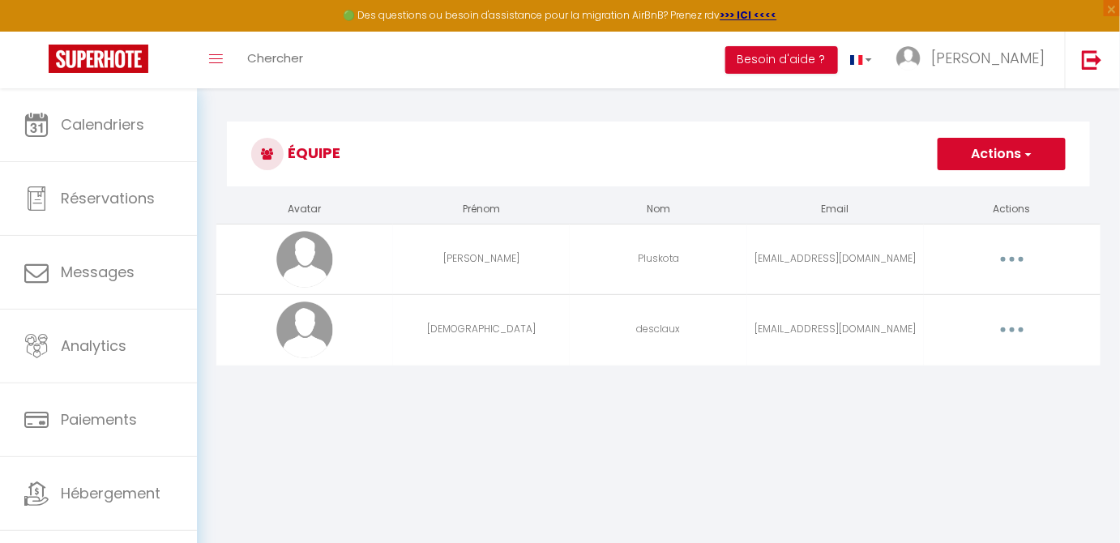
click at [1015, 259] on button "button" at bounding box center [1011, 259] width 45 height 26
click at [928, 307] on link "Editer" at bounding box center [970, 297] width 120 height 28
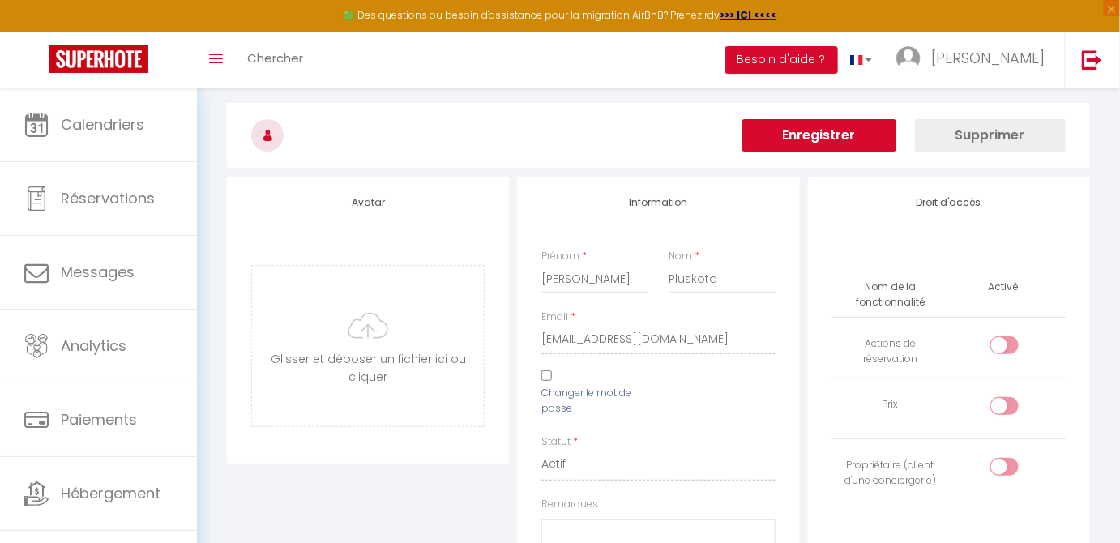
scroll to position [169, 0]
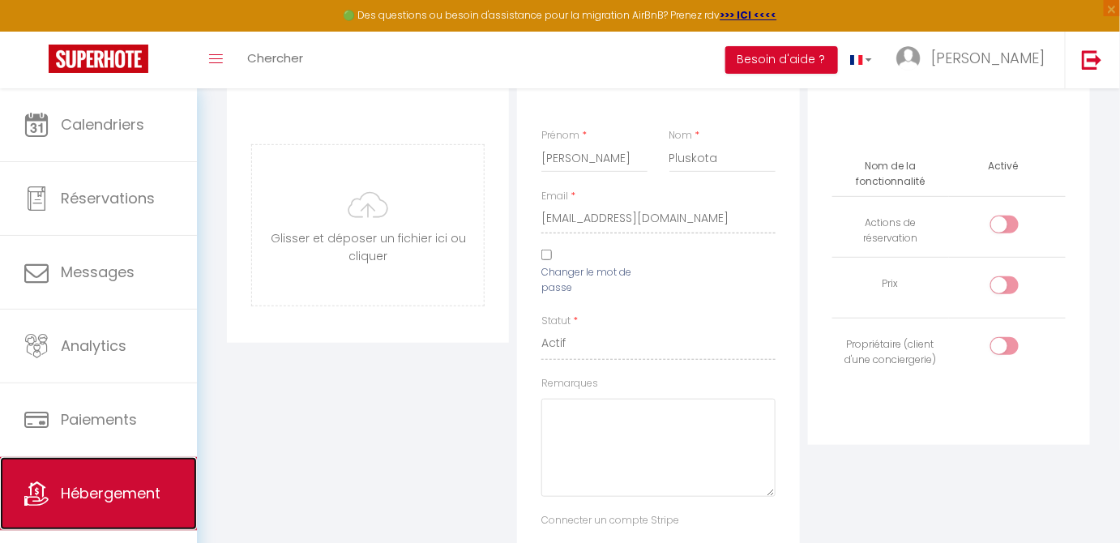
click at [123, 486] on span "Hébergement" at bounding box center [111, 493] width 100 height 20
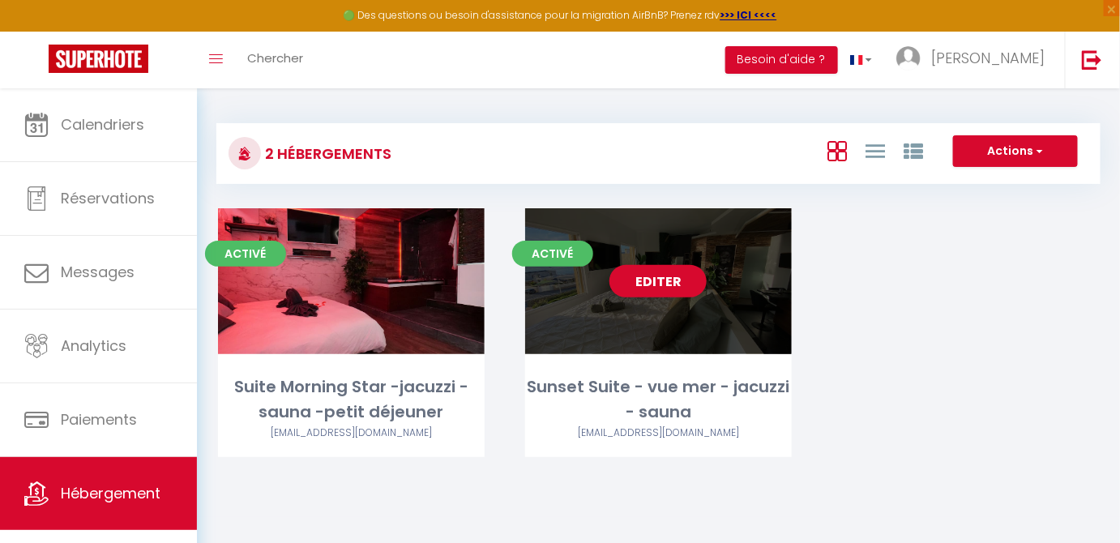
click at [649, 406] on div "Sunset Suite - vue mer - jacuzzi - sauna" at bounding box center [658, 399] width 267 height 51
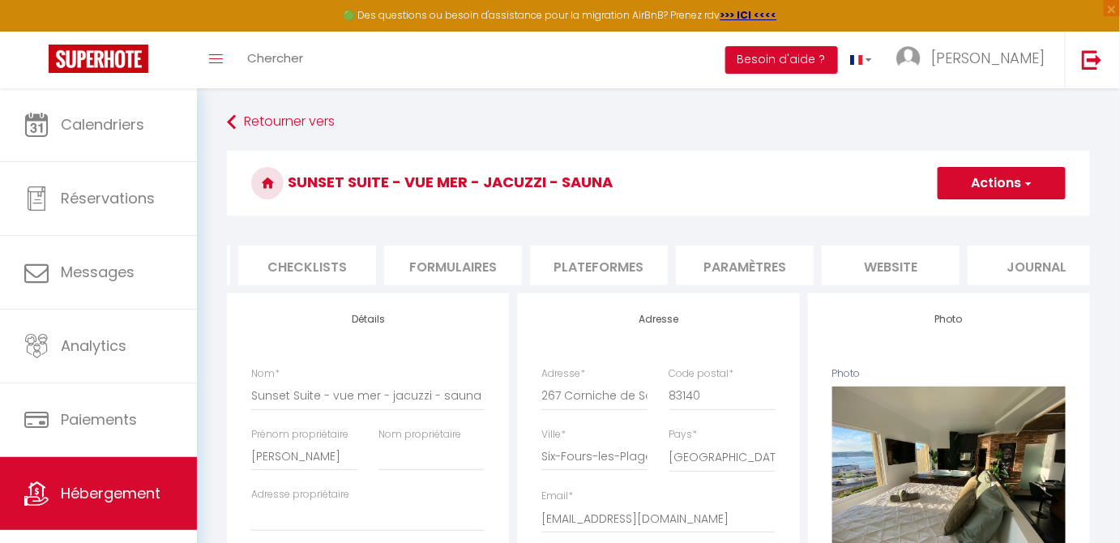
scroll to position [0, 595]
click at [702, 258] on li "Paramètres" at bounding box center [722, 265] width 138 height 40
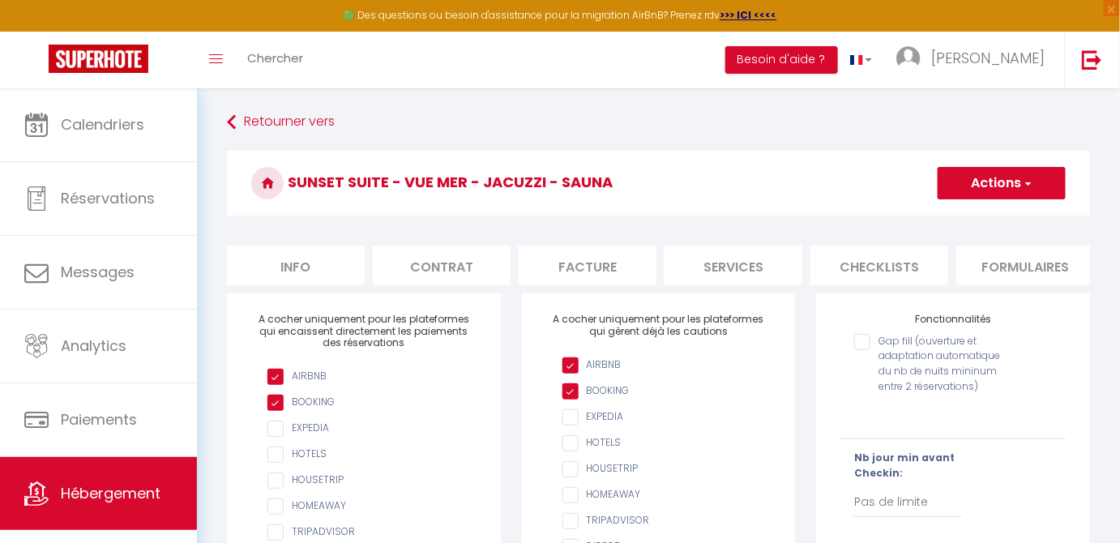
click at [325, 275] on li "Info" at bounding box center [296, 265] width 138 height 40
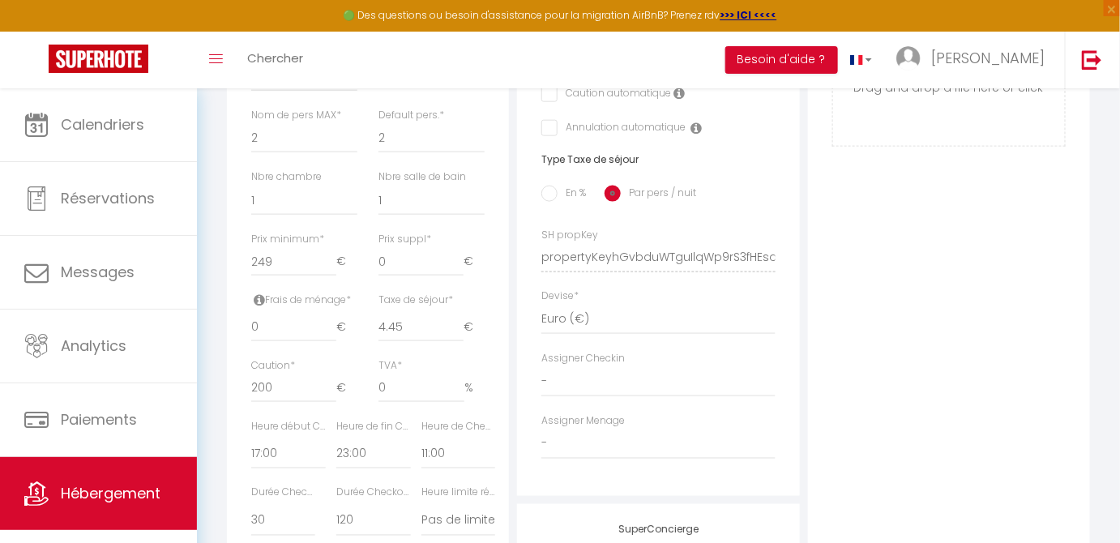
scroll to position [617, 0]
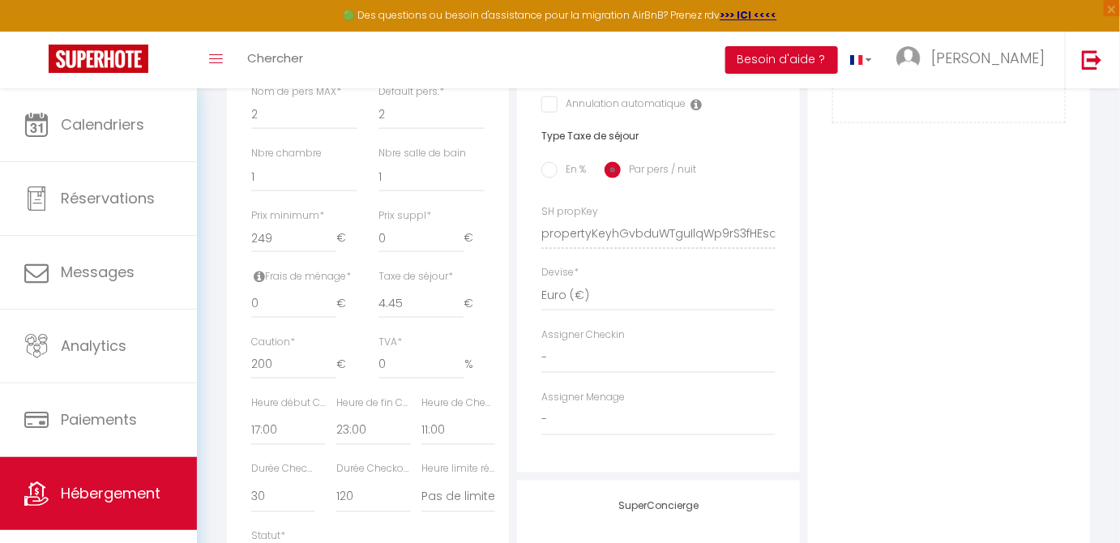
click at [577, 405] on label "Assigner Menage" at bounding box center [582, 397] width 83 height 15
click at [557, 432] on select "- [PERSON_NAME] [PERSON_NAME]" at bounding box center [657, 420] width 233 height 31
click at [541, 415] on select "- [PERSON_NAME] [PERSON_NAME]" at bounding box center [657, 420] width 233 height 31
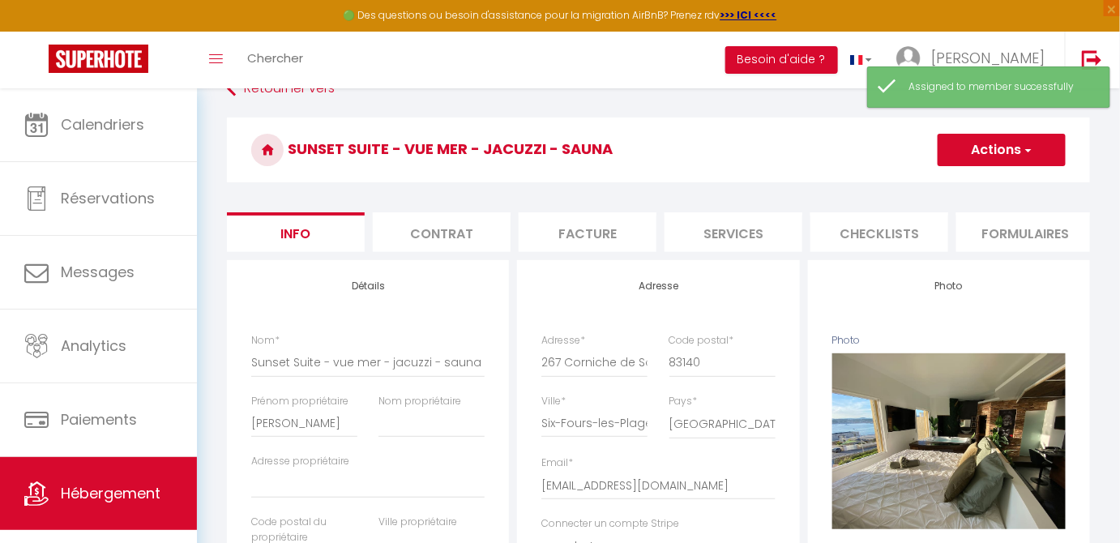
scroll to position [0, 0]
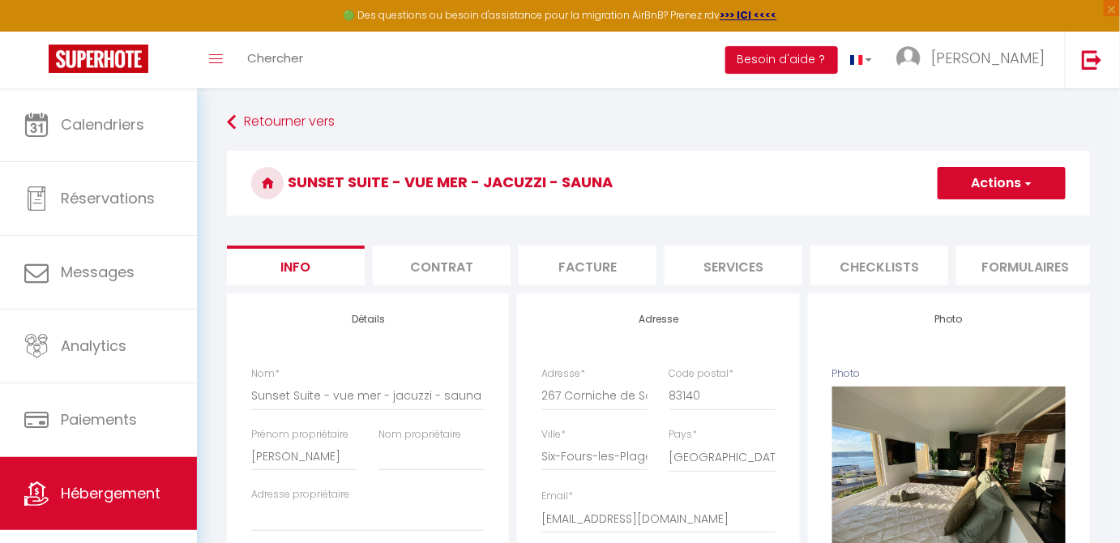
click at [1045, 187] on button "Actions" at bounding box center [1001, 183] width 128 height 32
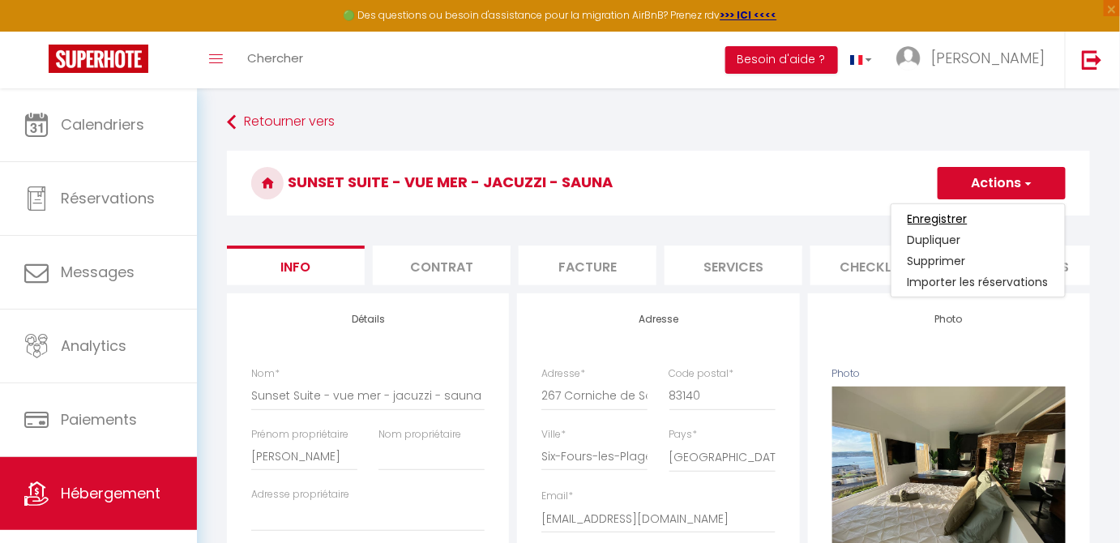
click at [946, 219] on input "Enregistrer" at bounding box center [937, 219] width 60 height 16
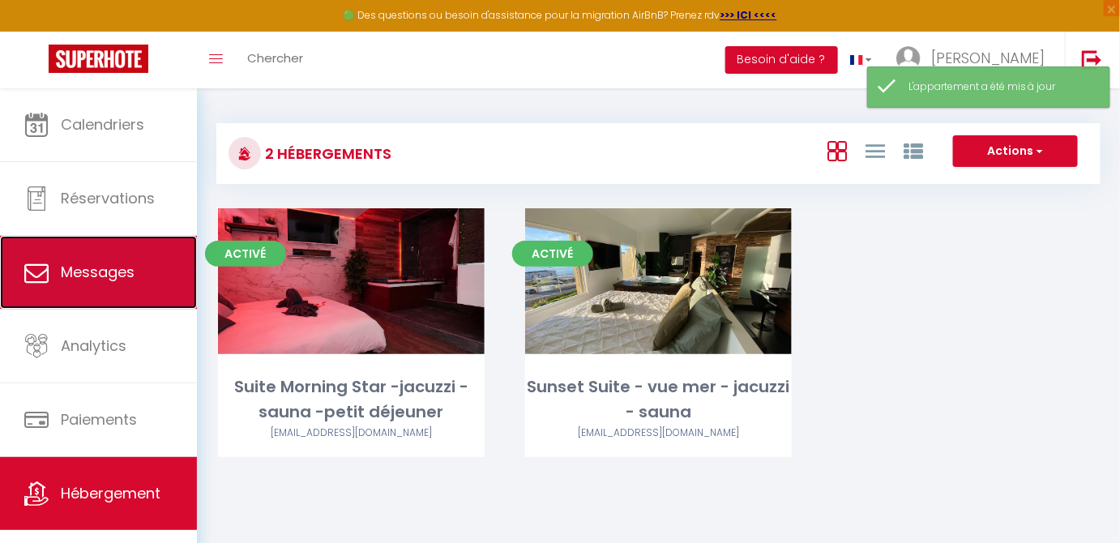
click at [79, 277] on span "Messages" at bounding box center [98, 272] width 74 height 20
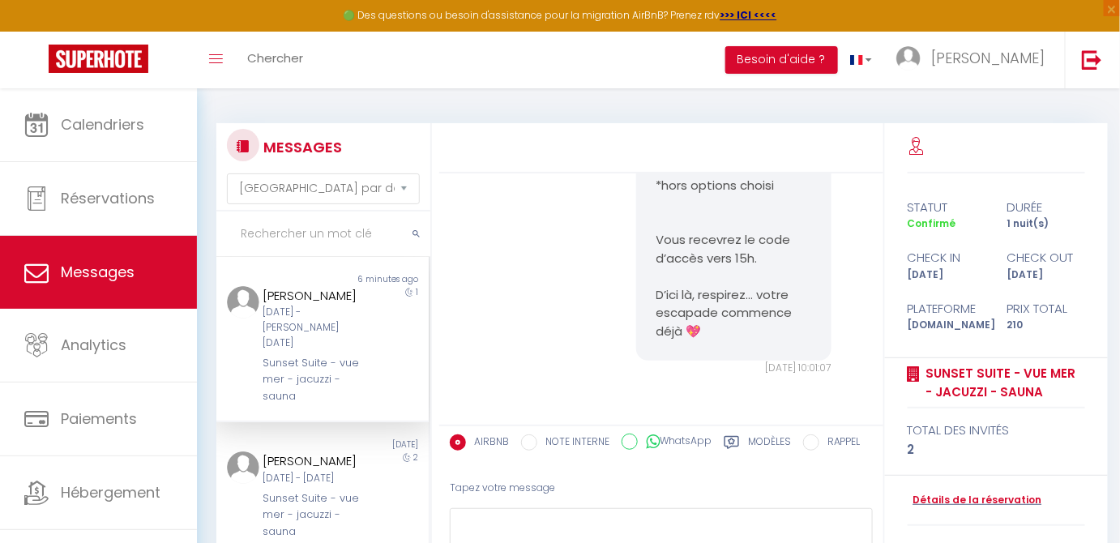
scroll to position [23, 0]
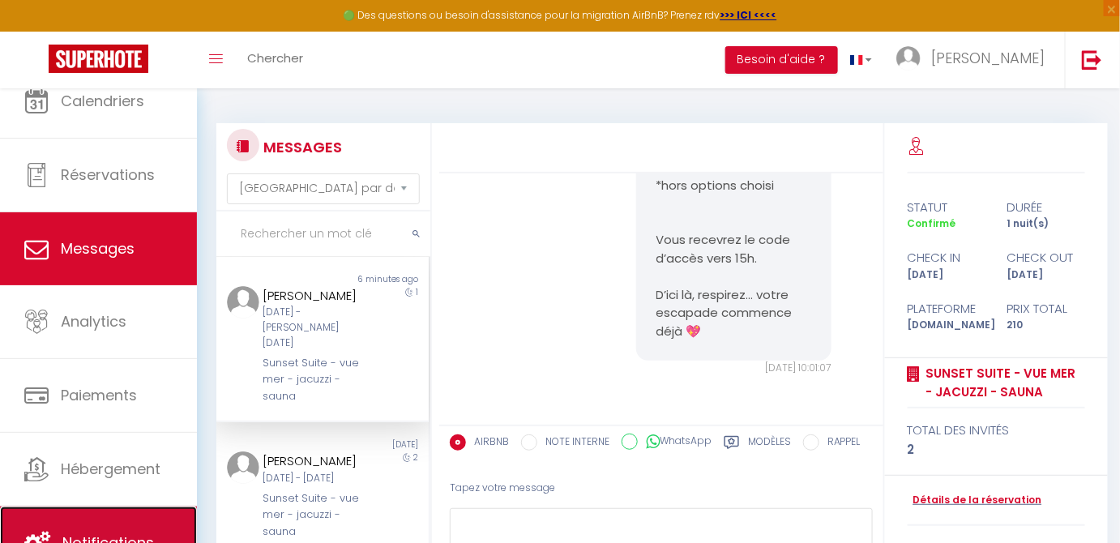
click at [131, 528] on link "Notifications" at bounding box center [98, 542] width 197 height 73
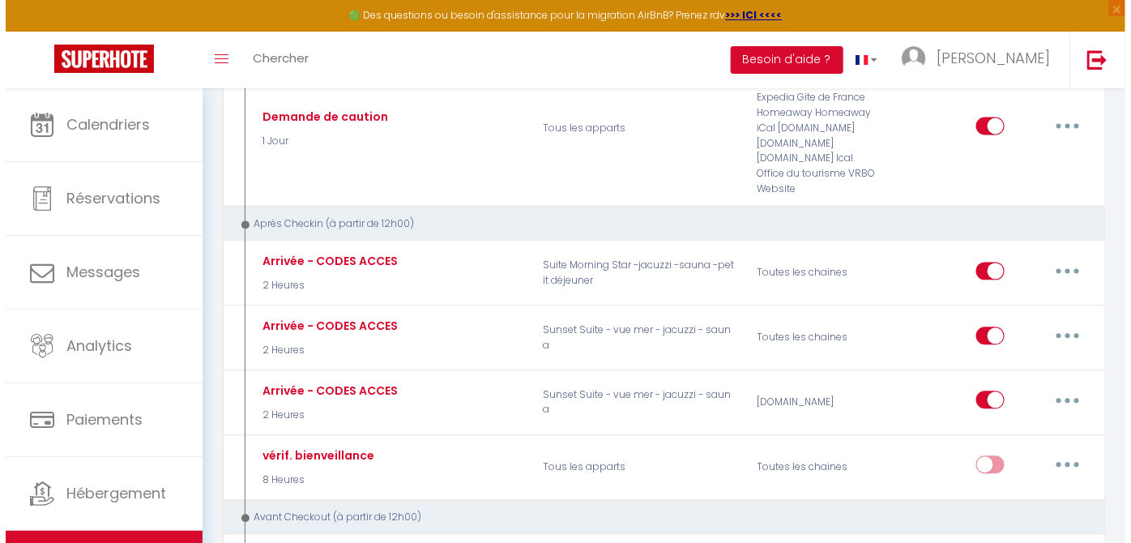
scroll to position [1014, 0]
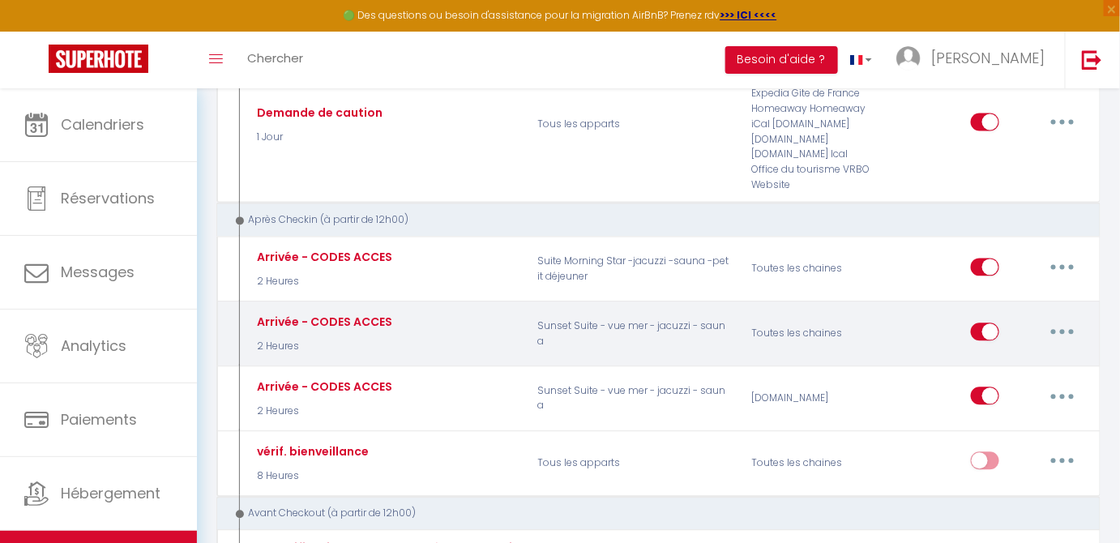
click at [1064, 319] on button "button" at bounding box center [1062, 332] width 45 height 26
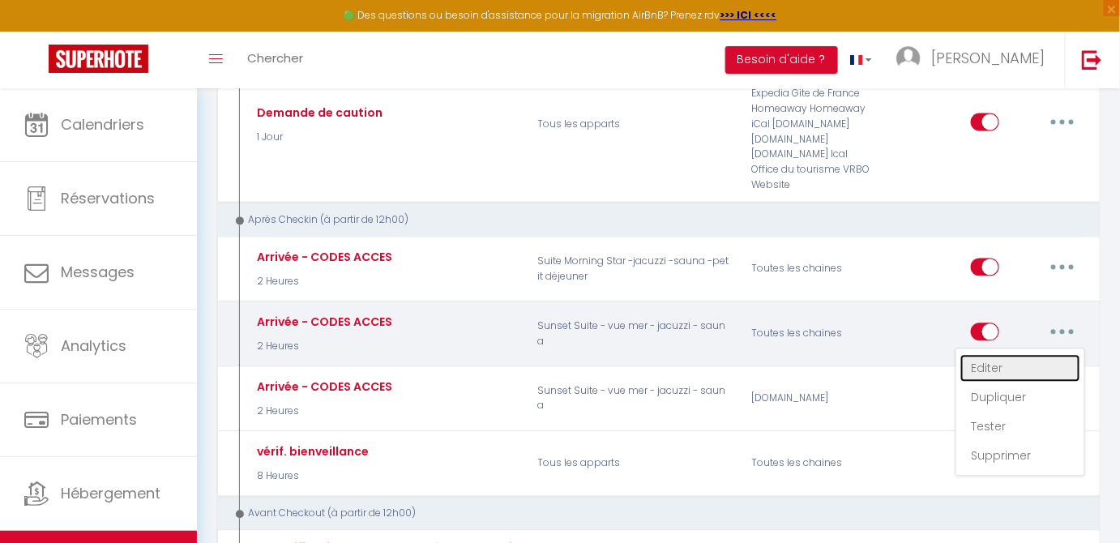
click at [988, 355] on link "Editer" at bounding box center [1020, 369] width 120 height 28
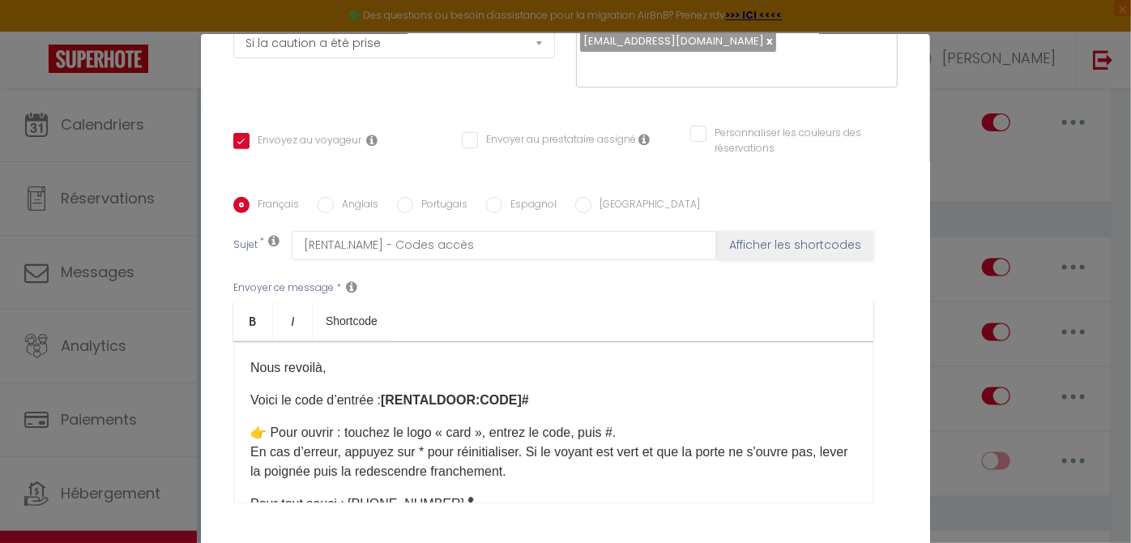
scroll to position [381, 0]
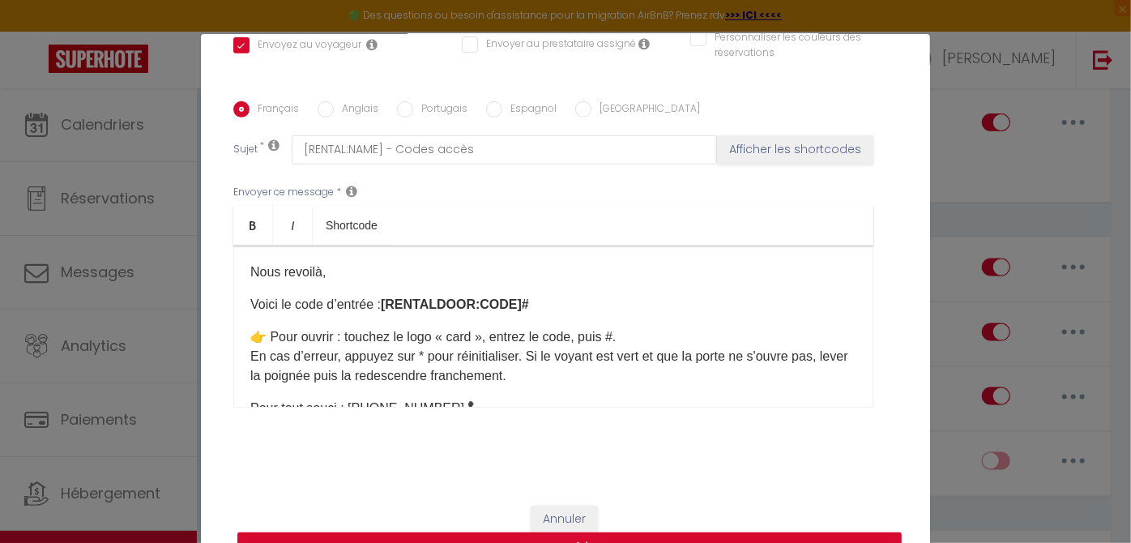
click at [709, 534] on button "Mettre à jour" at bounding box center [569, 547] width 664 height 31
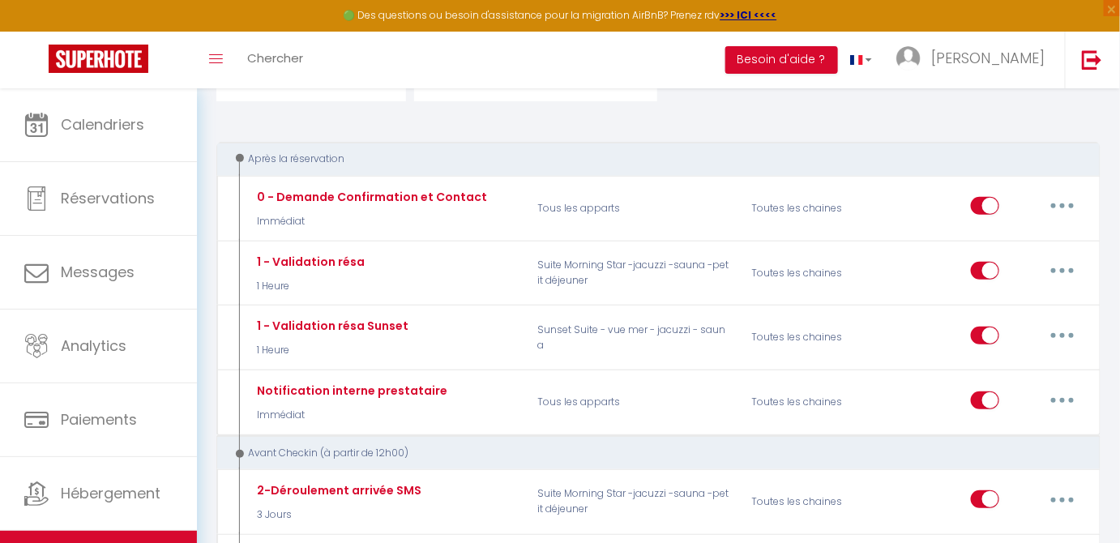
scroll to position [0, 0]
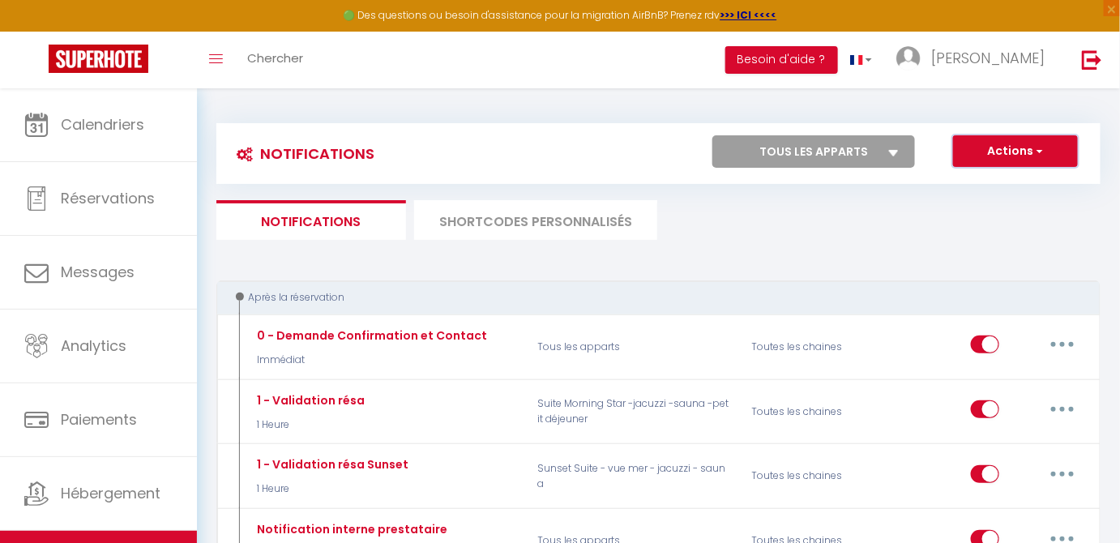
click at [1052, 136] on button "Actions" at bounding box center [1015, 151] width 125 height 32
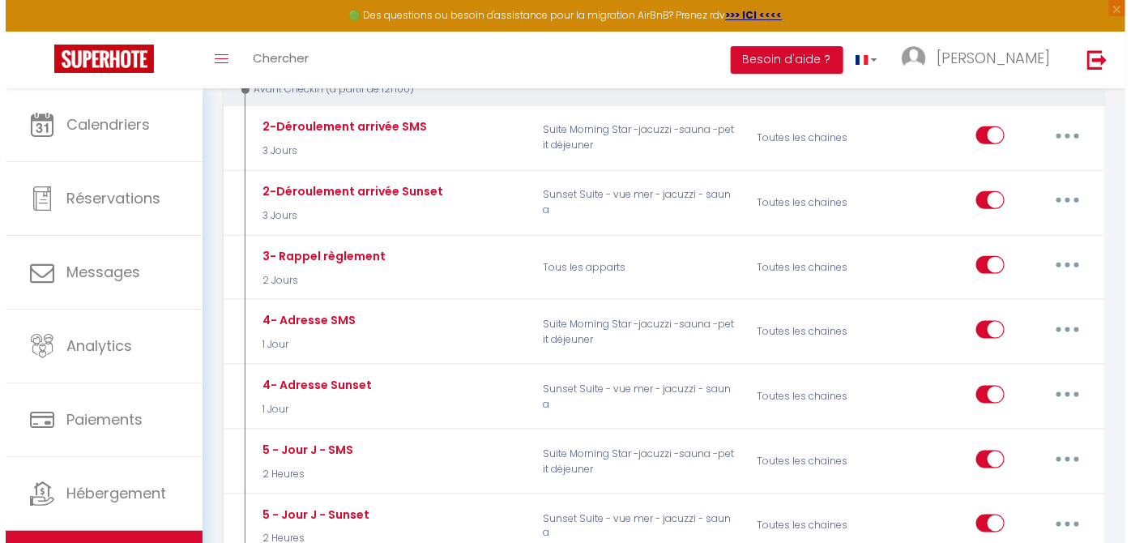
scroll to position [643, 0]
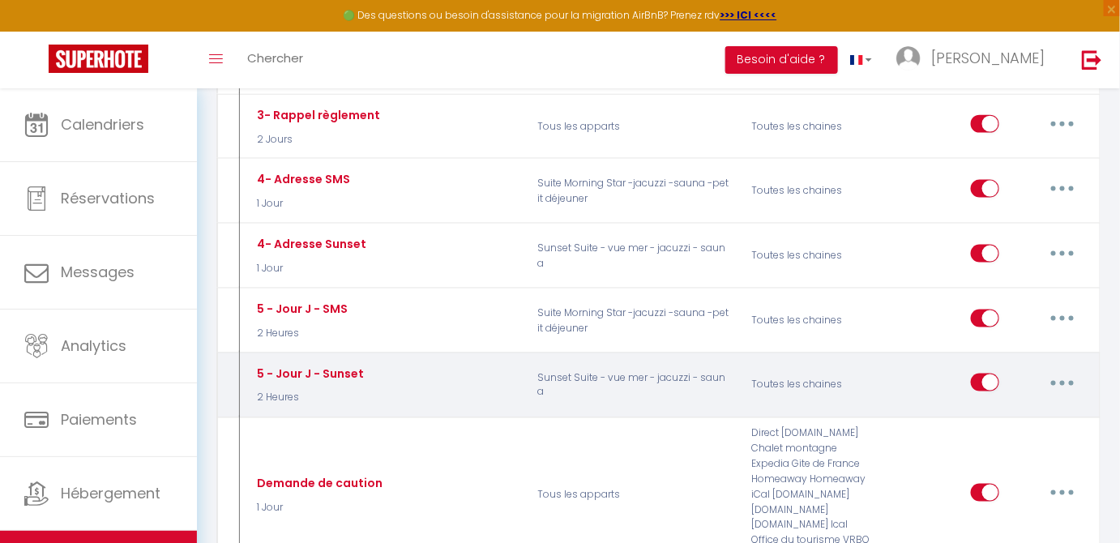
click at [1068, 378] on button "button" at bounding box center [1062, 382] width 45 height 26
click at [1035, 406] on link "Editer" at bounding box center [1020, 420] width 120 height 28
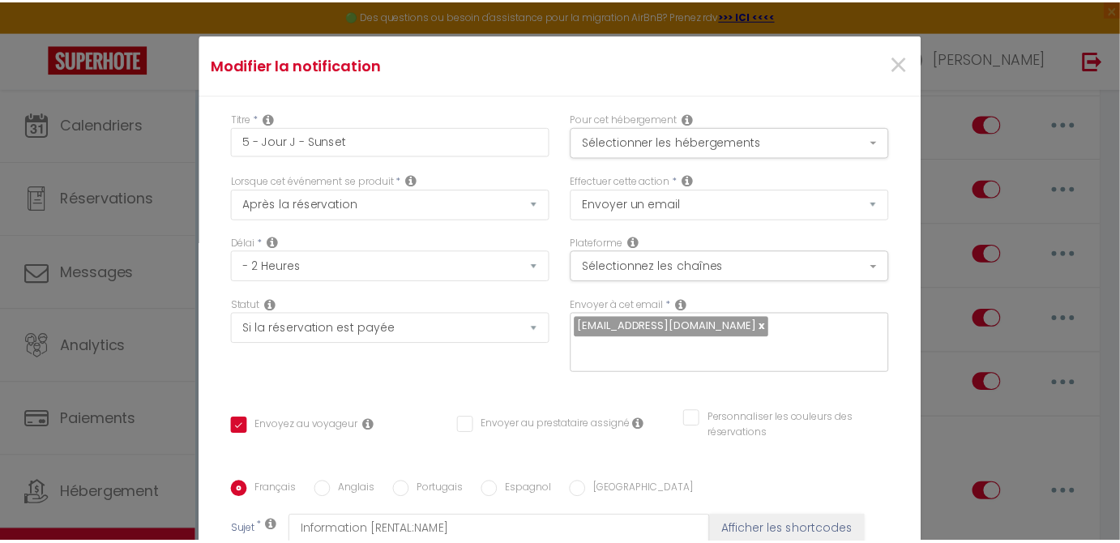
scroll to position [0, 0]
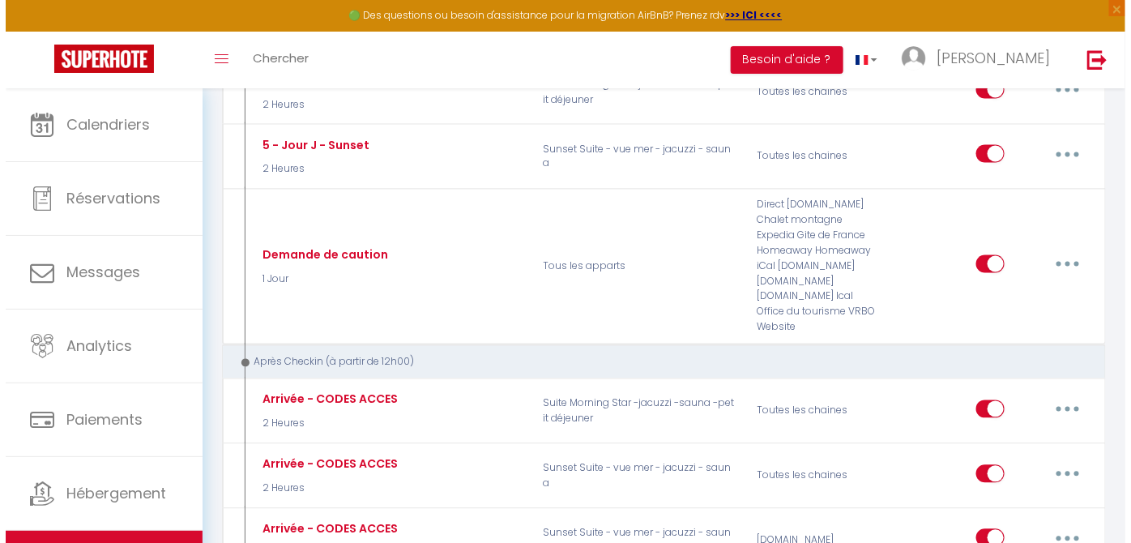
scroll to position [1113, 0]
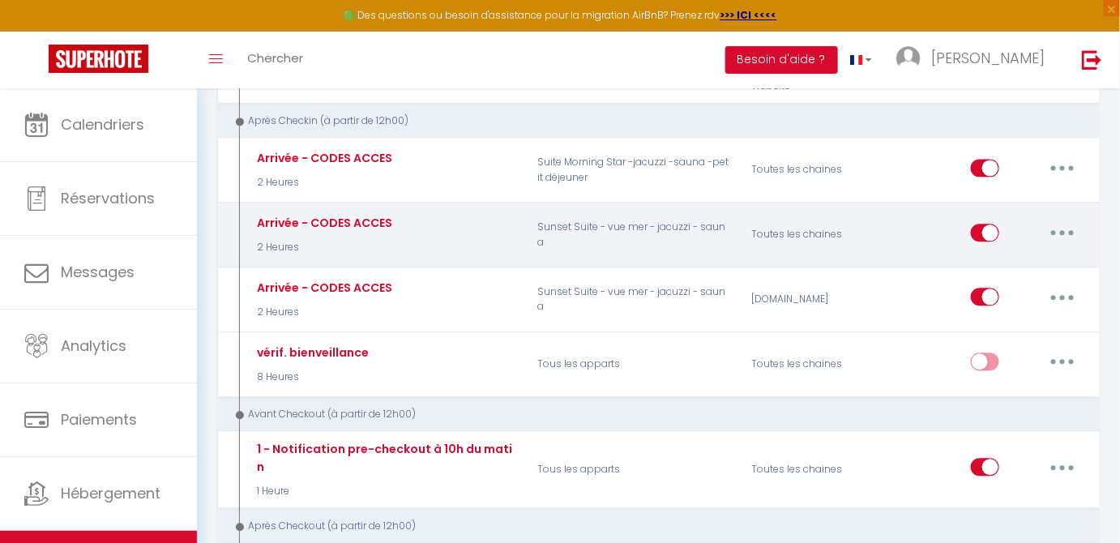
click at [1061, 227] on button "button" at bounding box center [1062, 233] width 45 height 26
click at [1031, 262] on link "Editer" at bounding box center [1020, 269] width 120 height 28
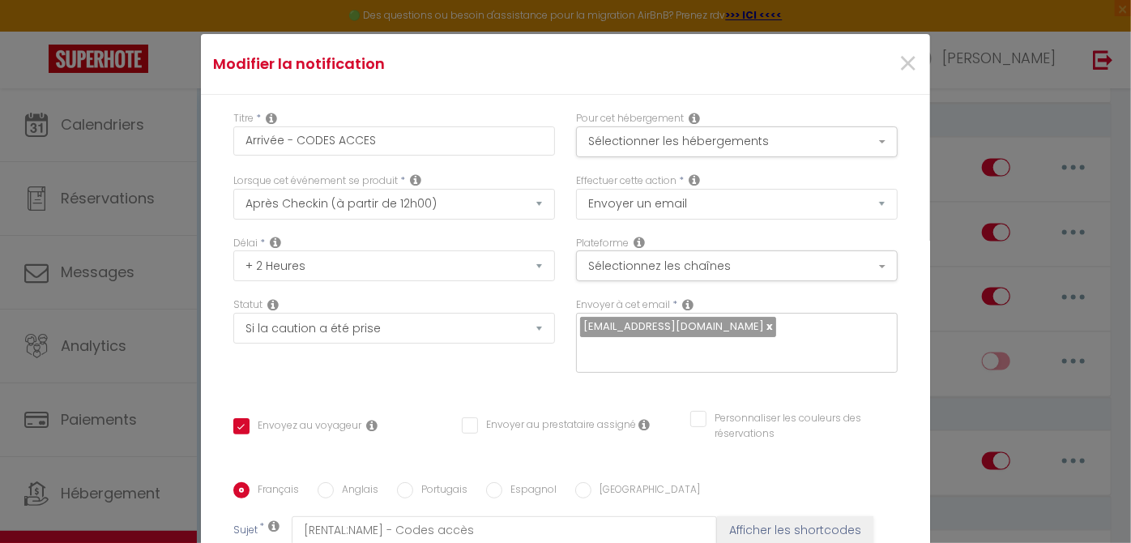
scroll to position [75, 0]
drag, startPoint x: 525, startPoint y: 294, endPoint x: 544, endPoint y: 314, distance: 27.5
